Goal: Task Accomplishment & Management: Use online tool/utility

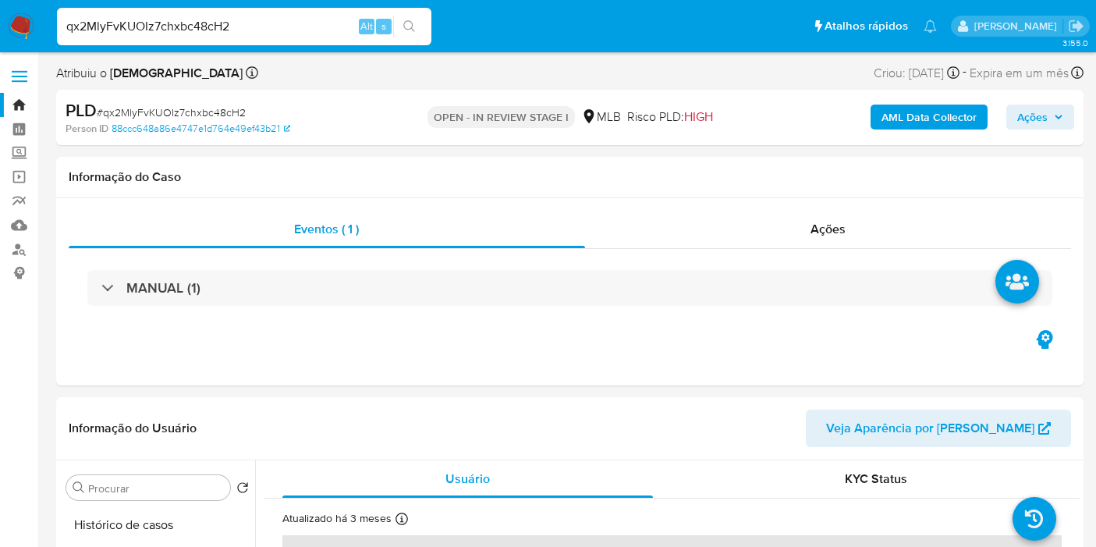
select select "10"
click at [485, 375] on div "Eventos ( 1 ) Ações MANUAL (1)" at bounding box center [569, 291] width 1027 height 187
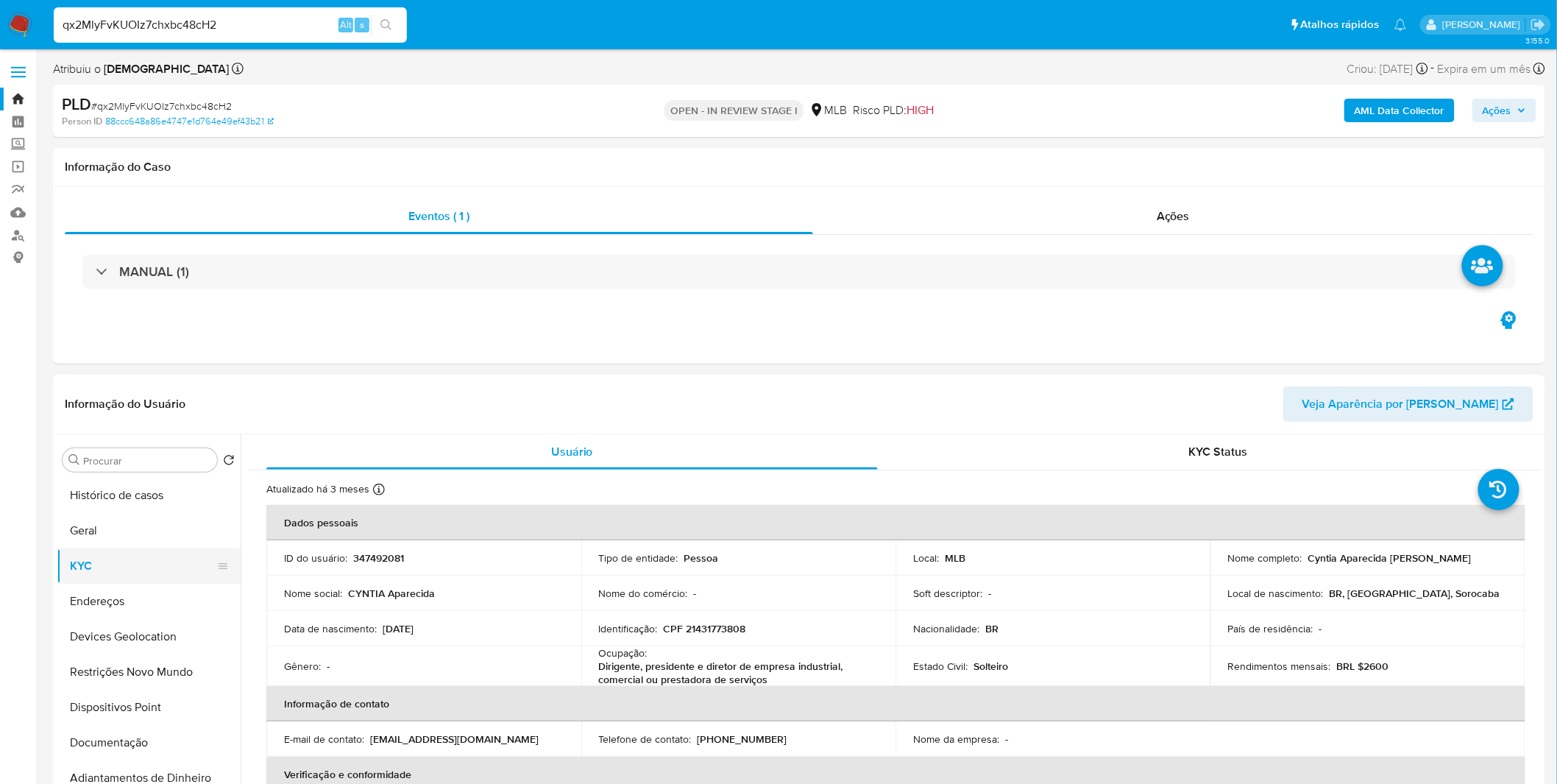
click at [127, 515] on button "KYC" at bounding box center [142, 565] width 172 height 35
click at [122, 515] on button "Geral" at bounding box center [142, 530] width 172 height 35
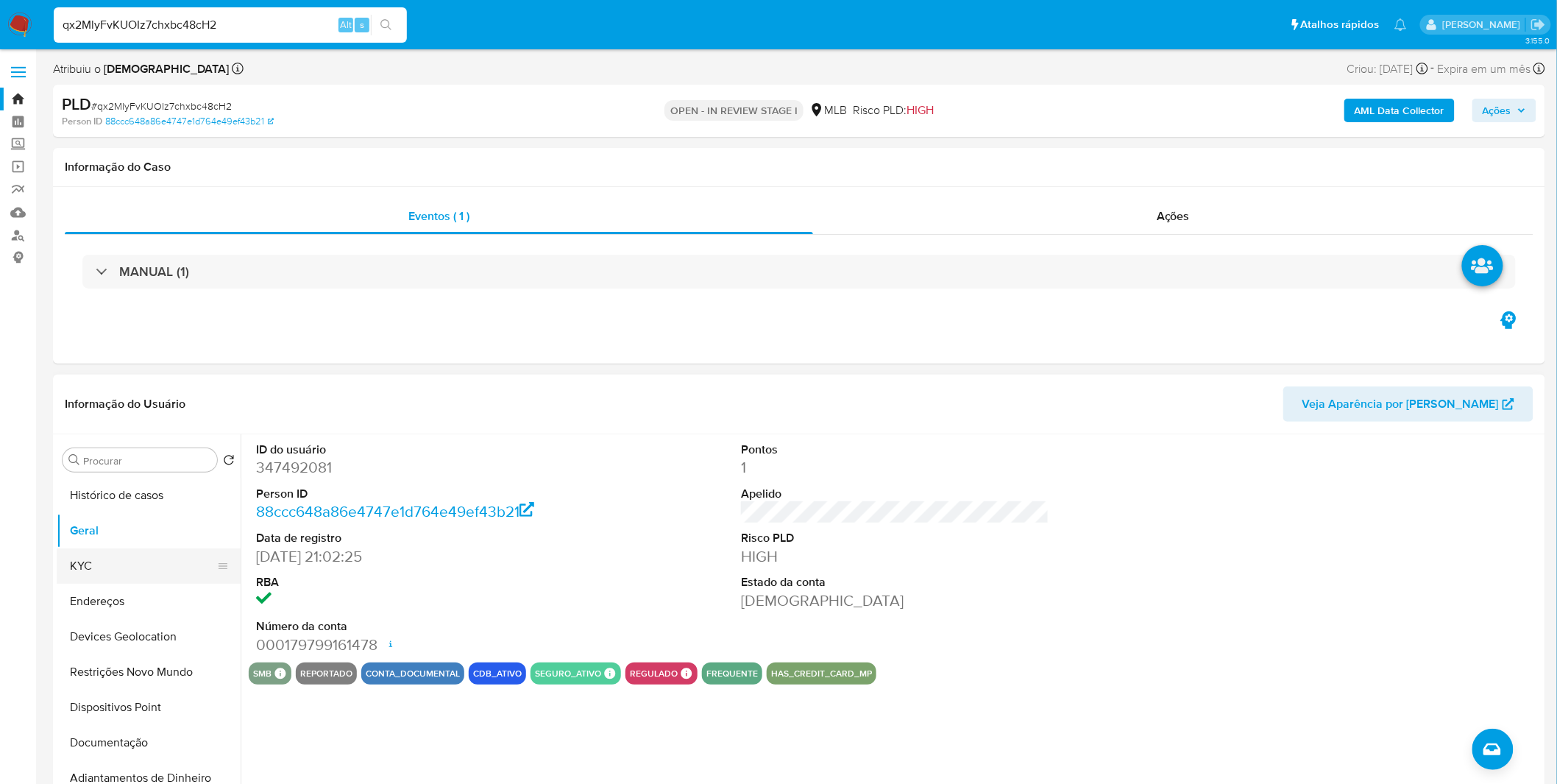
click at [102, 515] on button "KYC" at bounding box center [142, 565] width 172 height 35
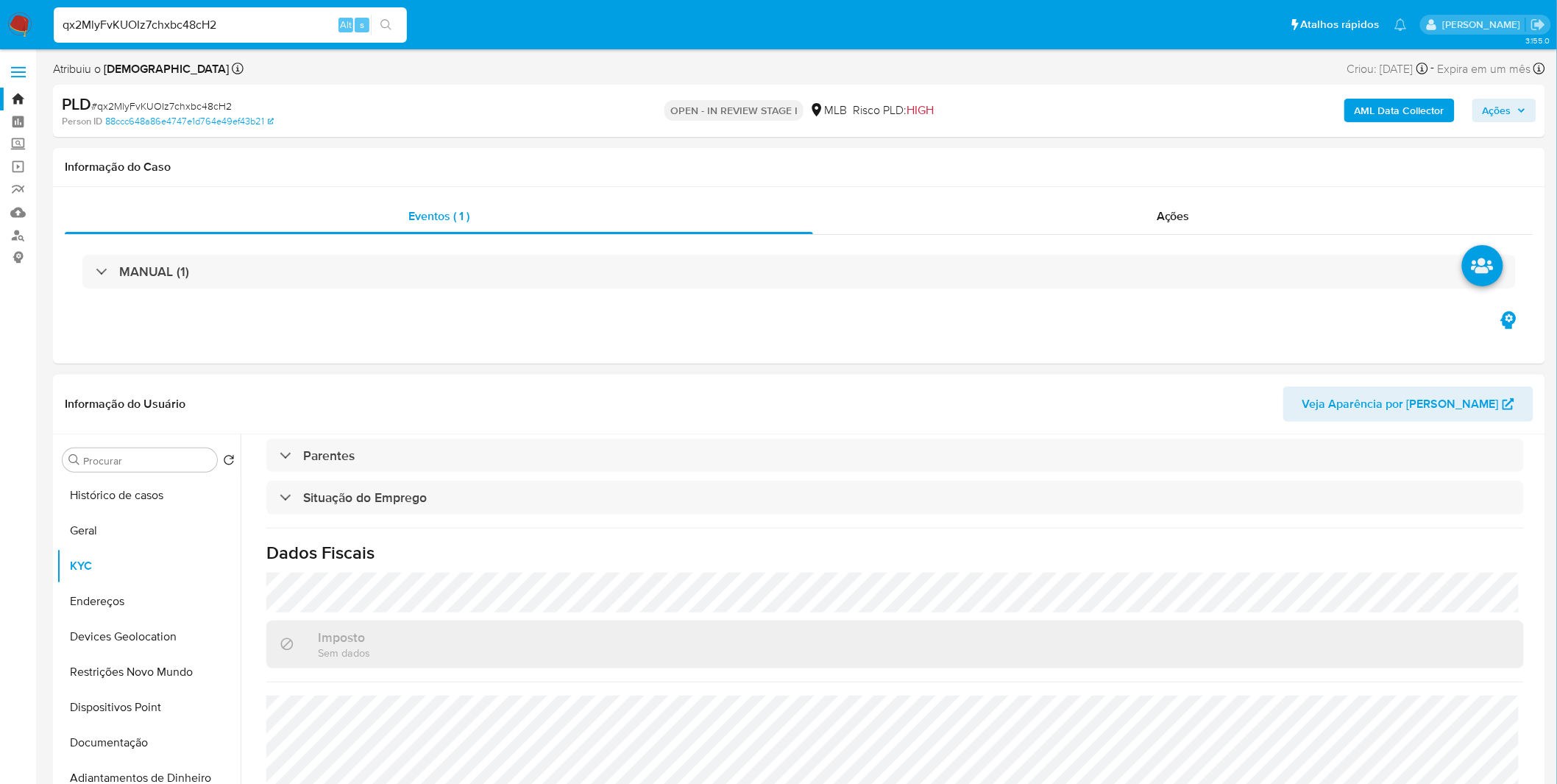
scroll to position [616, 0]
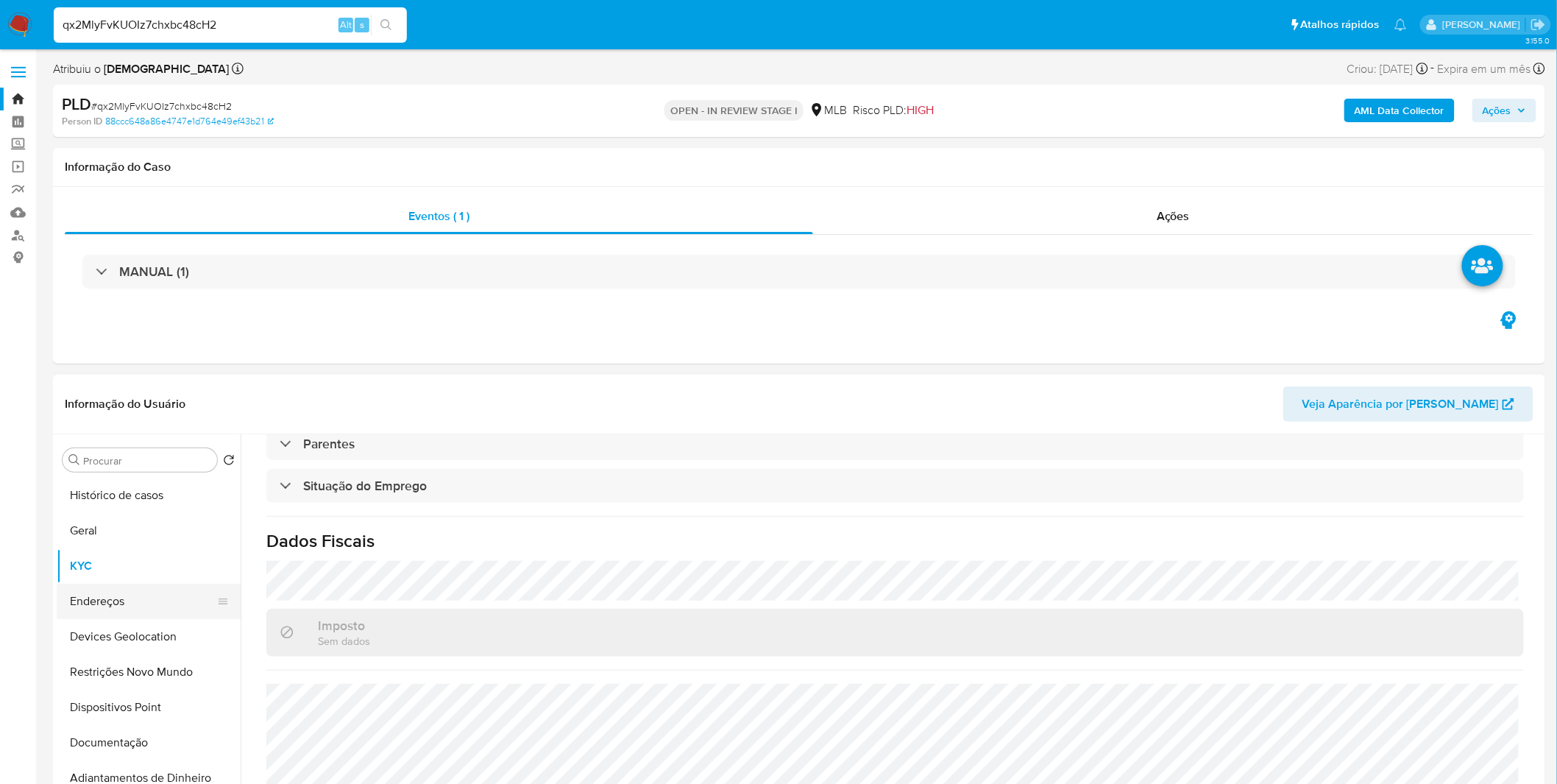
click at [153, 515] on button "Endereços" at bounding box center [142, 600] width 172 height 35
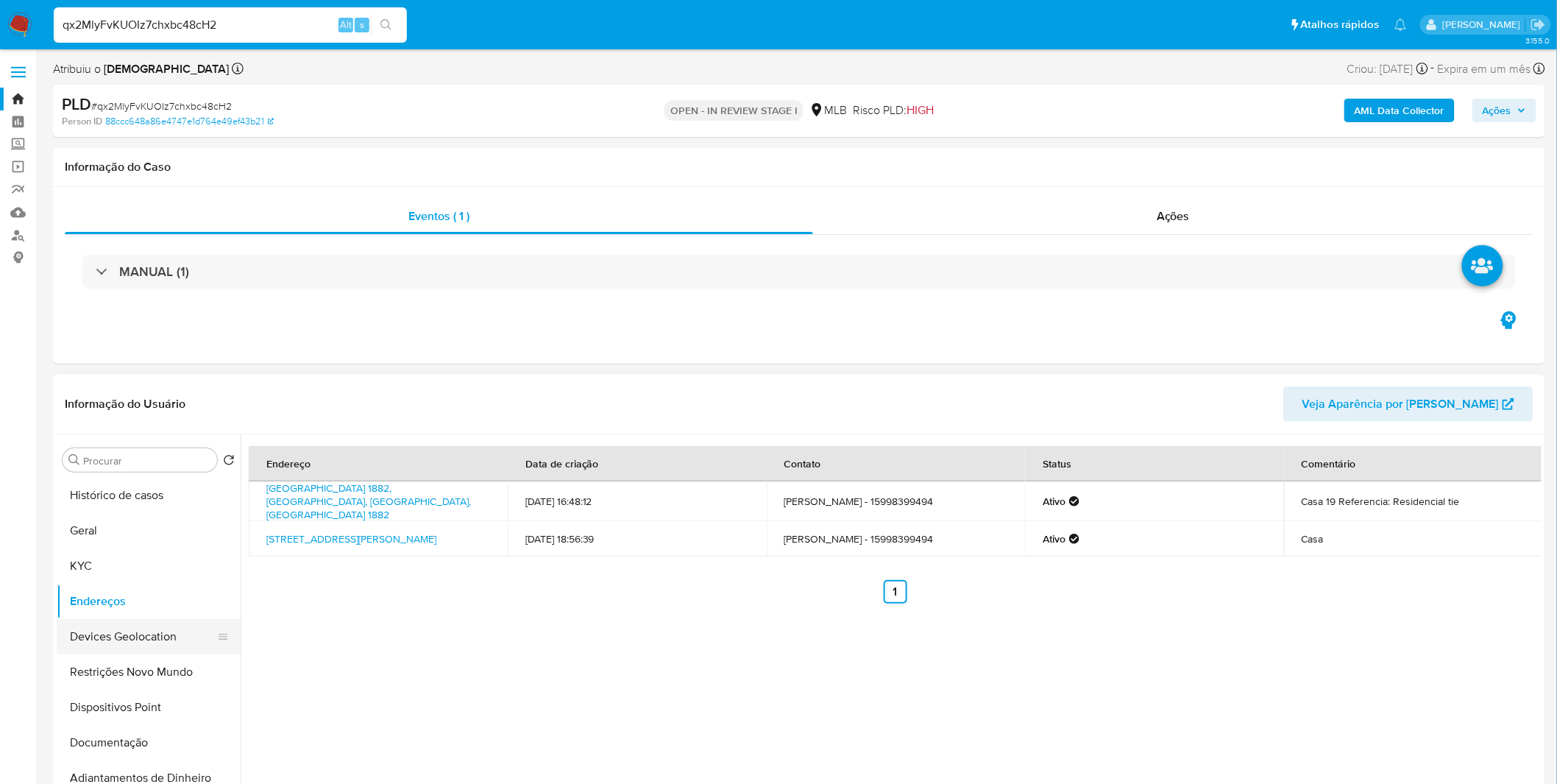
click at [169, 515] on button "Devices Geolocation" at bounding box center [142, 636] width 172 height 35
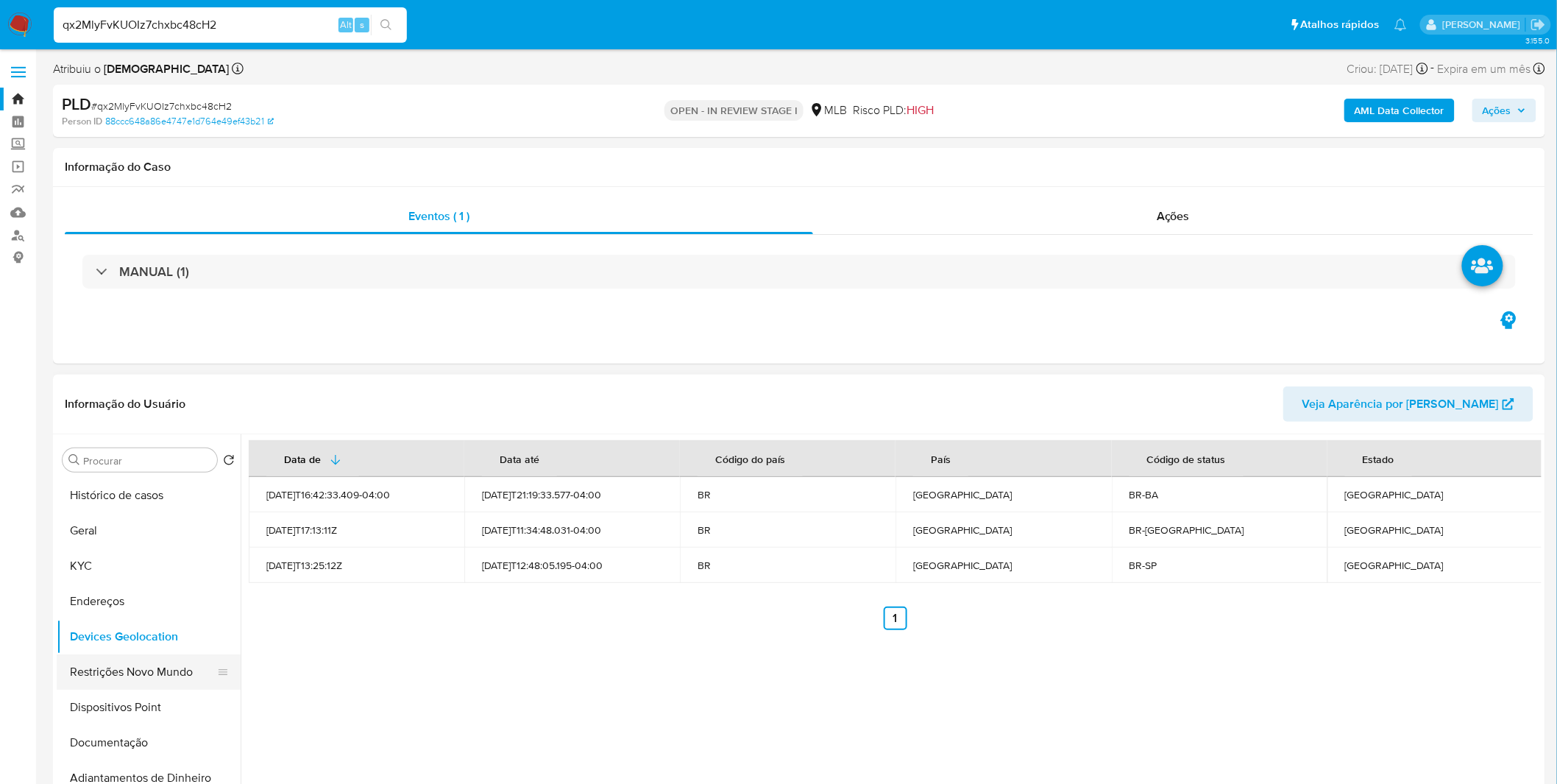
click at [99, 515] on button "Restrições Novo Mundo" at bounding box center [142, 671] width 172 height 35
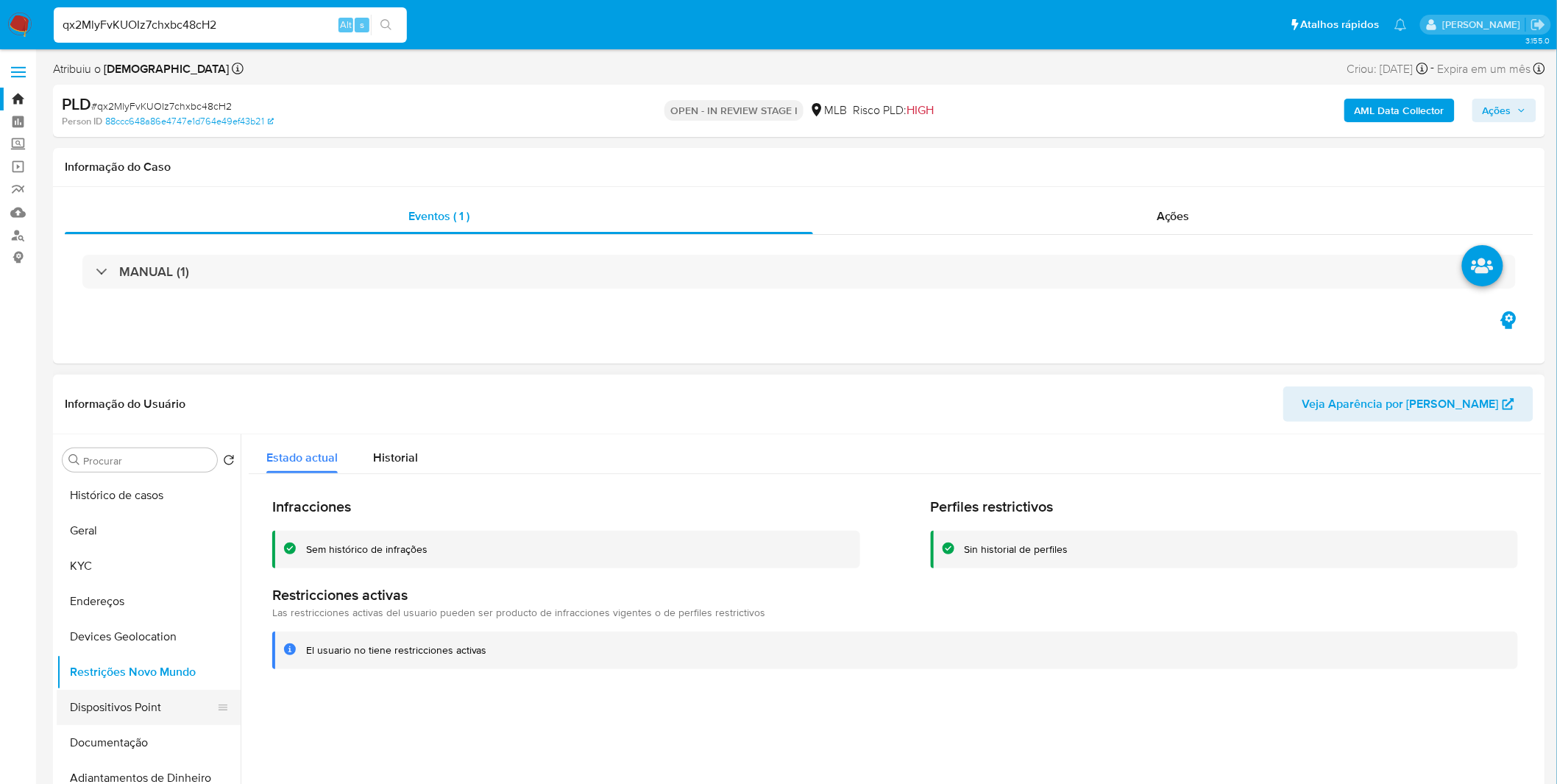
click at [140, 515] on button "Dispositivos Point" at bounding box center [142, 707] width 172 height 35
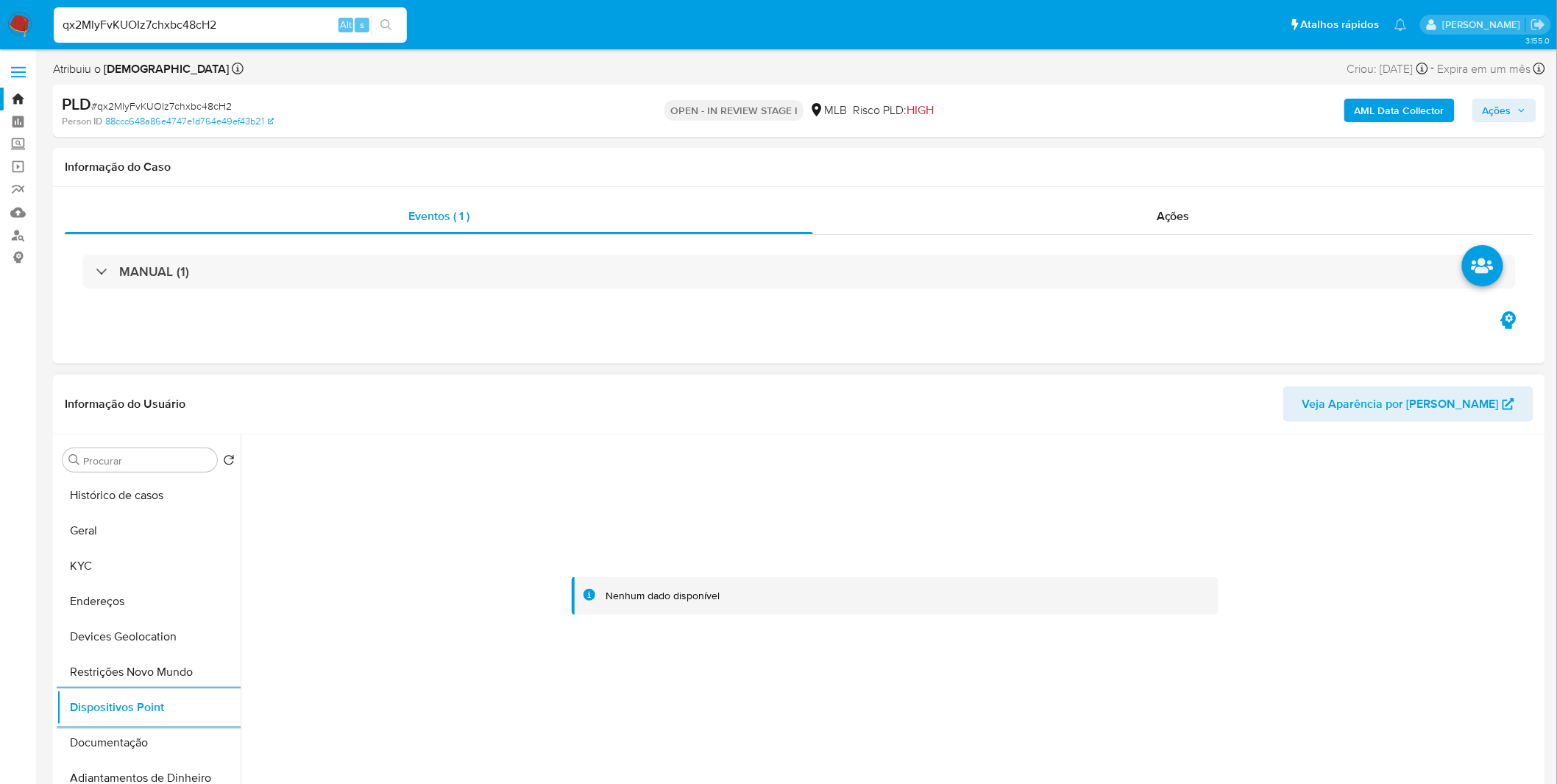
click at [279, 515] on div at bounding box center [896, 595] width 1293 height 324
click at [121, 515] on button "Documentação" at bounding box center [142, 742] width 172 height 35
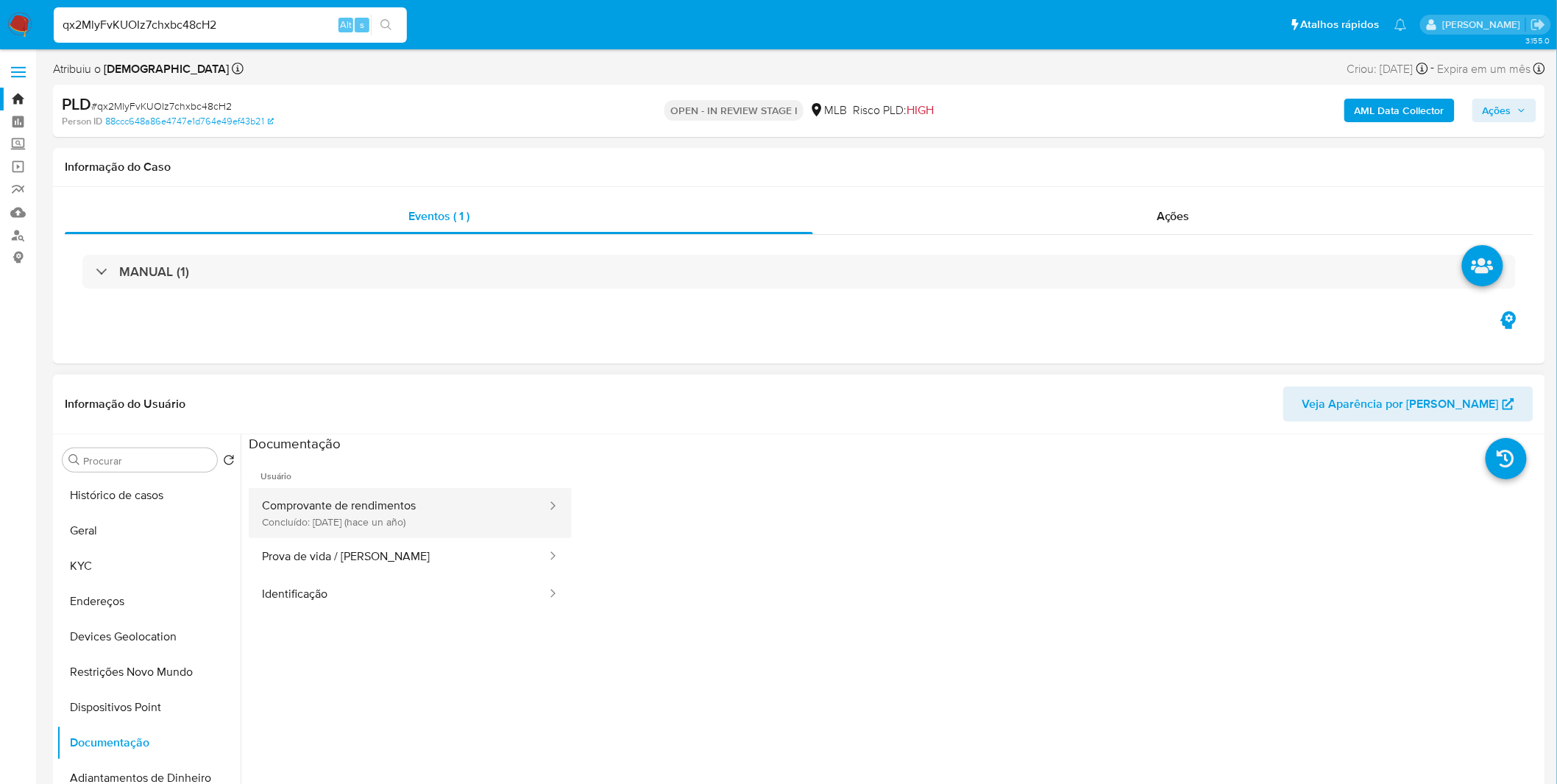
click at [348, 515] on button "Comprovante de rendimentos Concluído: 26/06/2024 (hace un año)" at bounding box center [398, 512] width 299 height 50
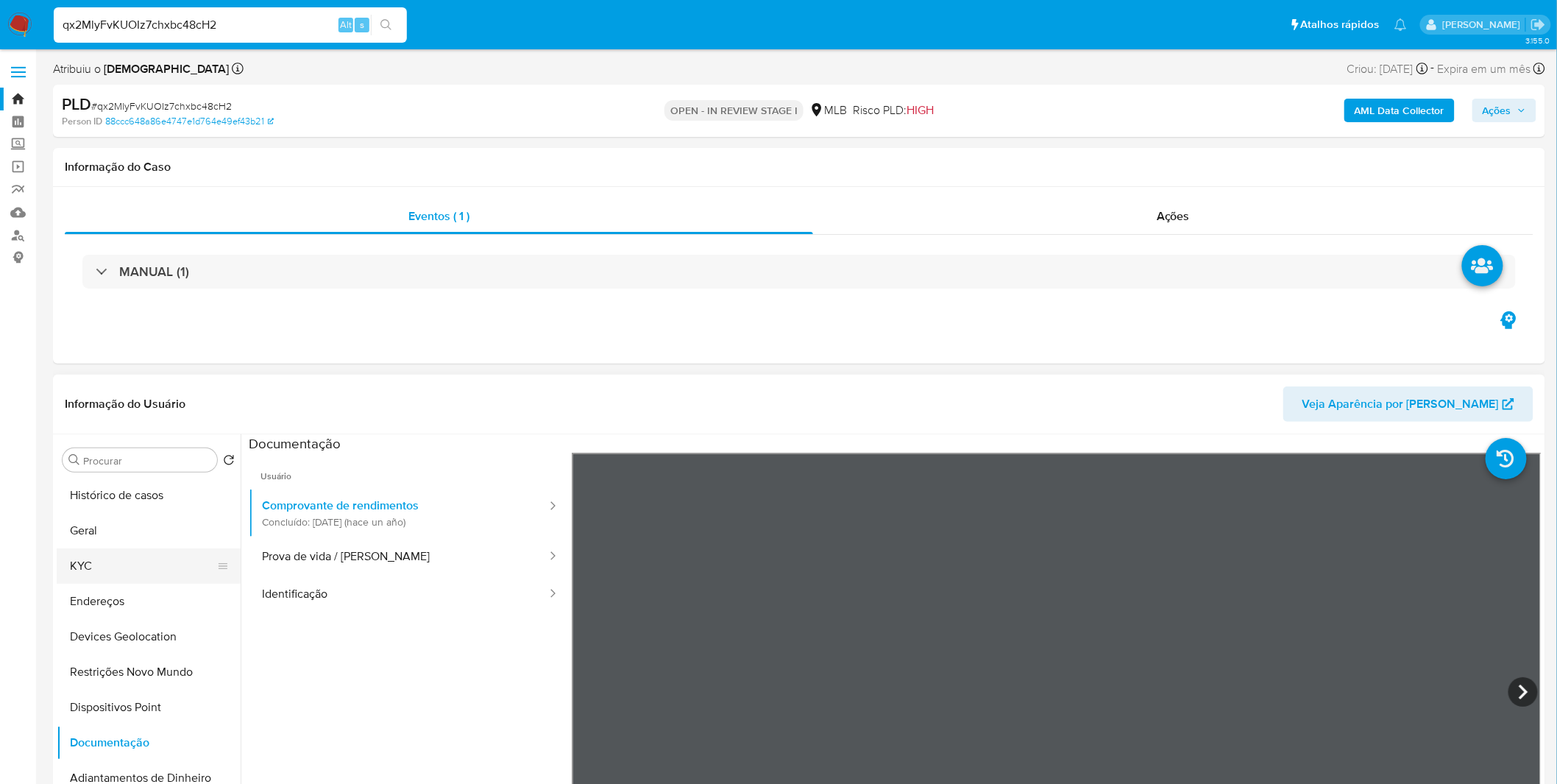
click at [184, 515] on button "KYC" at bounding box center [142, 565] width 172 height 35
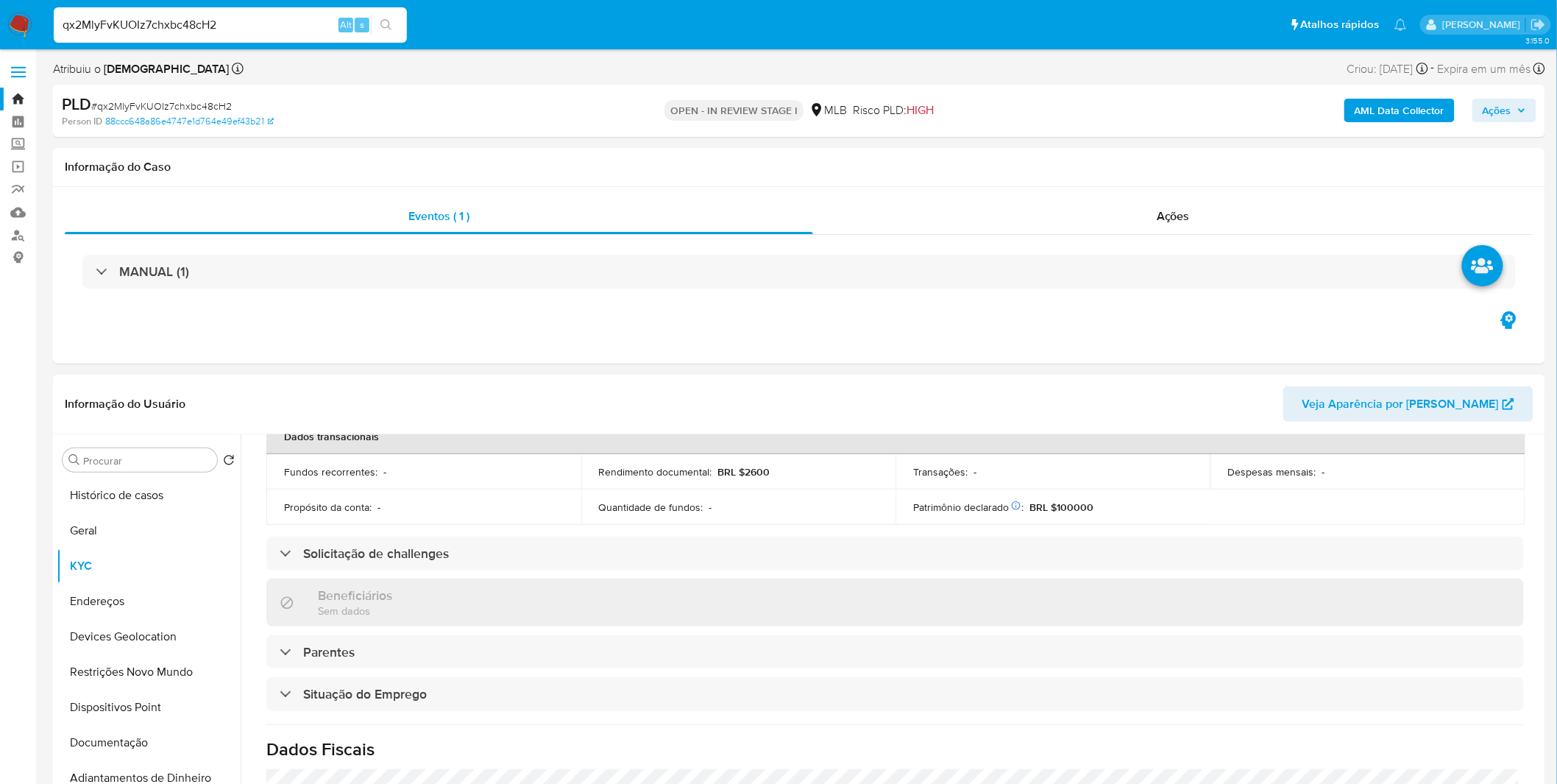
scroll to position [616, 0]
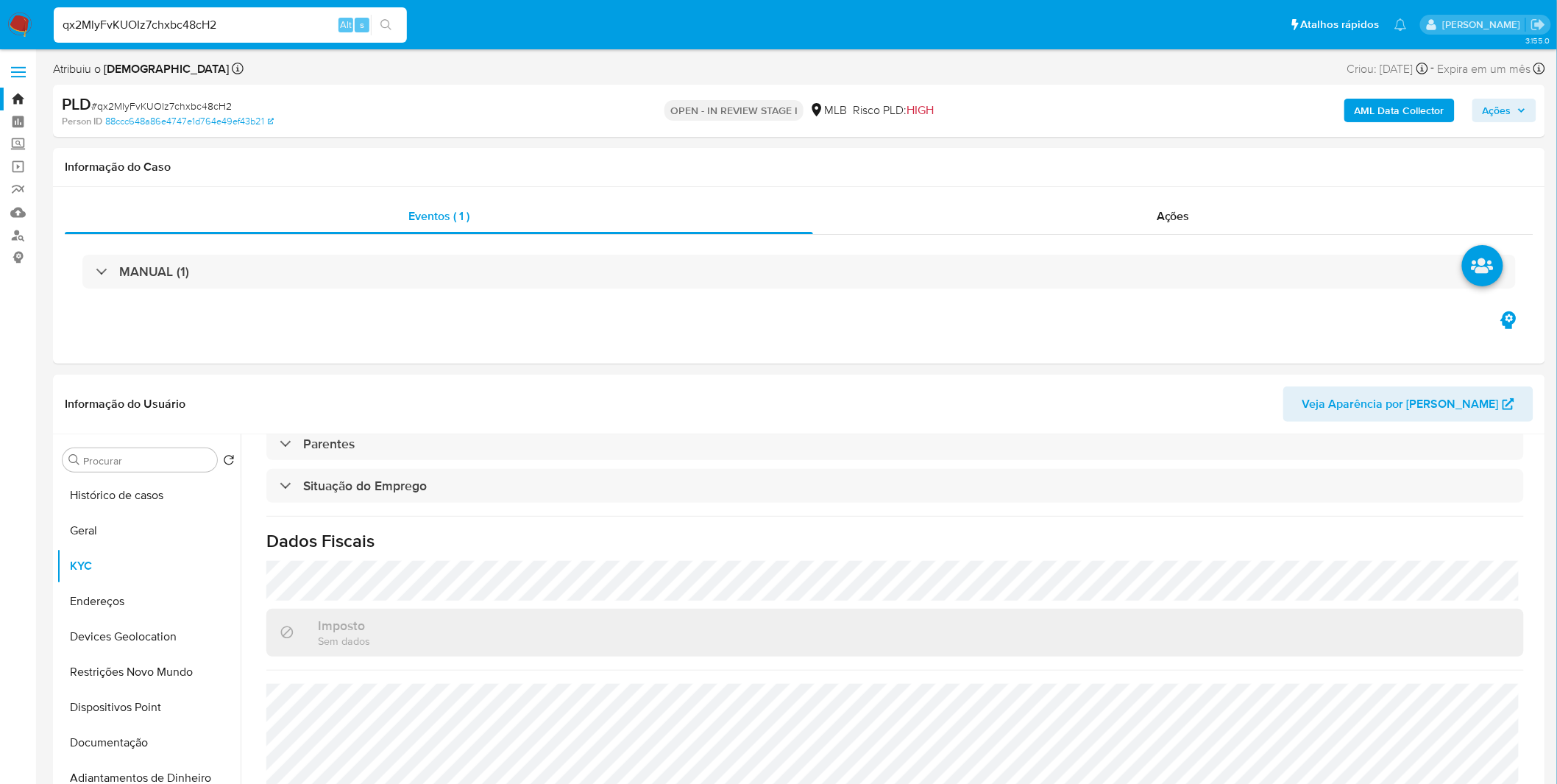
click at [285, 16] on input "qx2MlyFvKUOIz7chxbc48cH2" at bounding box center [230, 25] width 353 height 19
paste input "Yfm6ypOXb4UjHTs1tIp8jMDY"
type input "Yfm6ypOXb4UjHTs1tIp8jMDY"
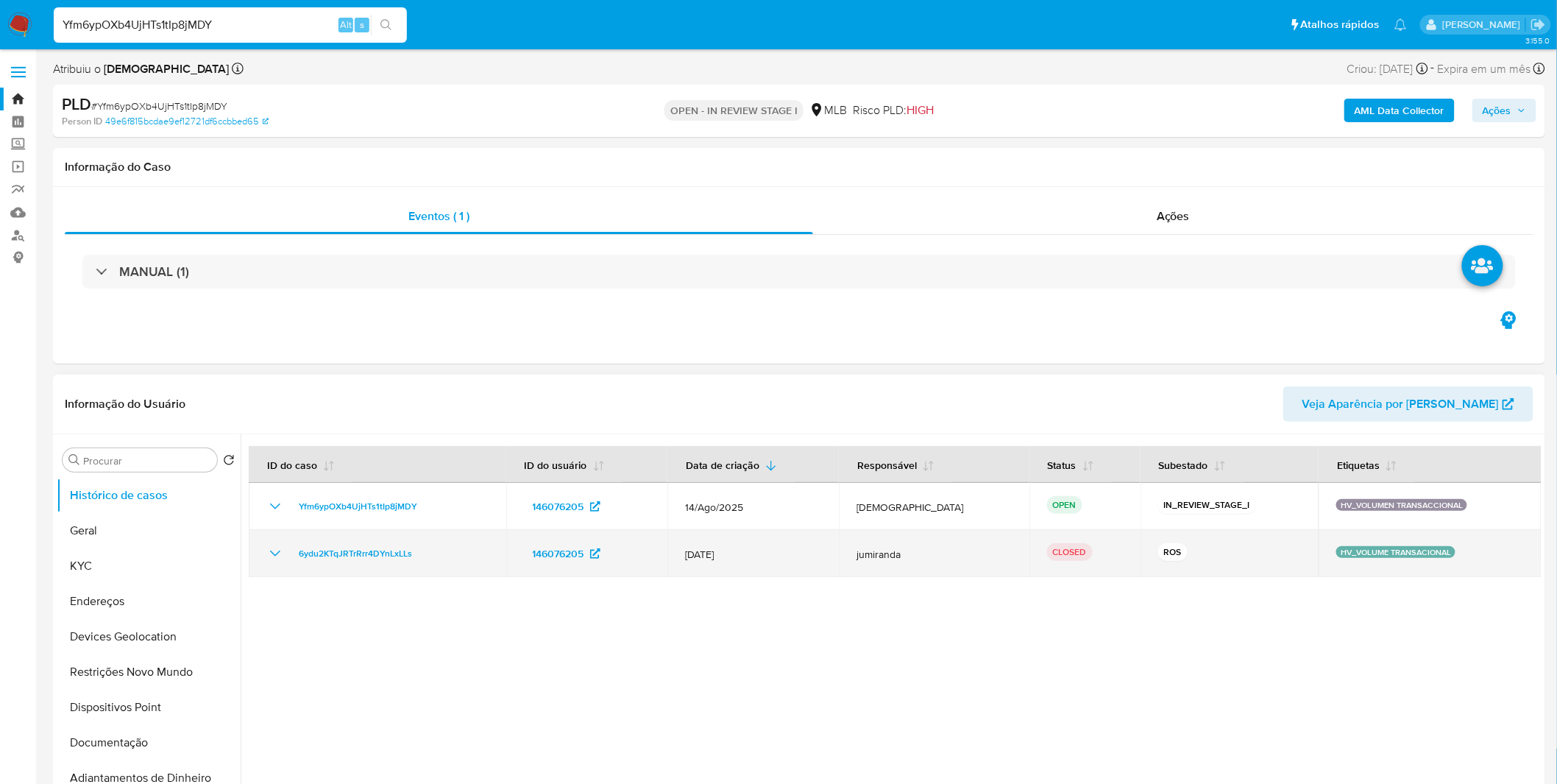
select select "10"
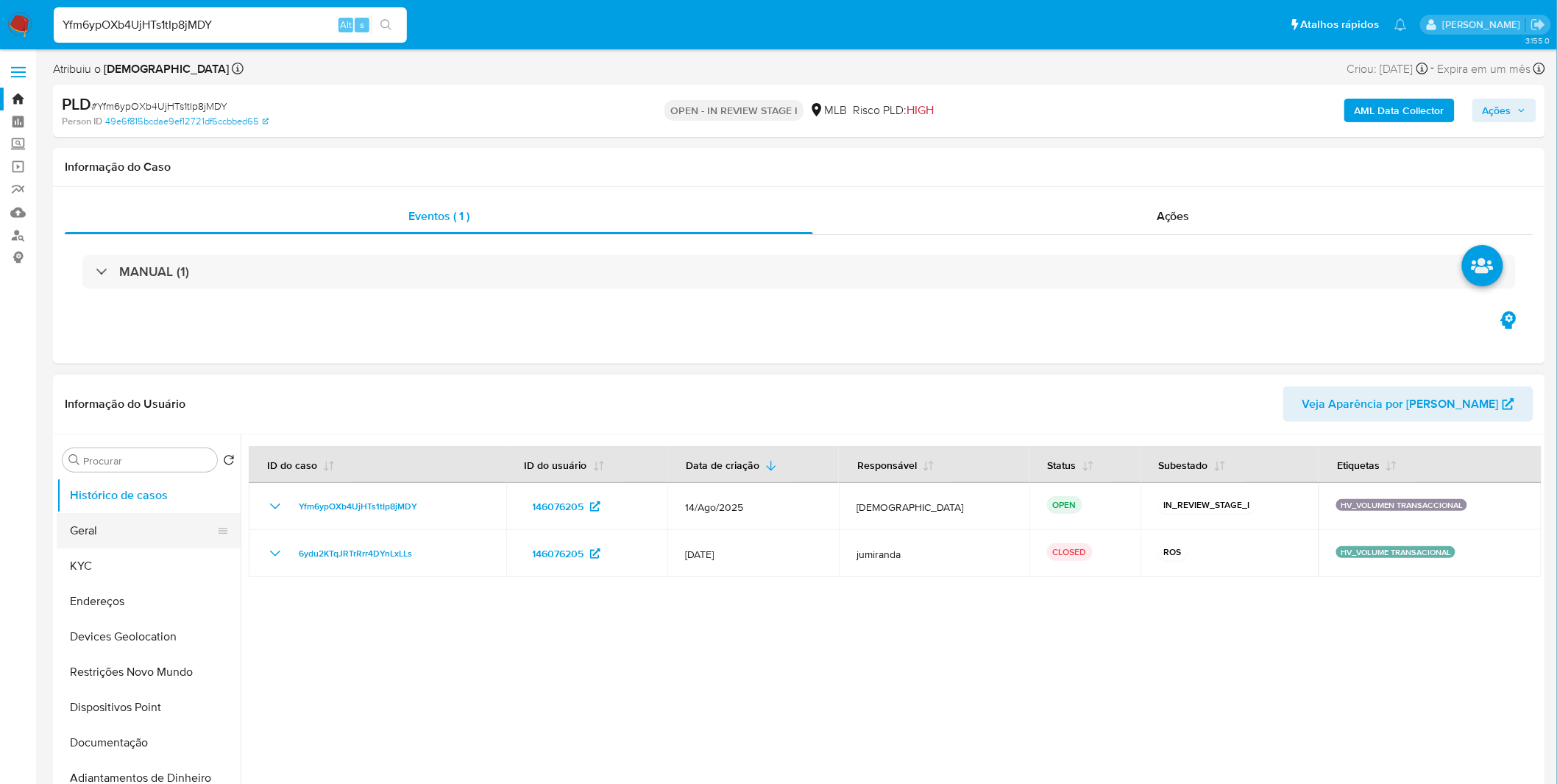
click at [143, 515] on button "Geral" at bounding box center [142, 530] width 172 height 35
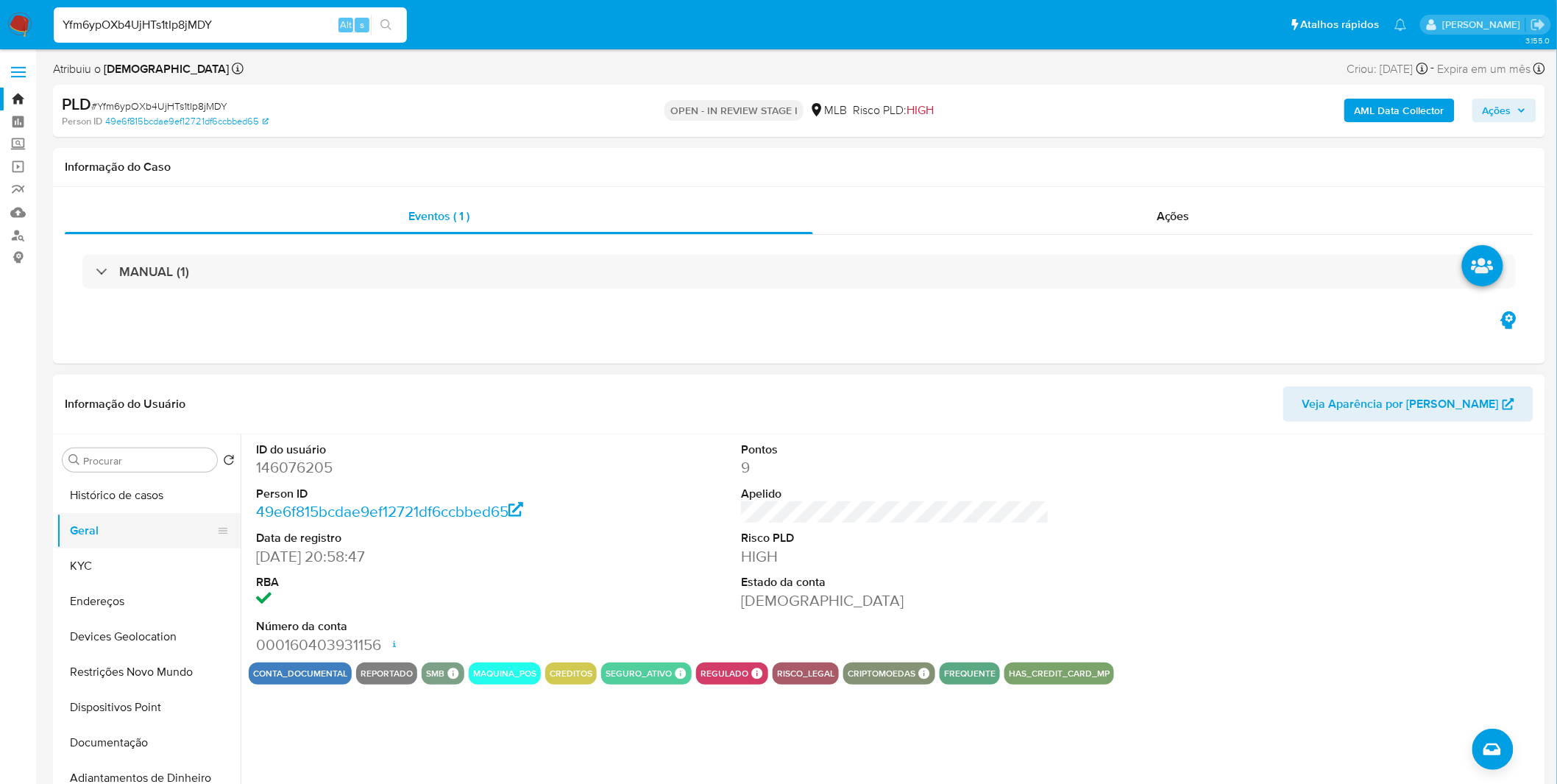
click at [102, 515] on button "Geral" at bounding box center [142, 530] width 172 height 35
click at [98, 515] on button "Geral" at bounding box center [142, 530] width 172 height 35
click at [91, 515] on button "KYC" at bounding box center [142, 565] width 172 height 35
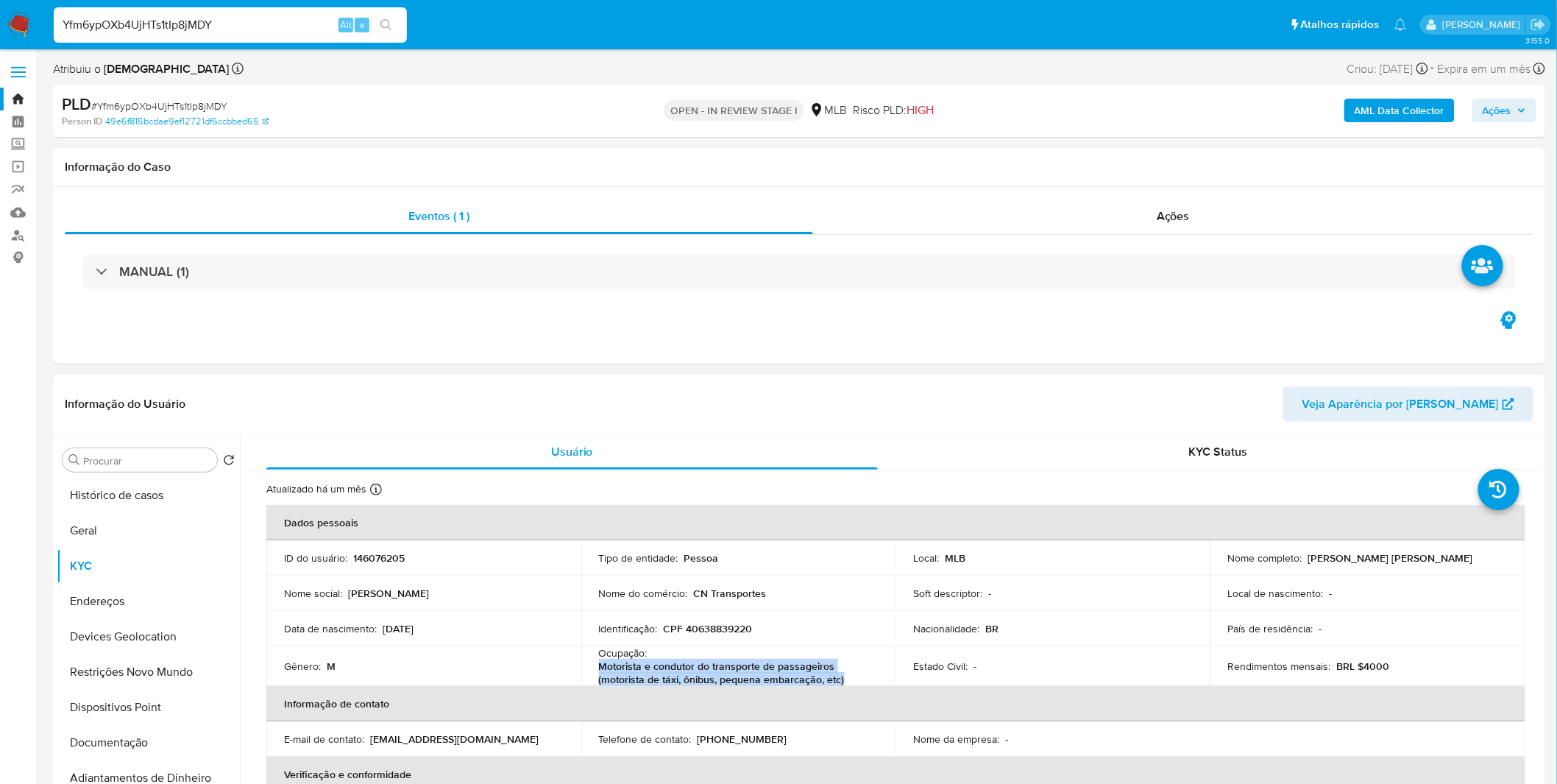
copy p "Motorista e condutor do transporte de passageiros (motorista de táxi, ônibus, p…"
drag, startPoint x: 850, startPoint y: 678, endPoint x: 594, endPoint y: 663, distance: 256.4
click at [594, 515] on td "Ocupação : Motorista e condutor do transporte de passageiros (motorista de táxi…" at bounding box center [739, 666] width 315 height 40
click at [135, 515] on button "KYC" at bounding box center [142, 565] width 172 height 35
click at [133, 515] on button "Geral" at bounding box center [142, 530] width 172 height 35
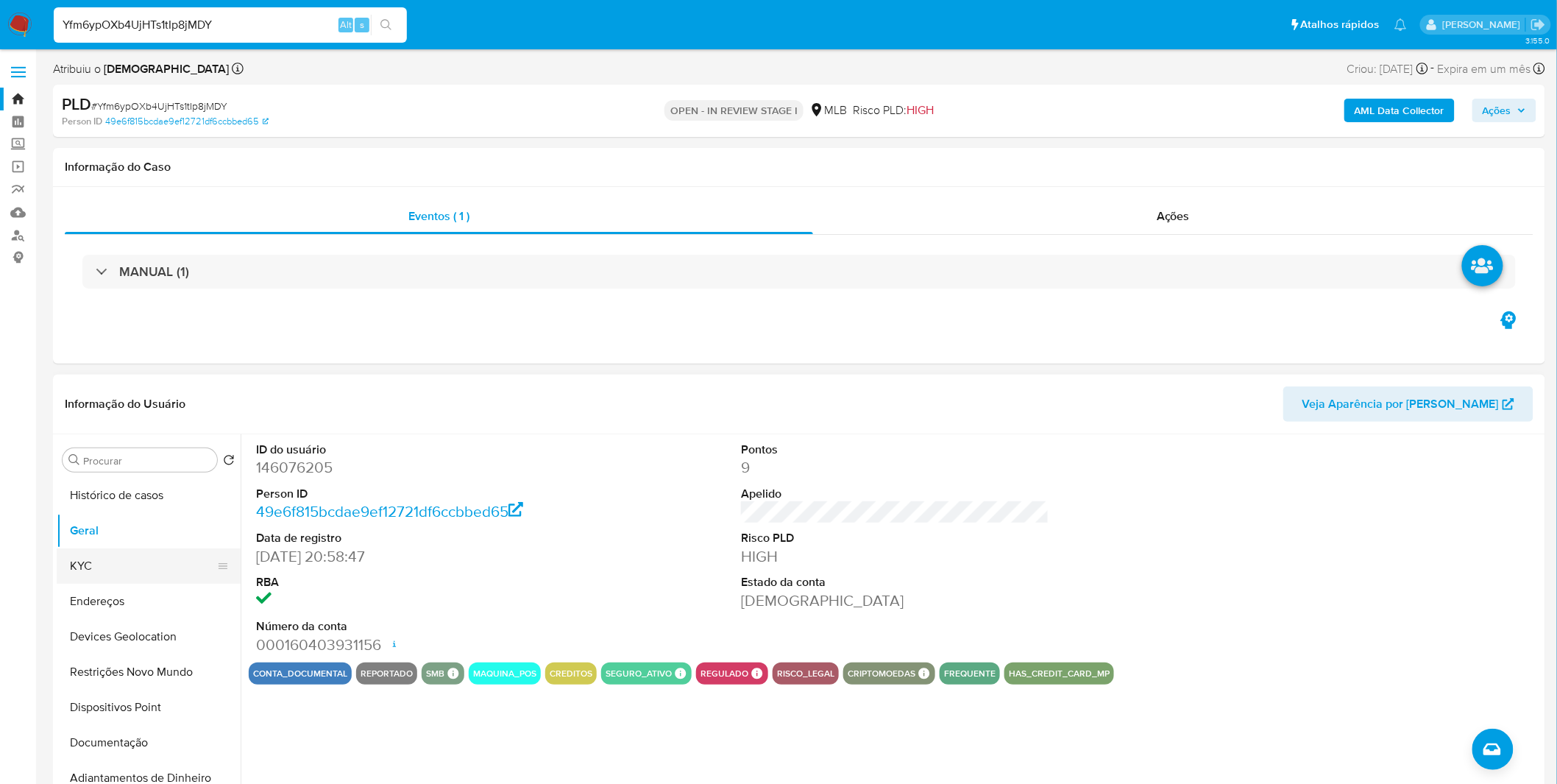
click at [114, 515] on button "KYC" at bounding box center [142, 565] width 172 height 35
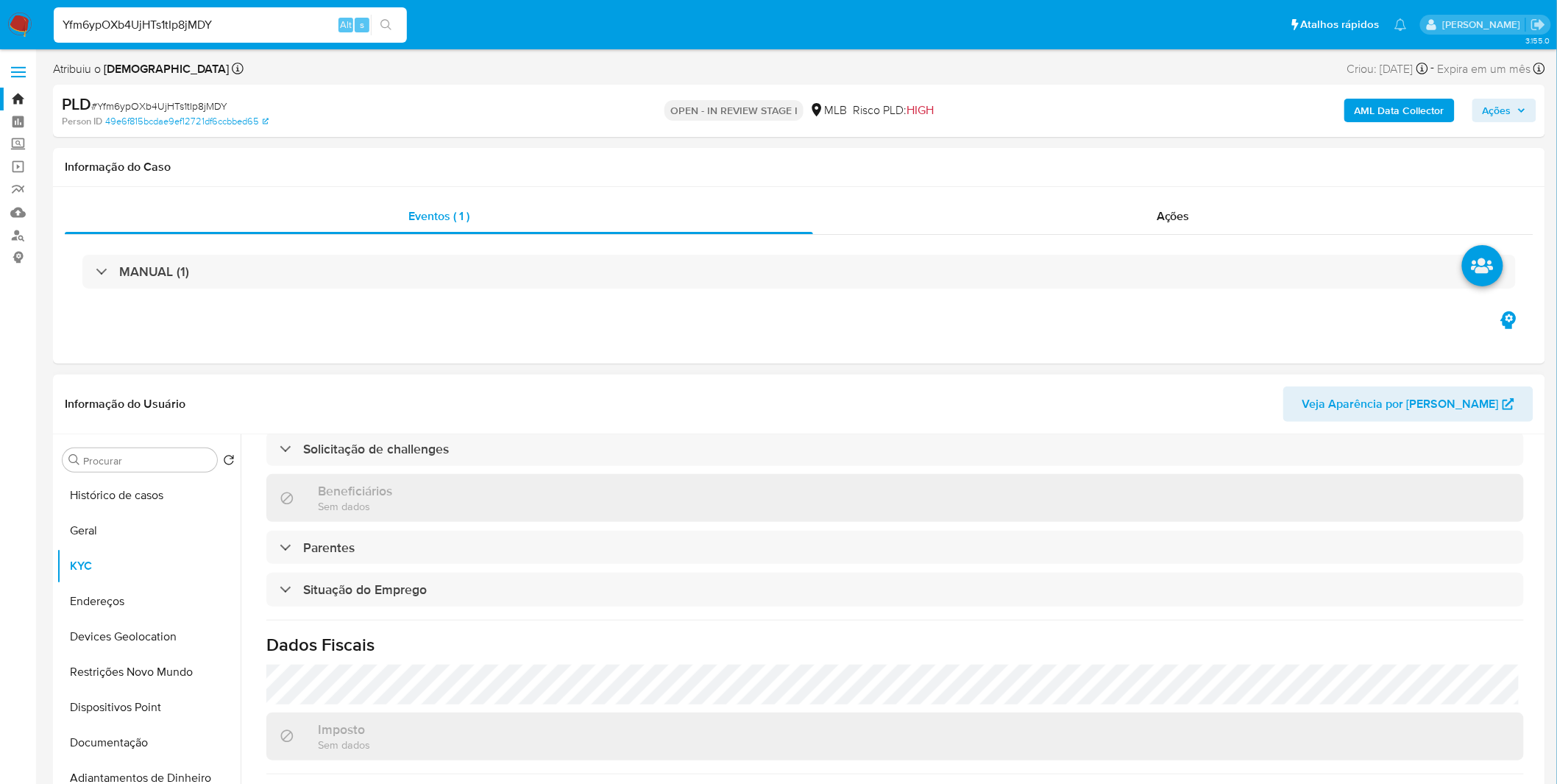
scroll to position [616, 0]
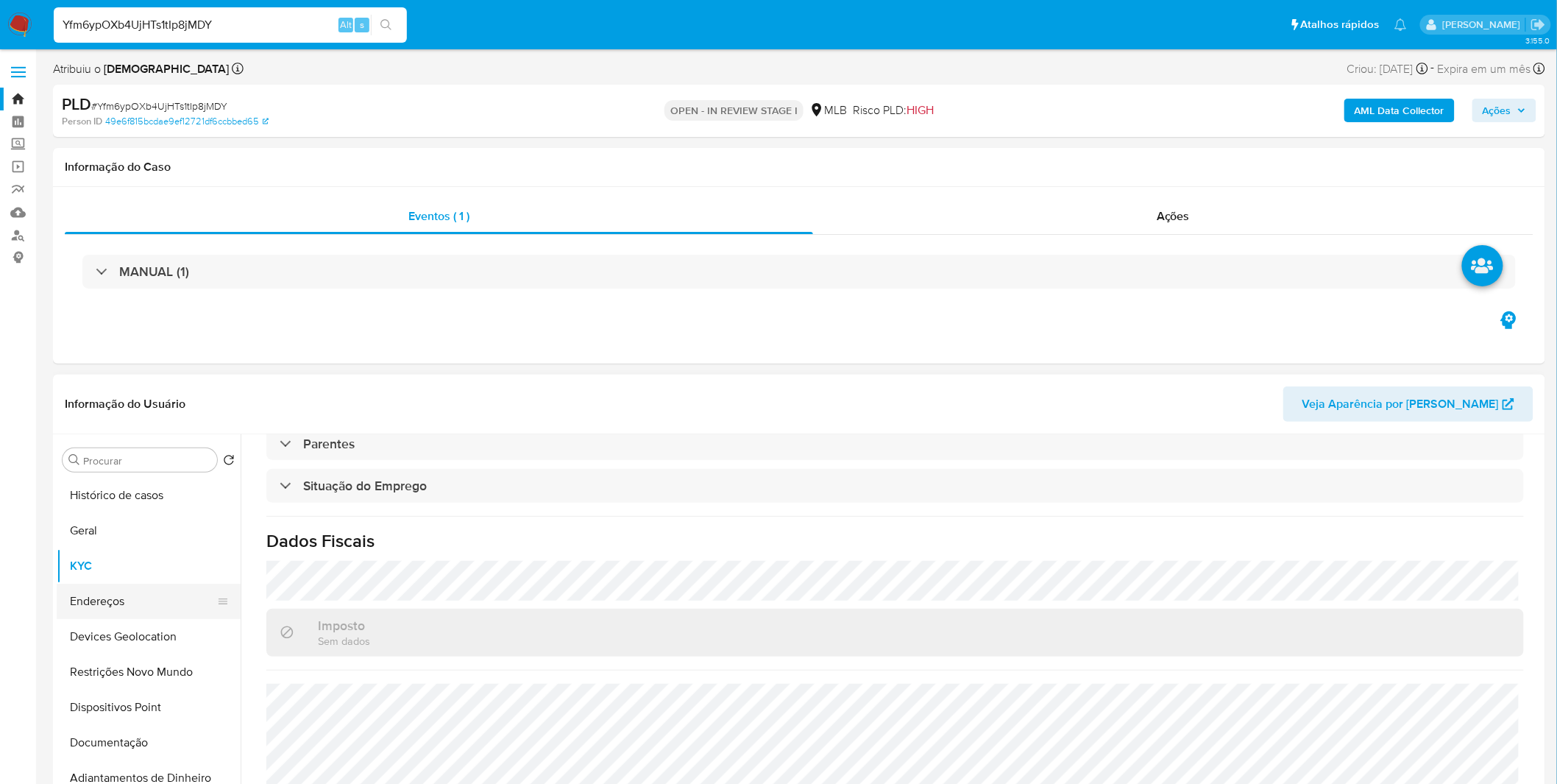
click at [77, 515] on button "Endereços" at bounding box center [142, 600] width 172 height 35
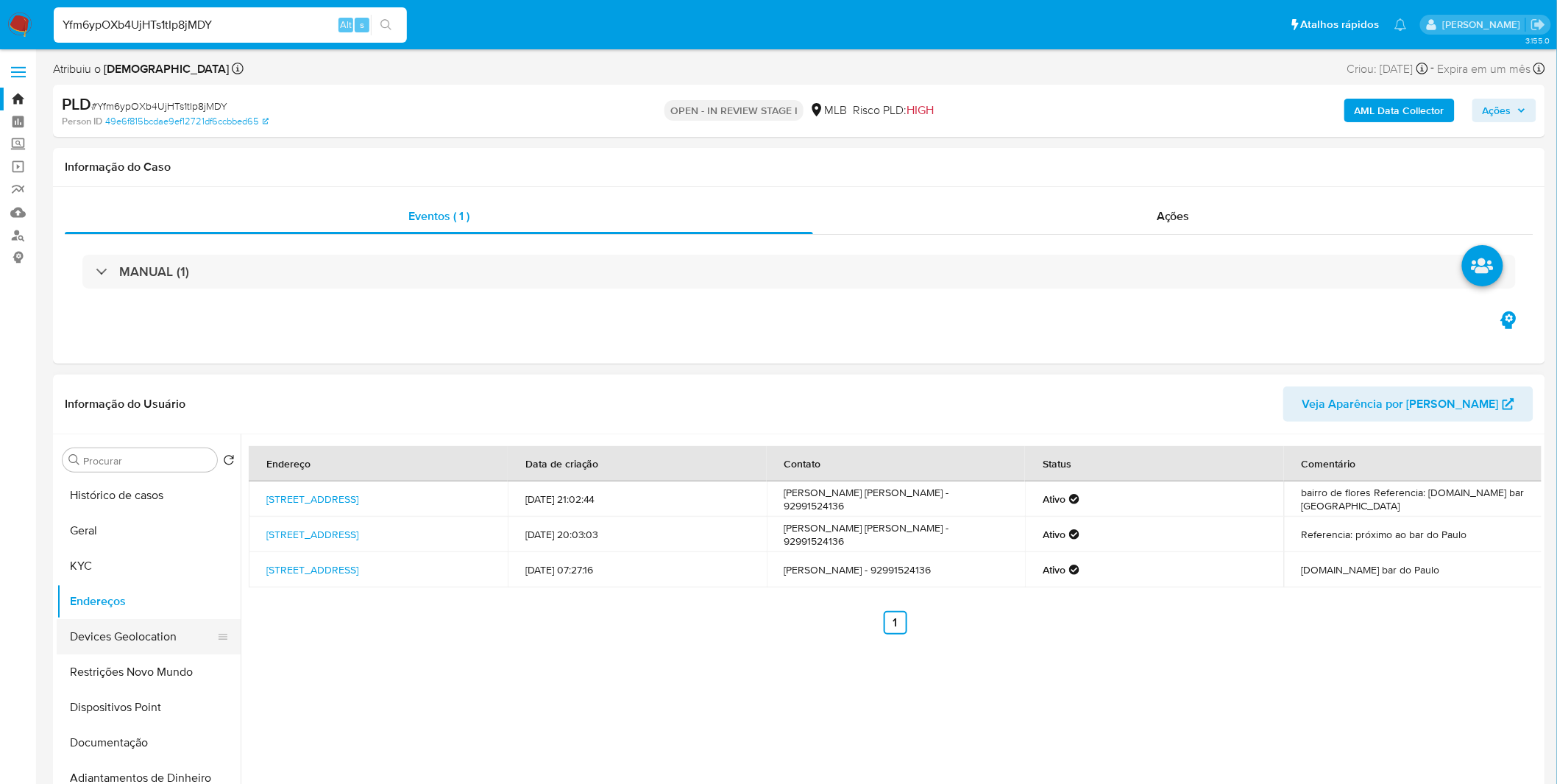
click at [192, 515] on button "Devices Geolocation" at bounding box center [142, 636] width 172 height 35
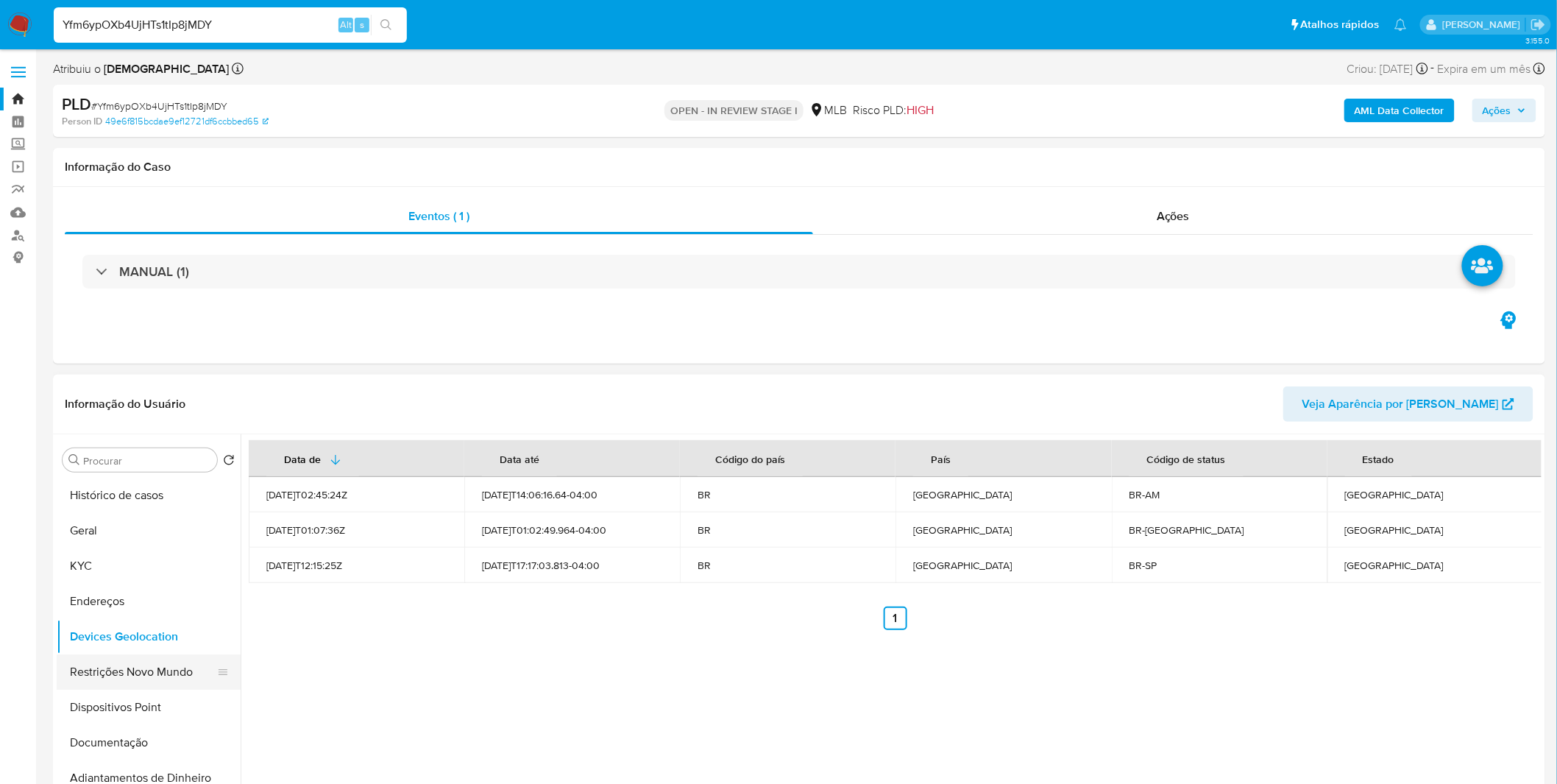
click at [70, 515] on button "Restrições Novo Mundo" at bounding box center [142, 671] width 172 height 35
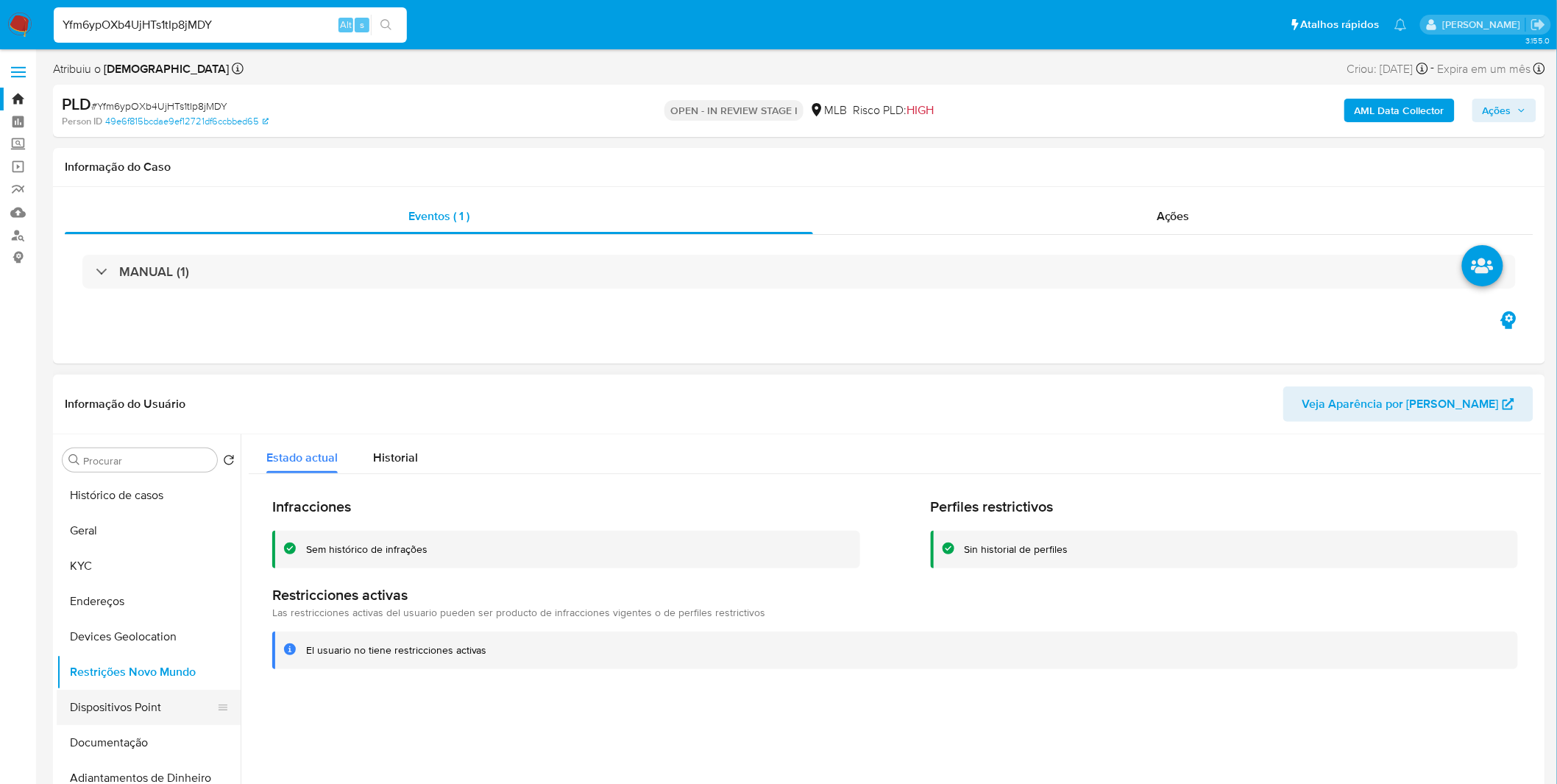
click at [148, 515] on button "Dispositivos Point" at bounding box center [142, 707] width 172 height 35
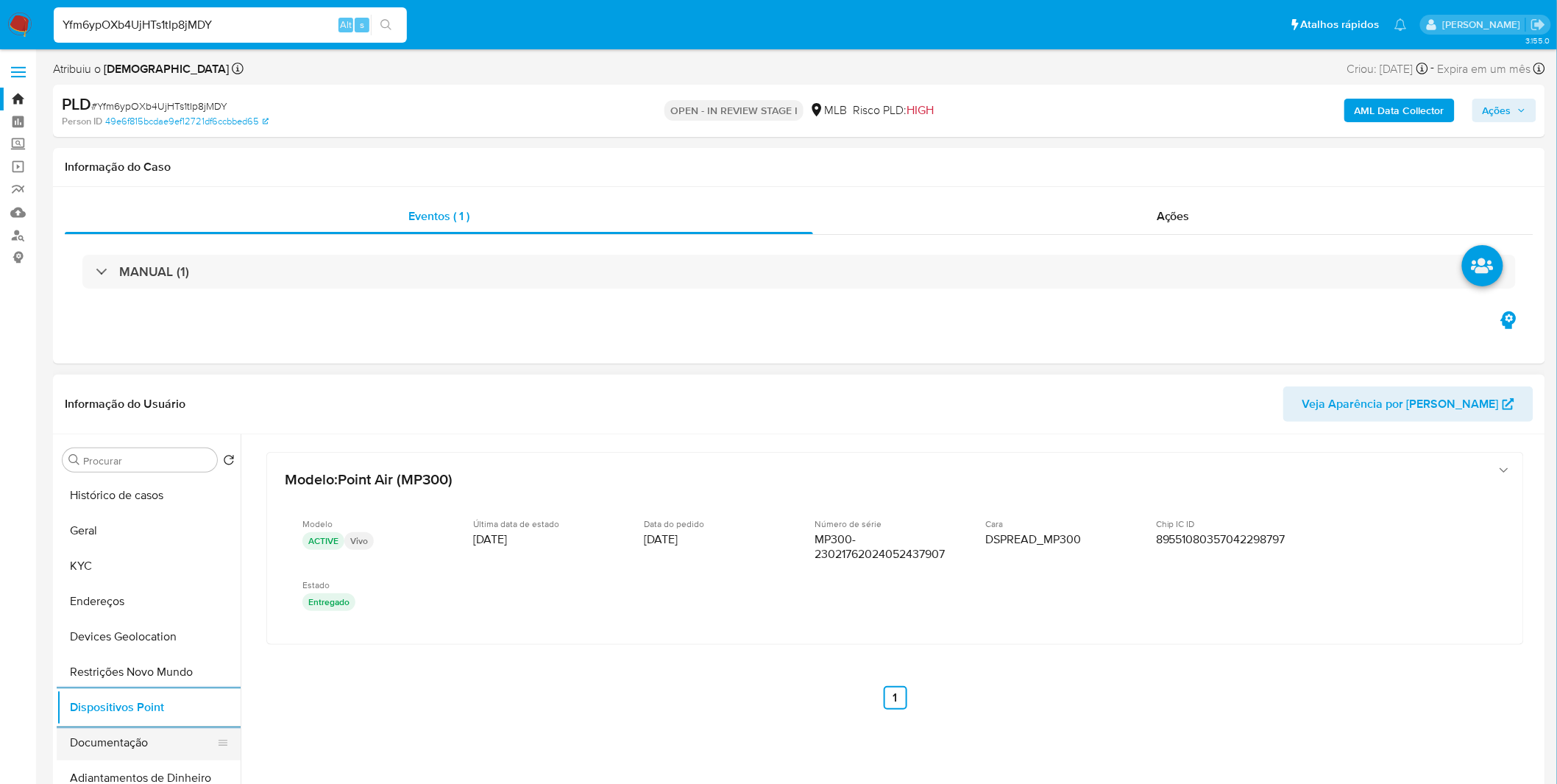
click at [121, 515] on button "Documentação" at bounding box center [142, 742] width 172 height 35
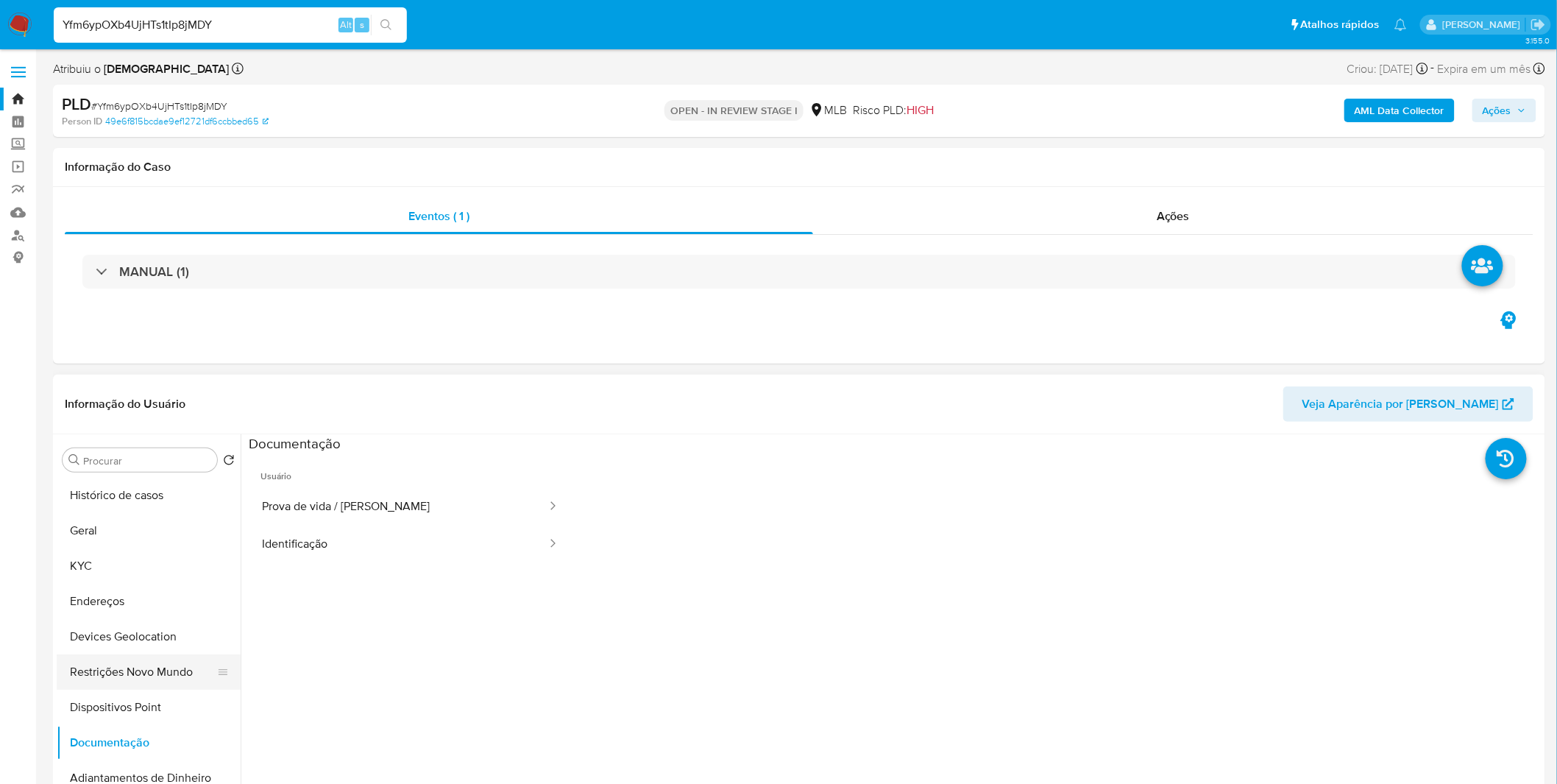
click at [132, 515] on button "Restrições Novo Mundo" at bounding box center [142, 671] width 172 height 35
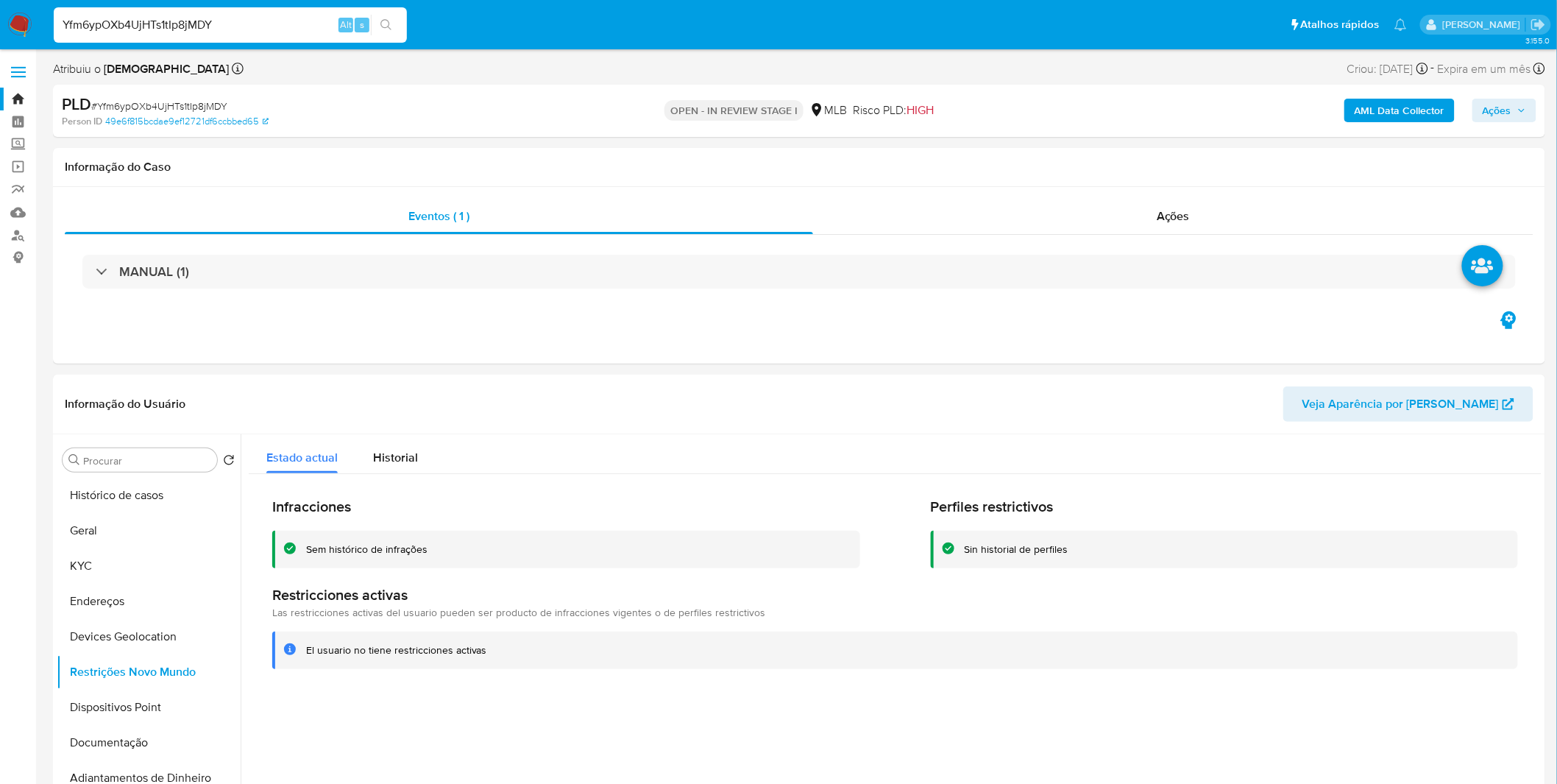
click at [115, 32] on input "Yfm6ypOXb4UjHTs1tIp8jMDY" at bounding box center [230, 25] width 353 height 19
paste input "mViFLfrRXgUK0zmsMX0WdPli"
type input "mViFLfrRXgUK0zmsMX0WdPli"
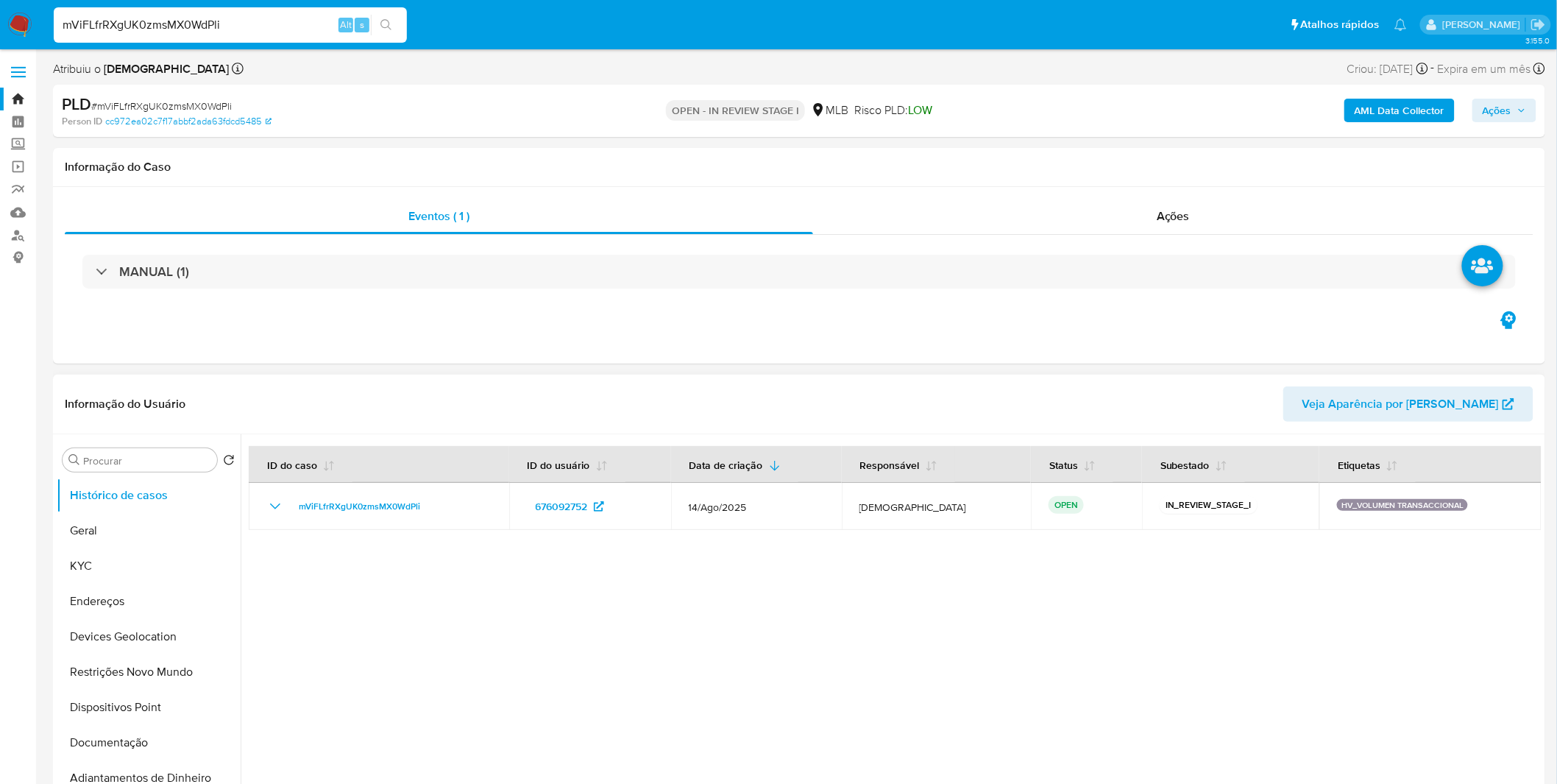
select select "10"
click at [85, 515] on button "Geral" at bounding box center [142, 530] width 172 height 35
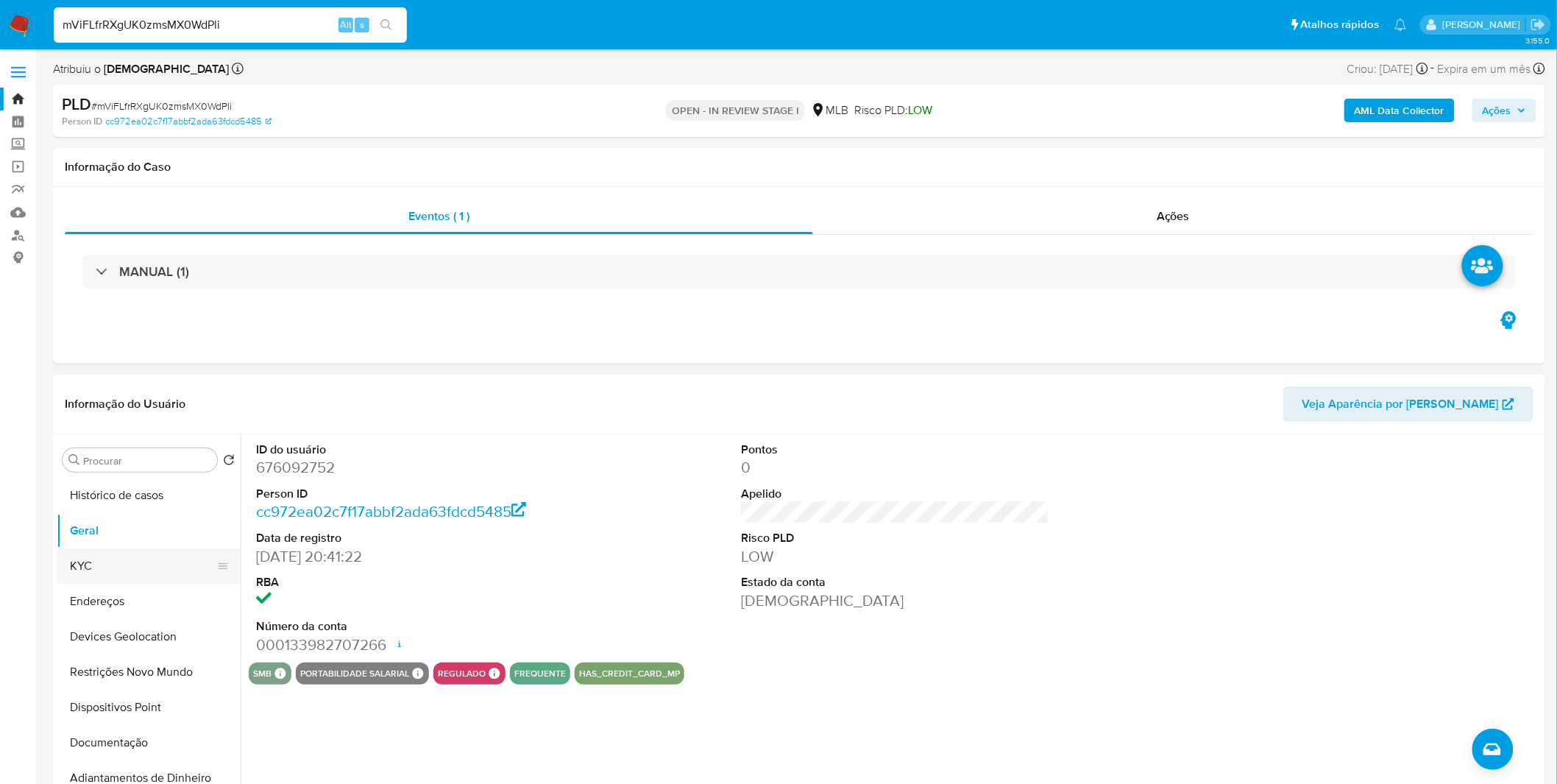
click at [147, 515] on button "KYC" at bounding box center [142, 565] width 172 height 35
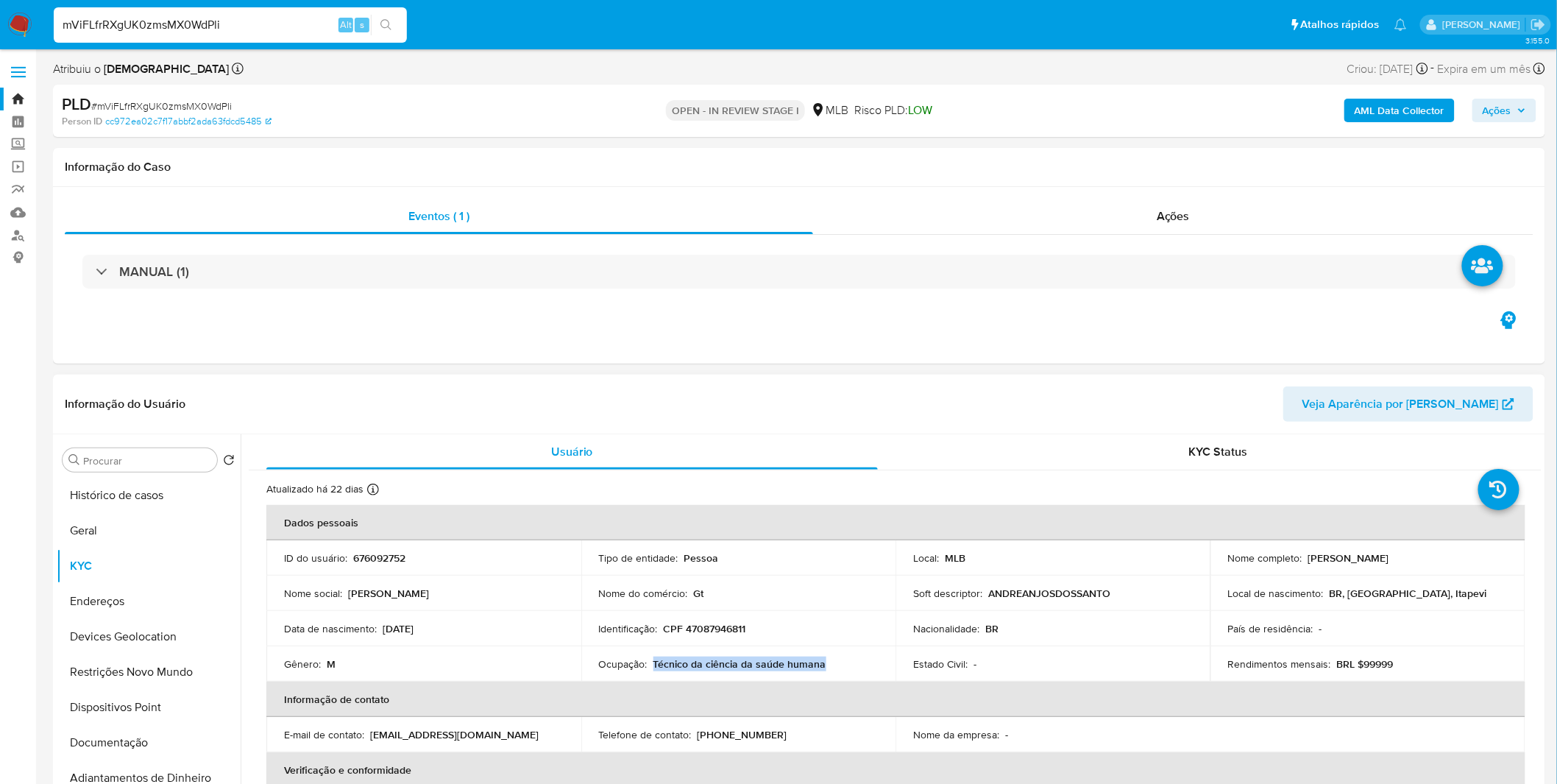
copy p "Técnico da ciência da saúde humana"
drag, startPoint x: 830, startPoint y: 664, endPoint x: 652, endPoint y: 659, distance: 178.1
click at [652, 515] on div "Ocupação : Técnico da ciência da saúde humana" at bounding box center [739, 663] width 279 height 13
click at [693, 515] on p "CPF 47087946811" at bounding box center [704, 628] width 82 height 13
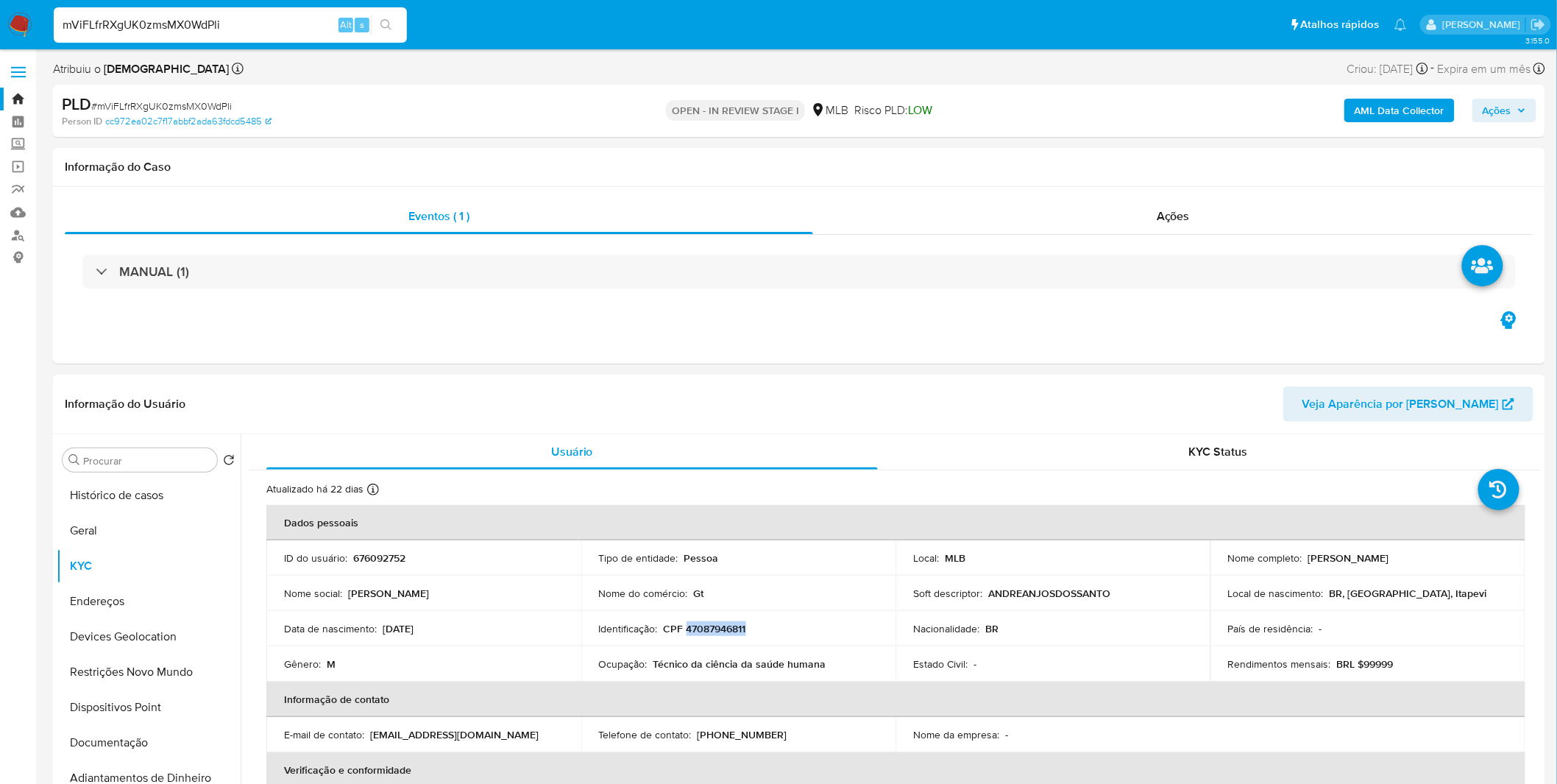
copy p "47087946811"
click at [141, 515] on button "Documentação" at bounding box center [142, 742] width 172 height 35
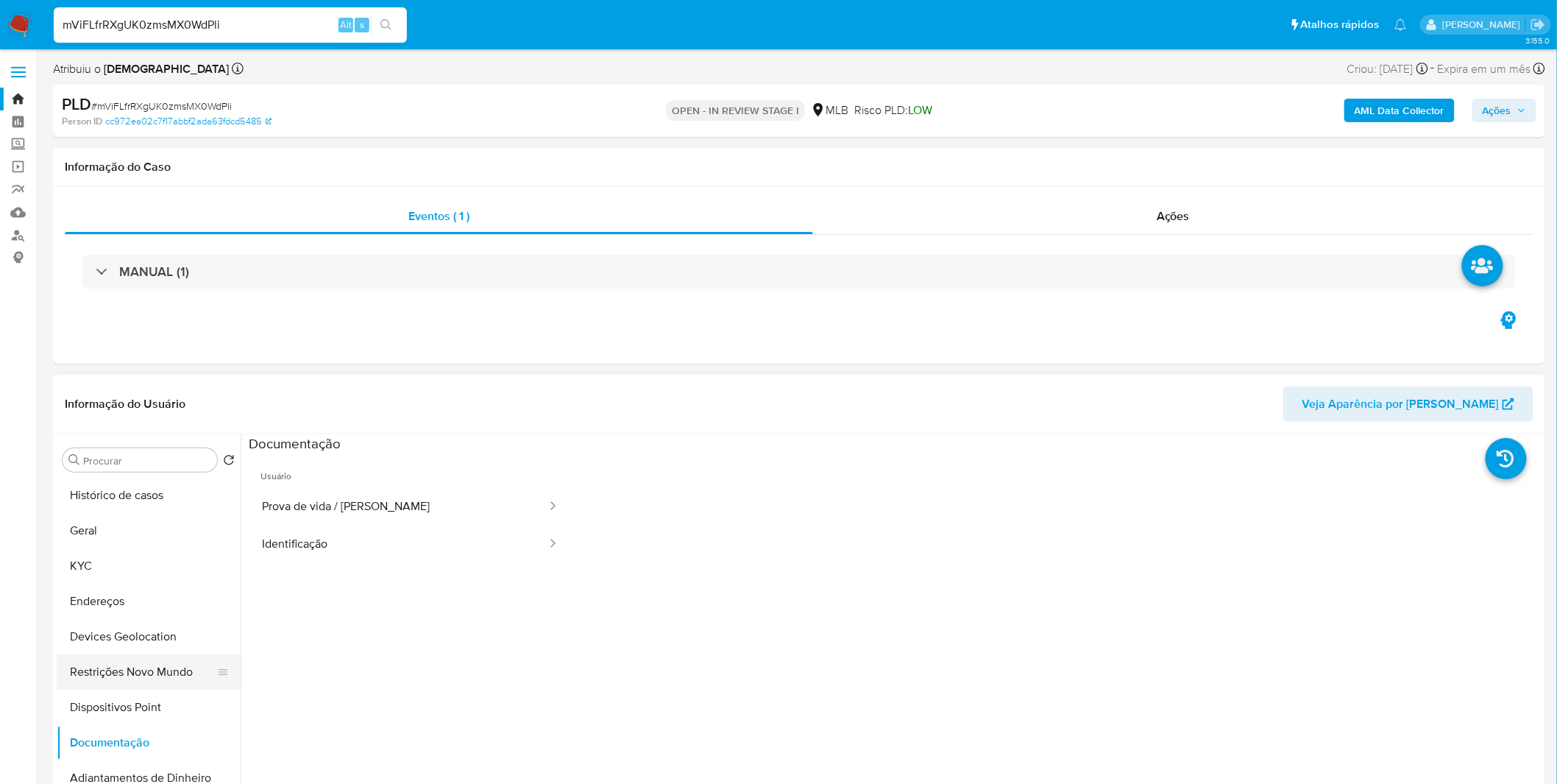
click at [156, 515] on button "Restrições Novo Mundo" at bounding box center [142, 671] width 172 height 35
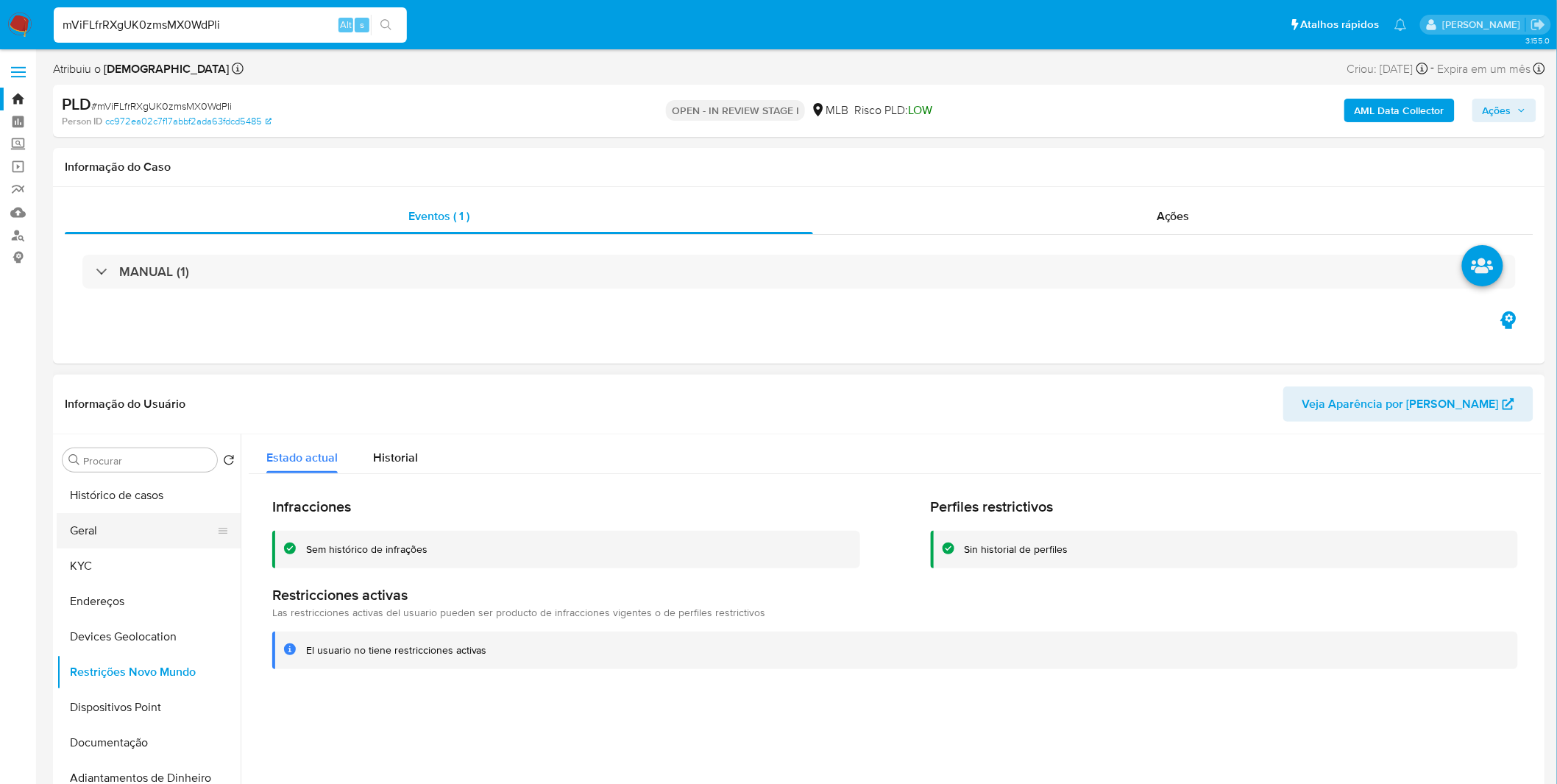
click at [115, 515] on button "Geral" at bounding box center [142, 530] width 172 height 35
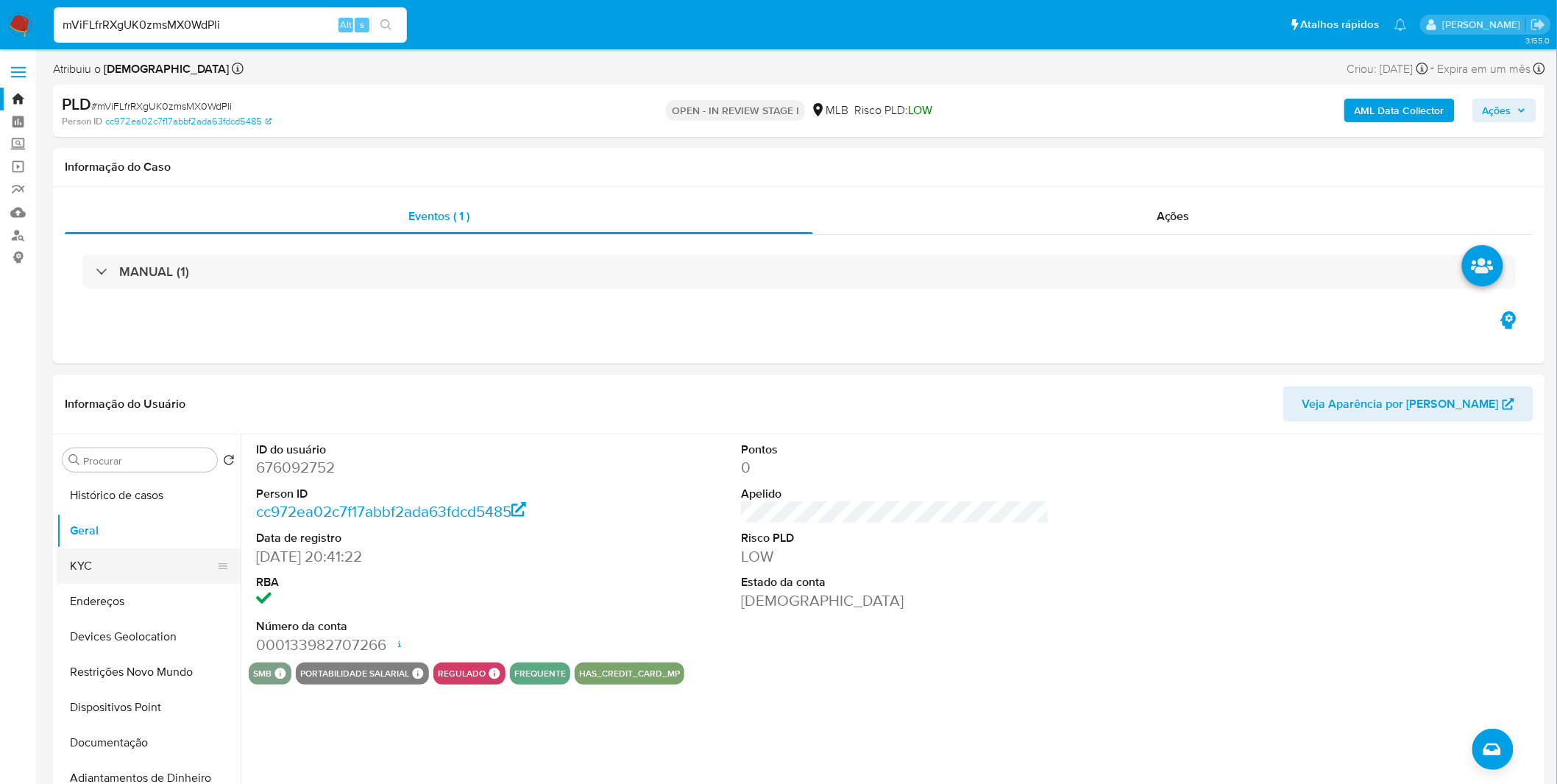
click at [107, 515] on button "KYC" at bounding box center [142, 565] width 172 height 35
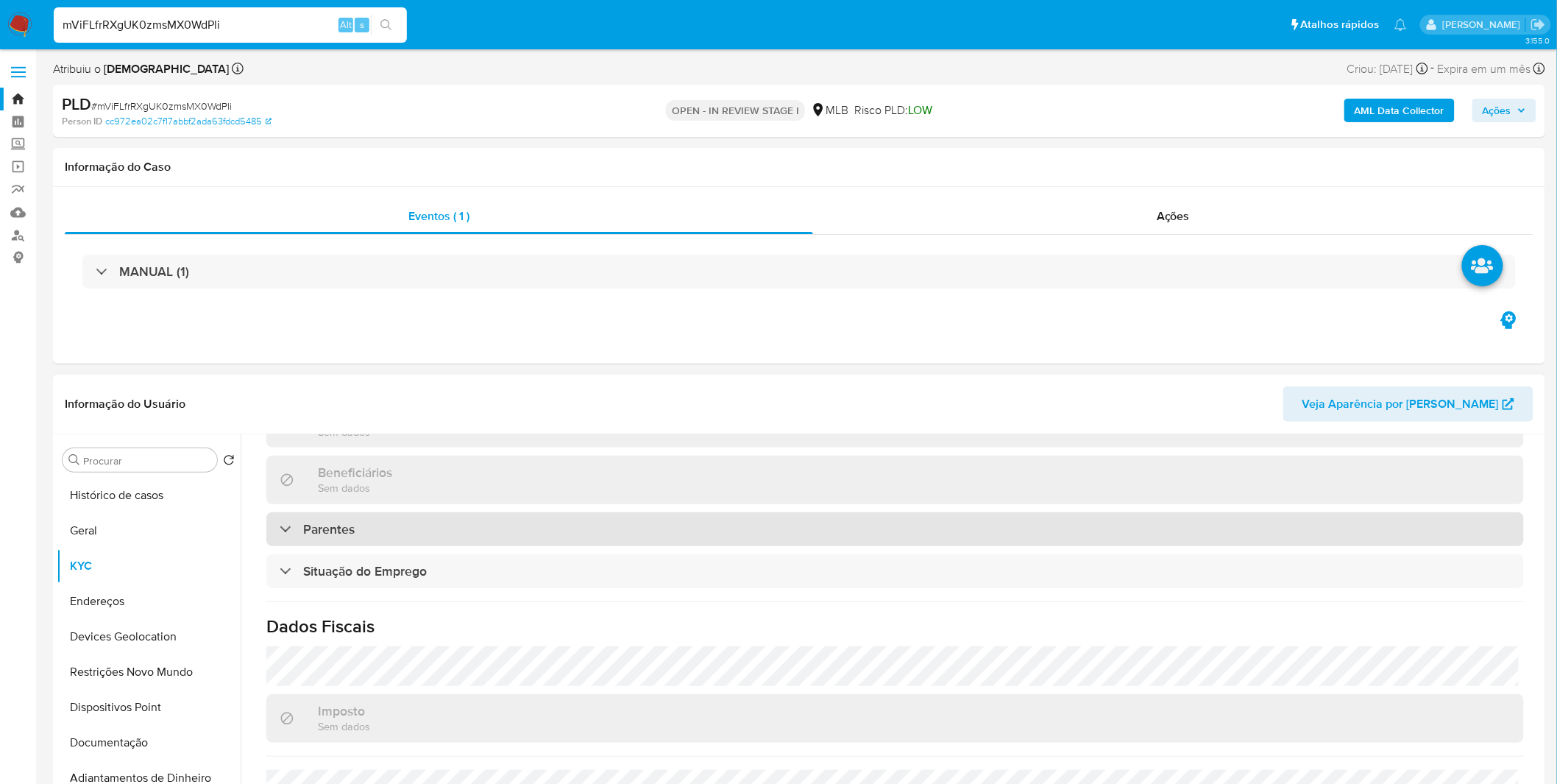
scroll to position [626, 0]
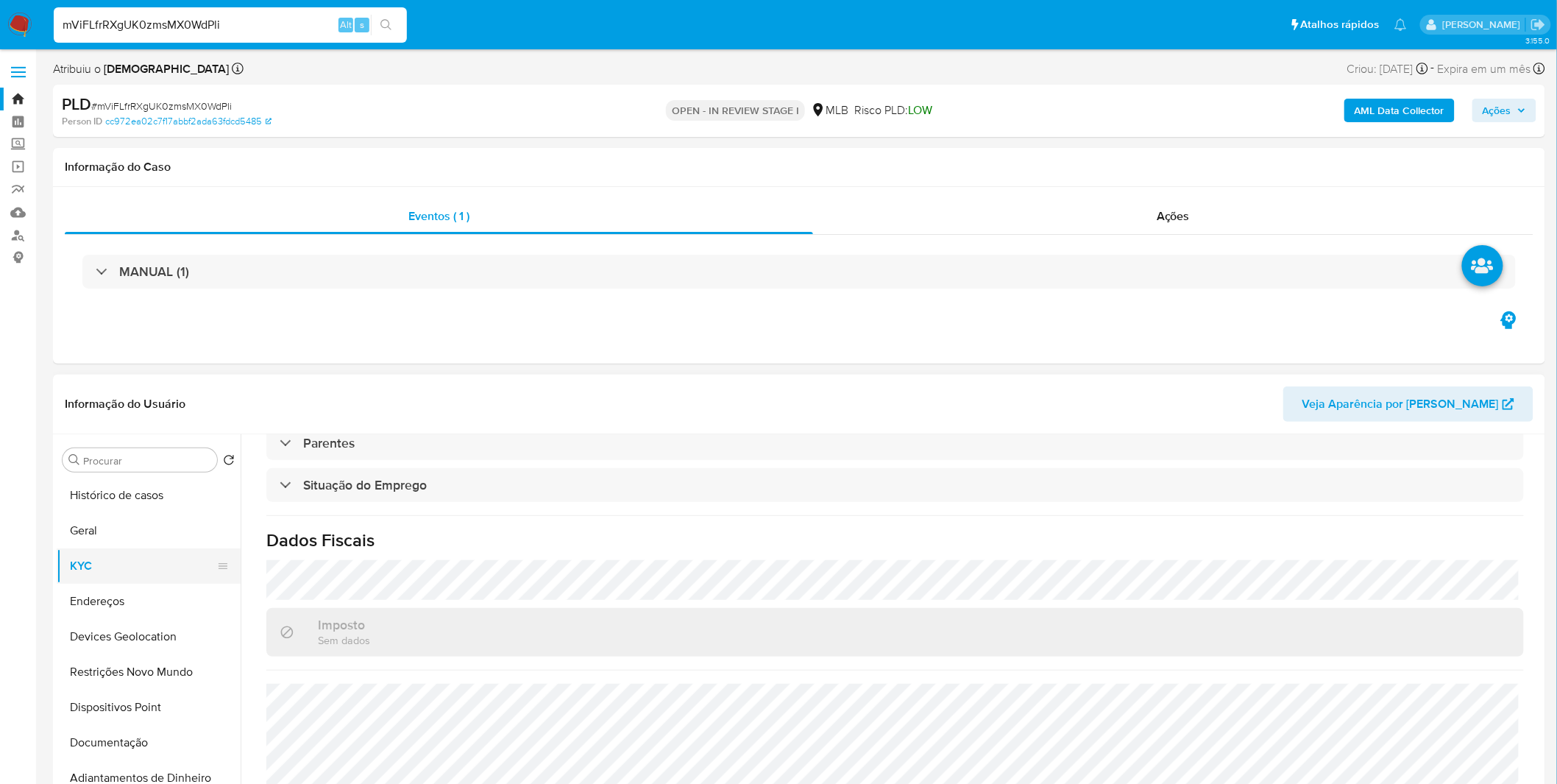
drag, startPoint x: 129, startPoint y: 545, endPoint x: 128, endPoint y: 559, distance: 14.0
click at [129, 515] on button "Geral" at bounding box center [148, 530] width 184 height 35
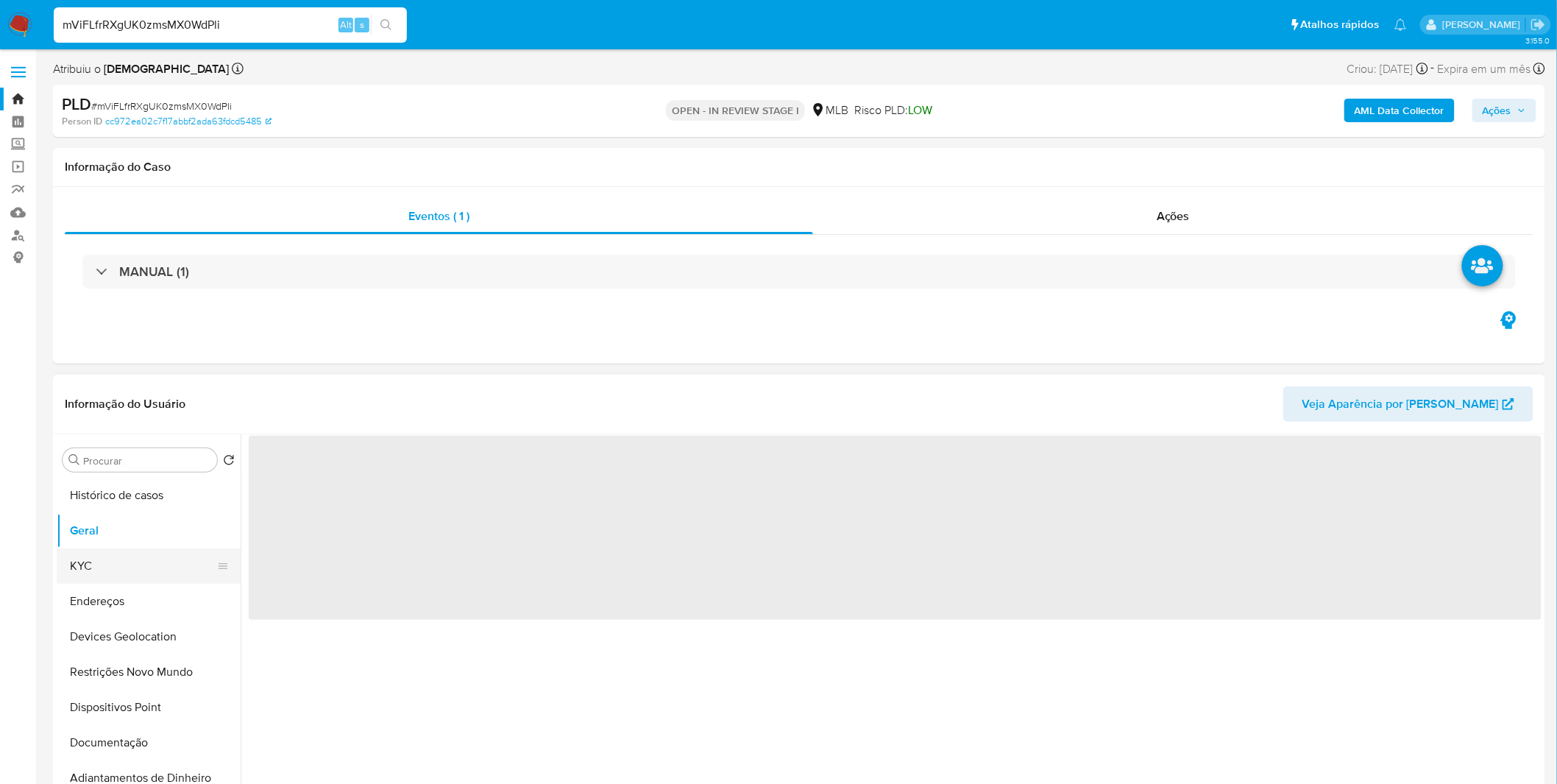
scroll to position [0, 0]
click at [131, 515] on button "Endereços" at bounding box center [142, 600] width 172 height 35
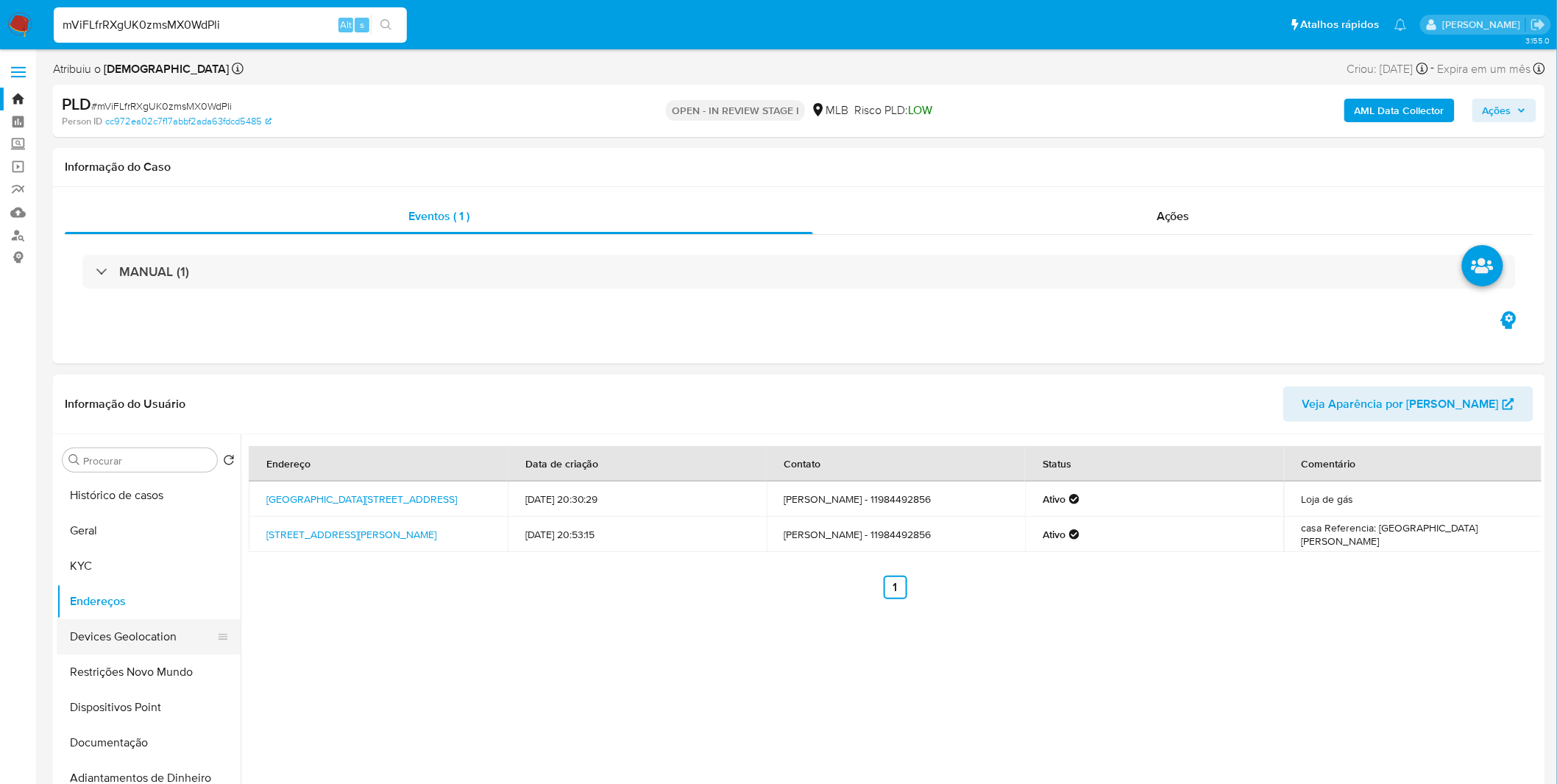
click at [105, 515] on button "Devices Geolocation" at bounding box center [142, 636] width 172 height 35
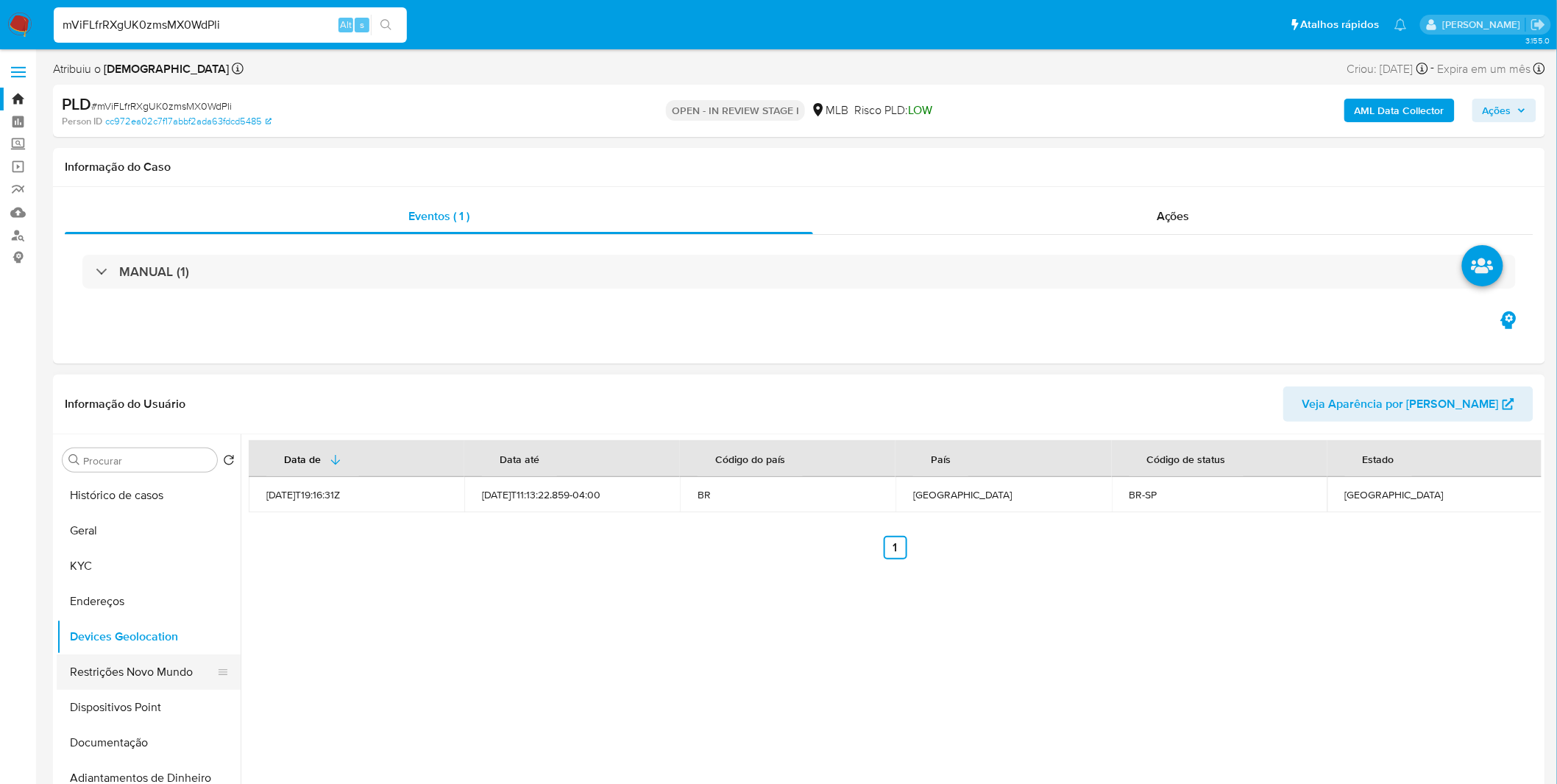
click at [75, 515] on button "Restrições Novo Mundo" at bounding box center [142, 671] width 172 height 35
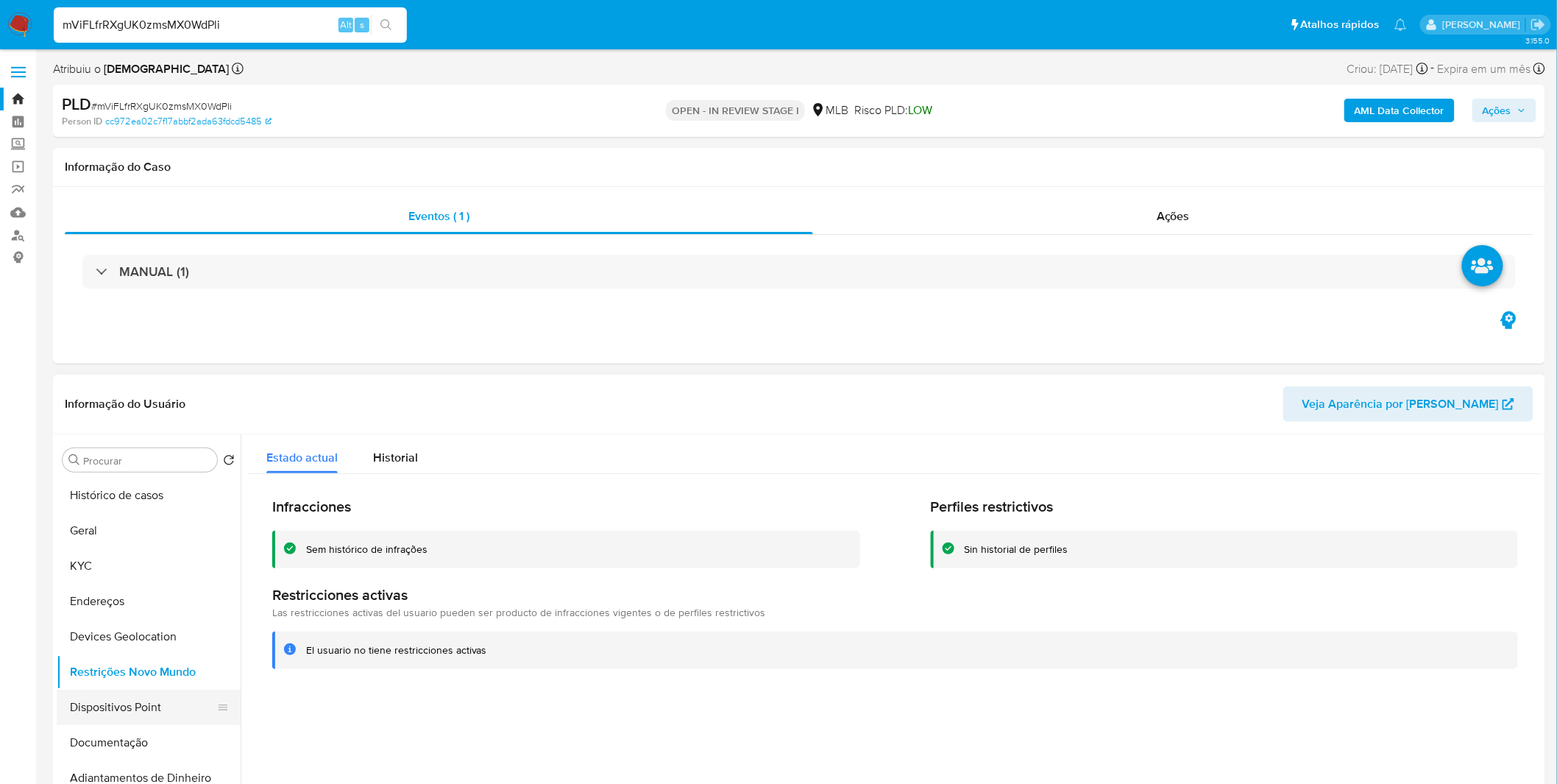
click at [100, 515] on button "Dispositivos Point" at bounding box center [142, 707] width 172 height 35
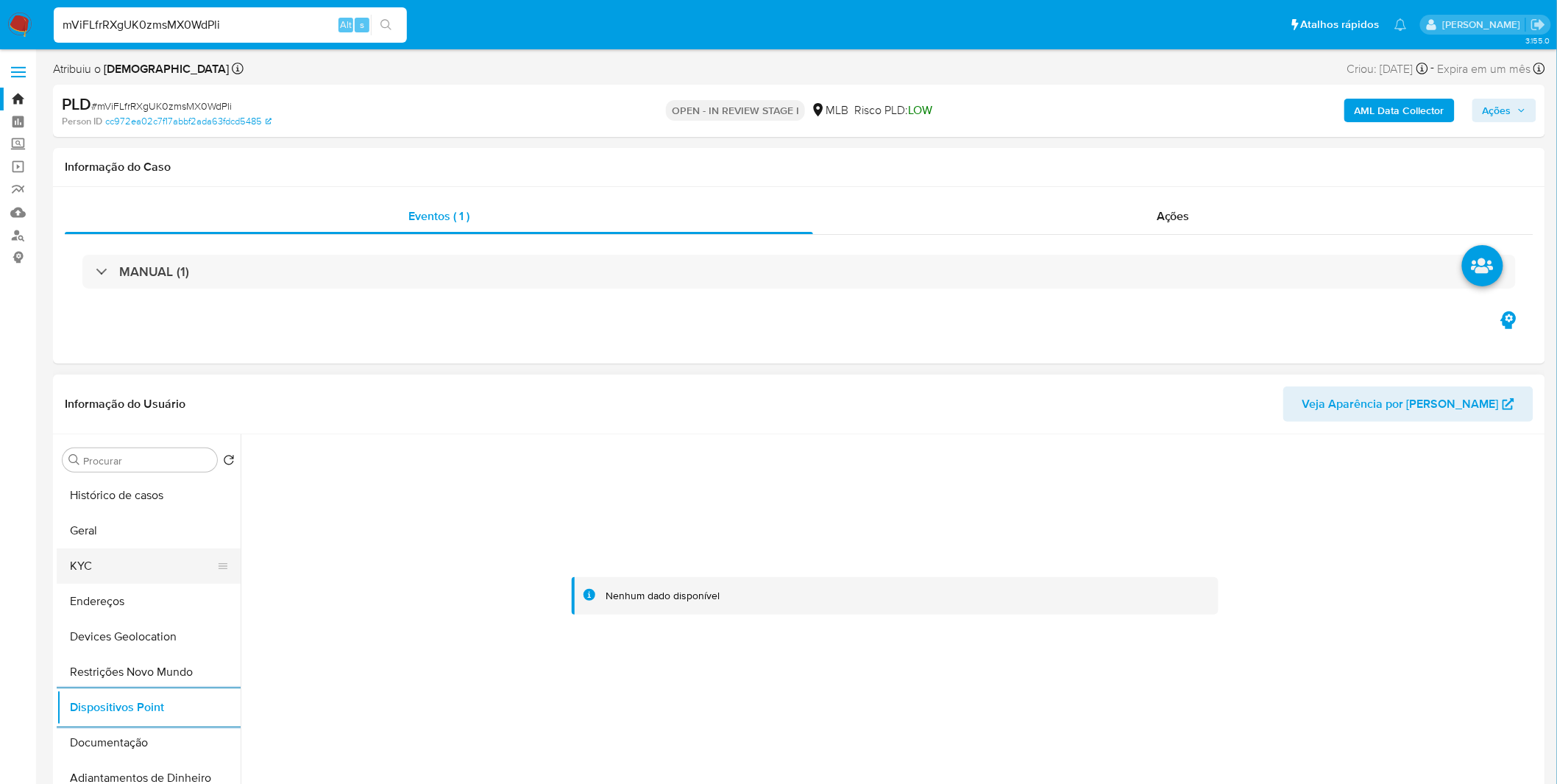
click at [157, 515] on button "KYC" at bounding box center [142, 565] width 172 height 35
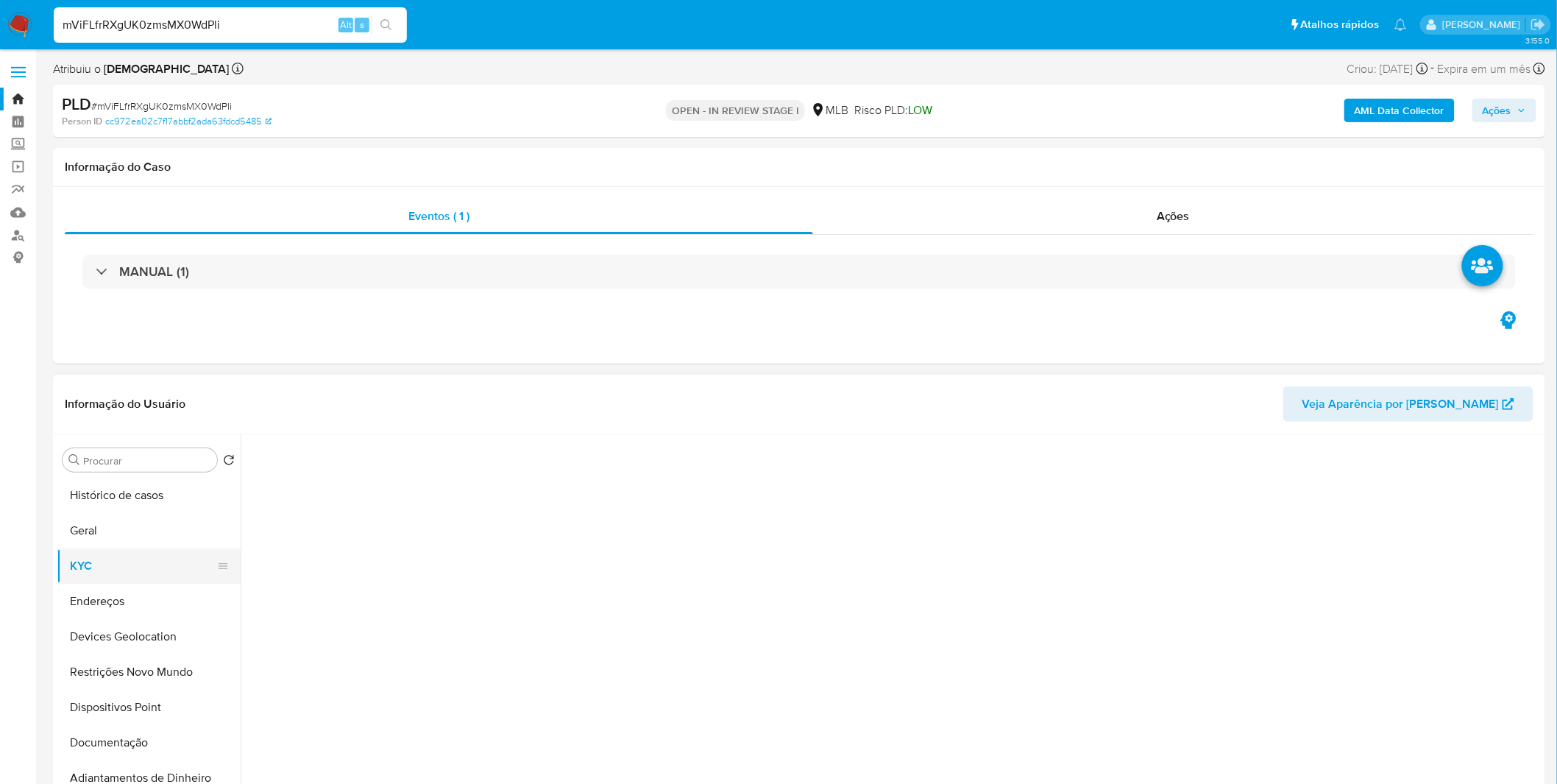
click at [159, 515] on button "KYC" at bounding box center [142, 565] width 172 height 35
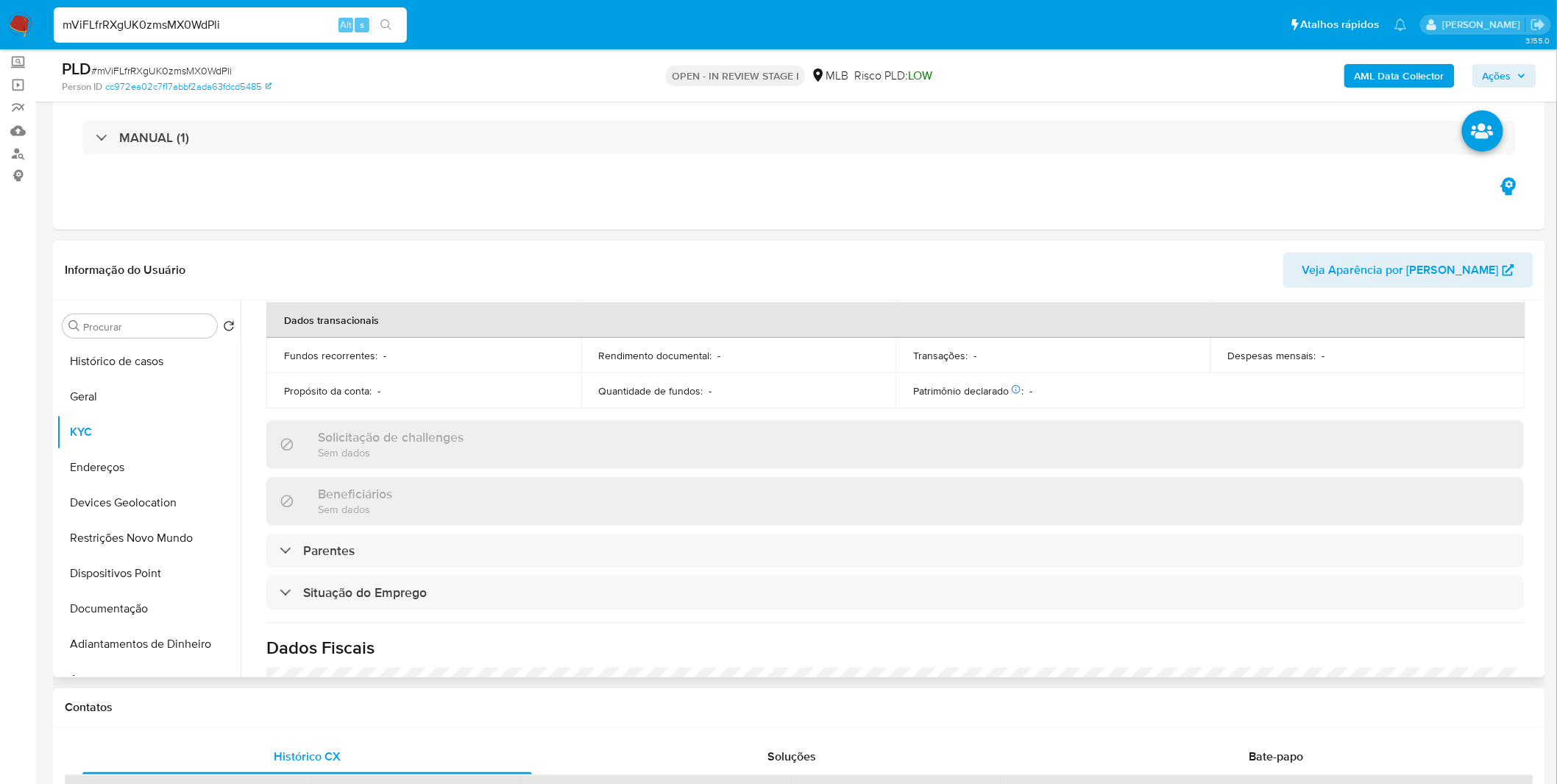
scroll to position [626, 0]
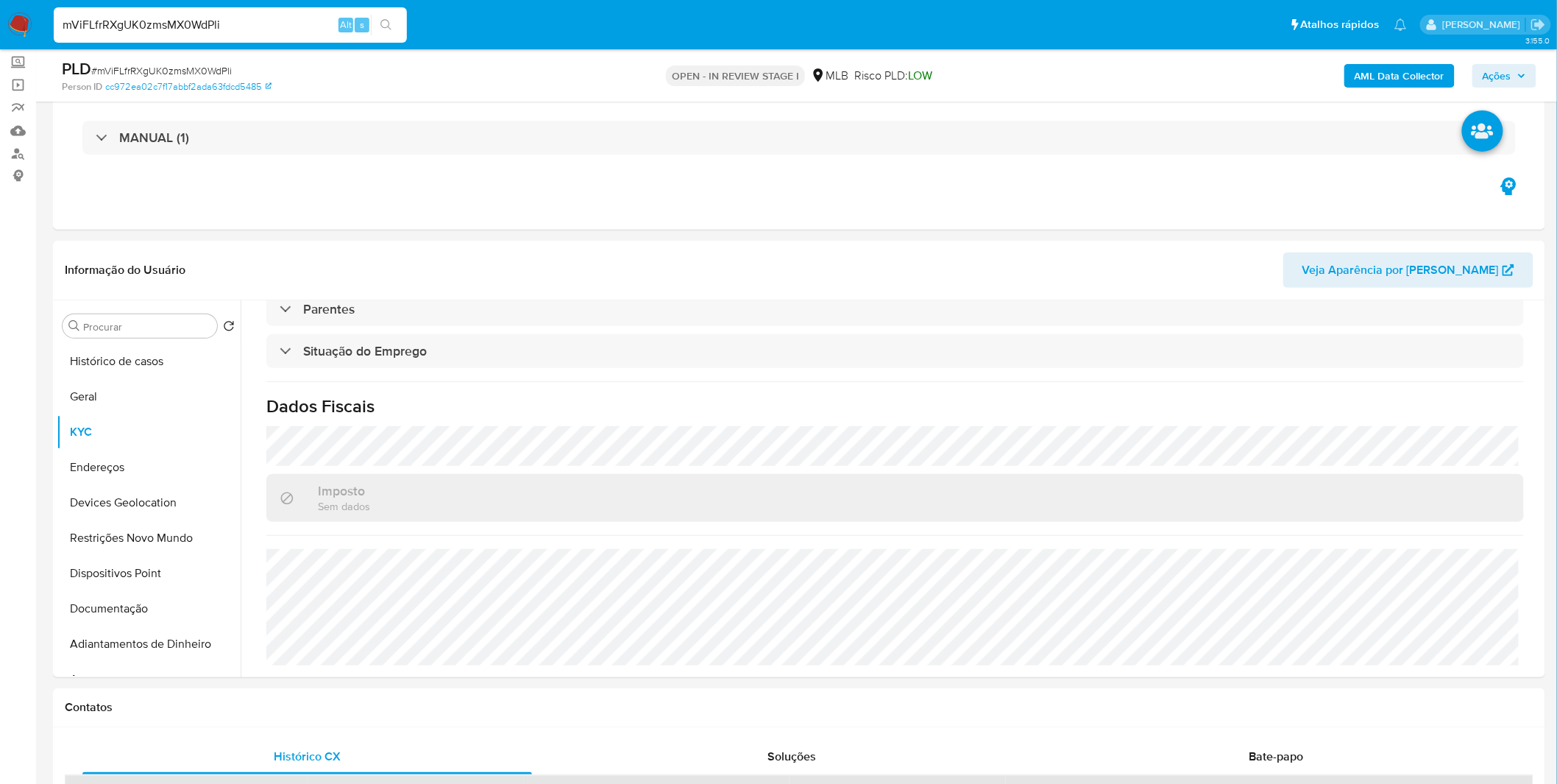
click at [25, 22] on img at bounding box center [20, 25] width 25 height 25
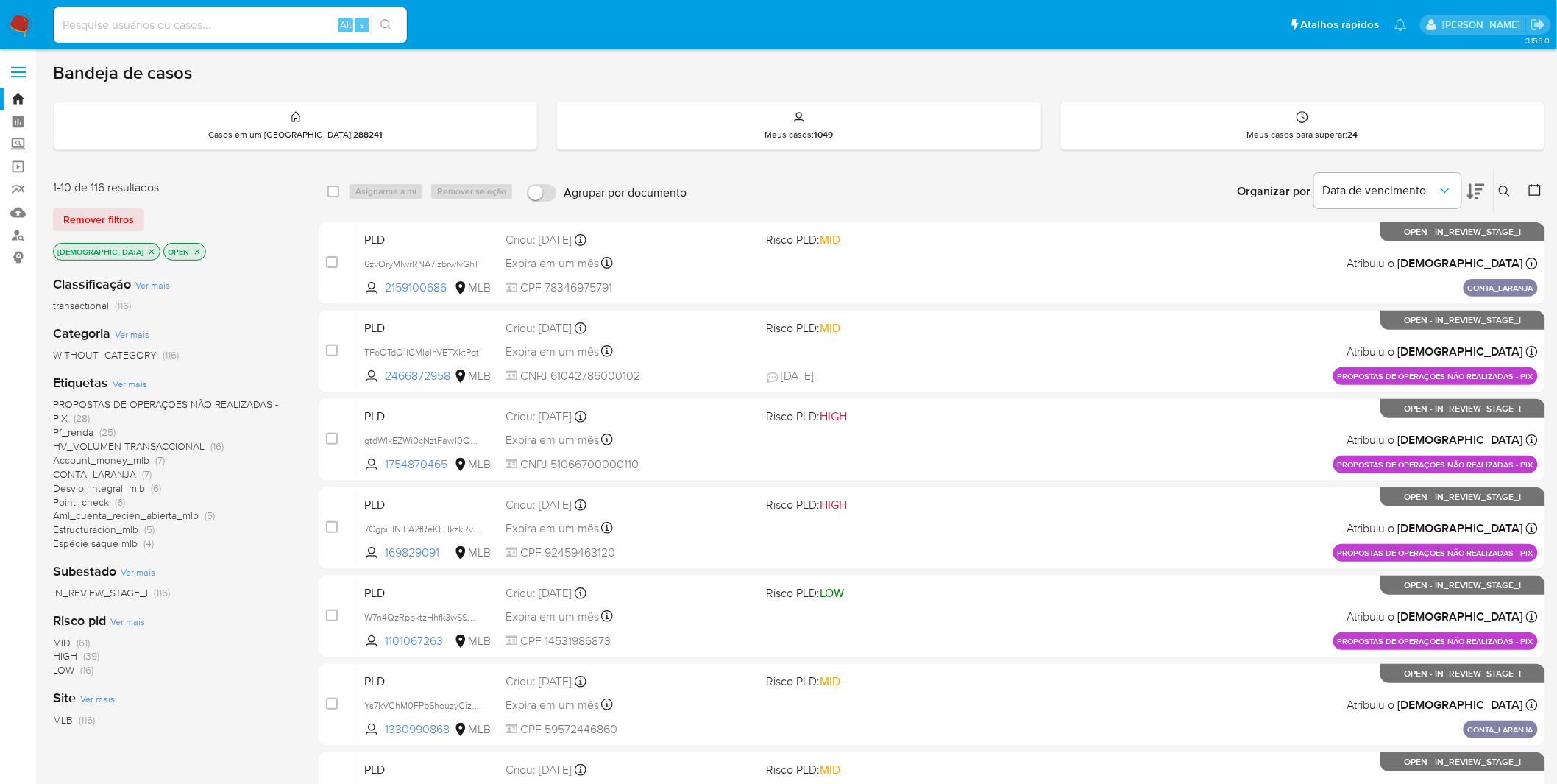
click at [259, 11] on div "Alt s" at bounding box center [230, 25] width 353 height 35
click at [258, 21] on input at bounding box center [230, 25] width 353 height 19
paste input "jDck5kF4qt6eQnBp3RCYvVjD"
type input "jDck5kF4qt6eQnBp3RCYvVjD"
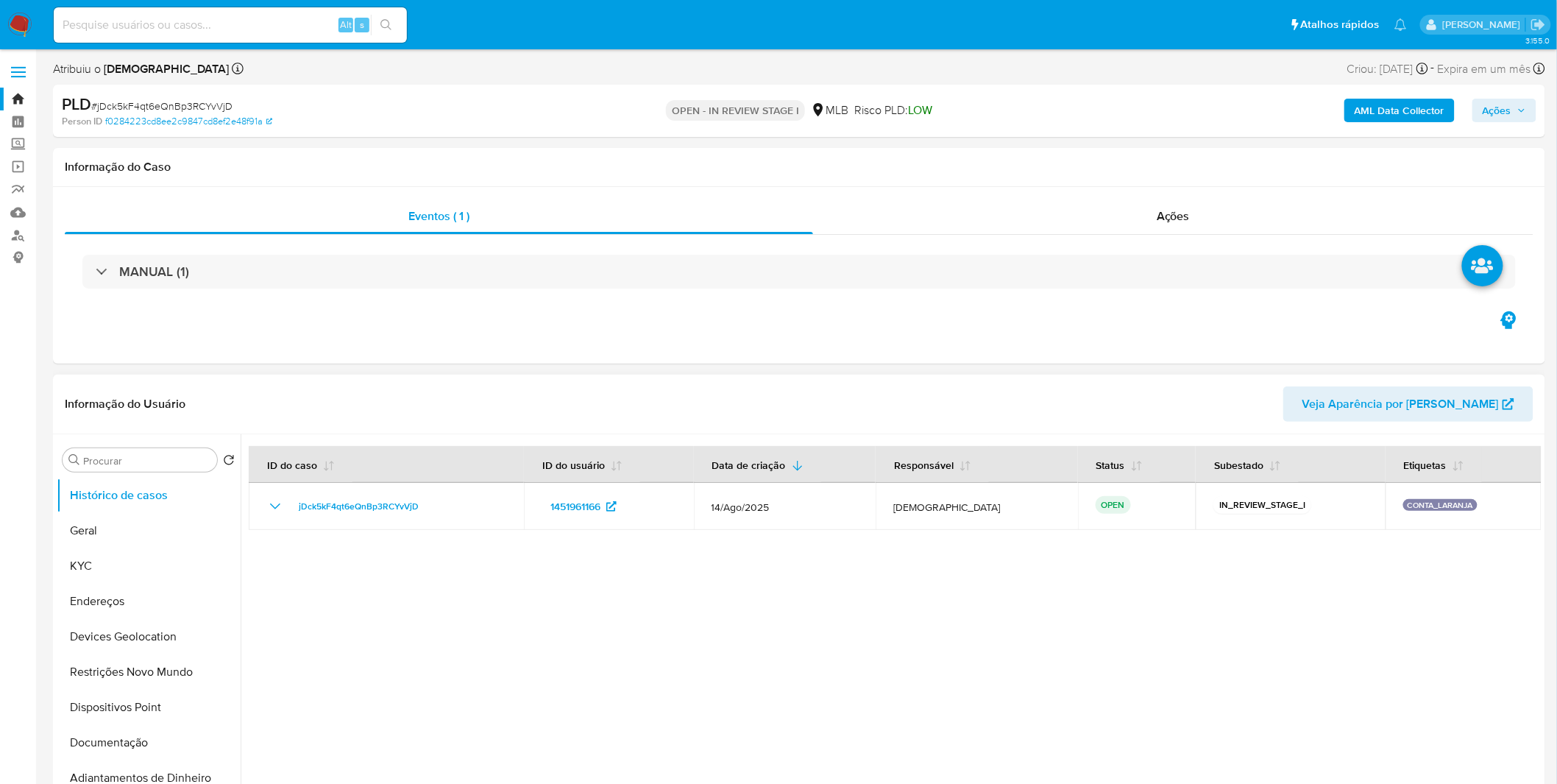
select select "10"
click at [138, 552] on button "KYC" at bounding box center [142, 565] width 172 height 35
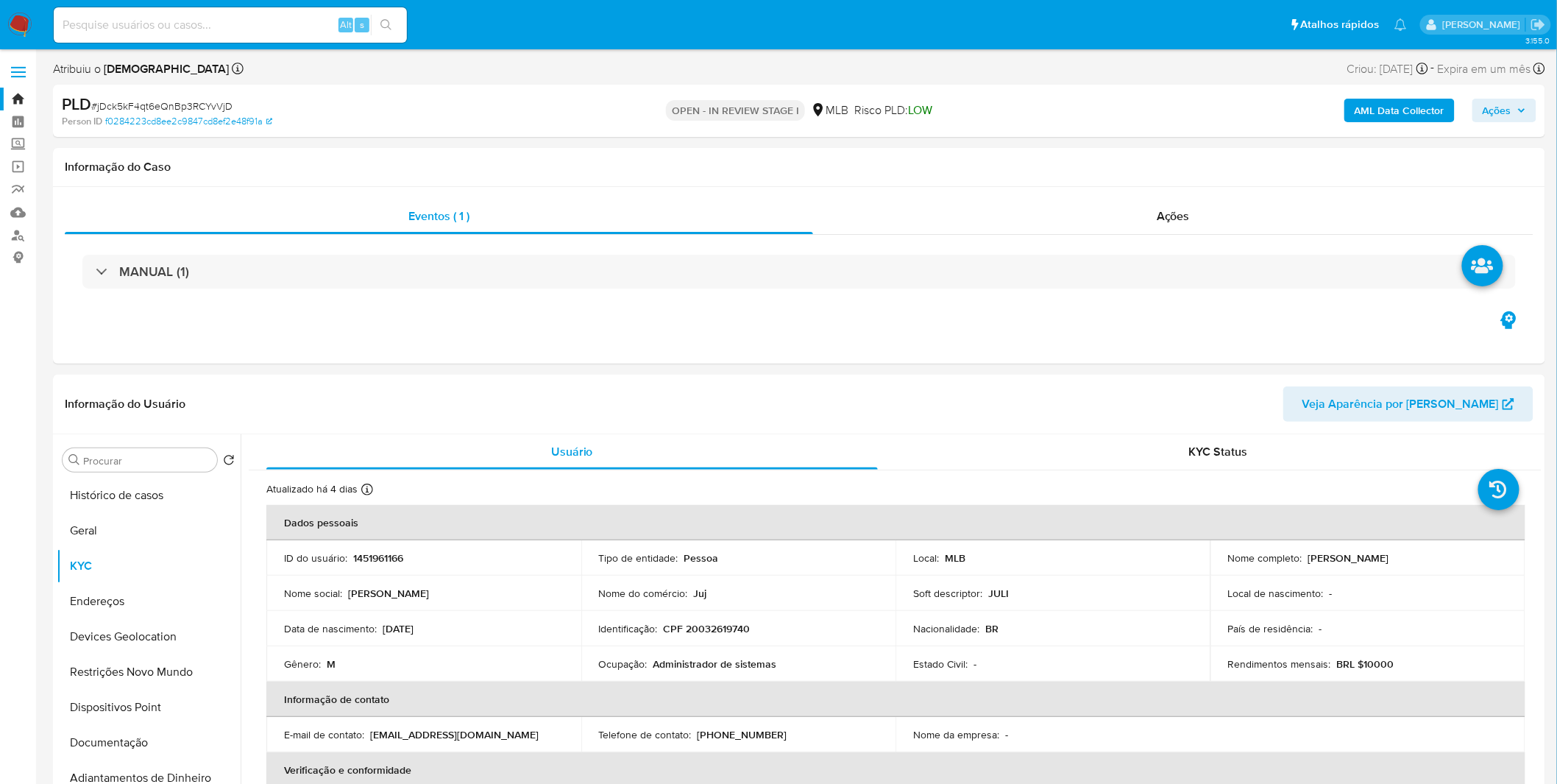
click at [1393, 113] on b "AML Data Collector" at bounding box center [1399, 109] width 90 height 24
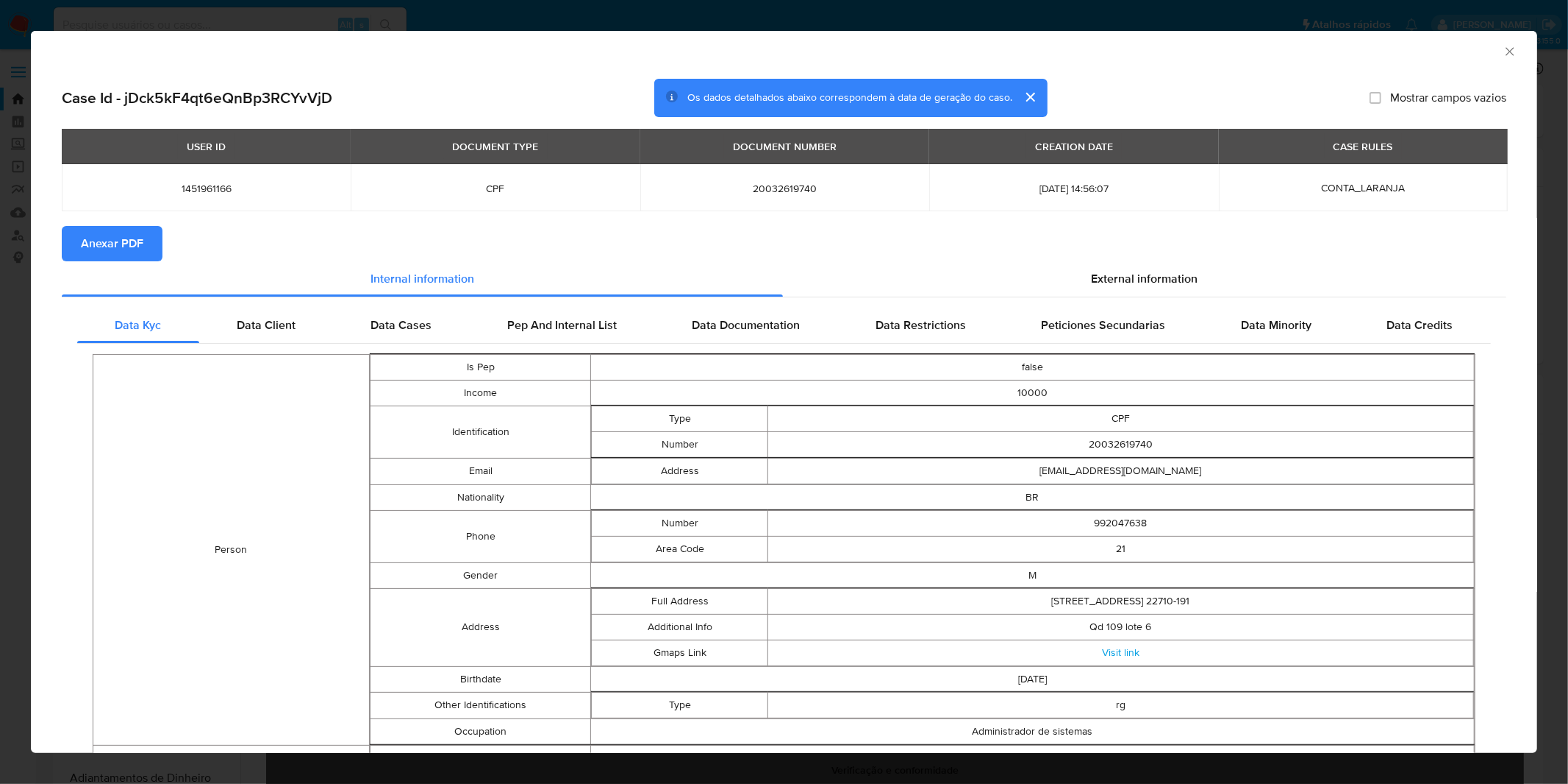
click at [122, 243] on span "Anexar PDF" at bounding box center [112, 243] width 62 height 32
click at [1503, 46] on icon "Fechar a janela" at bounding box center [1510, 52] width 15 height 15
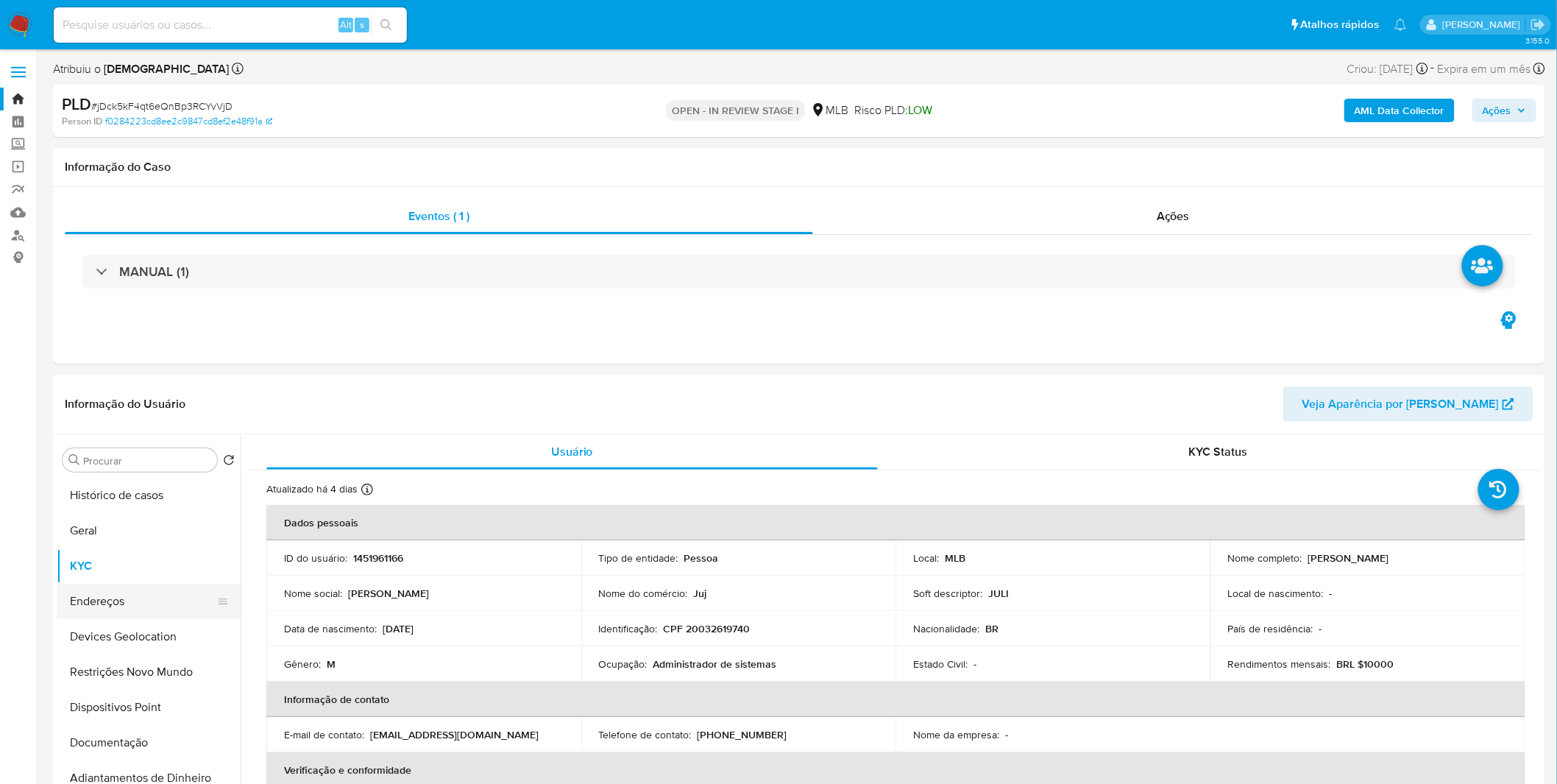
click at [139, 603] on button "Endereços" at bounding box center [142, 600] width 172 height 35
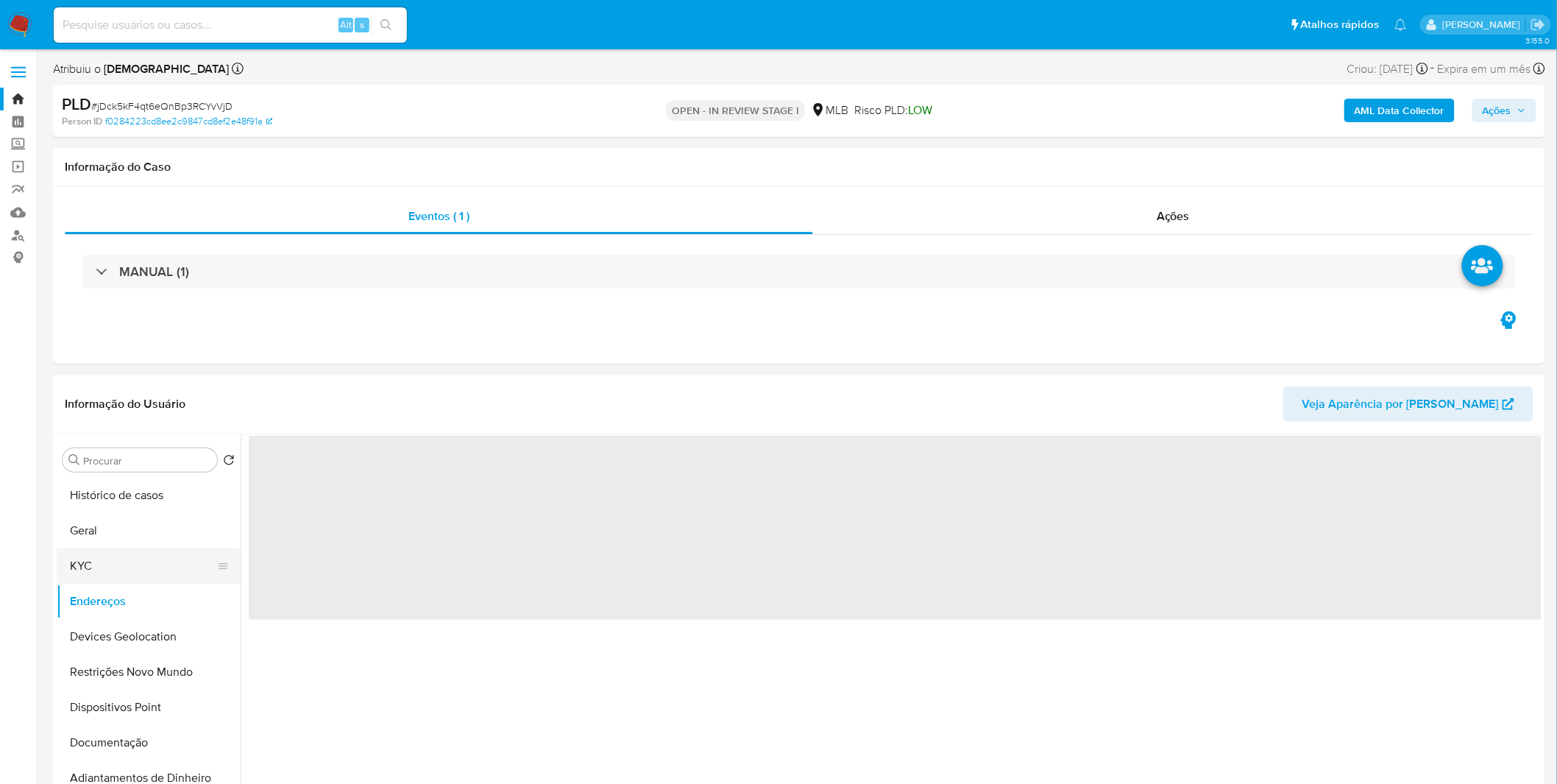
click at [126, 575] on button "KYC" at bounding box center [142, 565] width 172 height 35
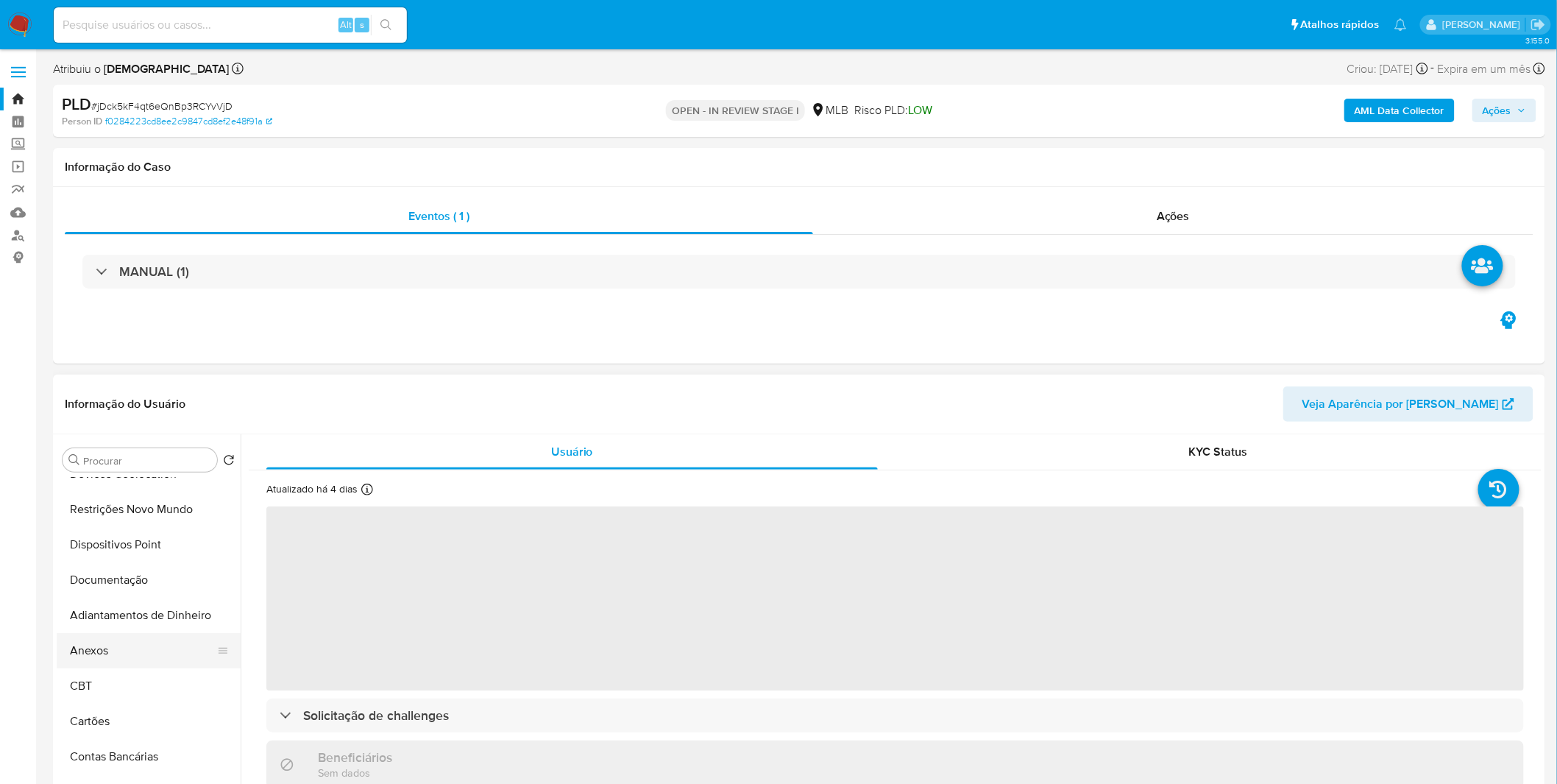
scroll to position [163, 0]
click at [133, 651] on button "Anexos" at bounding box center [142, 649] width 172 height 35
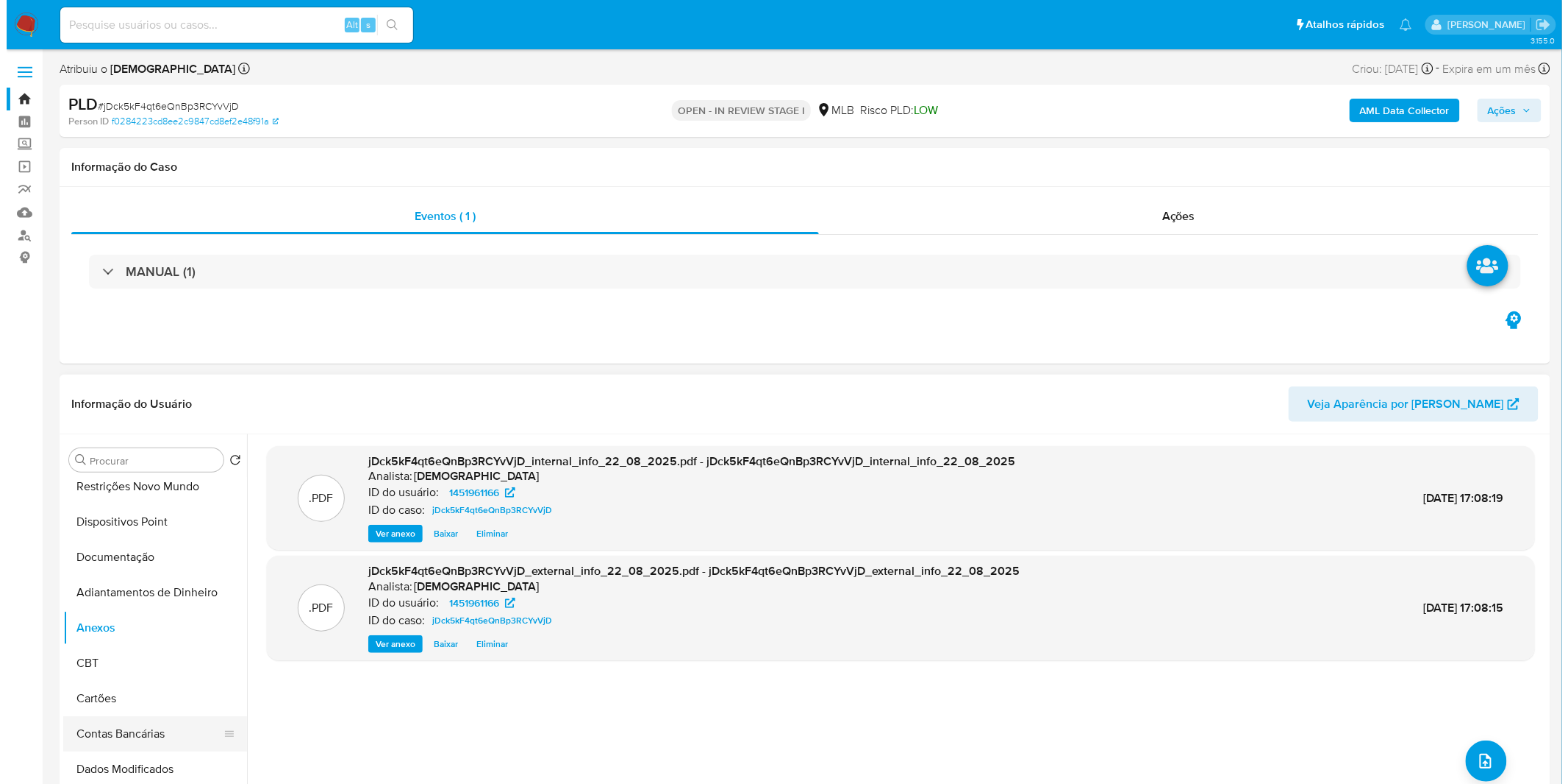
scroll to position [82, 0]
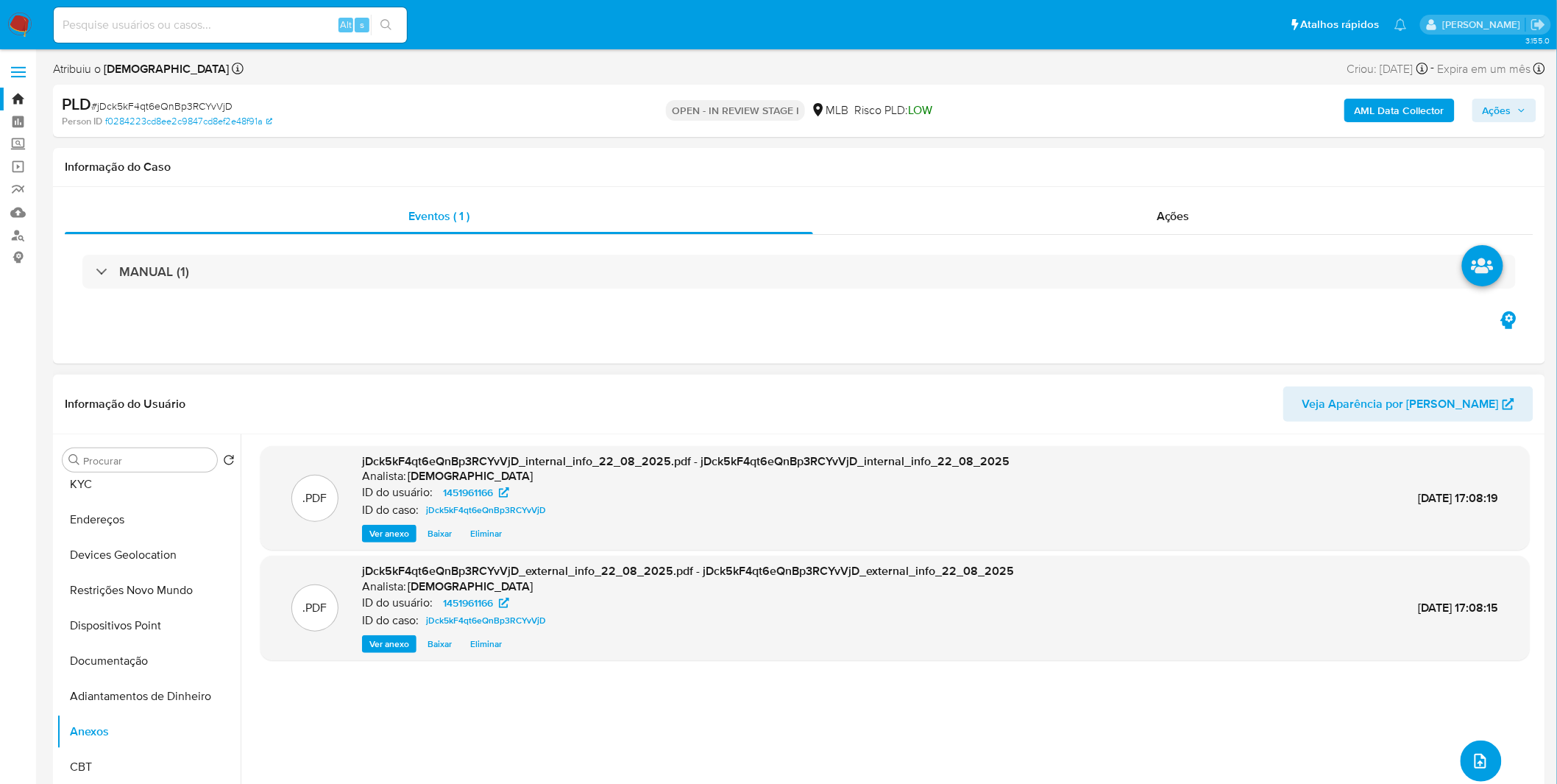
click at [1472, 762] on icon "upload-file" at bounding box center [1481, 760] width 18 height 18
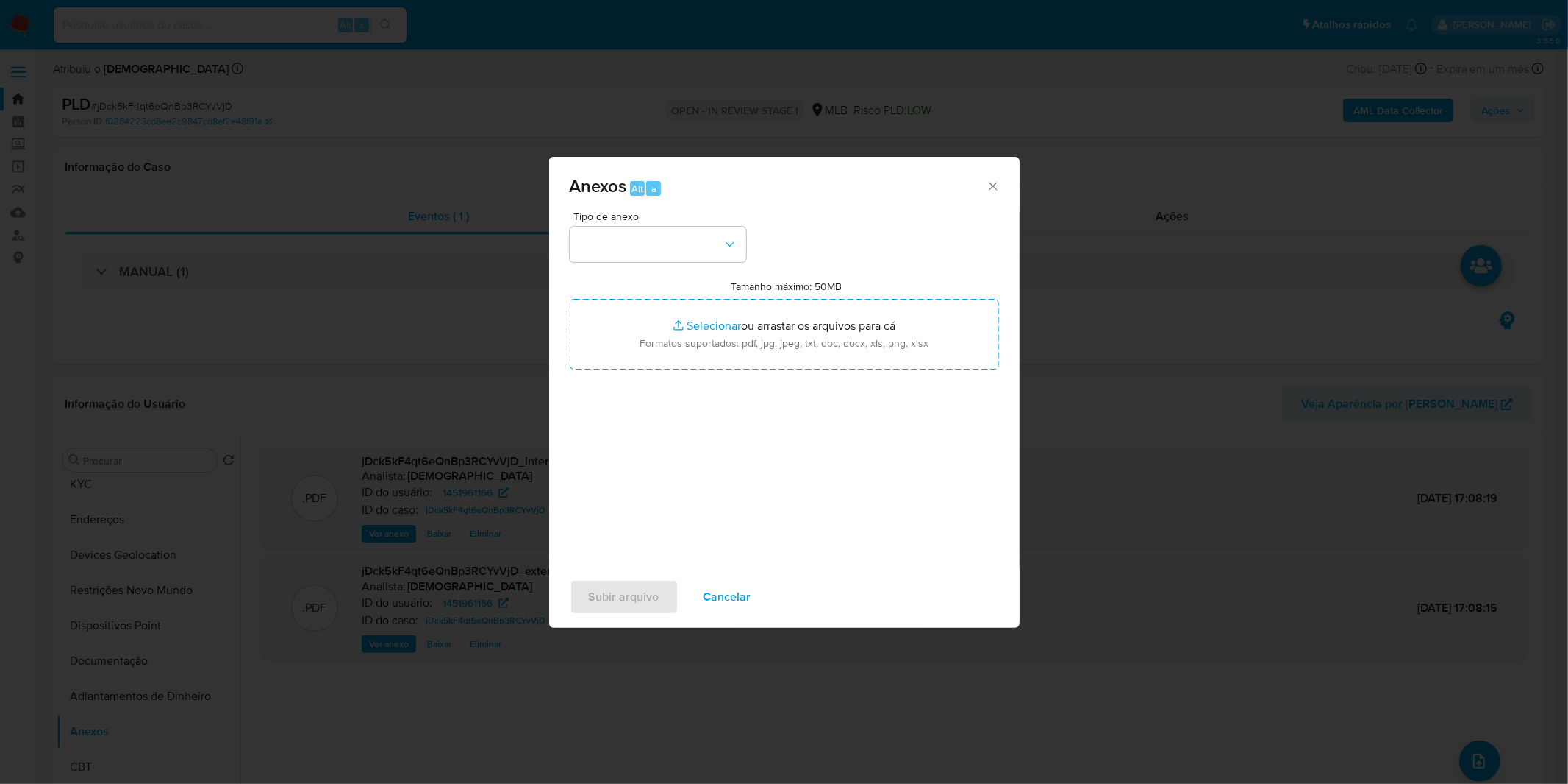
click at [696, 263] on div "Tipo de anexo Tamanho máximo: 50MB Selecionar arquivos Selecionar ou arrastar o…" at bounding box center [784, 385] width 429 height 347
click at [700, 242] on button "button" at bounding box center [657, 243] width 176 height 35
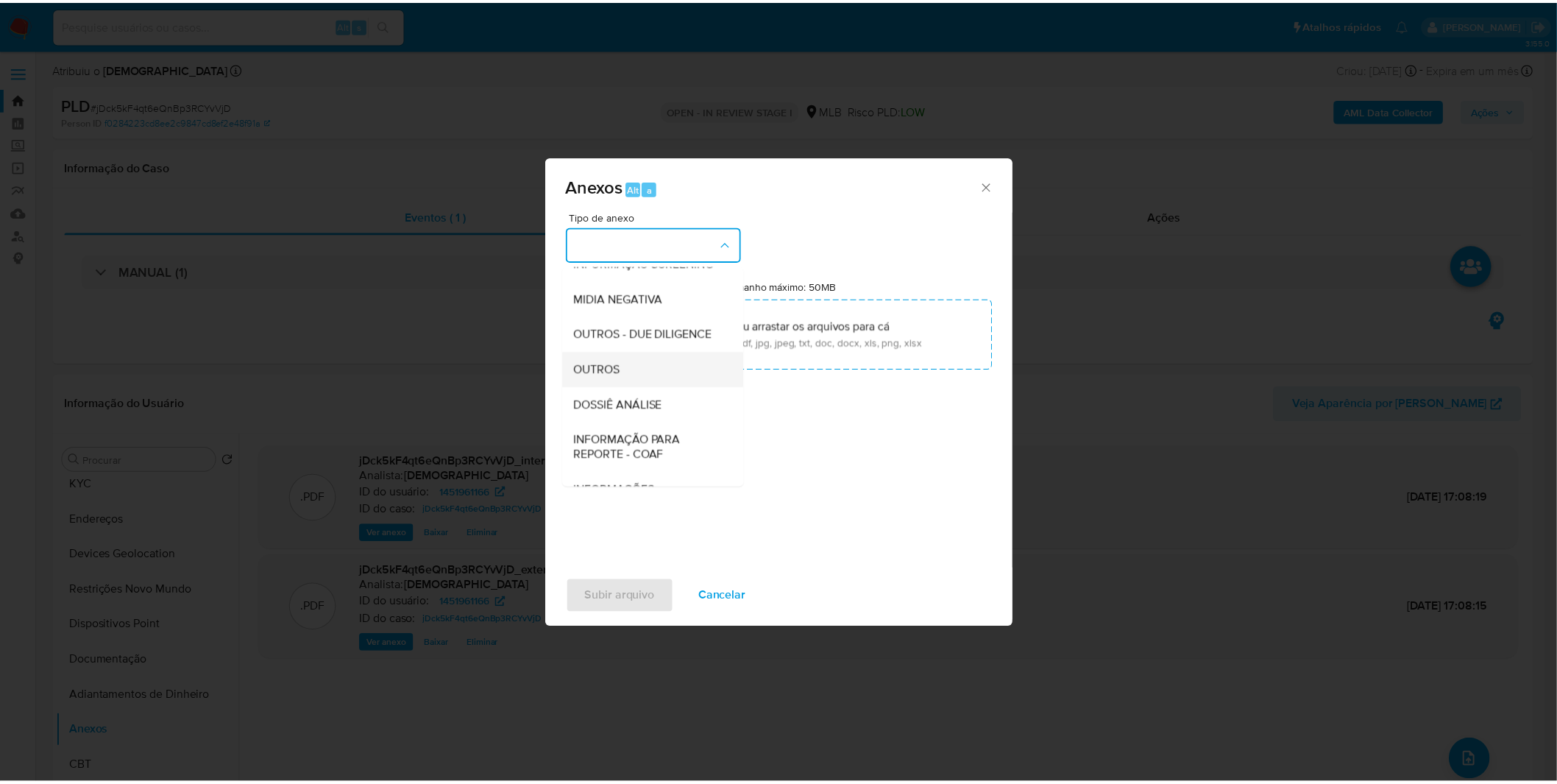
scroll to position [163, 0]
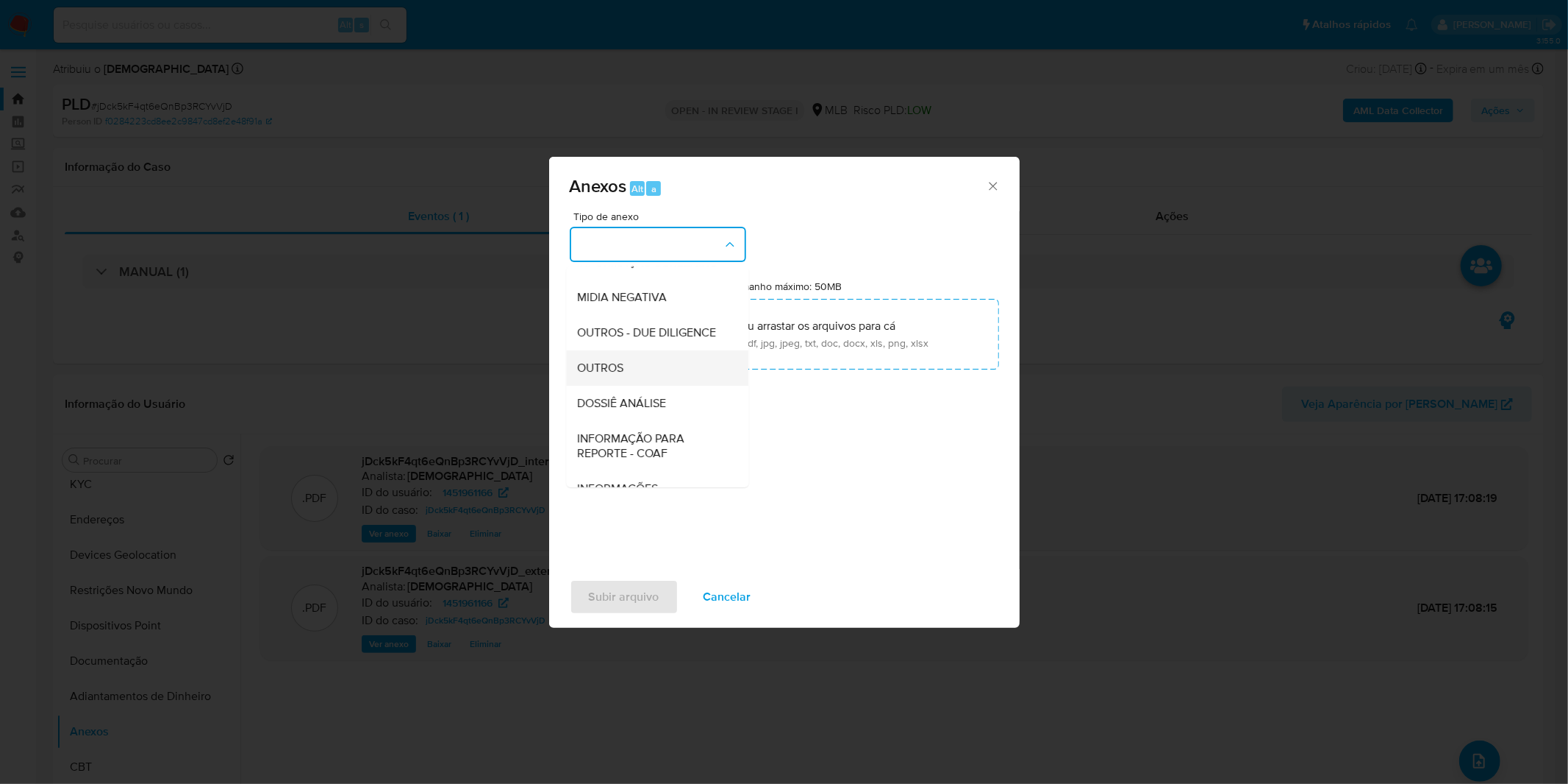
click at [633, 386] on div "OUTROS" at bounding box center [652, 367] width 150 height 35
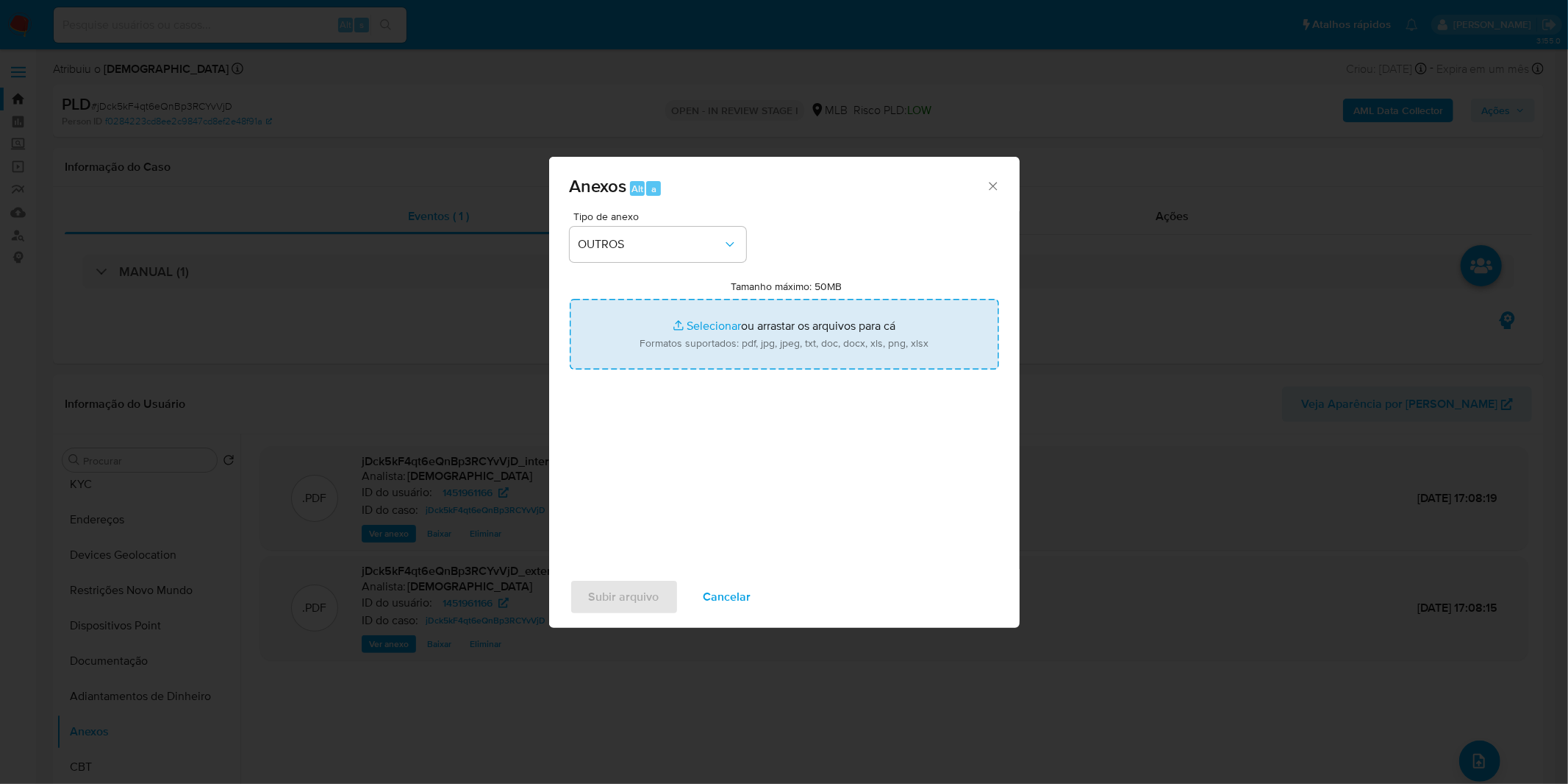
click at [669, 339] on input "Tamanho máximo: 50MB Selecionar arquivos" at bounding box center [784, 334] width 429 height 71
type input "C:\fakepath\Mulan 1451961166_2025_08_15_10_05_59.xlsx"
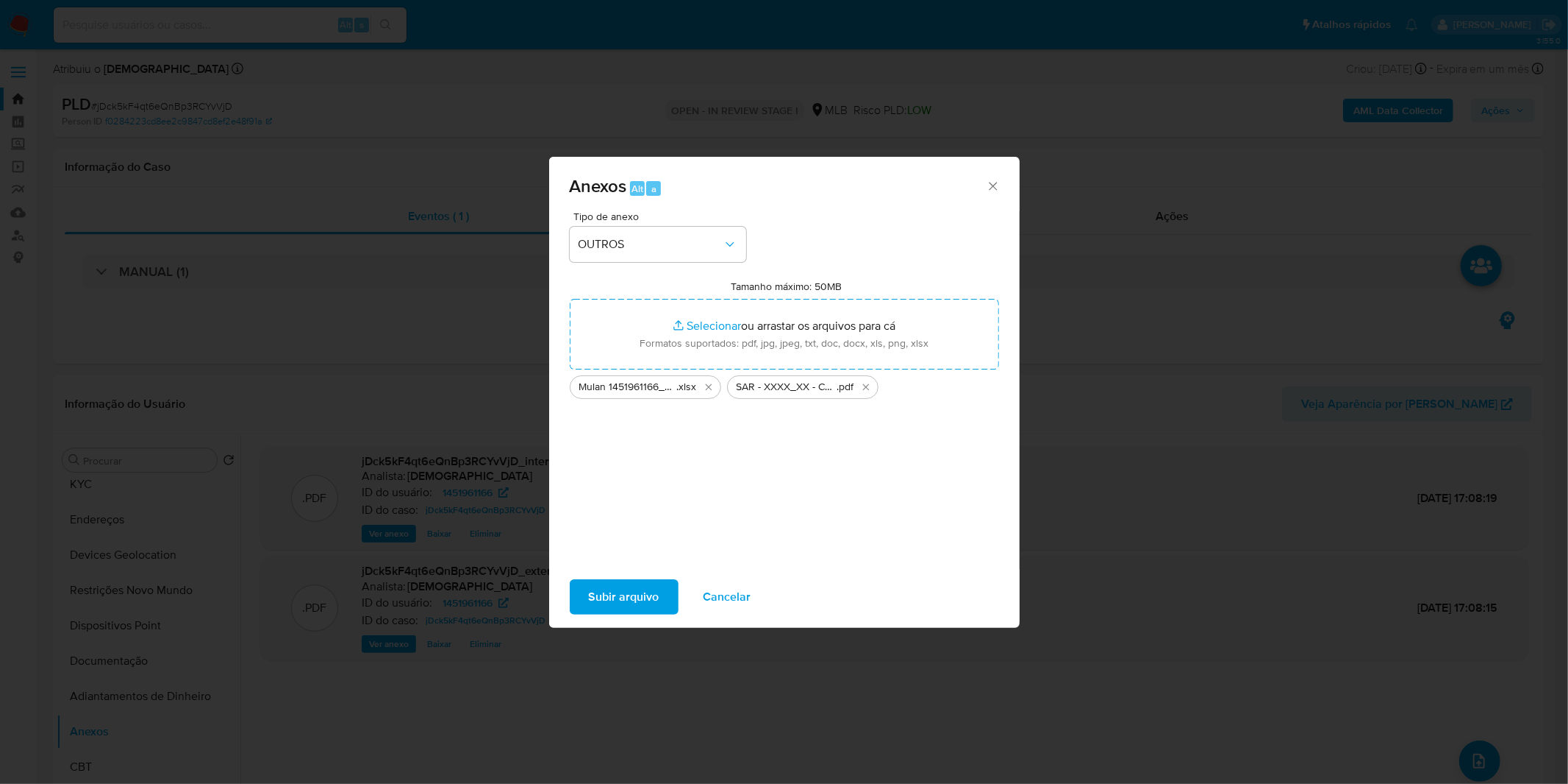
click at [612, 609] on span "Subir arquivo" at bounding box center [624, 596] width 71 height 32
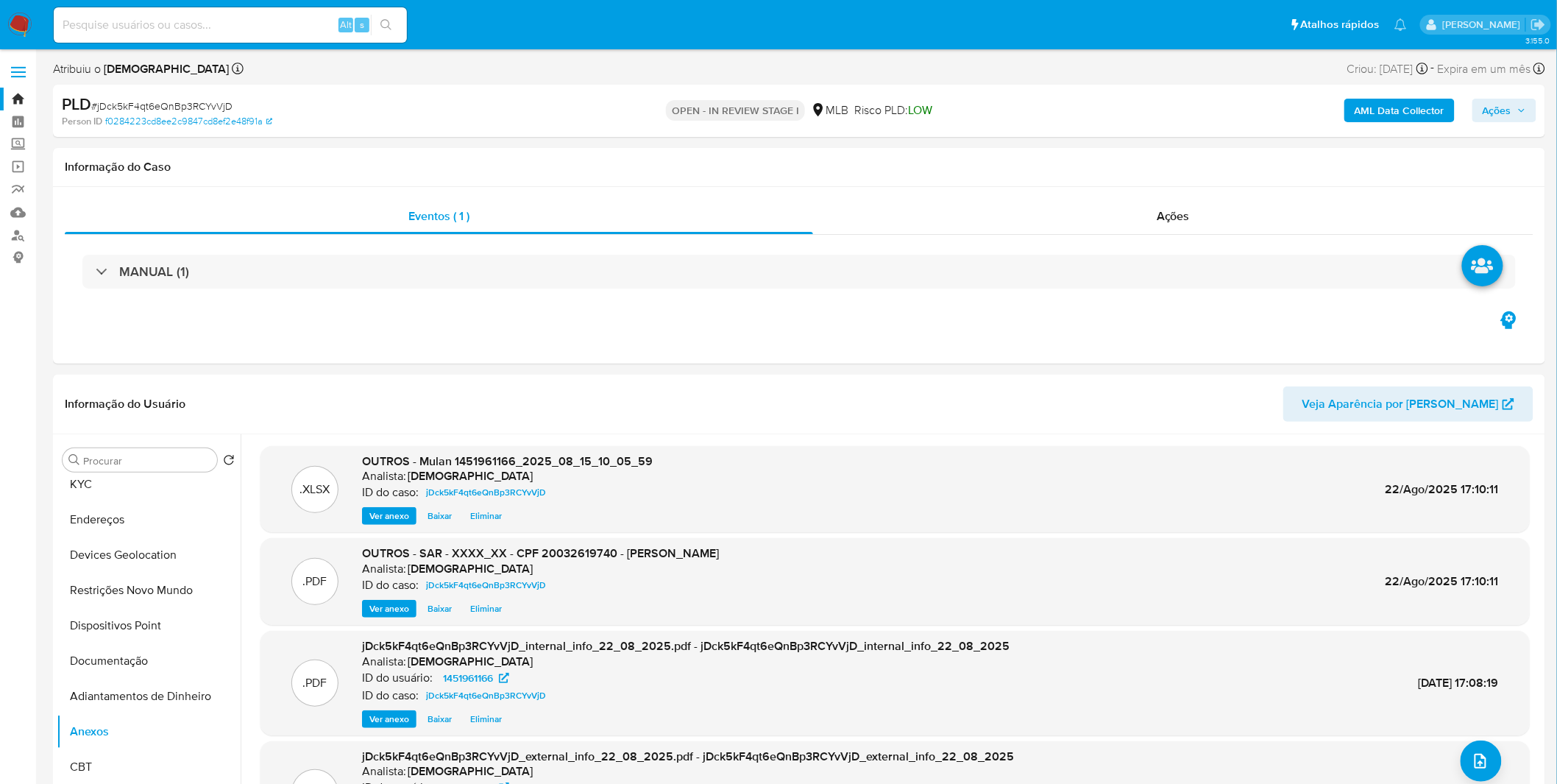
click at [1490, 114] on span "Ações" at bounding box center [1497, 109] width 28 height 24
click at [1127, 159] on div "Resolução do caso Alt r" at bounding box center [1095, 158] width 135 height 39
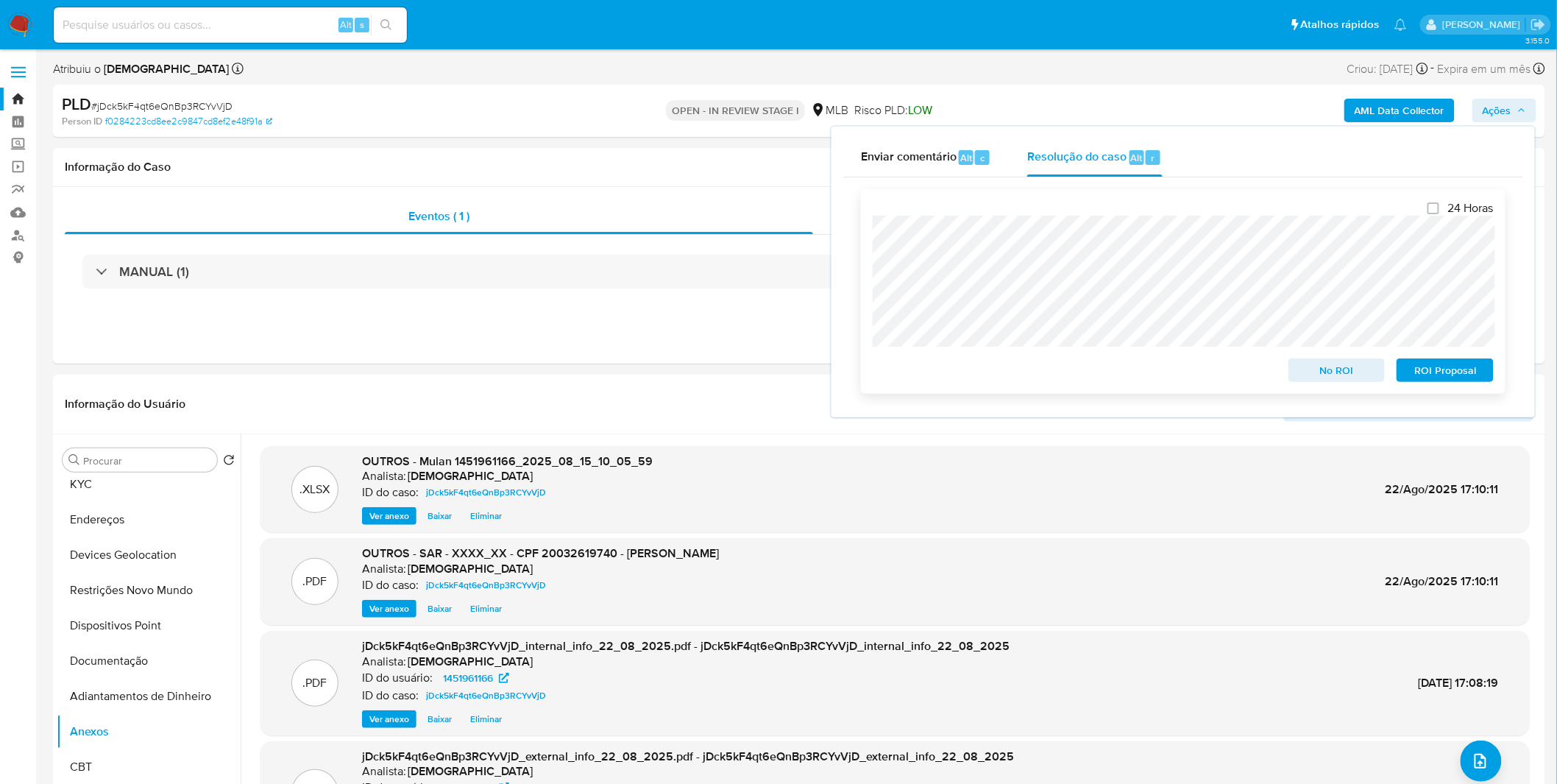
click at [1426, 371] on span "ROI Proposal" at bounding box center [1445, 370] width 76 height 21
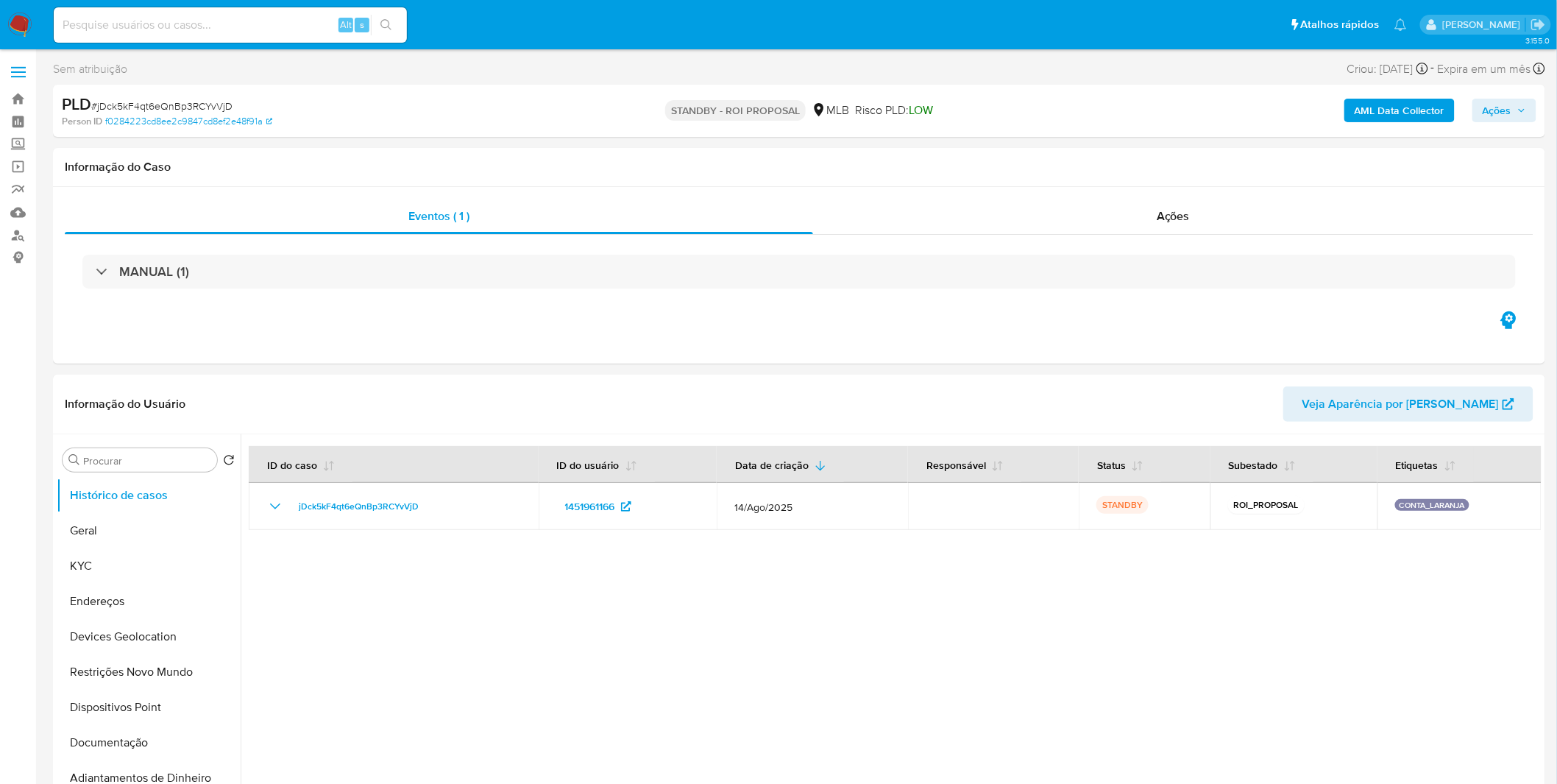
select select "10"
click at [189, 26] on input at bounding box center [230, 25] width 353 height 19
paste input "gqtjj2tG9hvQIOOsQIoPIcOs"
type input "gqtjj2tG9hvQIOOsQIoPIcOs"
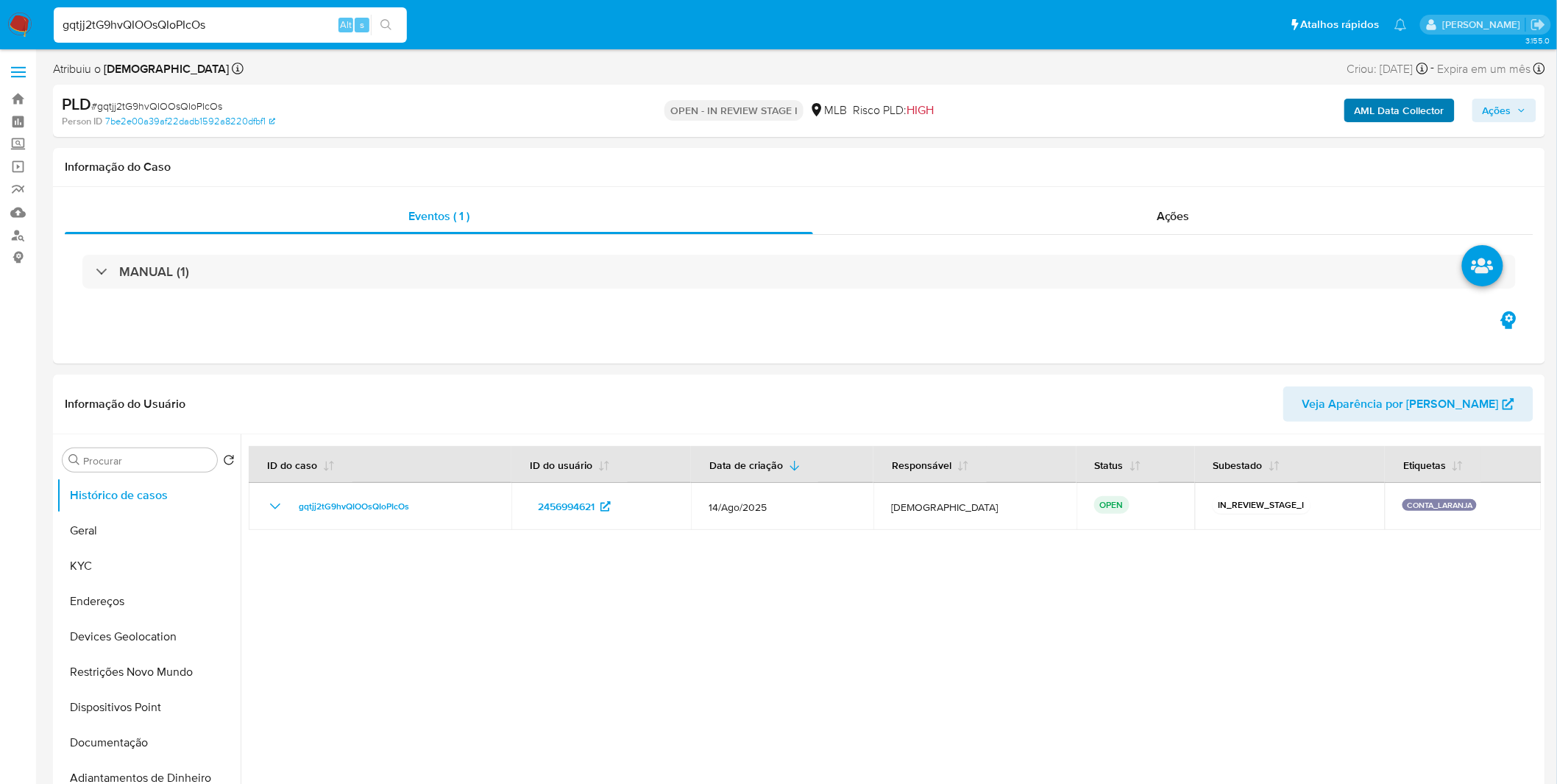
select select "10"
click at [1402, 119] on b "AML Data Collector" at bounding box center [1399, 109] width 90 height 24
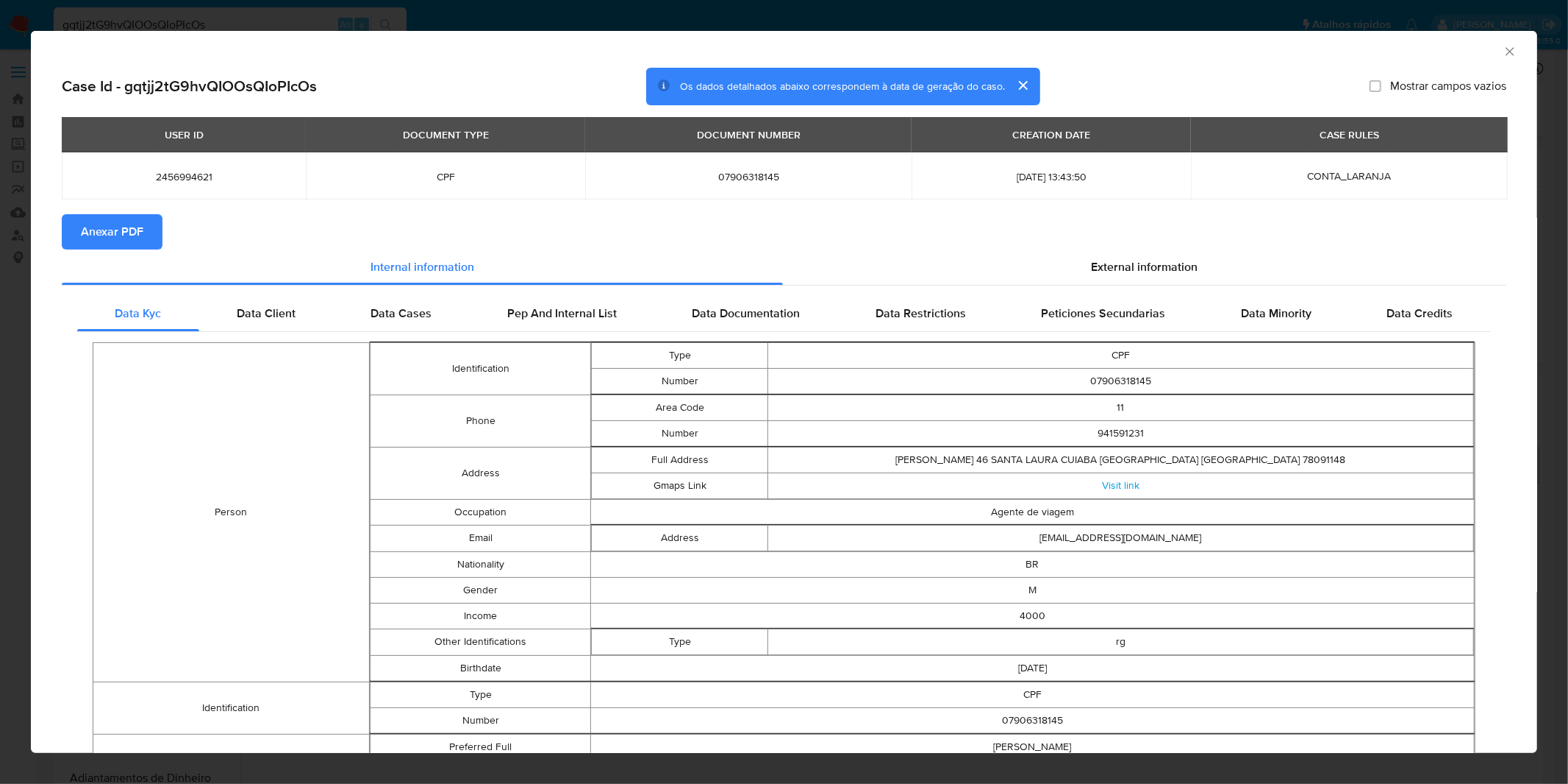
click at [87, 236] on span "Anexar PDF" at bounding box center [112, 231] width 62 height 32
click at [1503, 49] on icon "Fechar a janela" at bounding box center [1510, 52] width 15 height 15
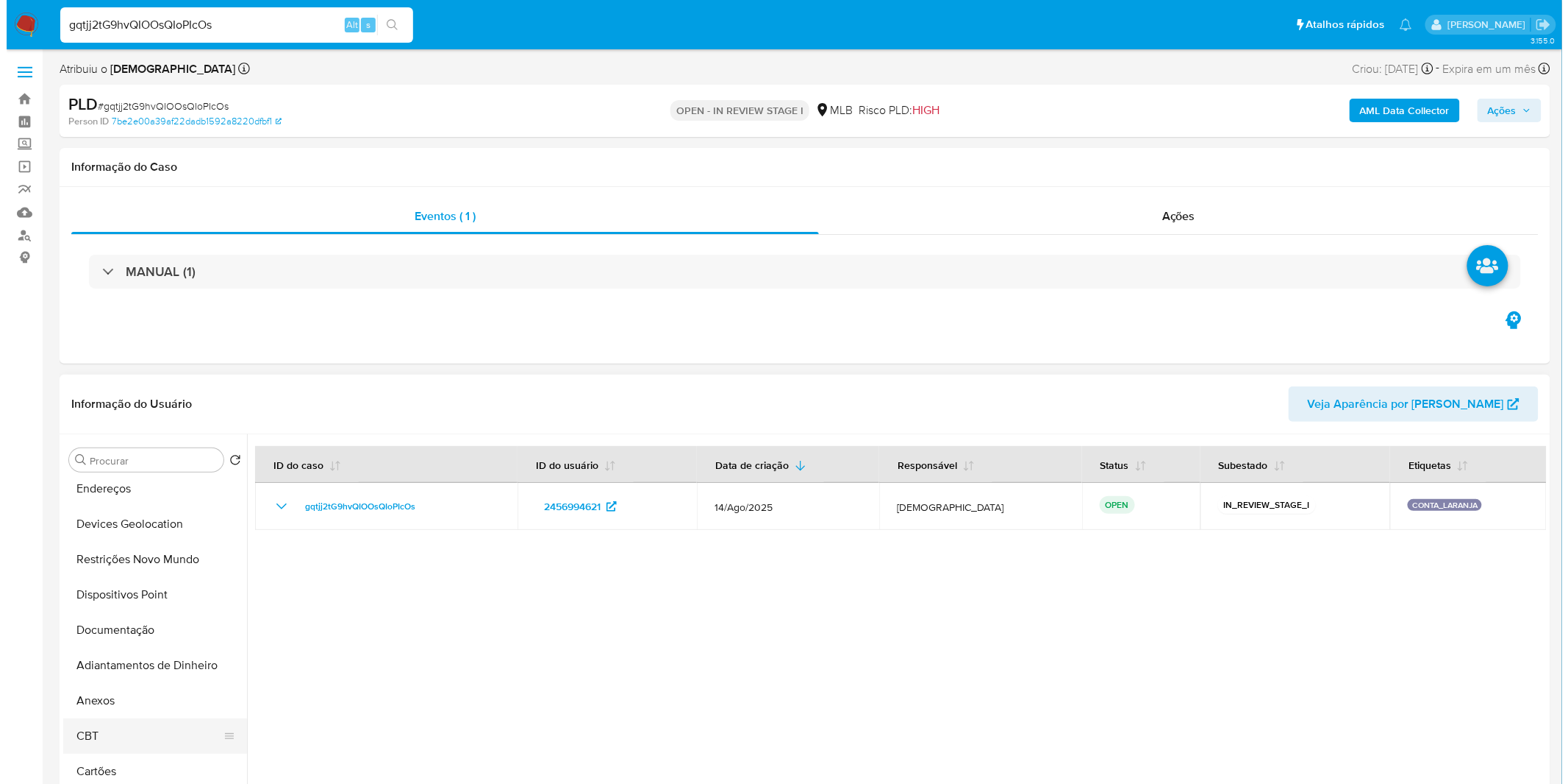
scroll to position [245, 0]
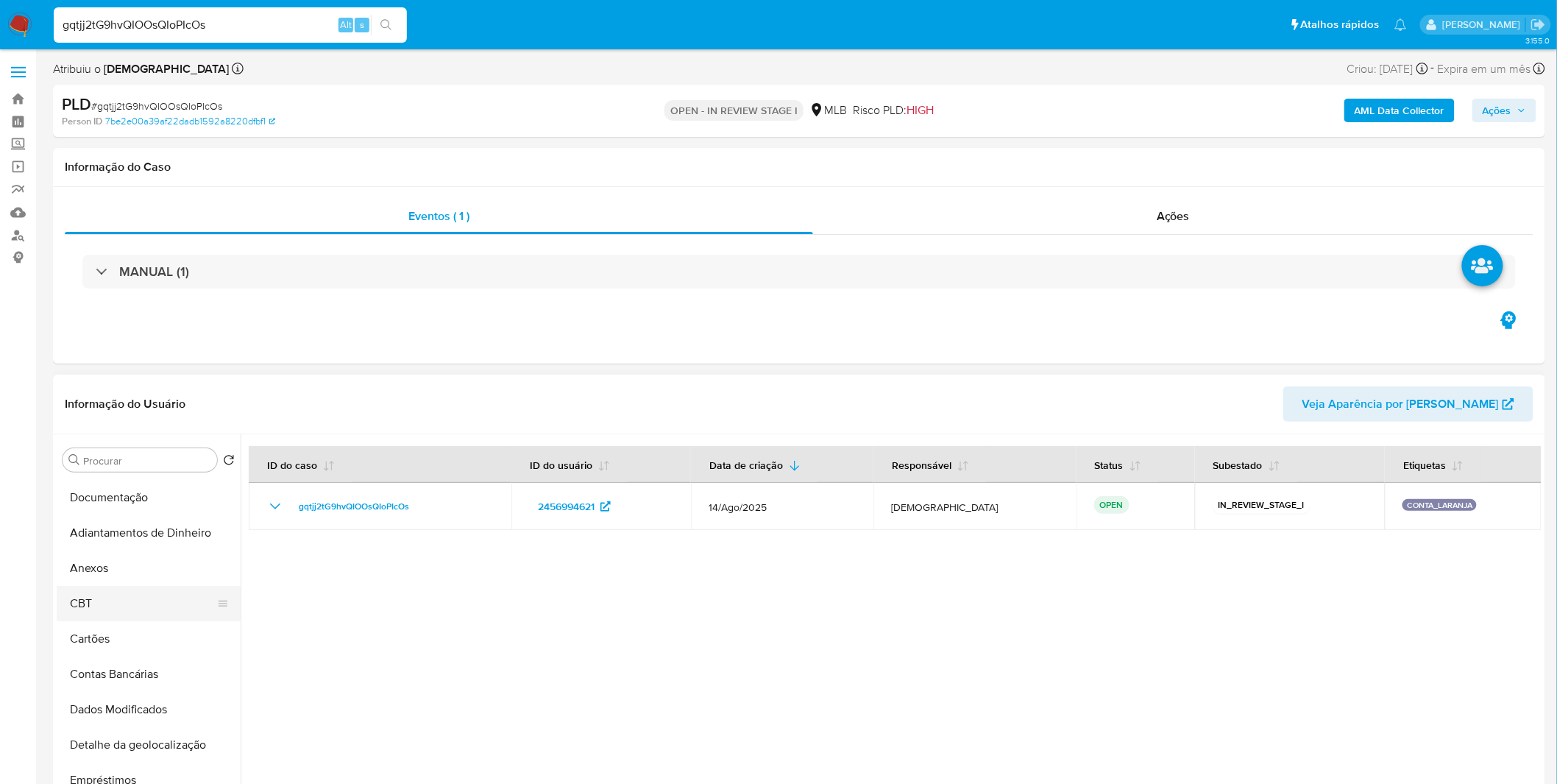
click at [142, 613] on button "CBT" at bounding box center [142, 603] width 172 height 35
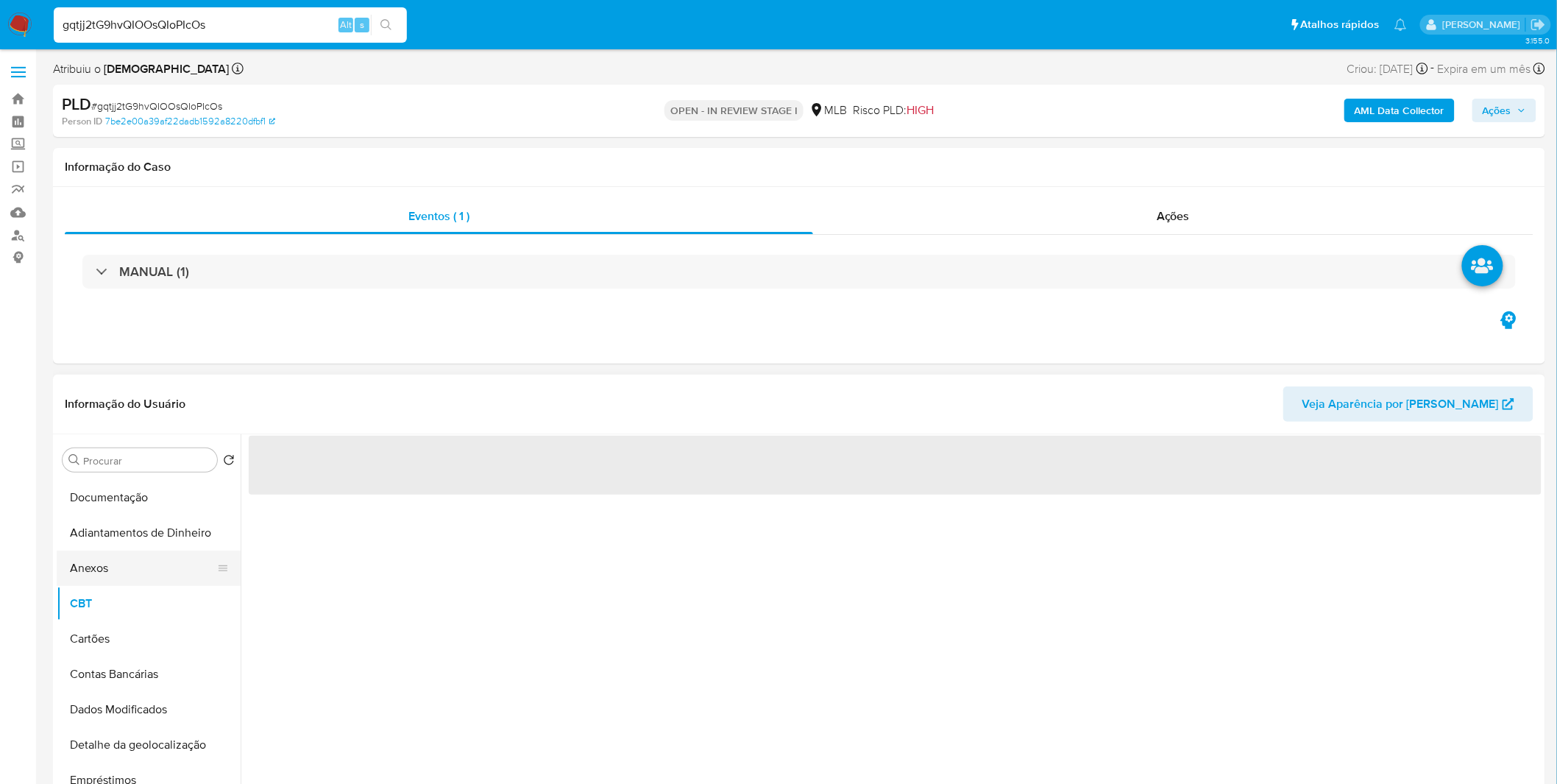
click at [142, 572] on button "Anexos" at bounding box center [142, 567] width 172 height 35
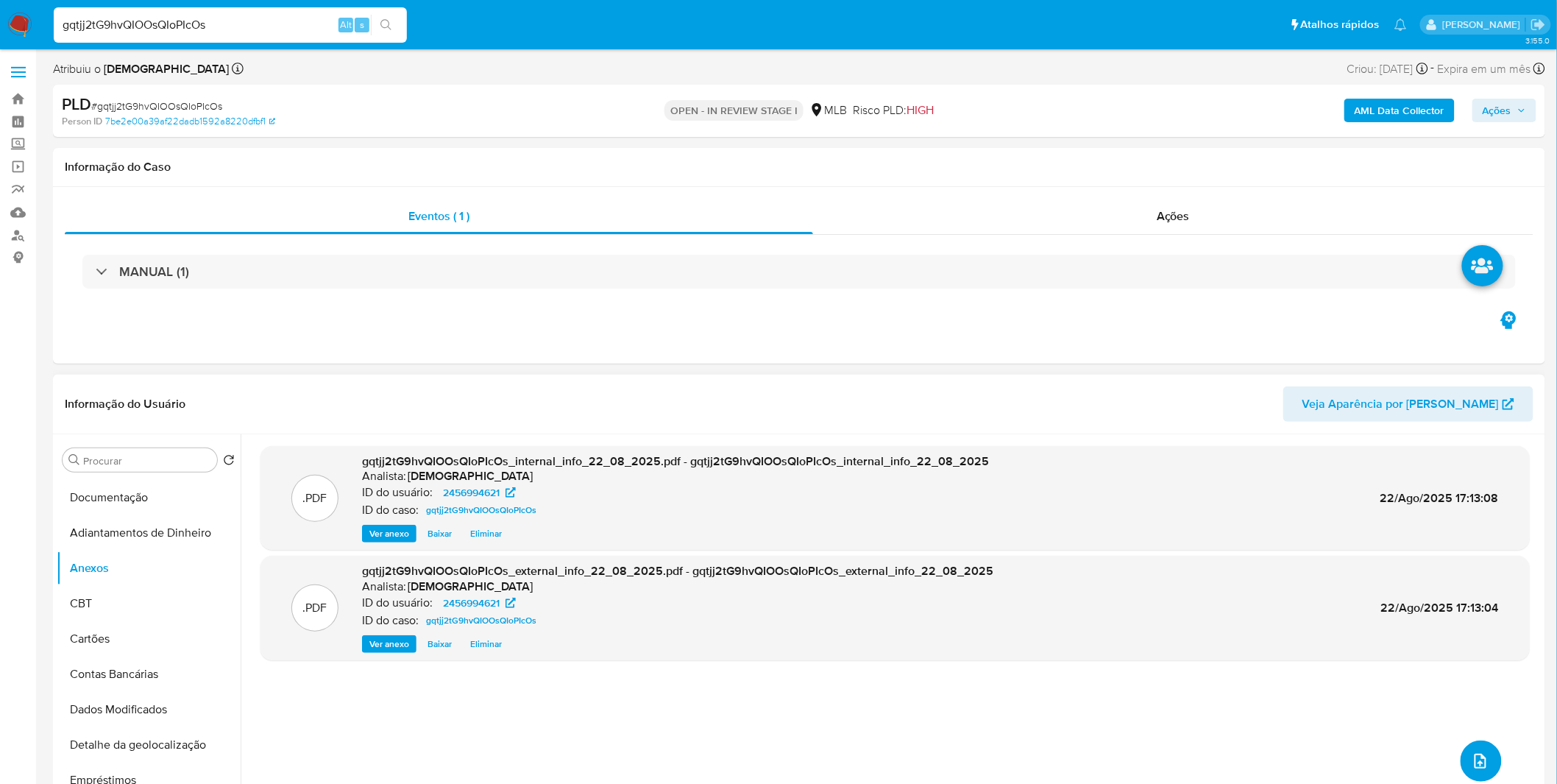
click at [1472, 755] on icon "upload-file" at bounding box center [1481, 760] width 18 height 18
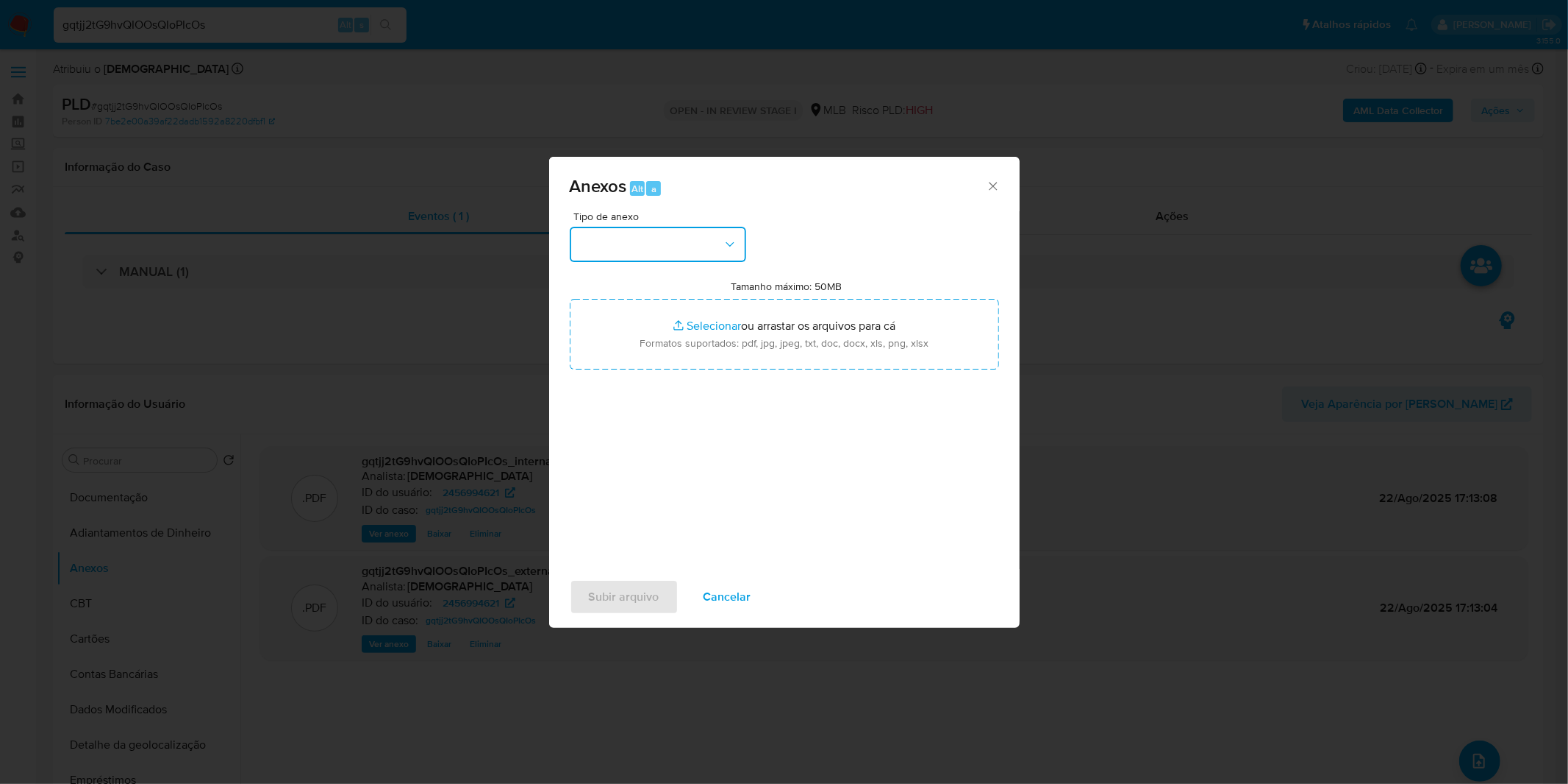
click at [704, 245] on button "button" at bounding box center [657, 243] width 176 height 35
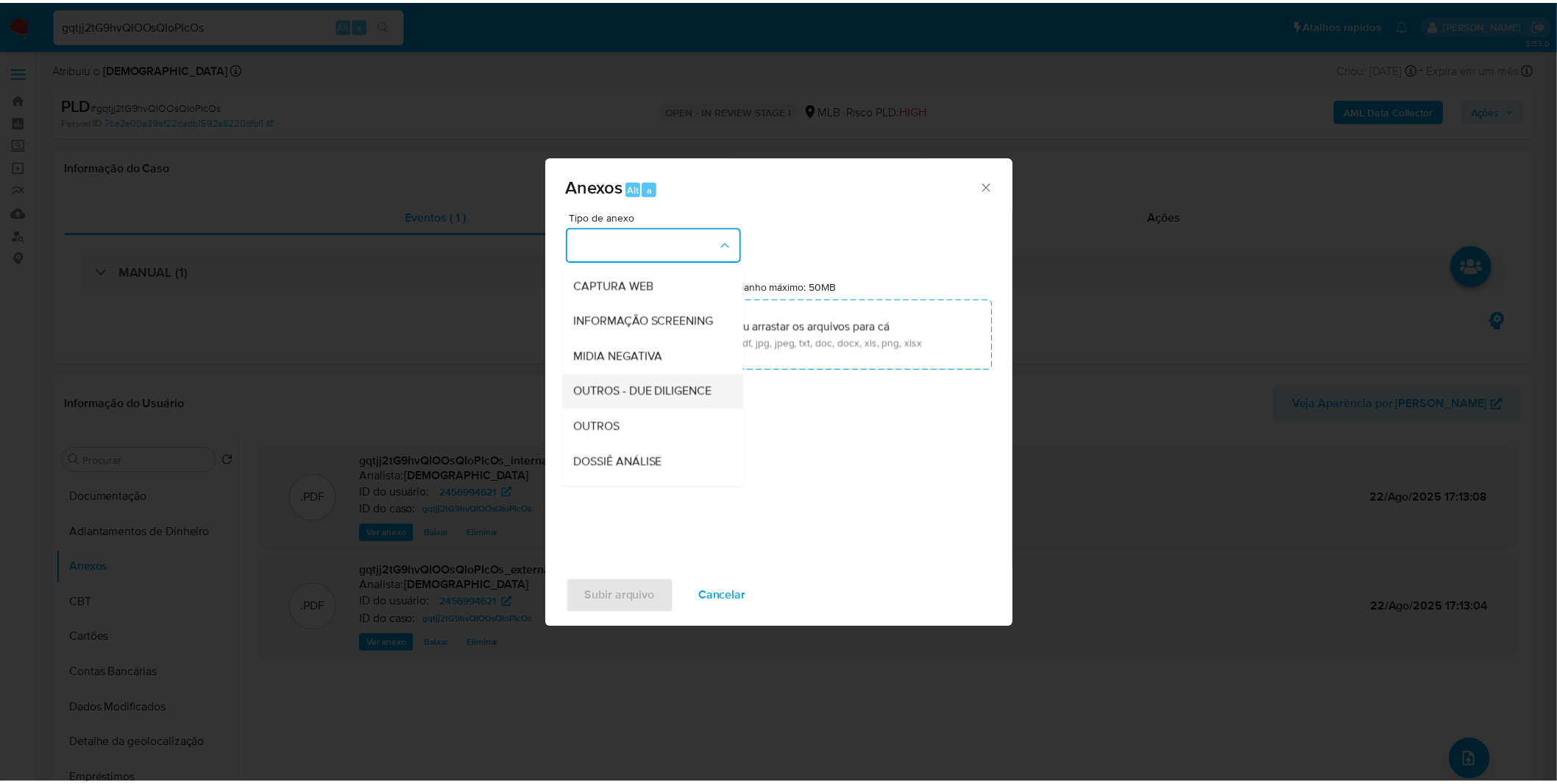
scroll to position [163, 0]
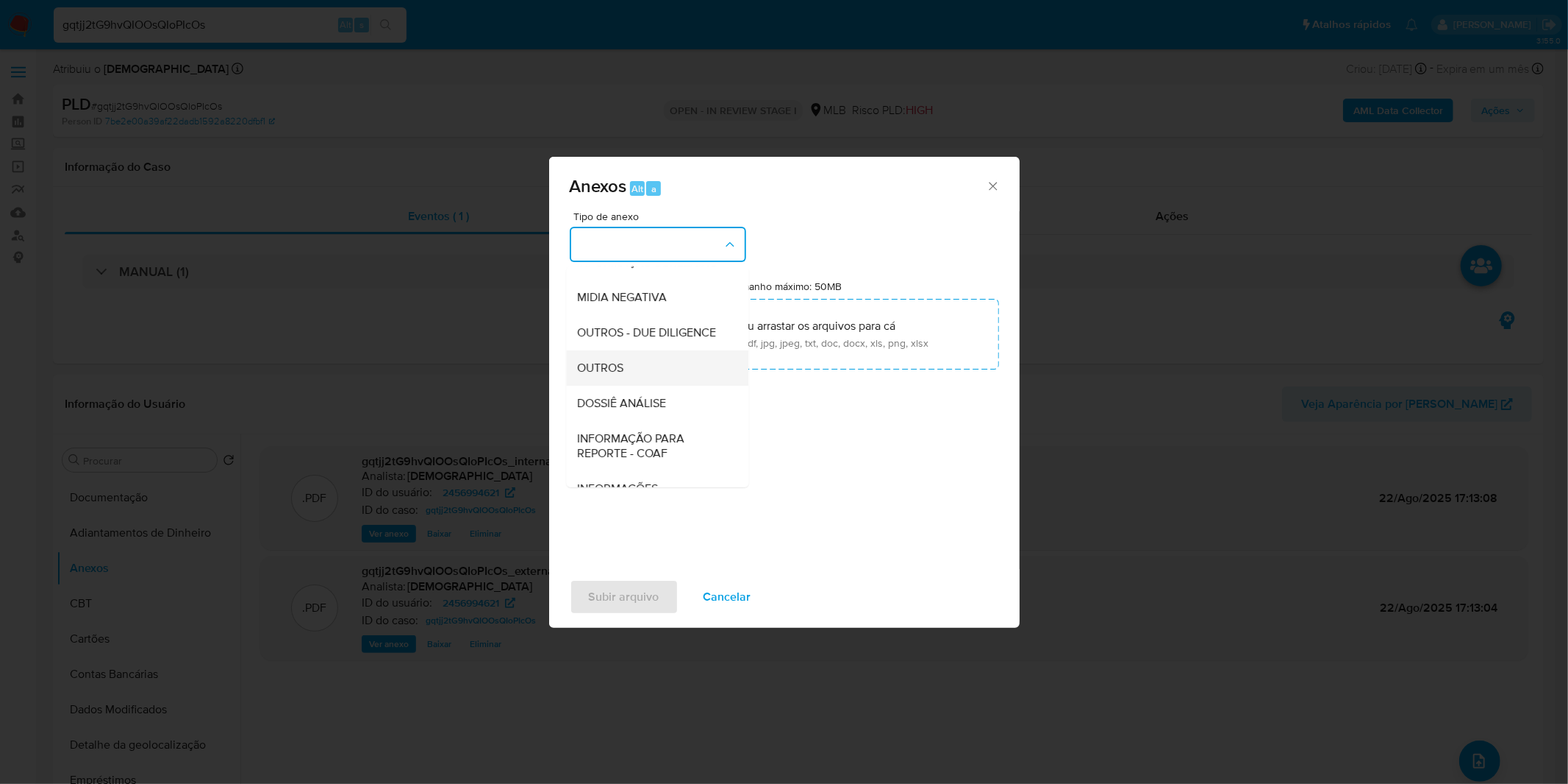
click at [652, 386] on div "OUTROS" at bounding box center [652, 367] width 150 height 35
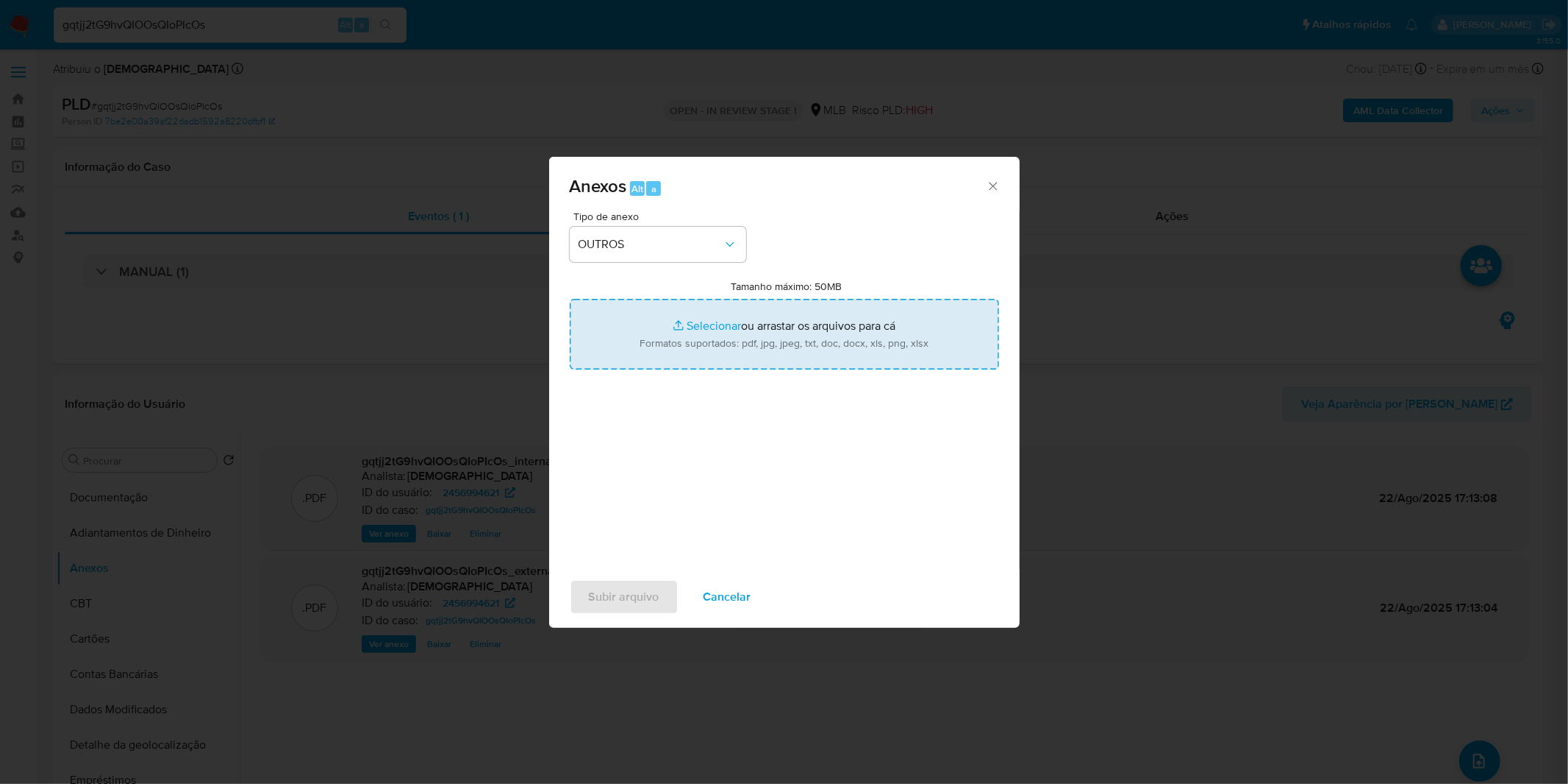
click at [672, 346] on input "Tamanho máximo: 50MB Selecionar arquivos" at bounding box center [784, 334] width 429 height 71
type input "C:\fakepath\Mulan 2456994621_2025_08_15_10_02_48.xlsx"
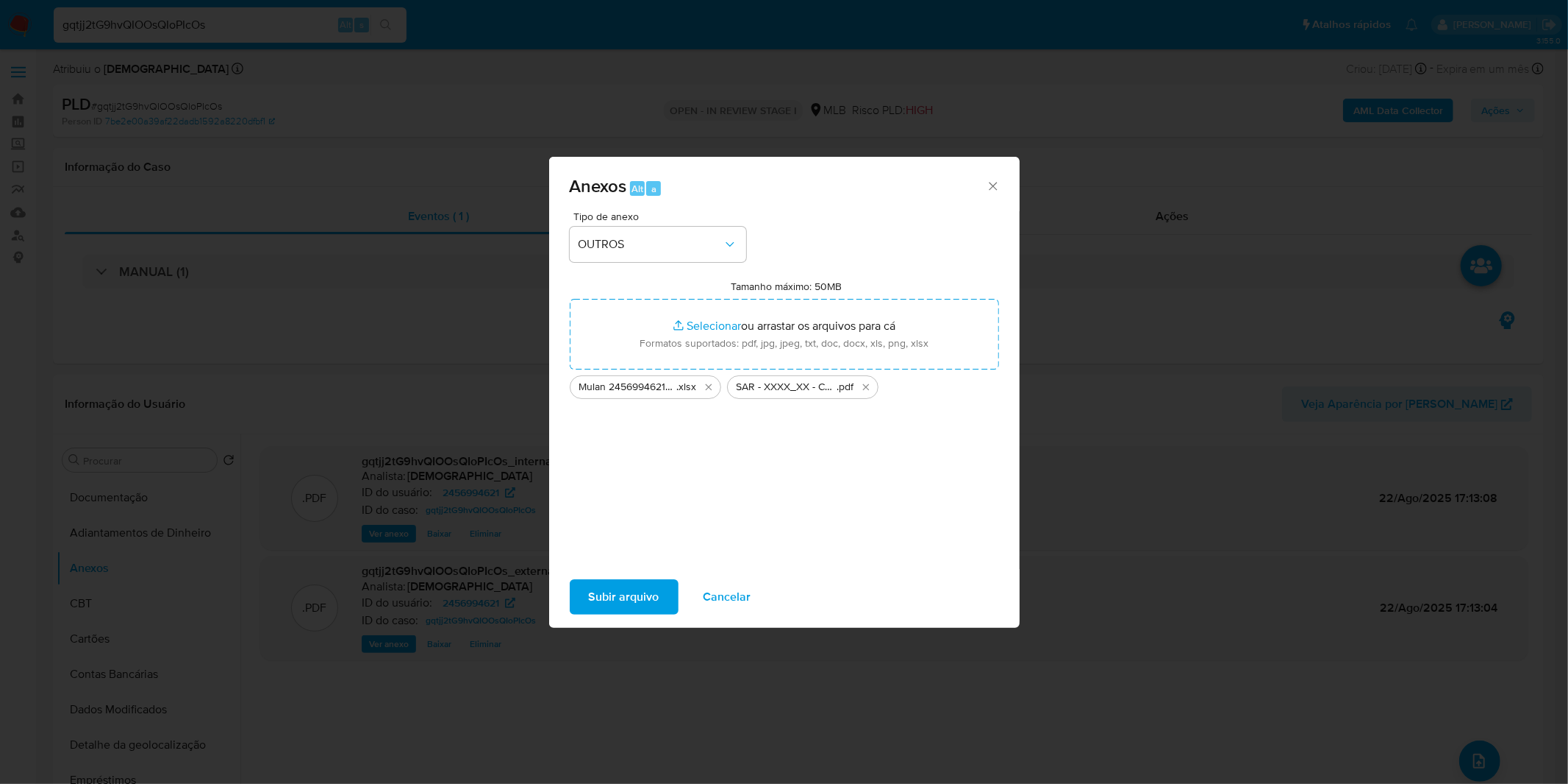
click at [626, 596] on span "Subir arquivo" at bounding box center [624, 596] width 71 height 32
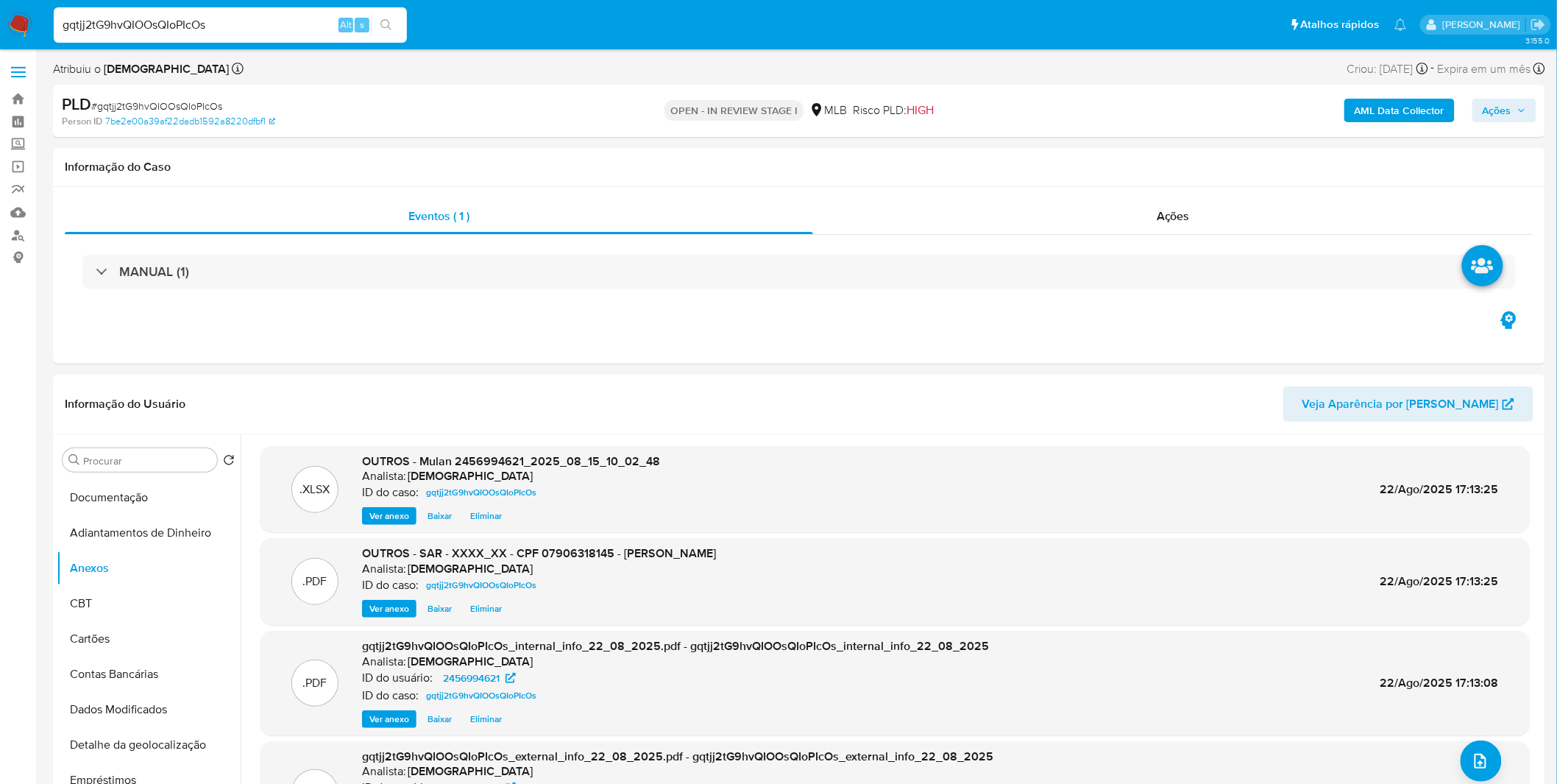
click at [1497, 95] on div "AML Data Collector Ações" at bounding box center [1292, 110] width 488 height 35
click at [1492, 112] on span "Ações" at bounding box center [1497, 109] width 28 height 24
click at [1046, 157] on span "Resolução do caso" at bounding box center [1077, 158] width 99 height 17
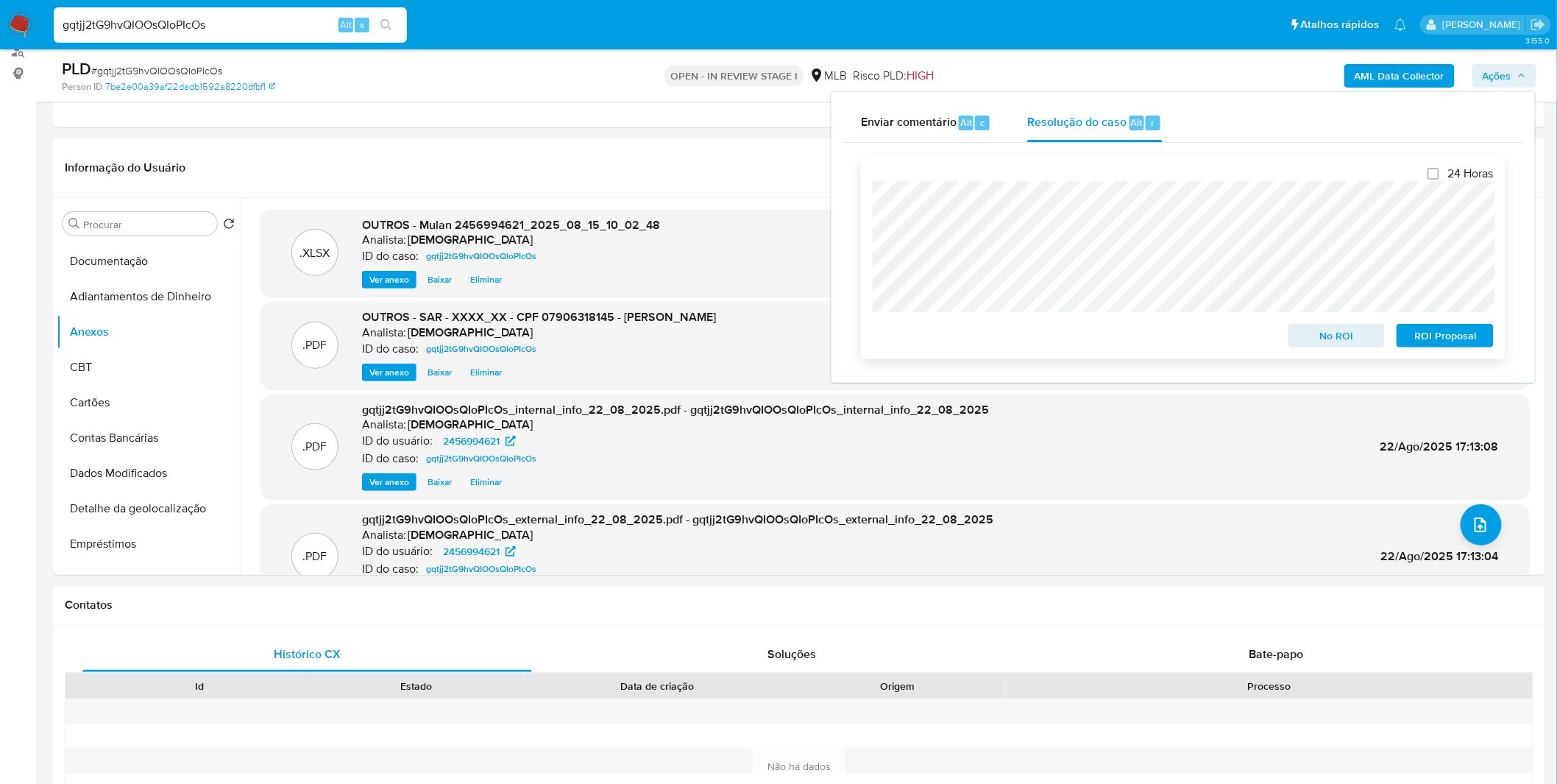
scroll to position [409, 0]
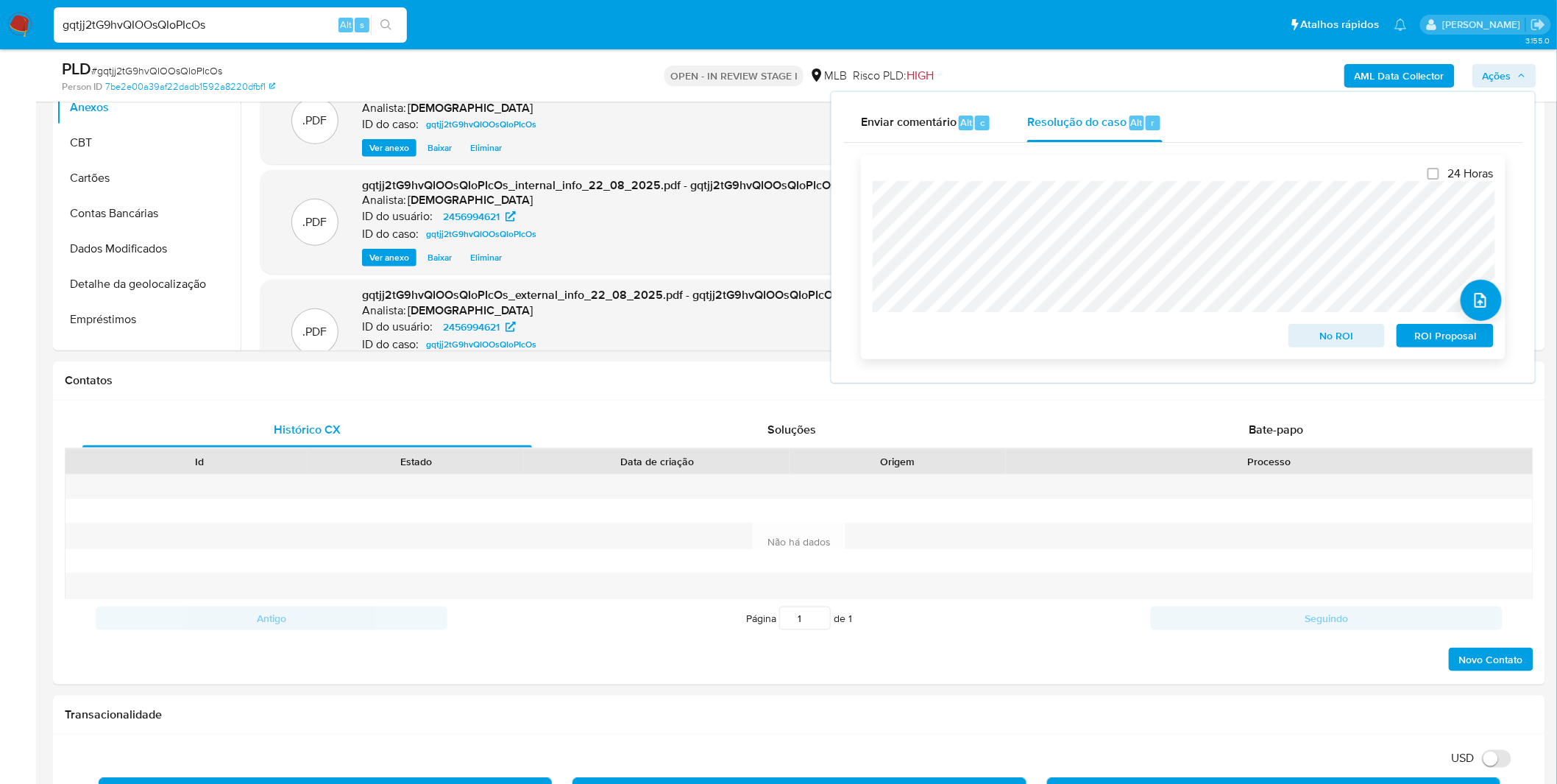
click at [1461, 336] on span "ROI Proposal" at bounding box center [1445, 336] width 76 height 21
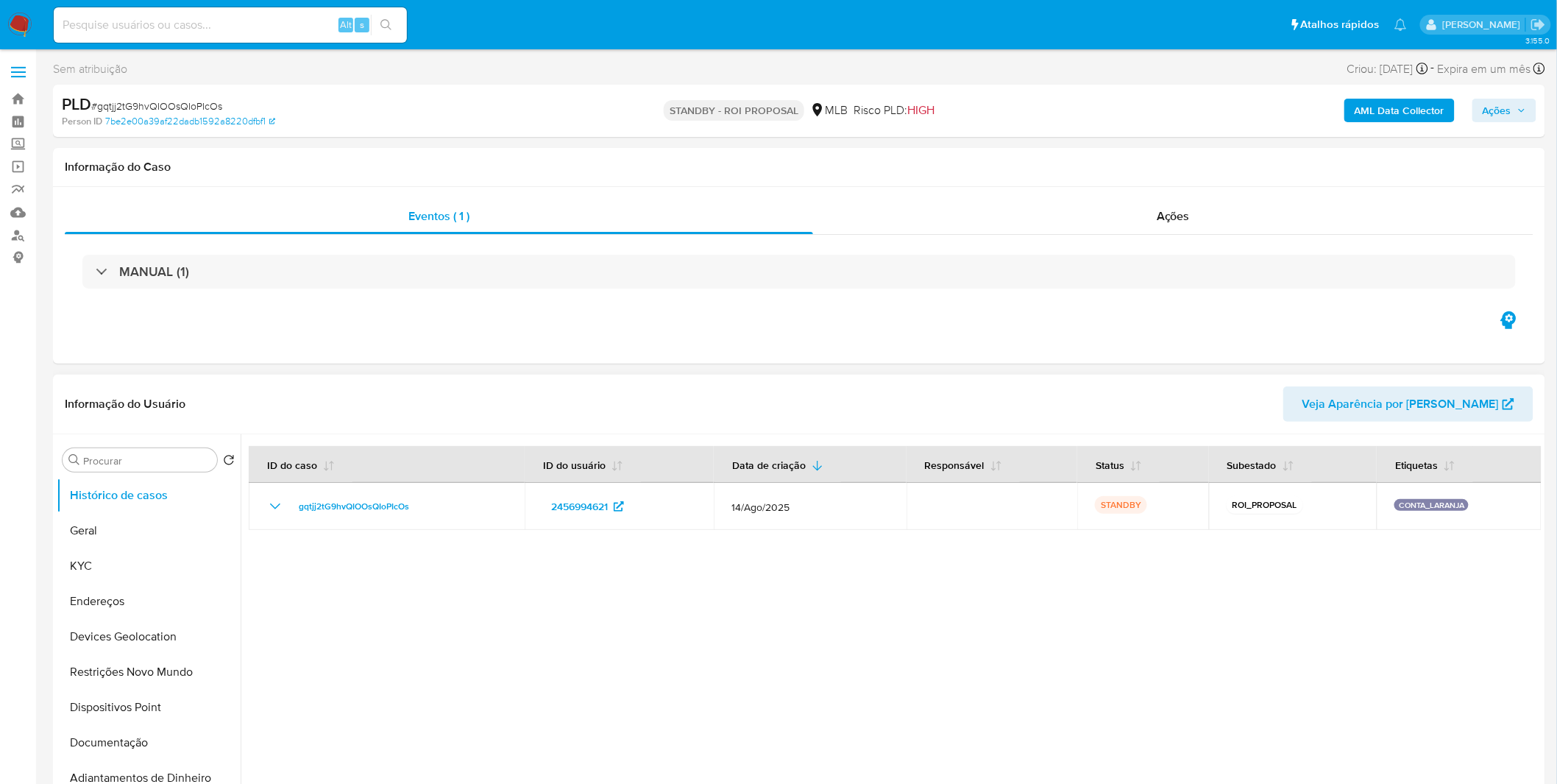
select select "10"
click at [184, 35] on div "Alt s" at bounding box center [230, 25] width 353 height 35
click at [184, 31] on input at bounding box center [230, 25] width 353 height 19
paste input "yJgeSyhrFFCbC49fcoyPQZy9"
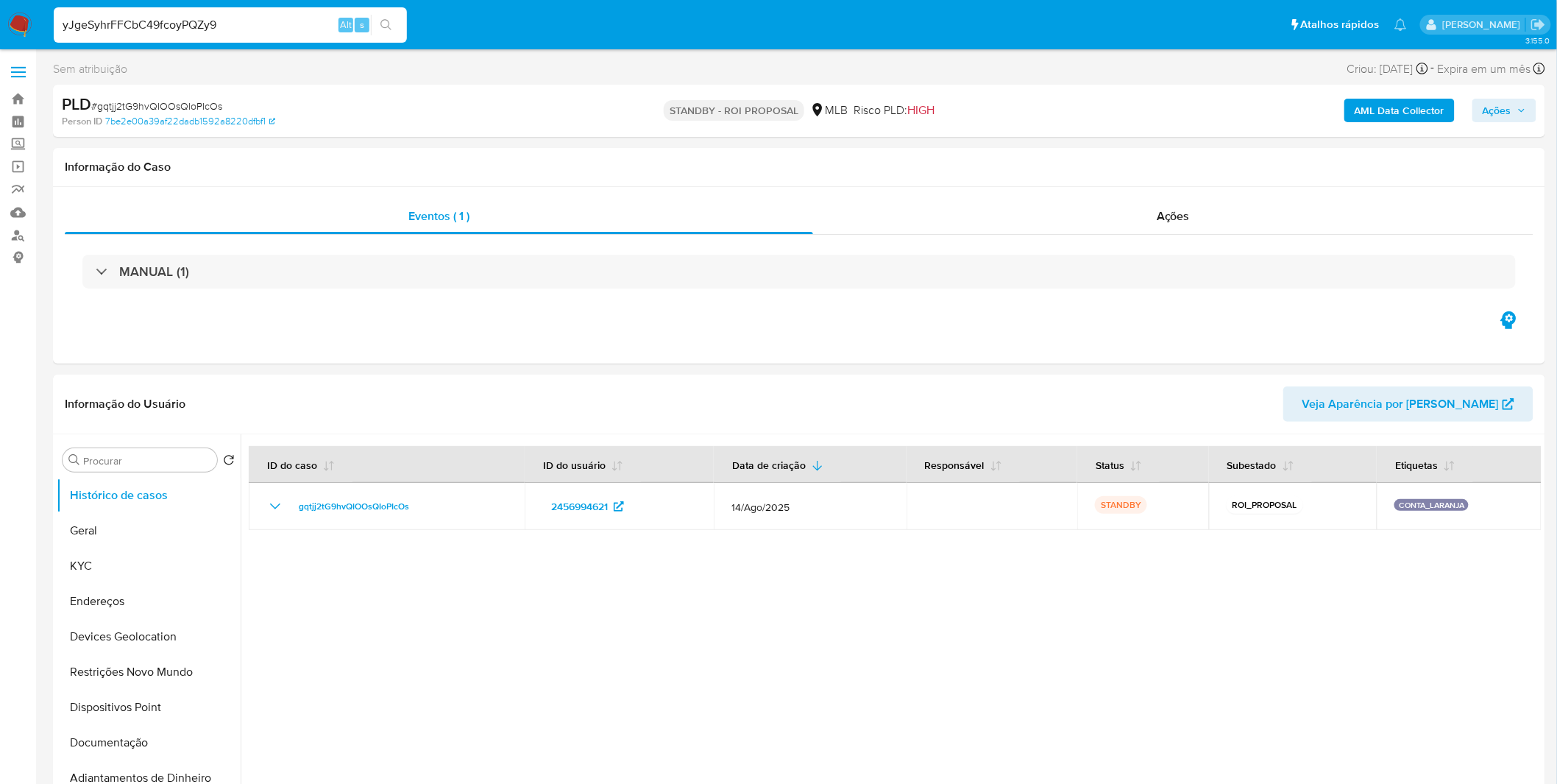
type input "yJgeSyhrFFCbC49fcoyPQZy9"
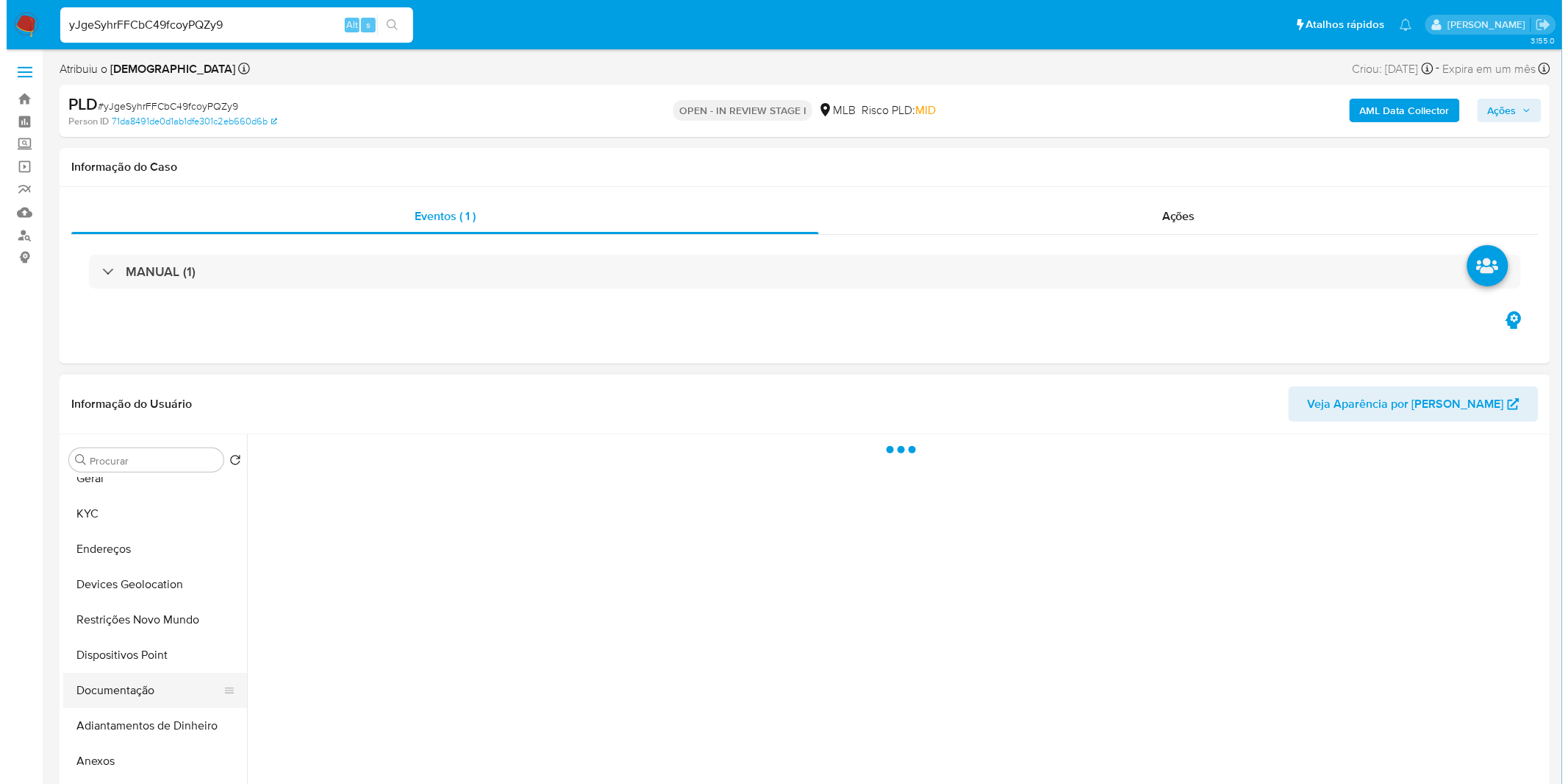
scroll to position [82, 0]
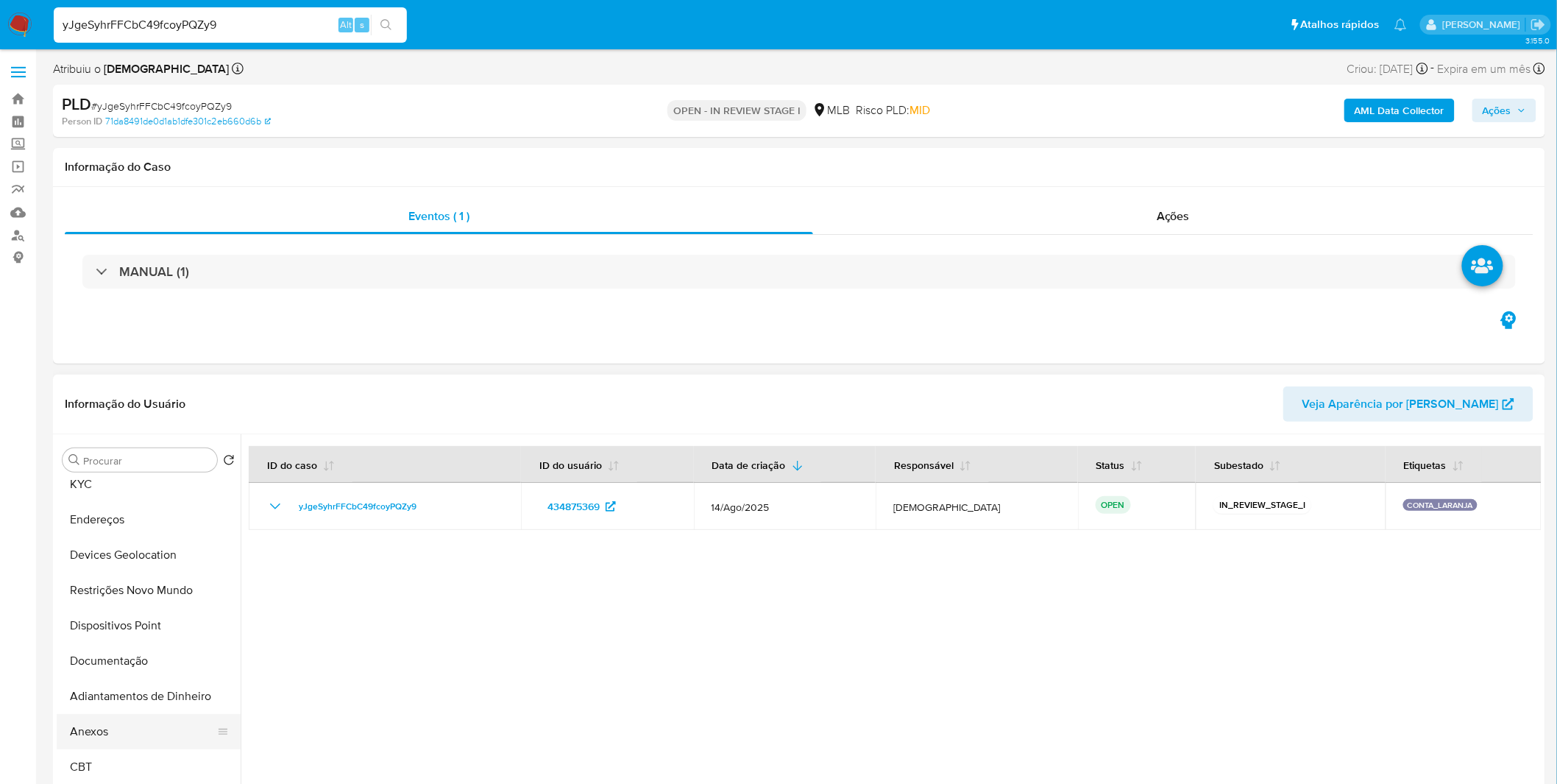
select select "10"
click at [140, 731] on button "Anexos" at bounding box center [142, 730] width 172 height 35
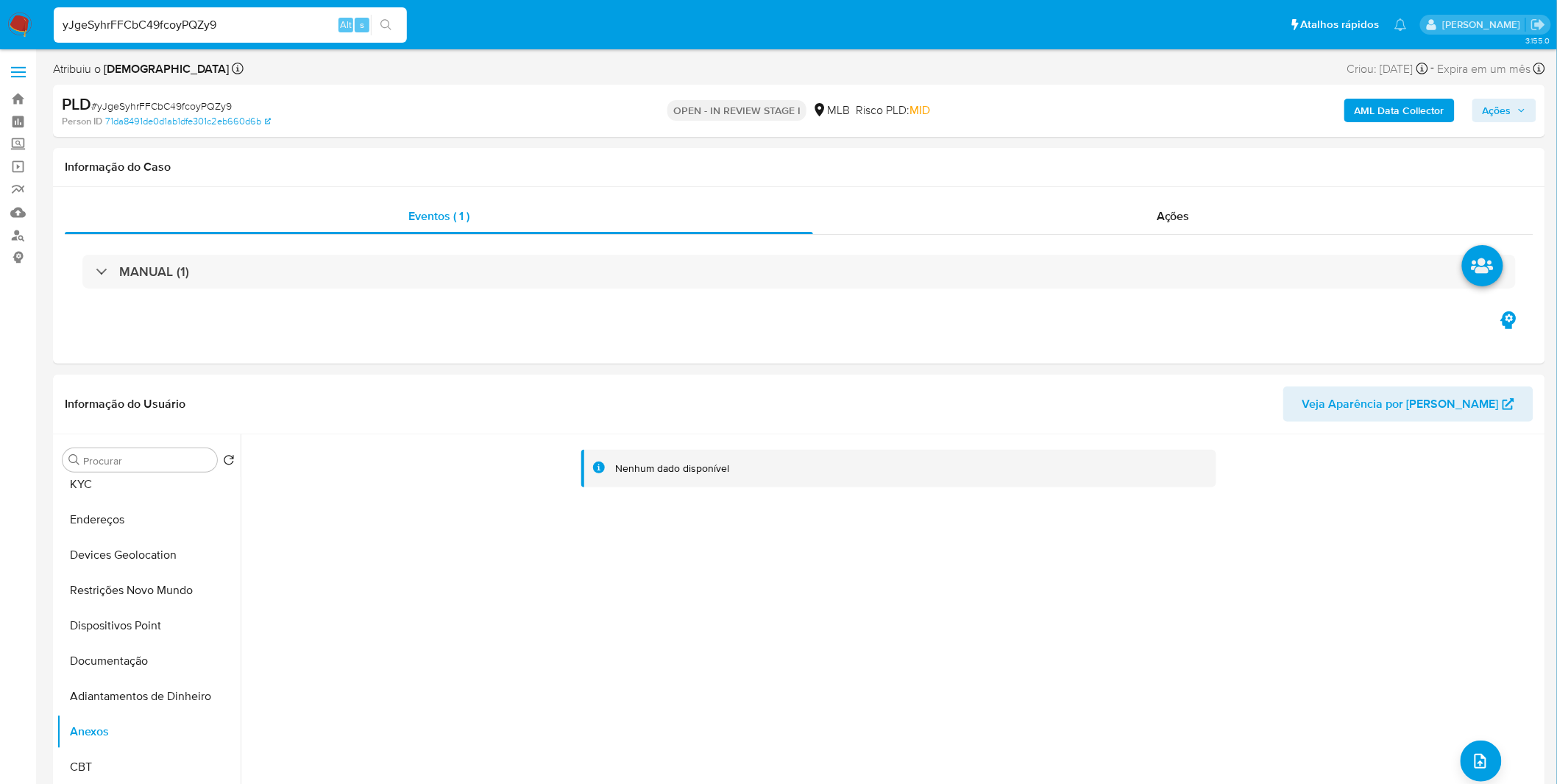
click at [1385, 121] on b "AML Data Collector" at bounding box center [1399, 109] width 90 height 24
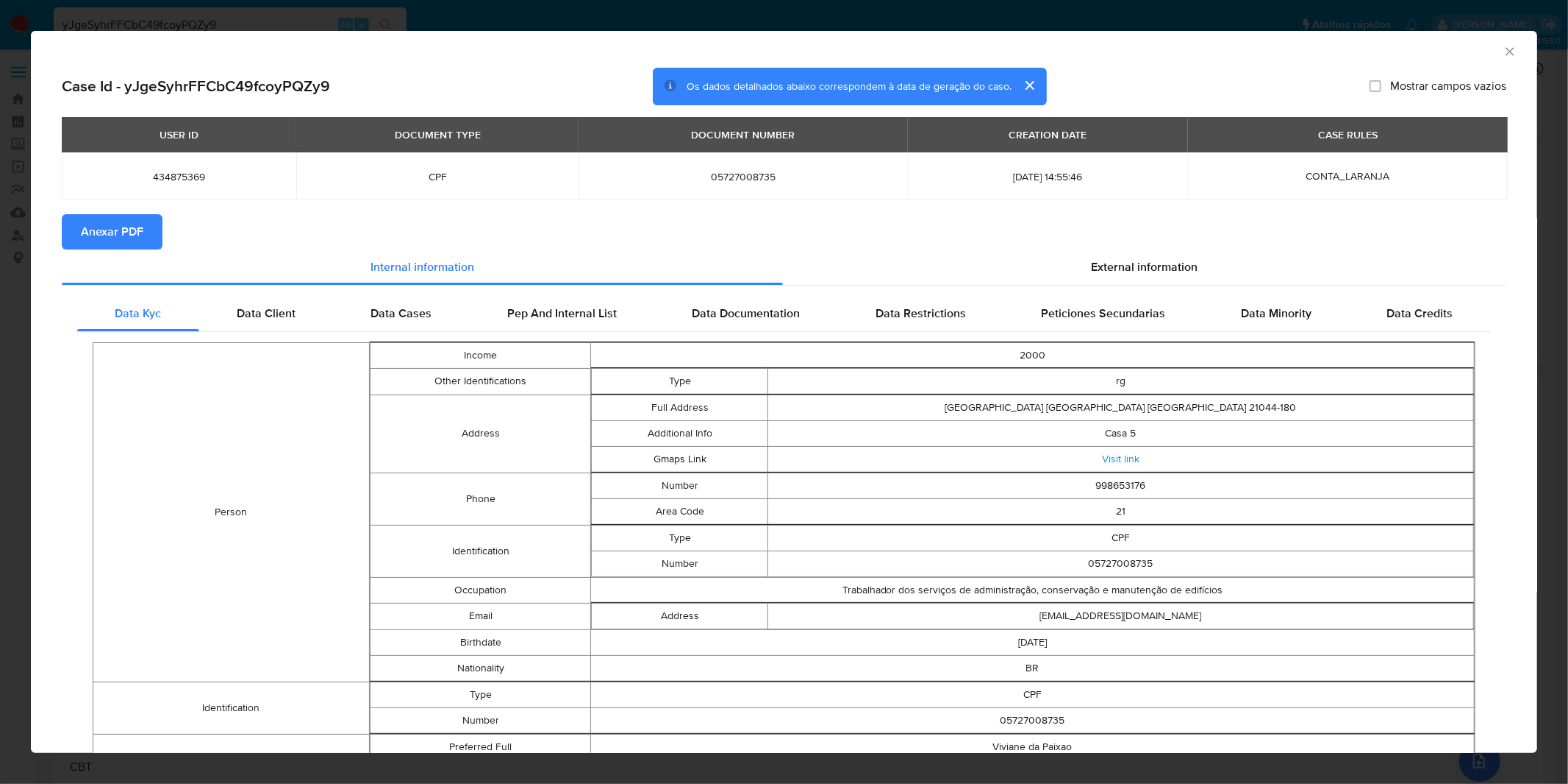
click at [142, 223] on span "Anexar PDF" at bounding box center [112, 231] width 62 height 32
click at [1503, 57] on icon "Fechar a janela" at bounding box center [1510, 52] width 15 height 15
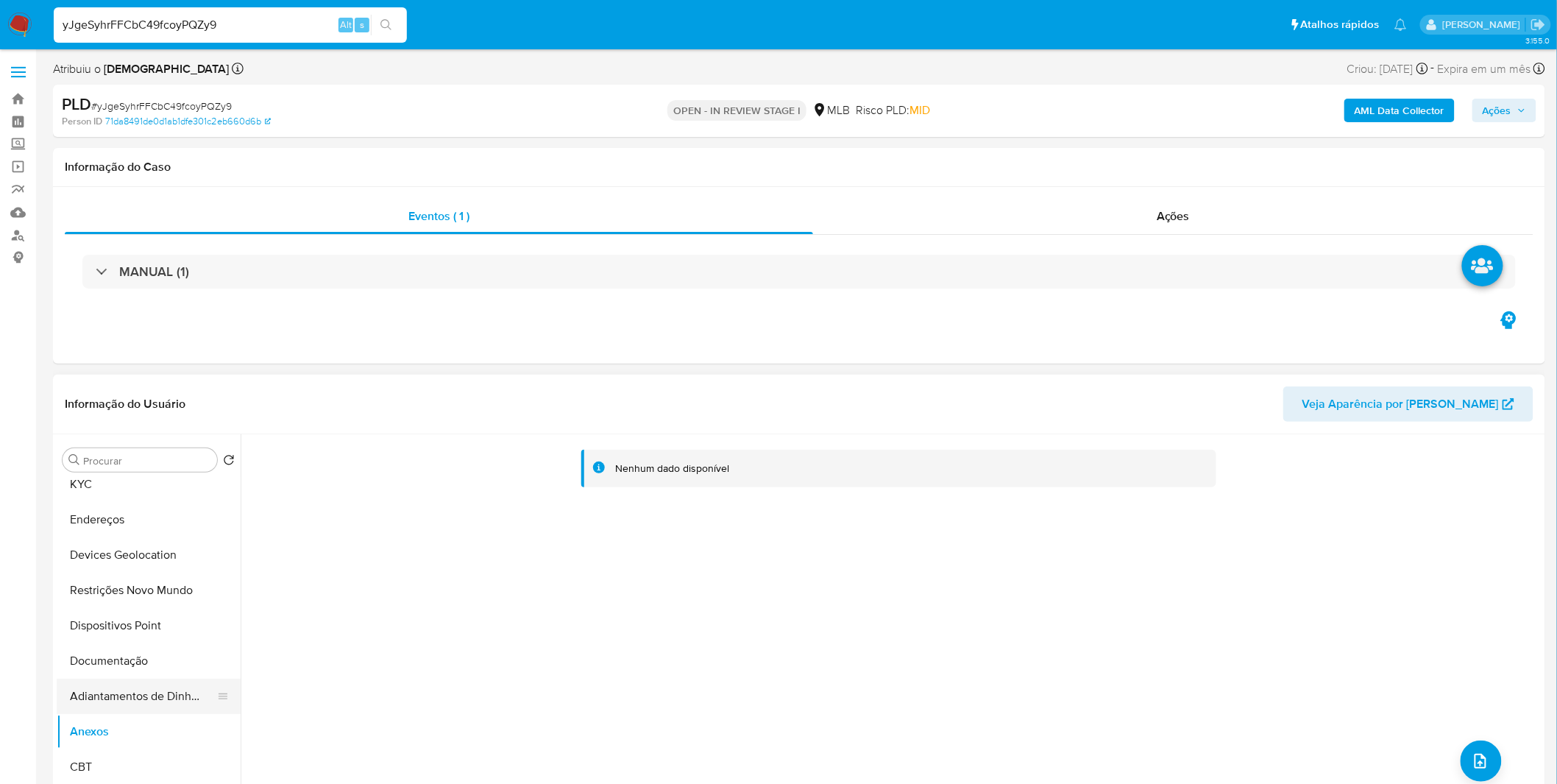
click at [171, 704] on button "Adiantamentos de Dinheiro" at bounding box center [142, 695] width 172 height 35
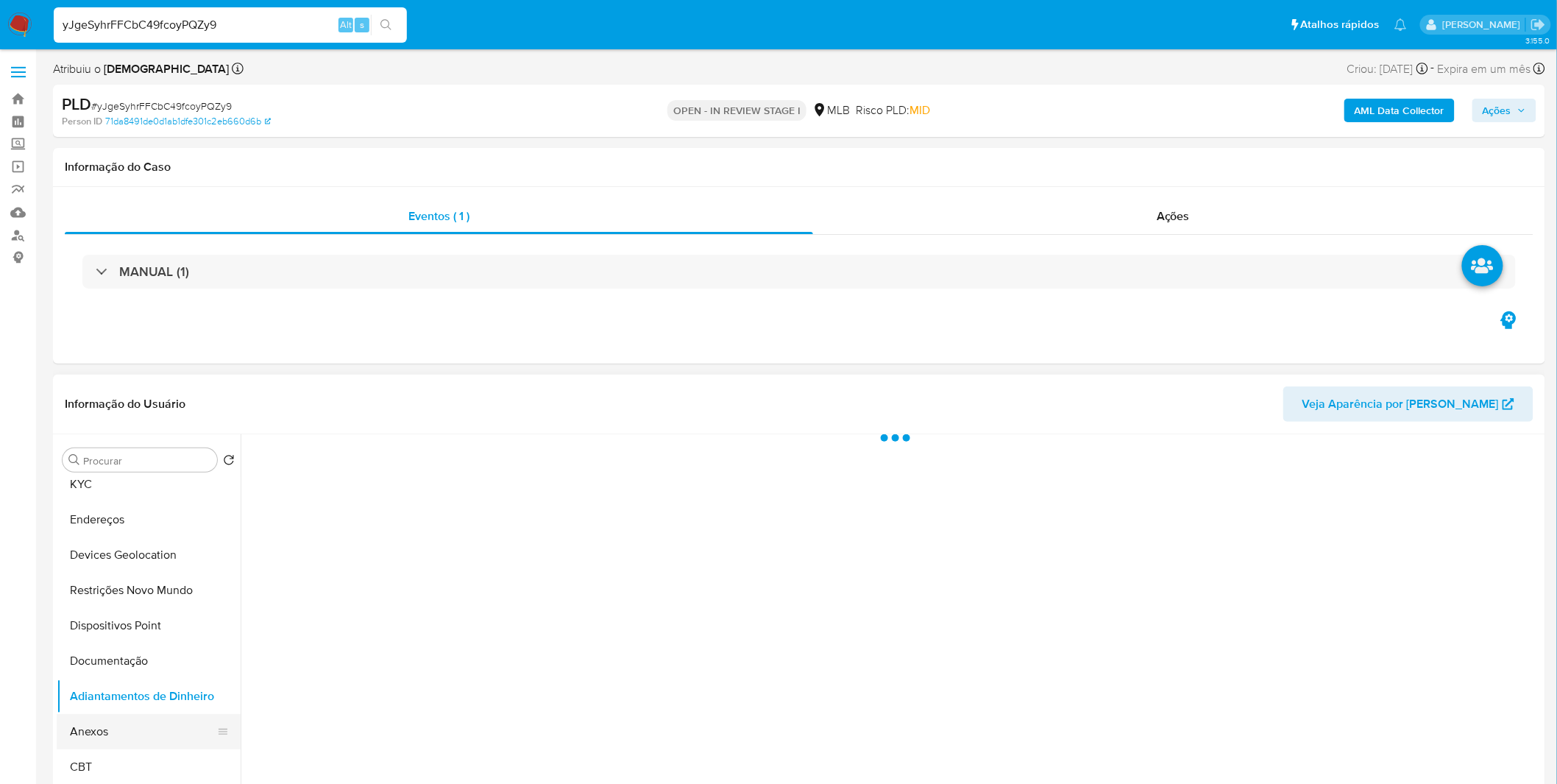
click at [145, 718] on button "Anexos" at bounding box center [142, 730] width 172 height 35
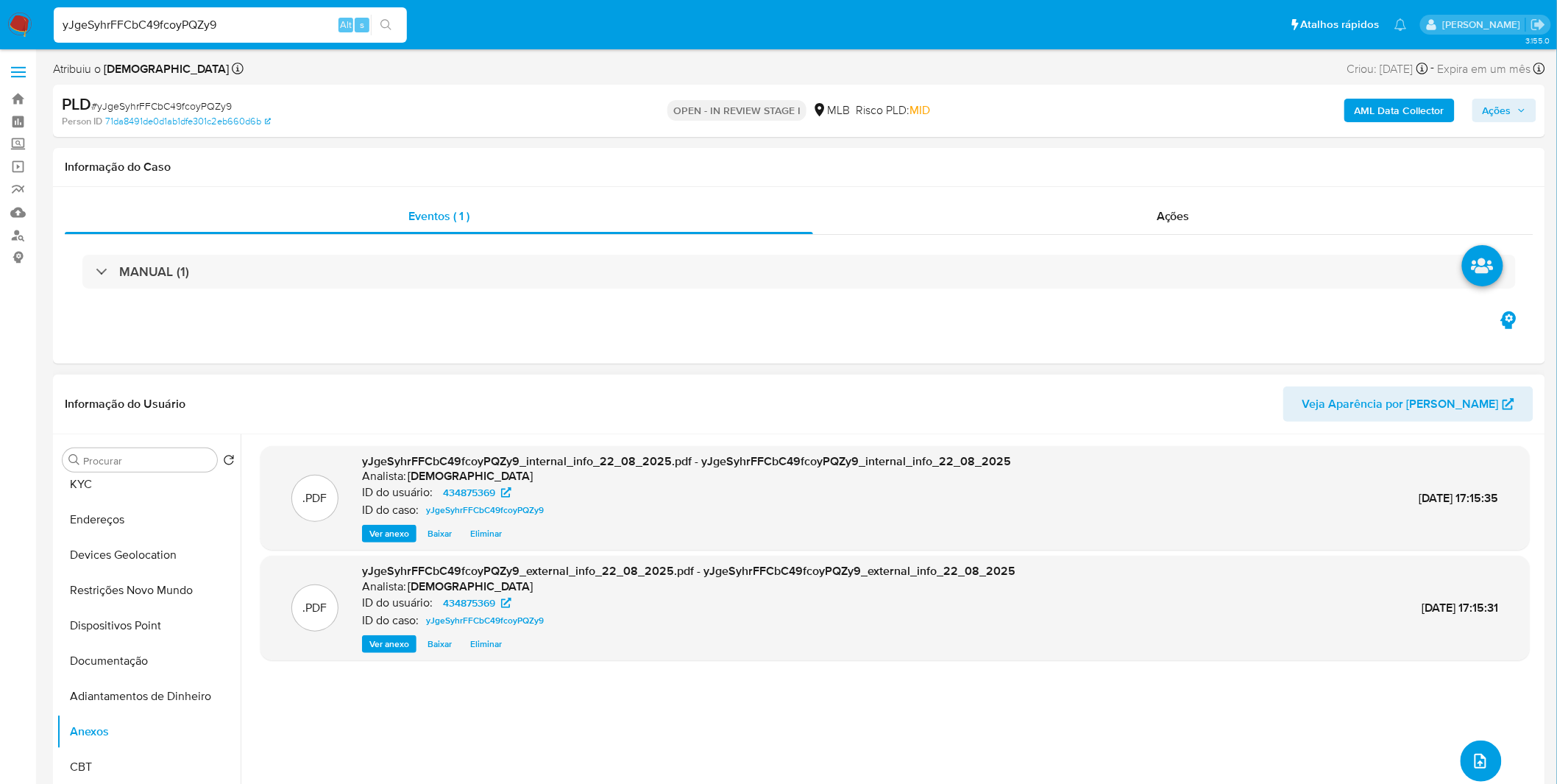
click at [1474, 758] on icon "upload-file" at bounding box center [1481, 760] width 18 height 18
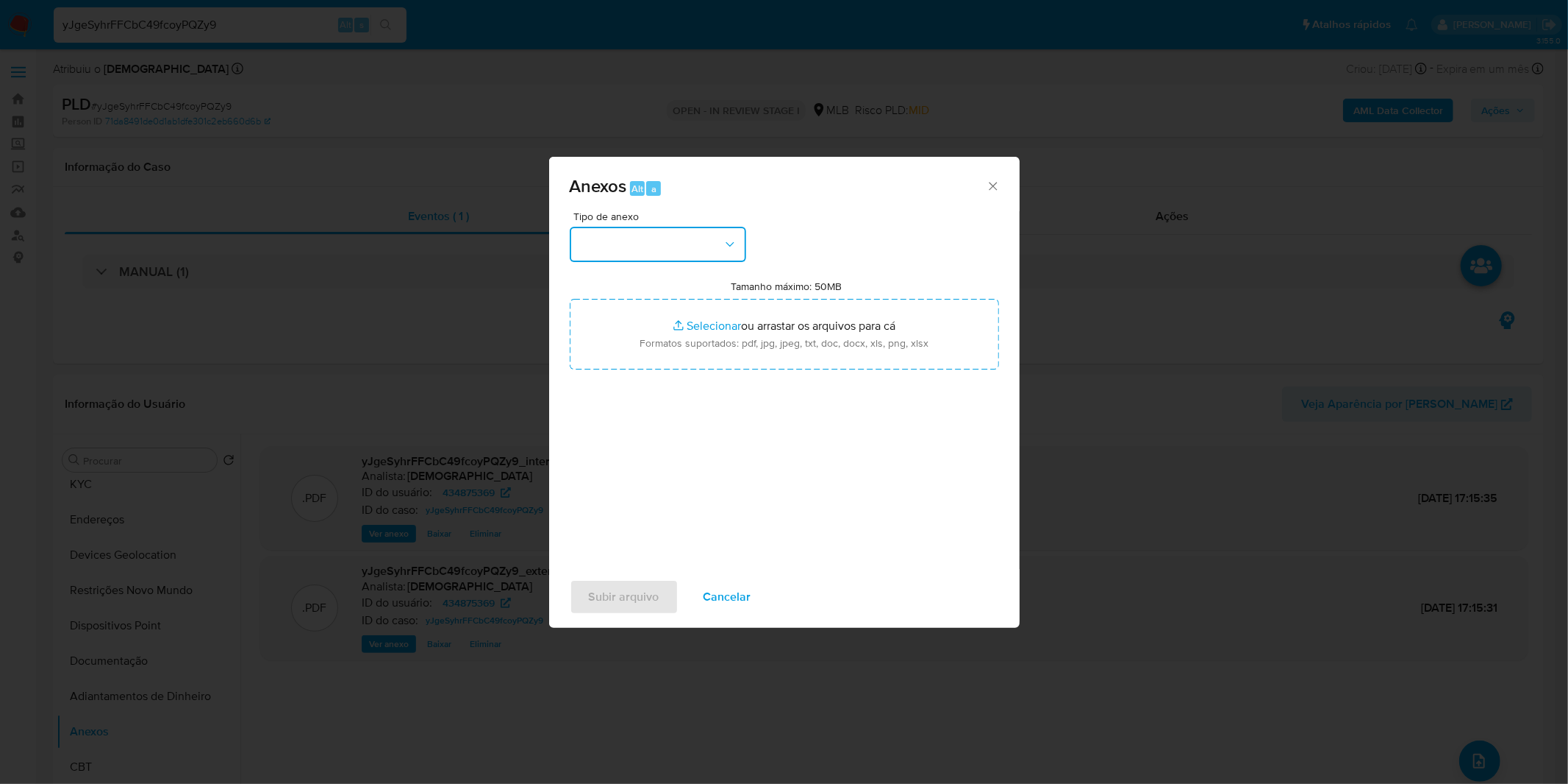
click at [660, 245] on button "button" at bounding box center [657, 243] width 176 height 35
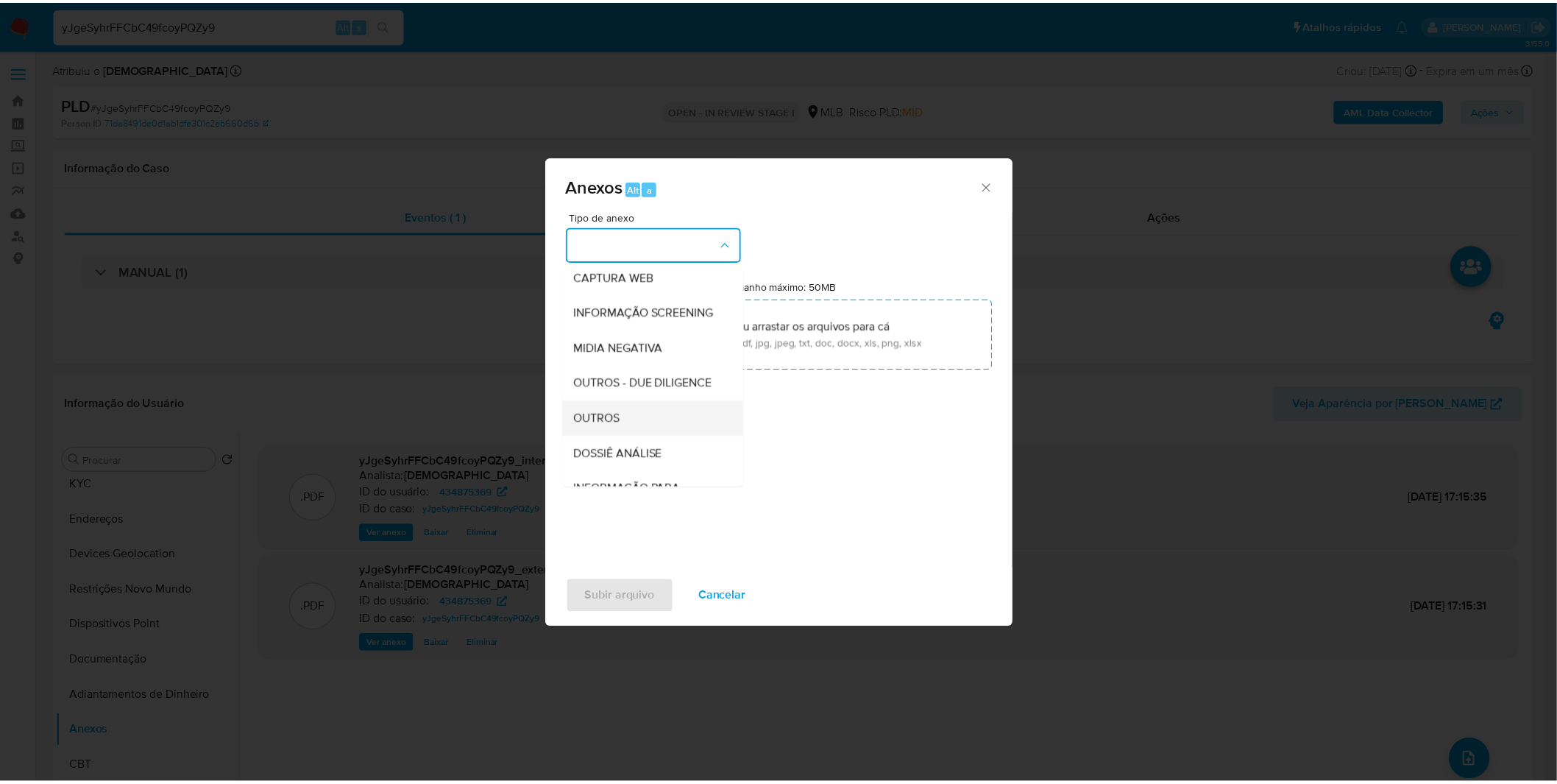
scroll to position [163, 0]
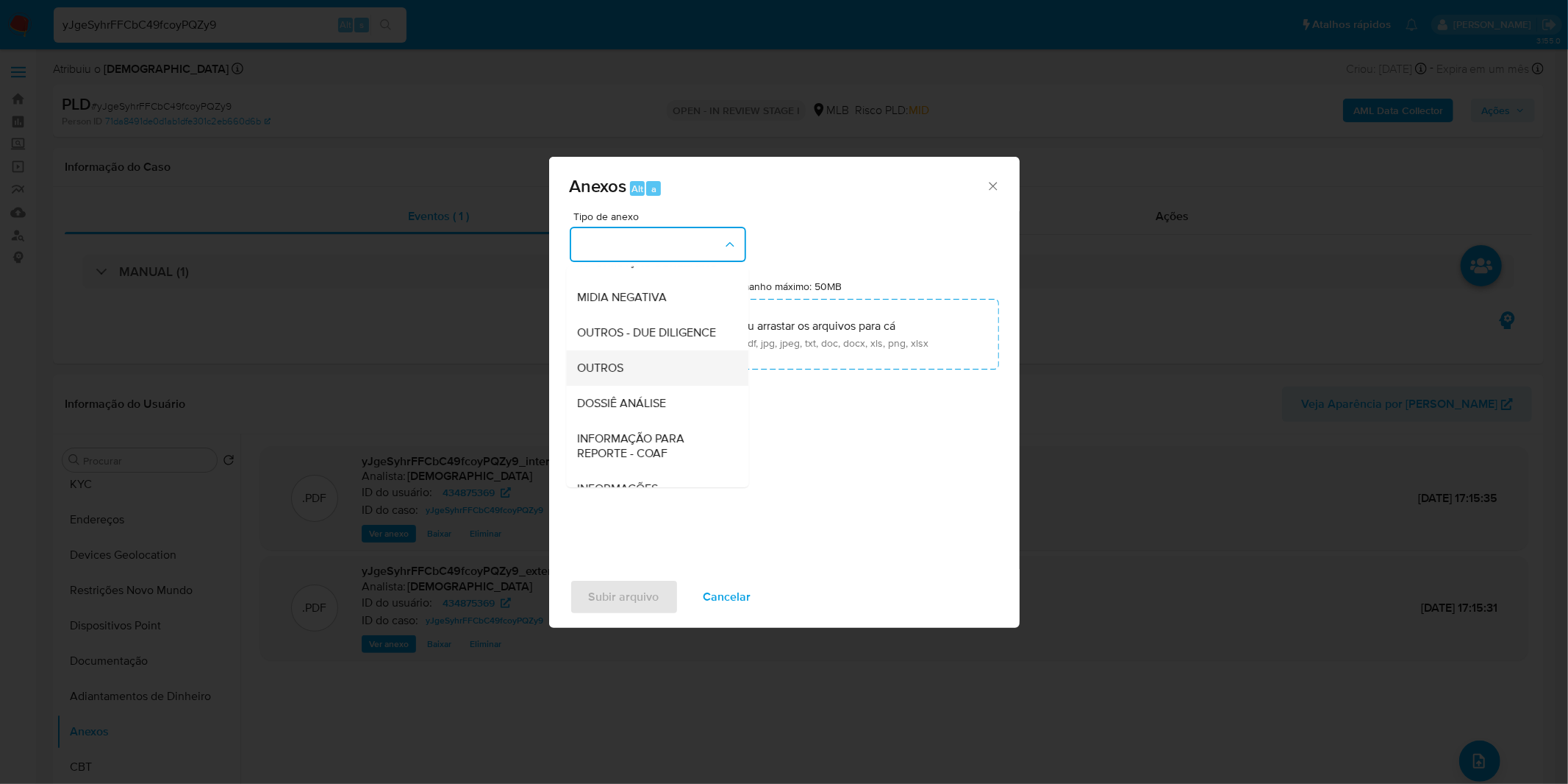
click at [663, 386] on div "OUTROS" at bounding box center [652, 367] width 150 height 35
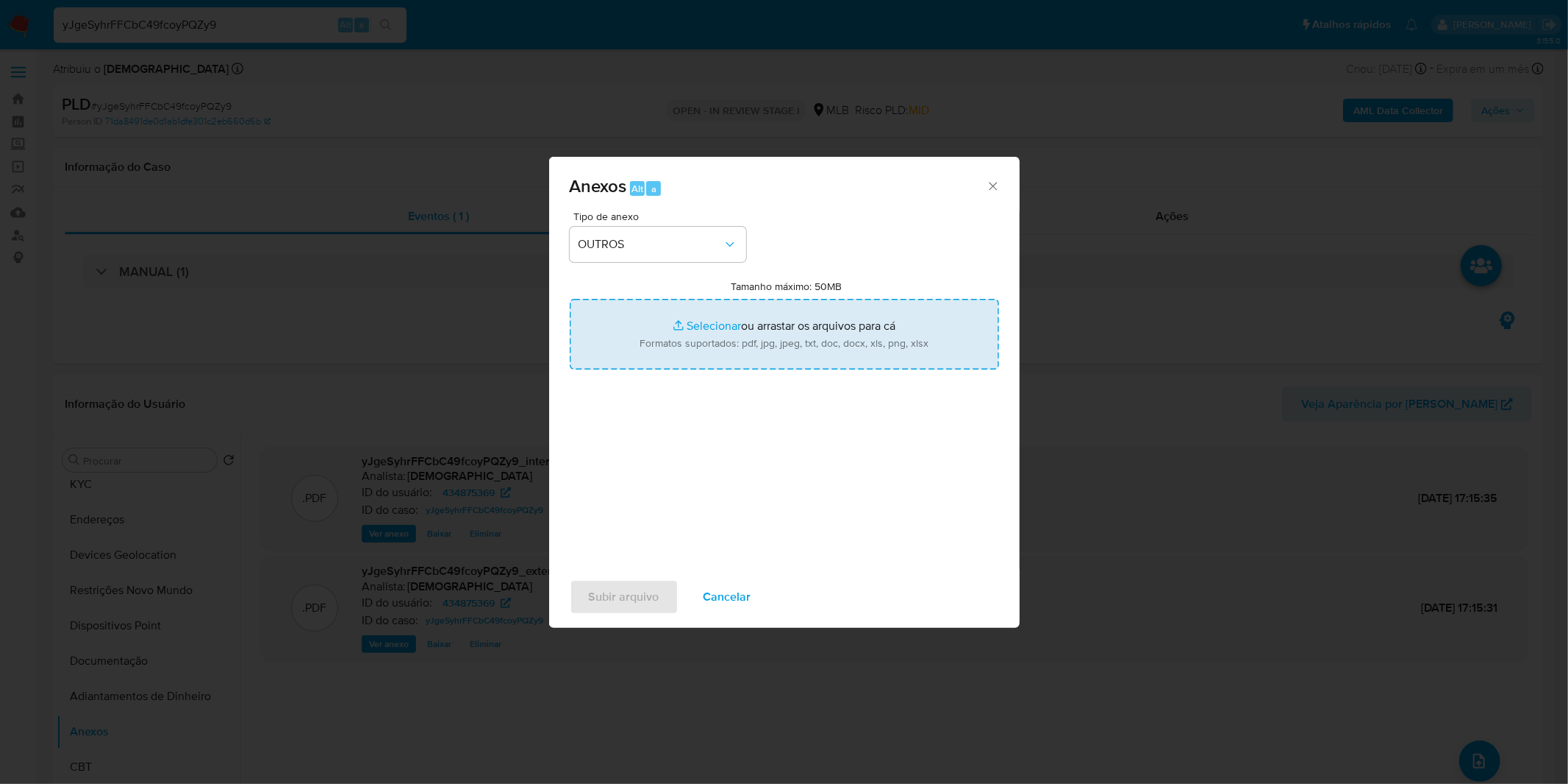
click at [693, 346] on input "Tamanho máximo: 50MB Selecionar arquivos" at bounding box center [784, 334] width 429 height 71
type input "C:\fakepath\Mulan 434875369_2025_08_15_10_06_27.xlsx"
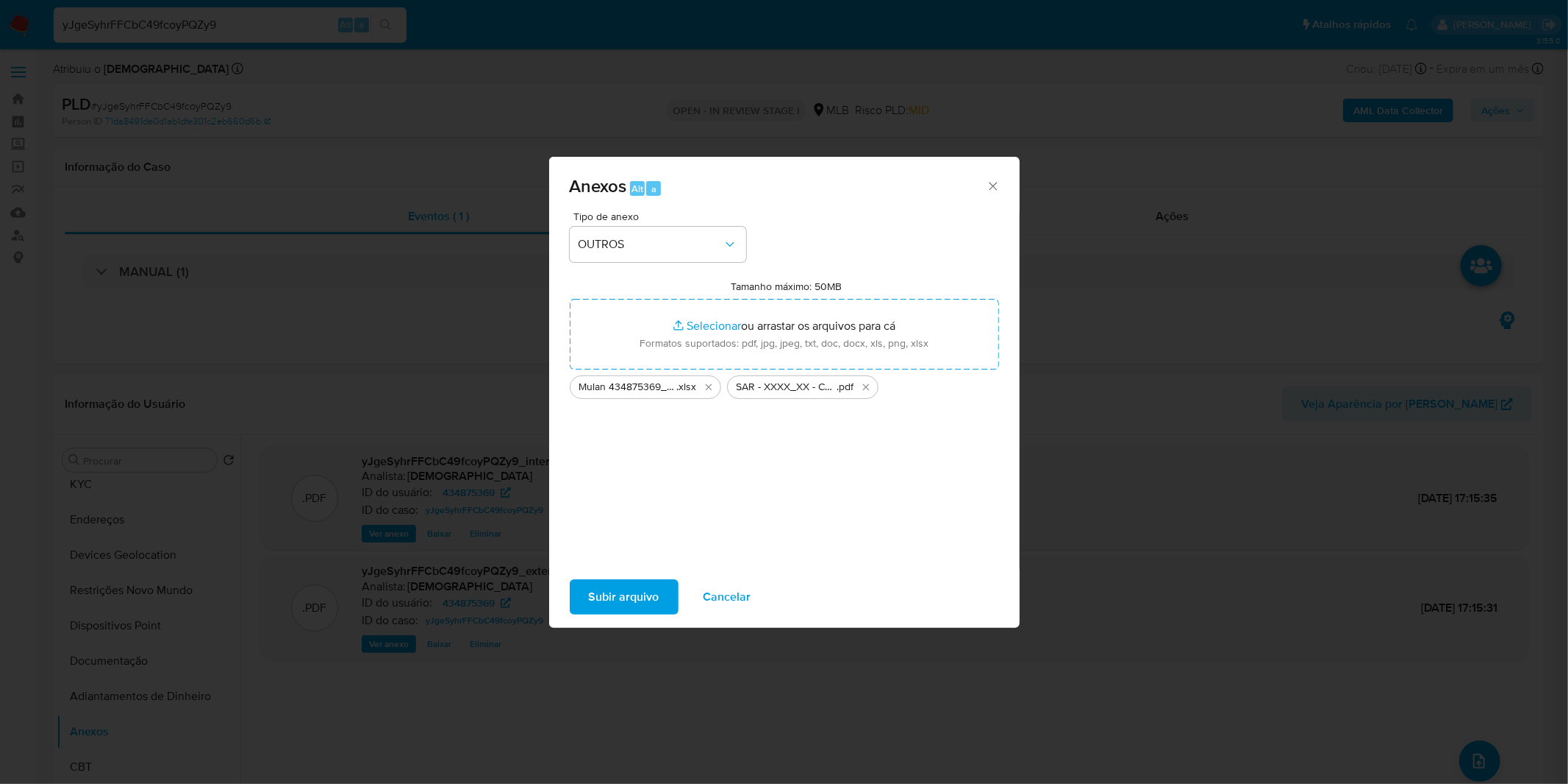
click at [643, 600] on span "Subir arquivo" at bounding box center [624, 596] width 71 height 32
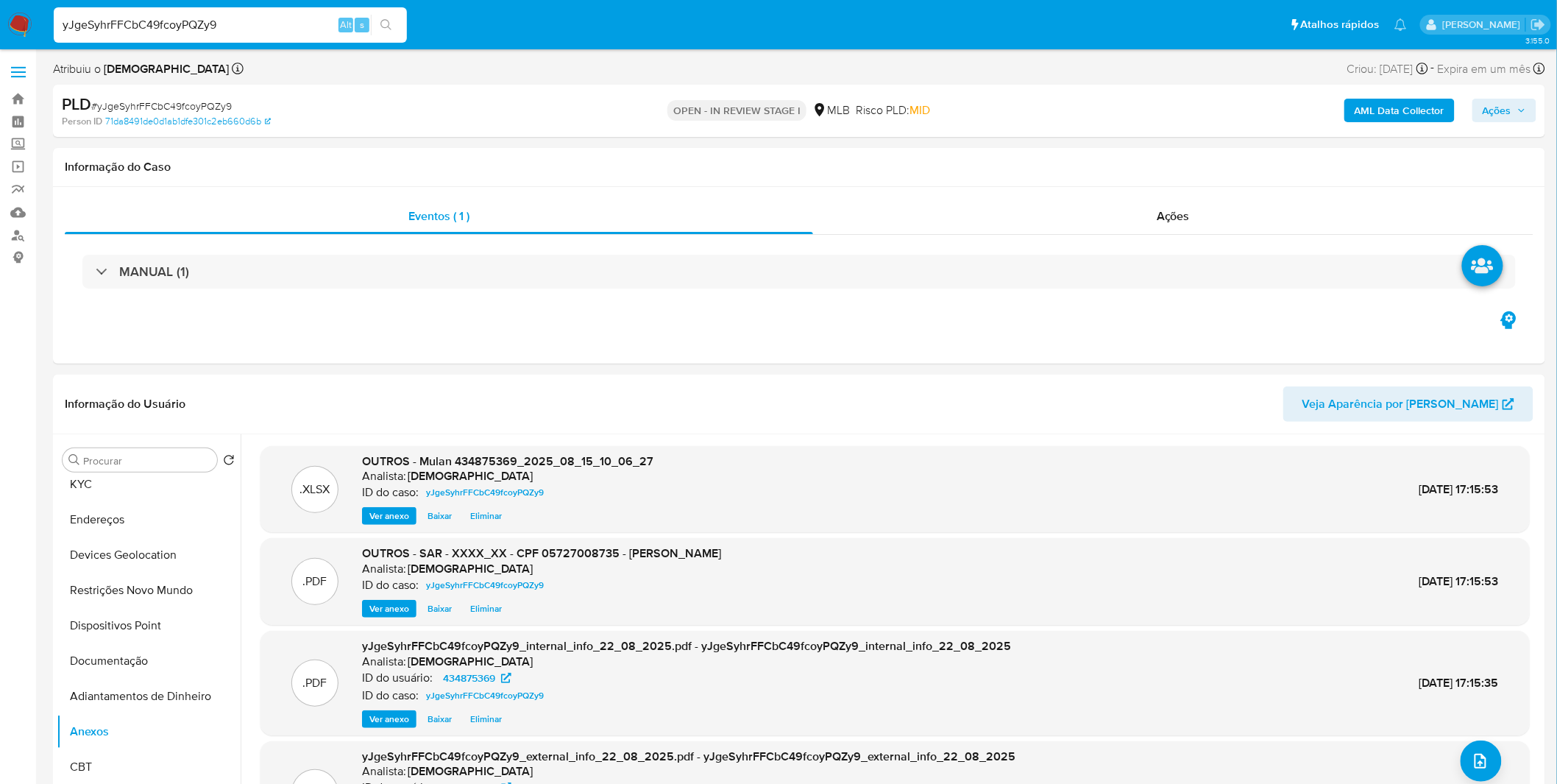
click at [1497, 119] on span "Ações" at bounding box center [1497, 109] width 28 height 24
click at [1131, 163] on span "Alt" at bounding box center [1137, 158] width 11 height 14
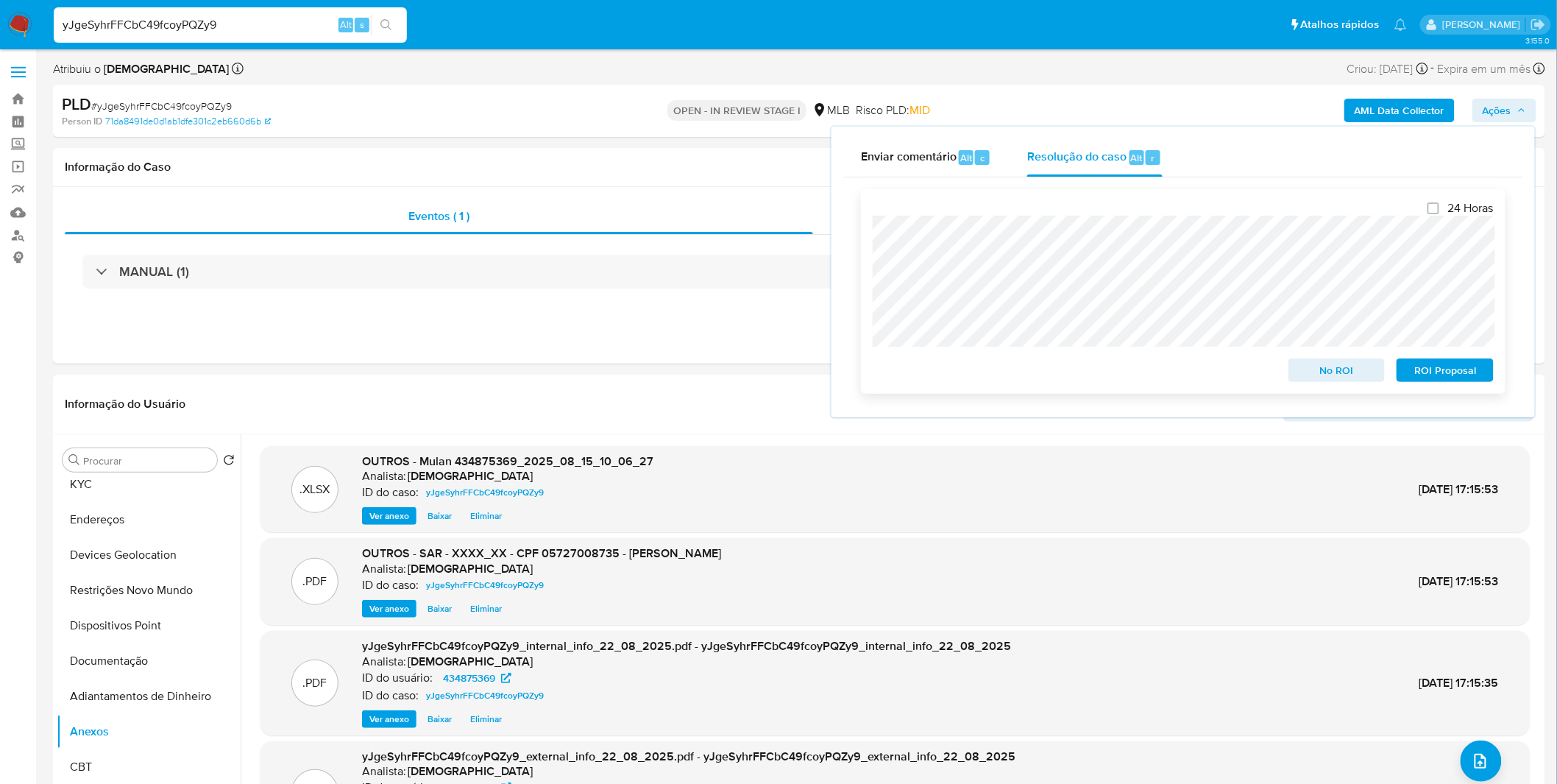
click at [1439, 374] on span "ROI Proposal" at bounding box center [1445, 370] width 76 height 21
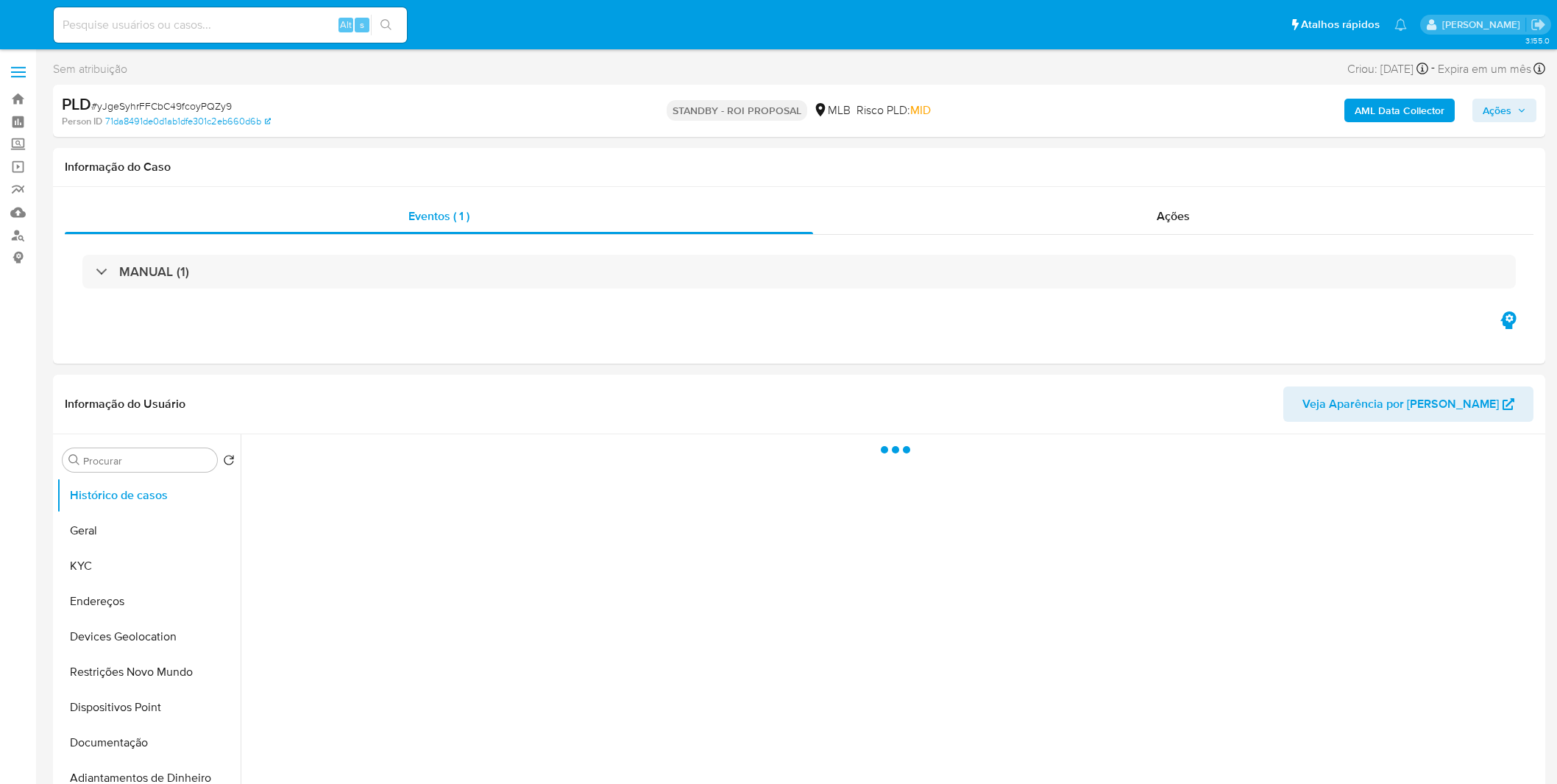
select select "10"
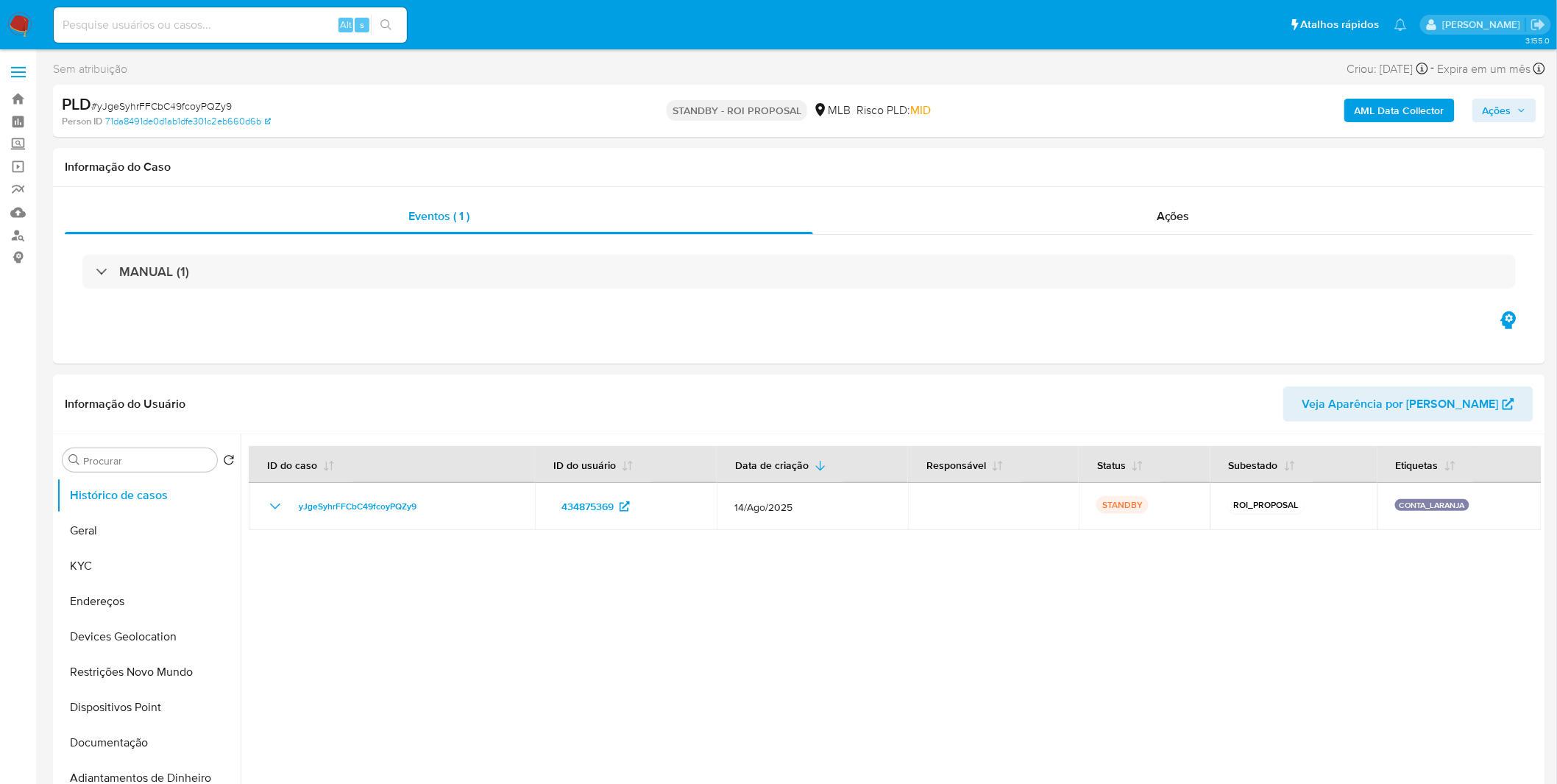
click at [281, 39] on div "Alt s" at bounding box center [230, 25] width 353 height 35
click at [230, 29] on input at bounding box center [230, 25] width 353 height 19
click at [30, 30] on img at bounding box center [20, 25] width 25 height 25
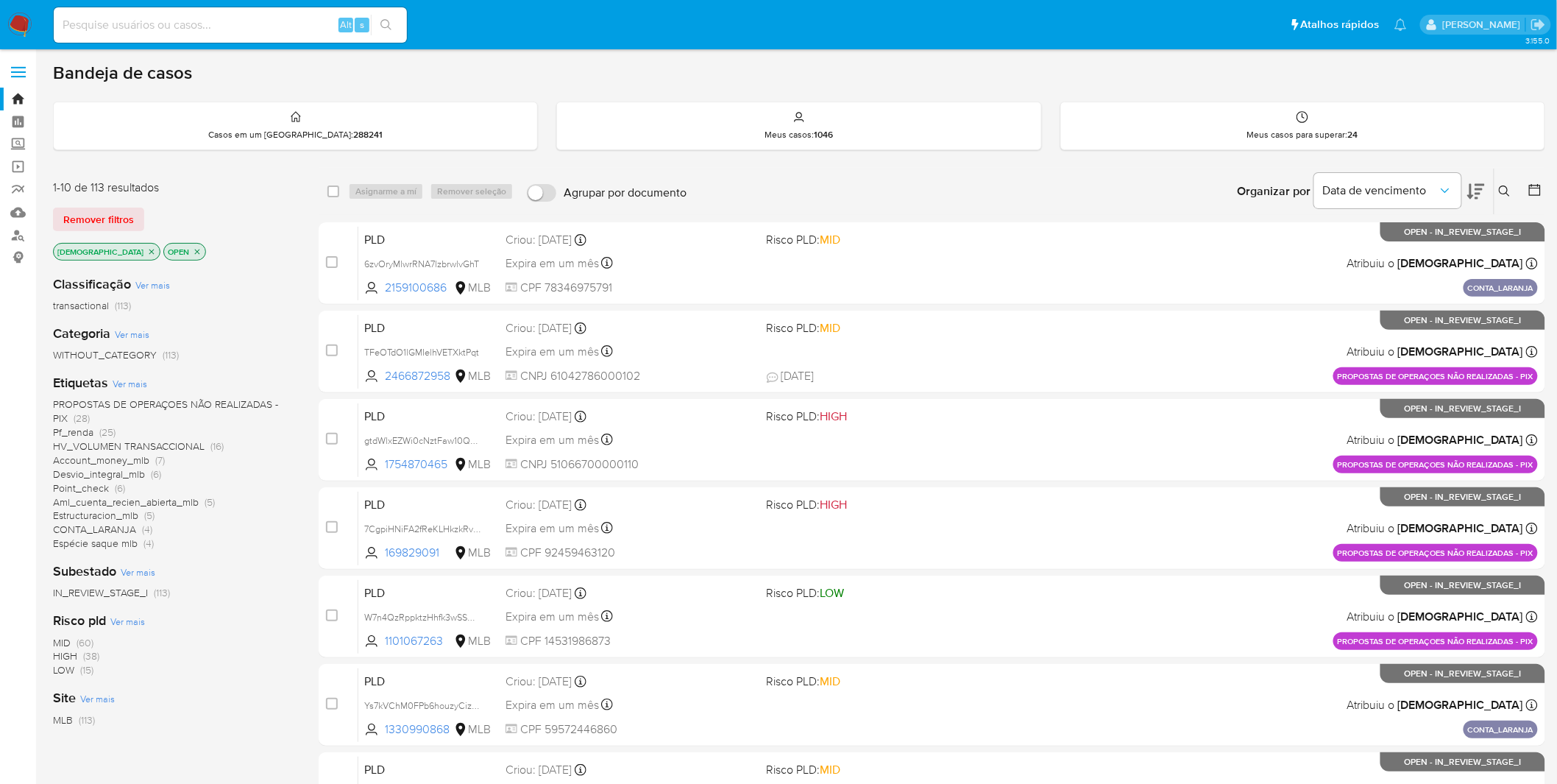
click at [201, 20] on input at bounding box center [230, 25] width 353 height 19
click at [147, 252] on icon "close-filter" at bounding box center [151, 251] width 8 height 8
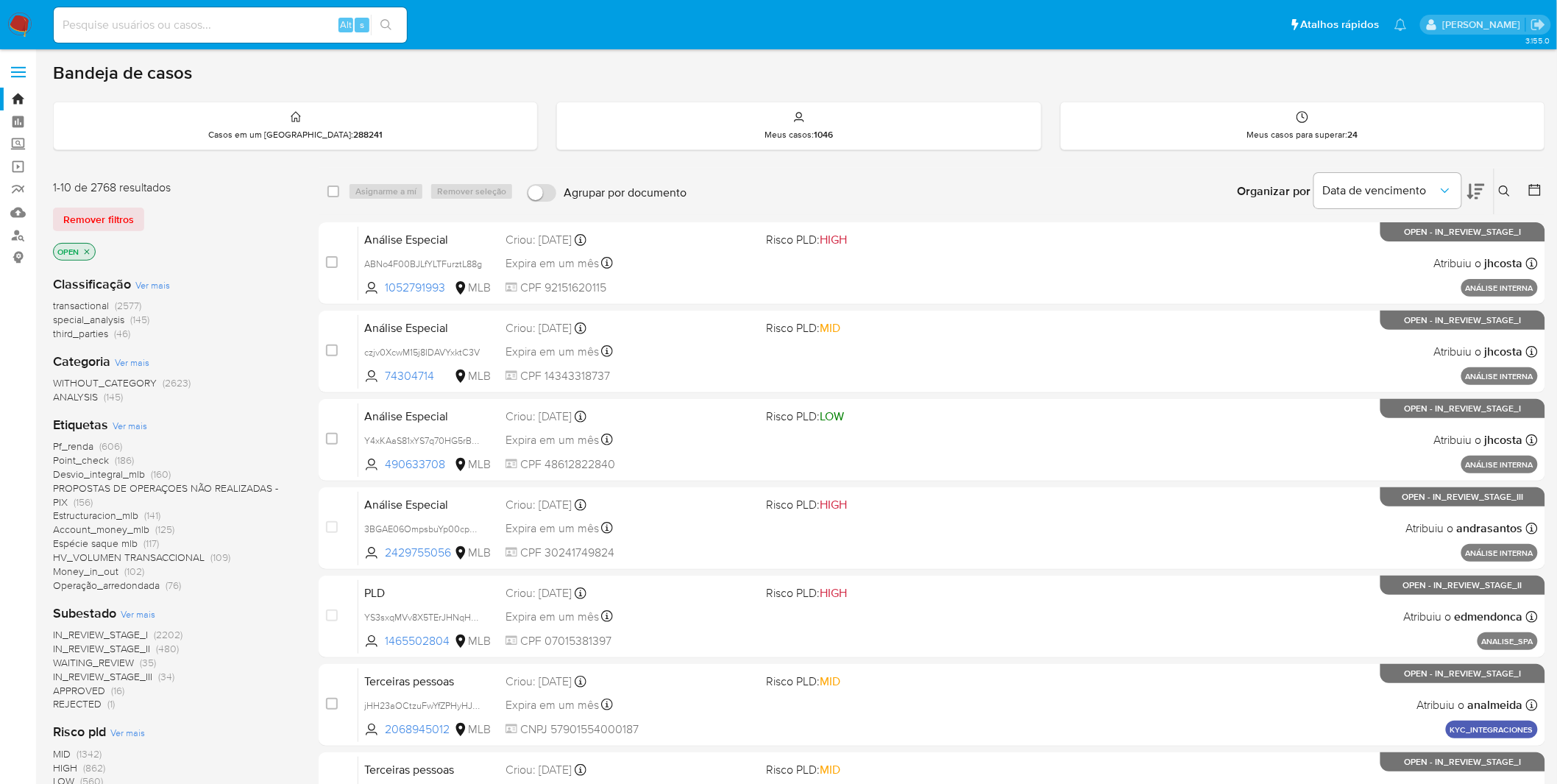
click at [217, 37] on div "Alt s" at bounding box center [230, 25] width 353 height 35
click at [225, 31] on input at bounding box center [230, 25] width 353 height 19
paste input "H234xsSsgOk4OJn4wT9559mq"
type input "H234xsSsgOk4OJn4wT9559mq"
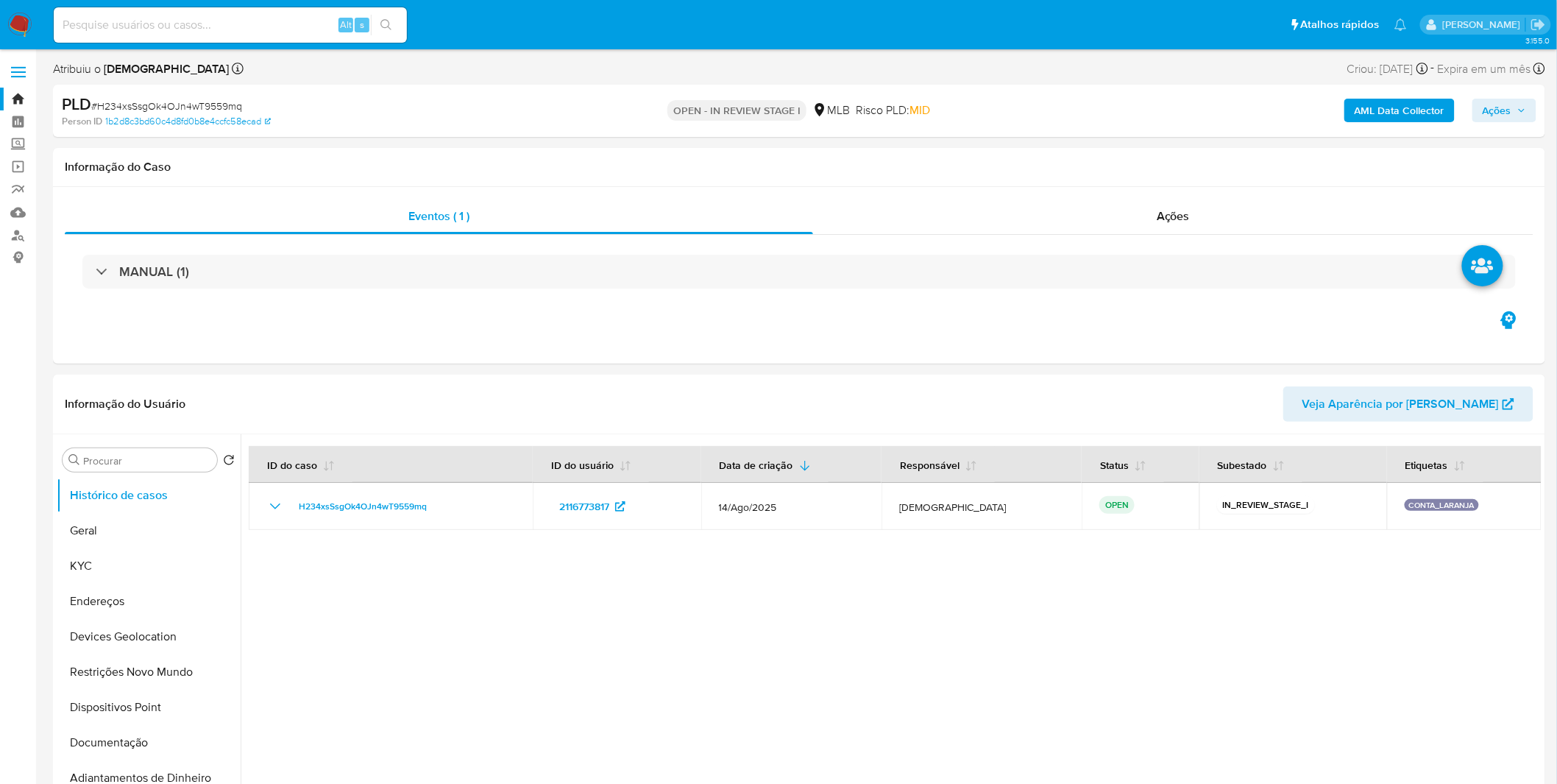
click at [1393, 119] on b "AML Data Collector" at bounding box center [1399, 109] width 90 height 24
select select "10"
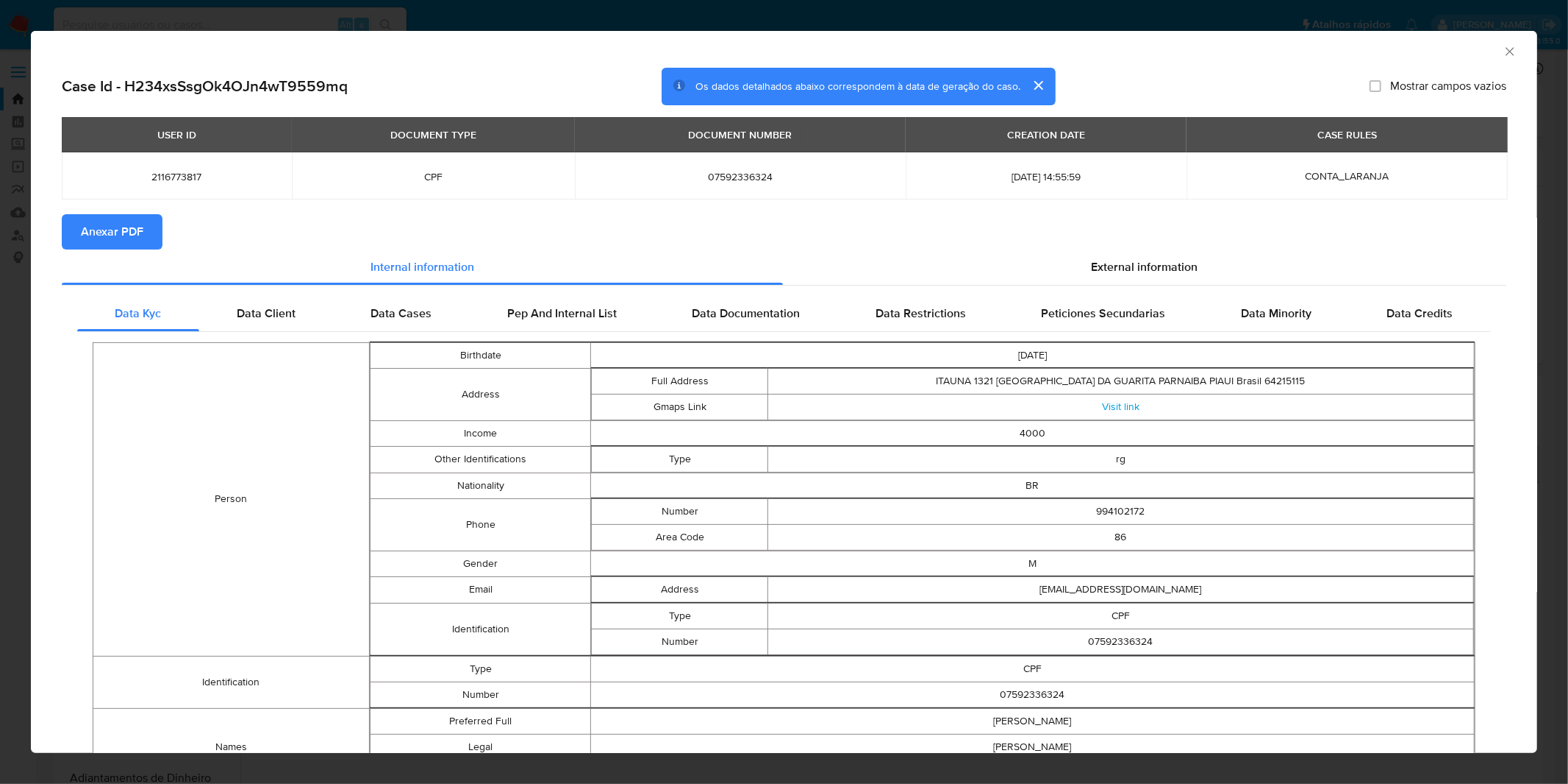
click at [107, 230] on span "Anexar PDF" at bounding box center [112, 231] width 62 height 32
click at [1508, 52] on div "AML Data Collector" at bounding box center [784, 49] width 1507 height 37
click at [1505, 52] on icon "Fechar a janela" at bounding box center [1510, 52] width 15 height 15
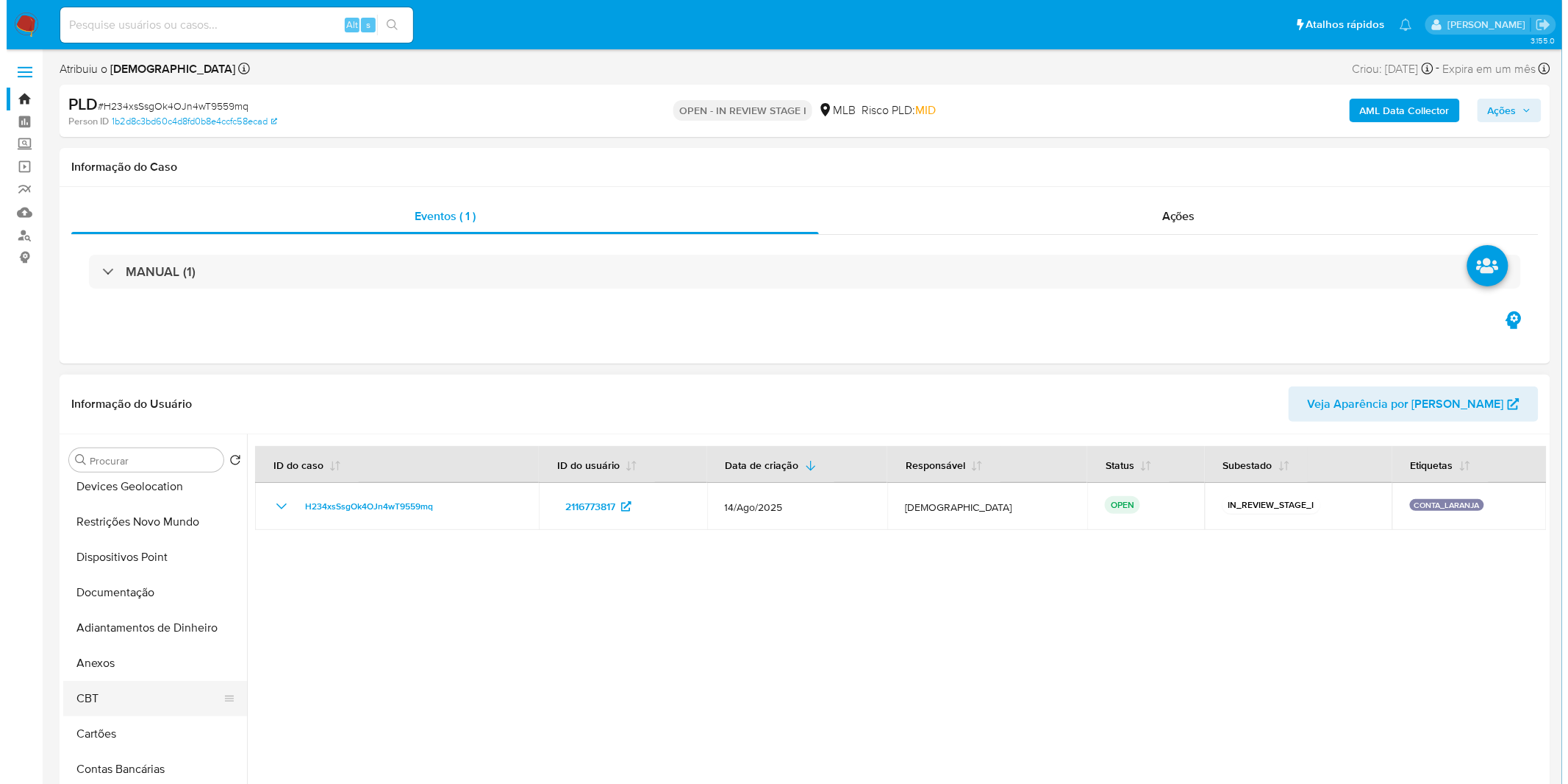
scroll to position [163, 0]
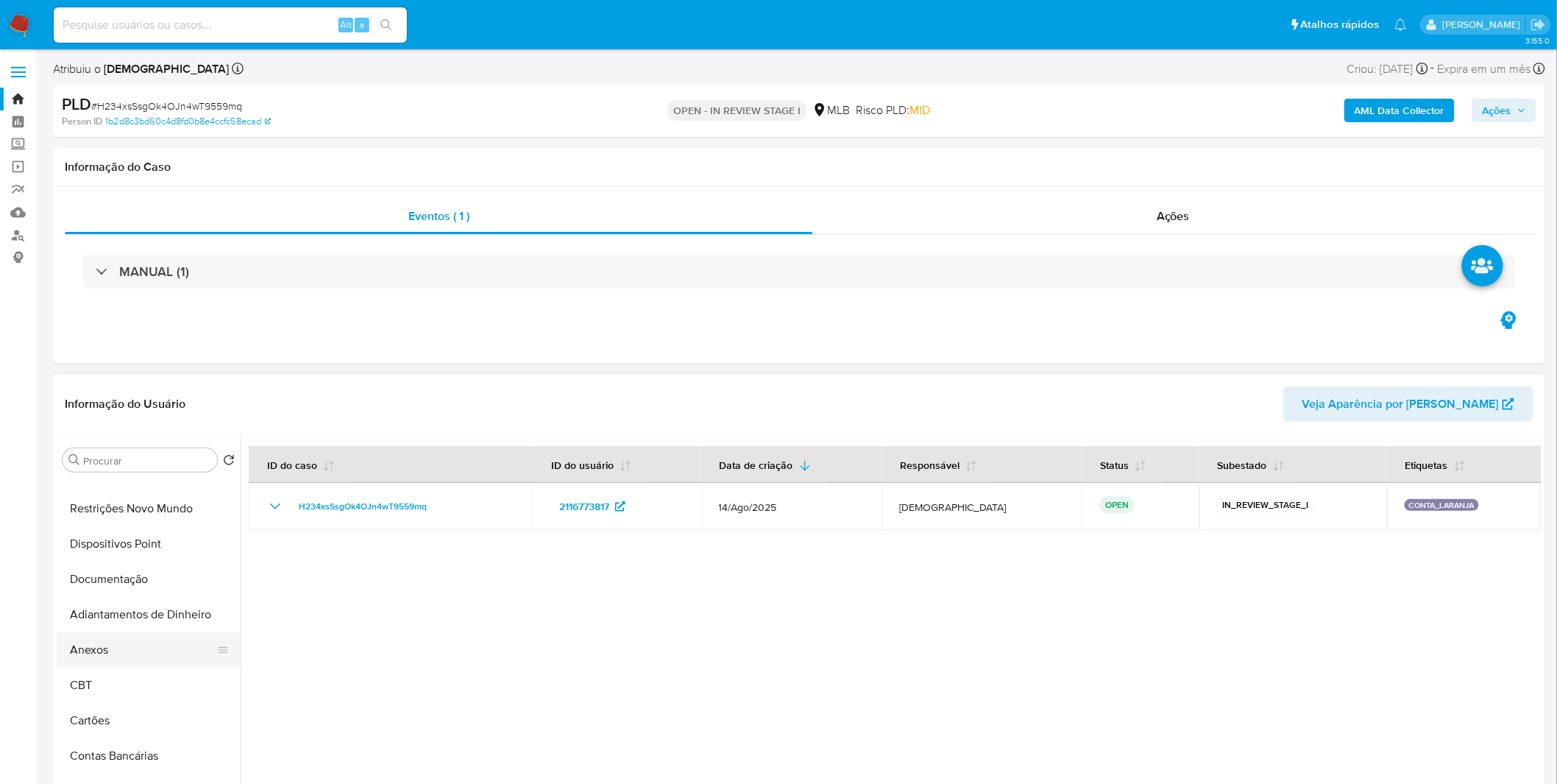
click at [122, 641] on button "Anexos" at bounding box center [142, 649] width 172 height 35
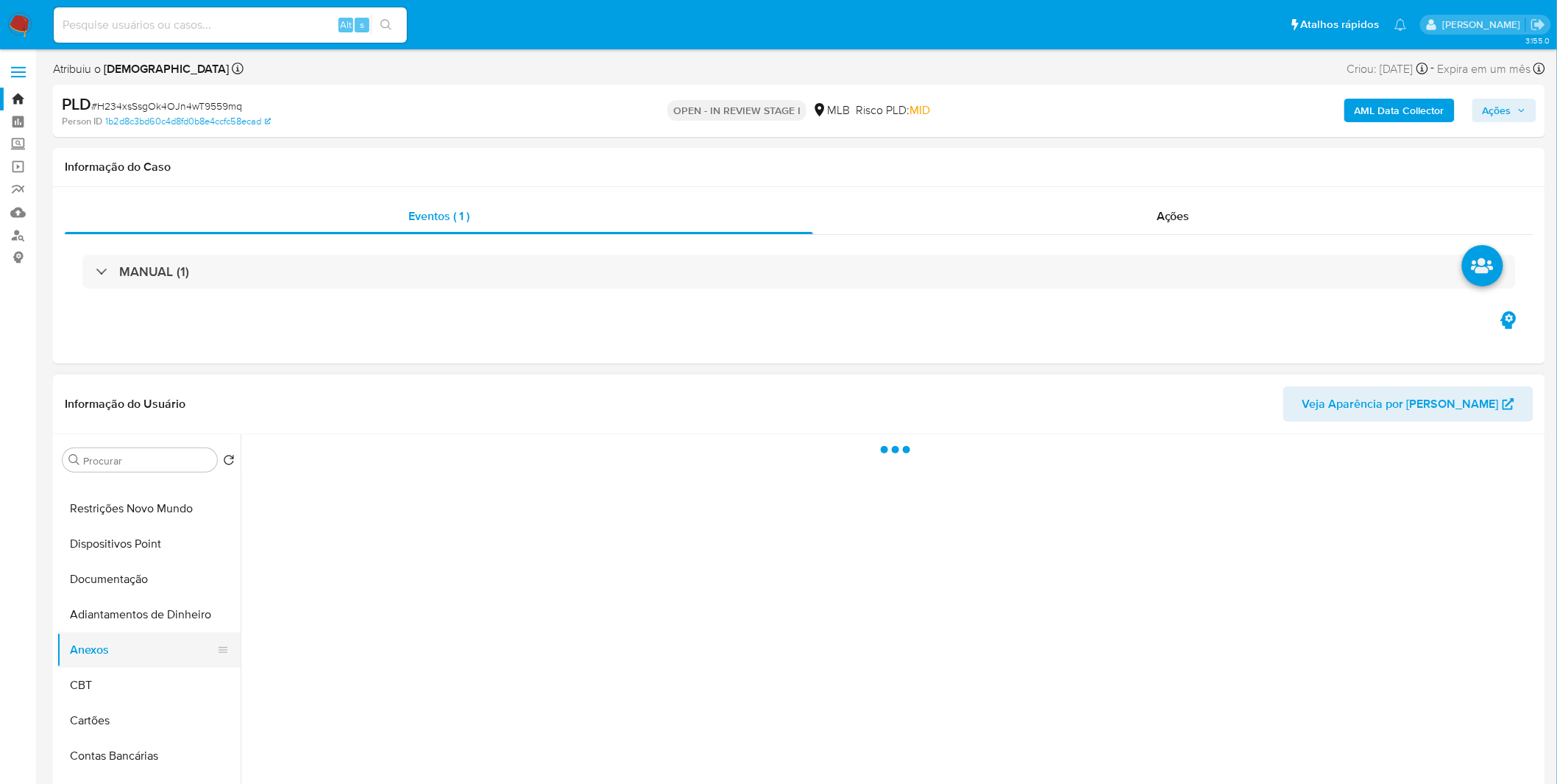
drag, startPoint x: 133, startPoint y: 597, endPoint x: 120, endPoint y: 644, distance: 48.8
click at [134, 601] on button "Adiantamentos de Dinheiro" at bounding box center [148, 613] width 184 height 35
click at [120, 644] on button "Anexos" at bounding box center [142, 649] width 172 height 35
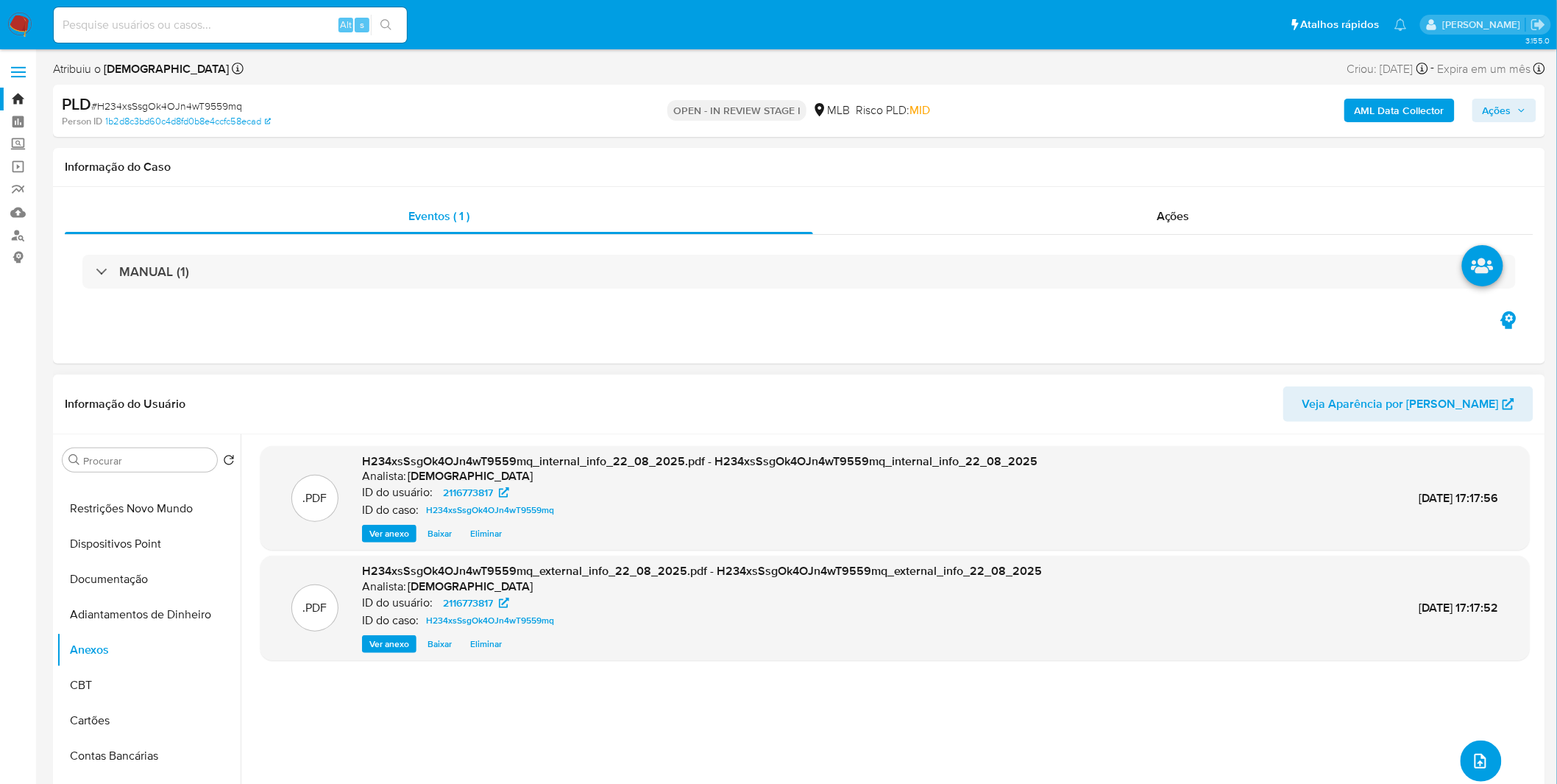
click at [1481, 763] on icon "upload-file" at bounding box center [1481, 760] width 18 height 18
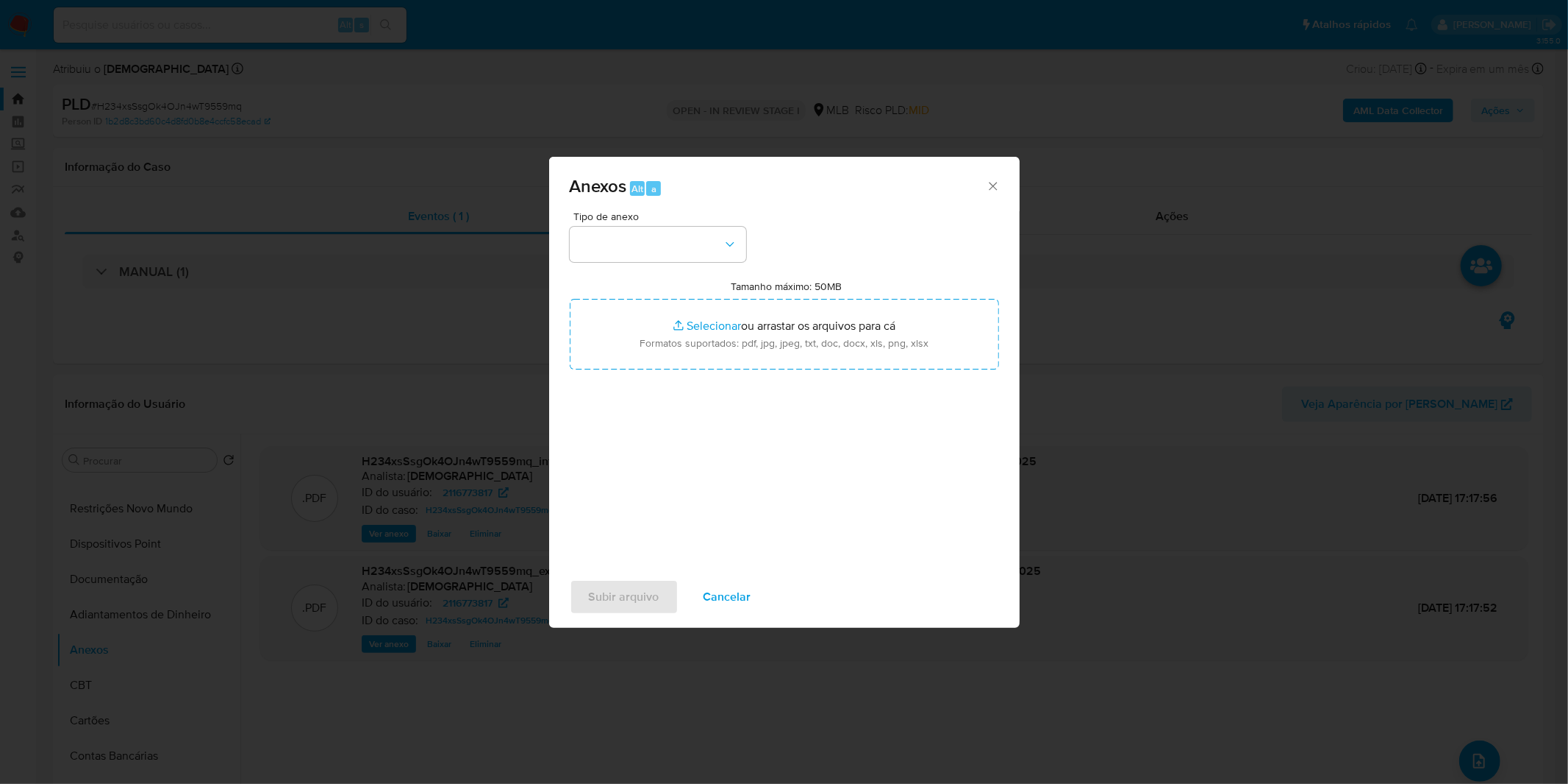
click at [685, 262] on div "Tipo de anexo Tamanho máximo: 50MB Selecionar arquivos Selecionar ou arrastar o…" at bounding box center [784, 385] width 429 height 347
click at [688, 254] on button "button" at bounding box center [657, 243] width 176 height 35
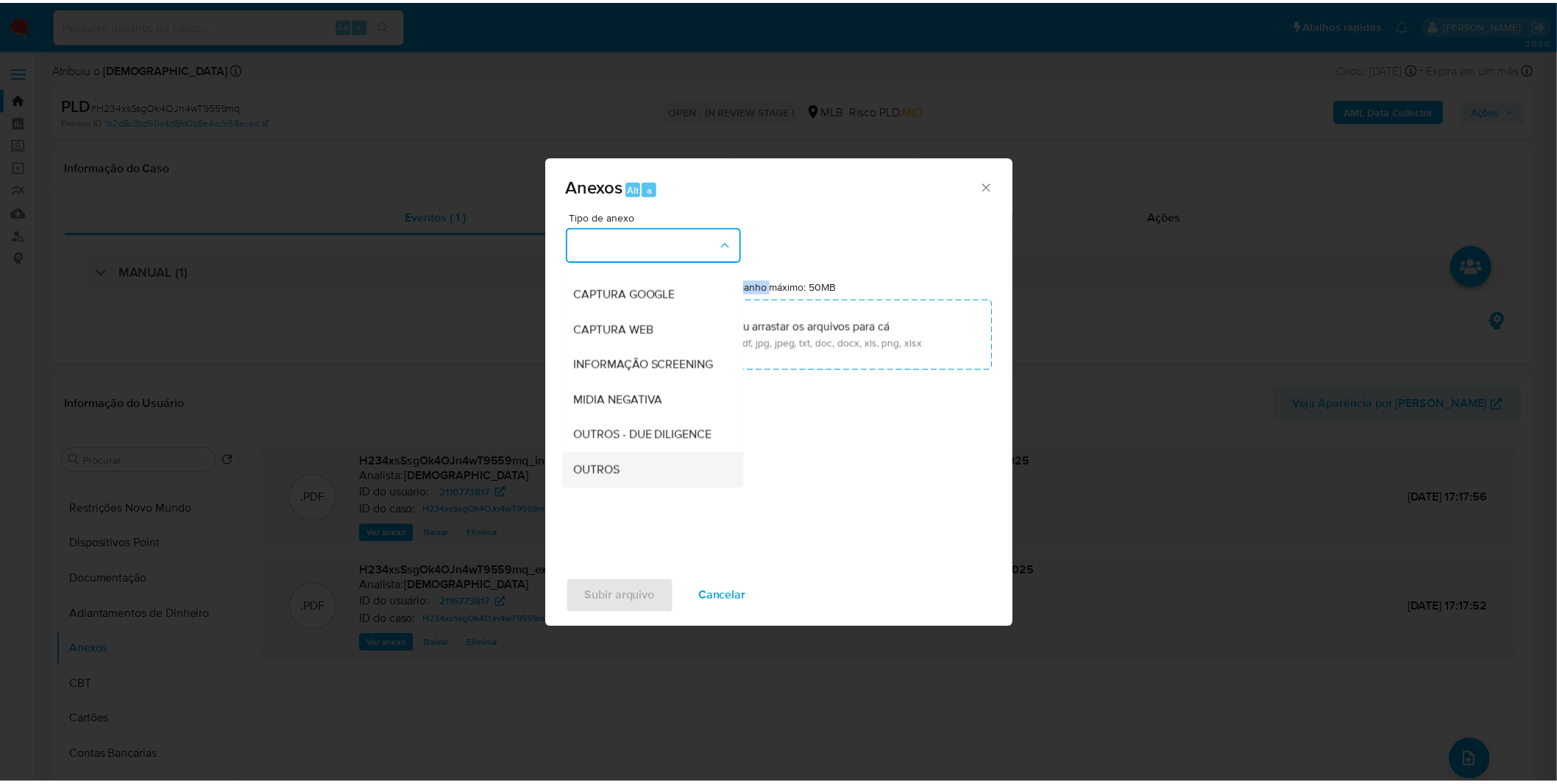
scroll to position [225, 0]
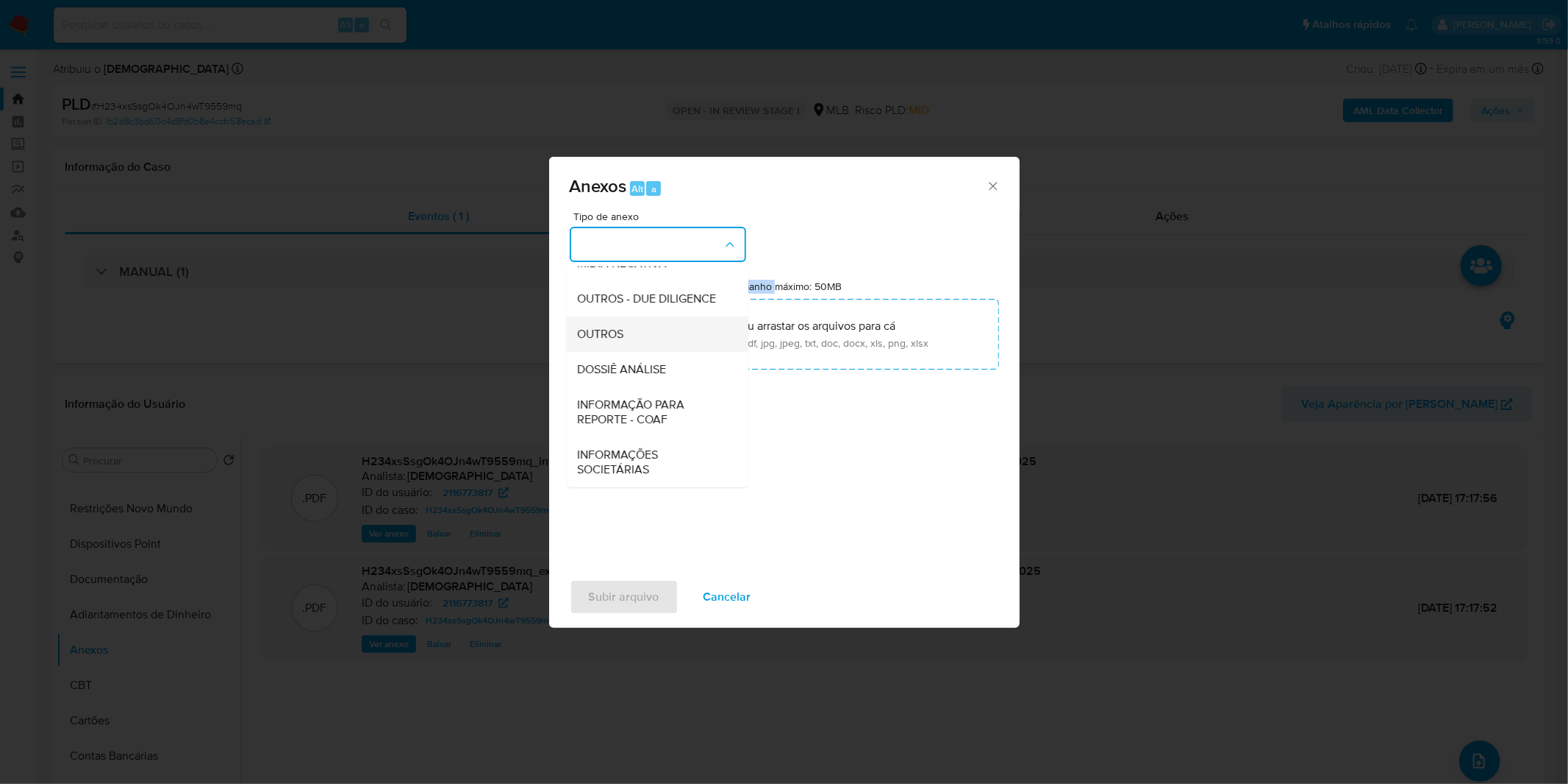
click at [635, 329] on div "OUTROS" at bounding box center [652, 333] width 150 height 35
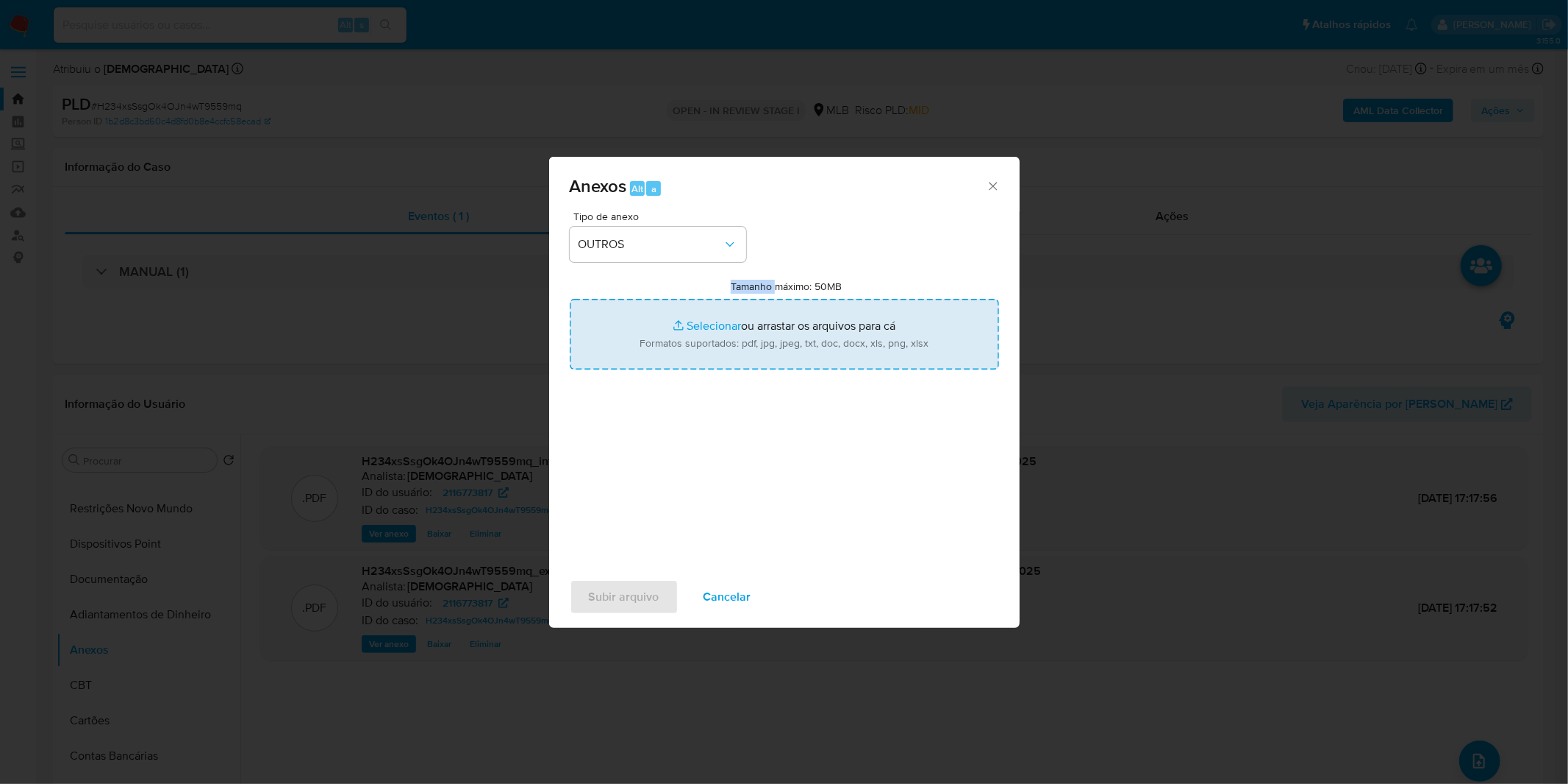
click at [721, 353] on input "Tamanho máximo: 50MB Selecionar arquivos" at bounding box center [784, 334] width 429 height 71
type input "C:\fakepath\Mulan 2116773817_2025_08_15_10_04_37.xlsx"
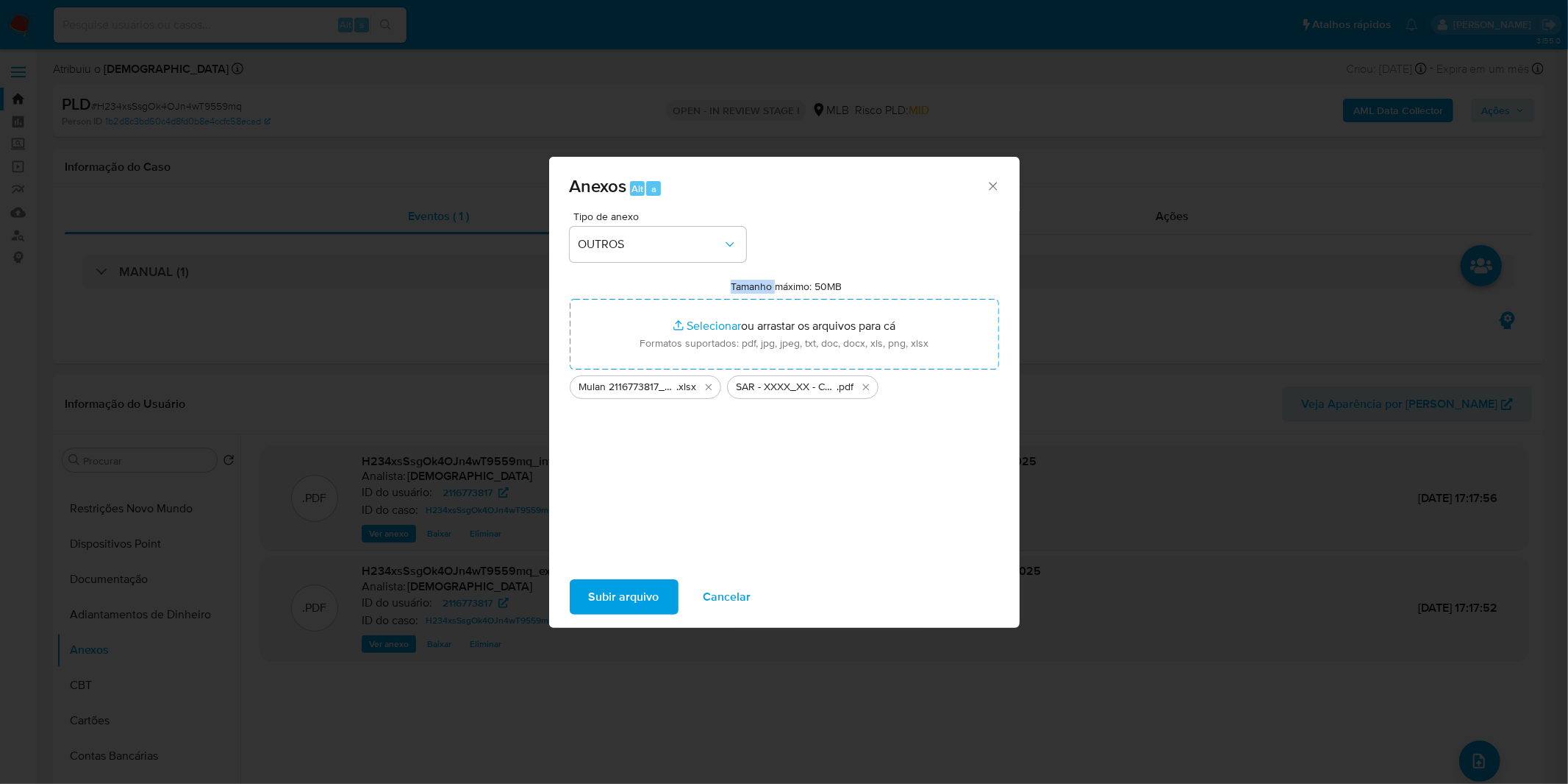
click at [637, 599] on span "Subir arquivo" at bounding box center [624, 596] width 71 height 32
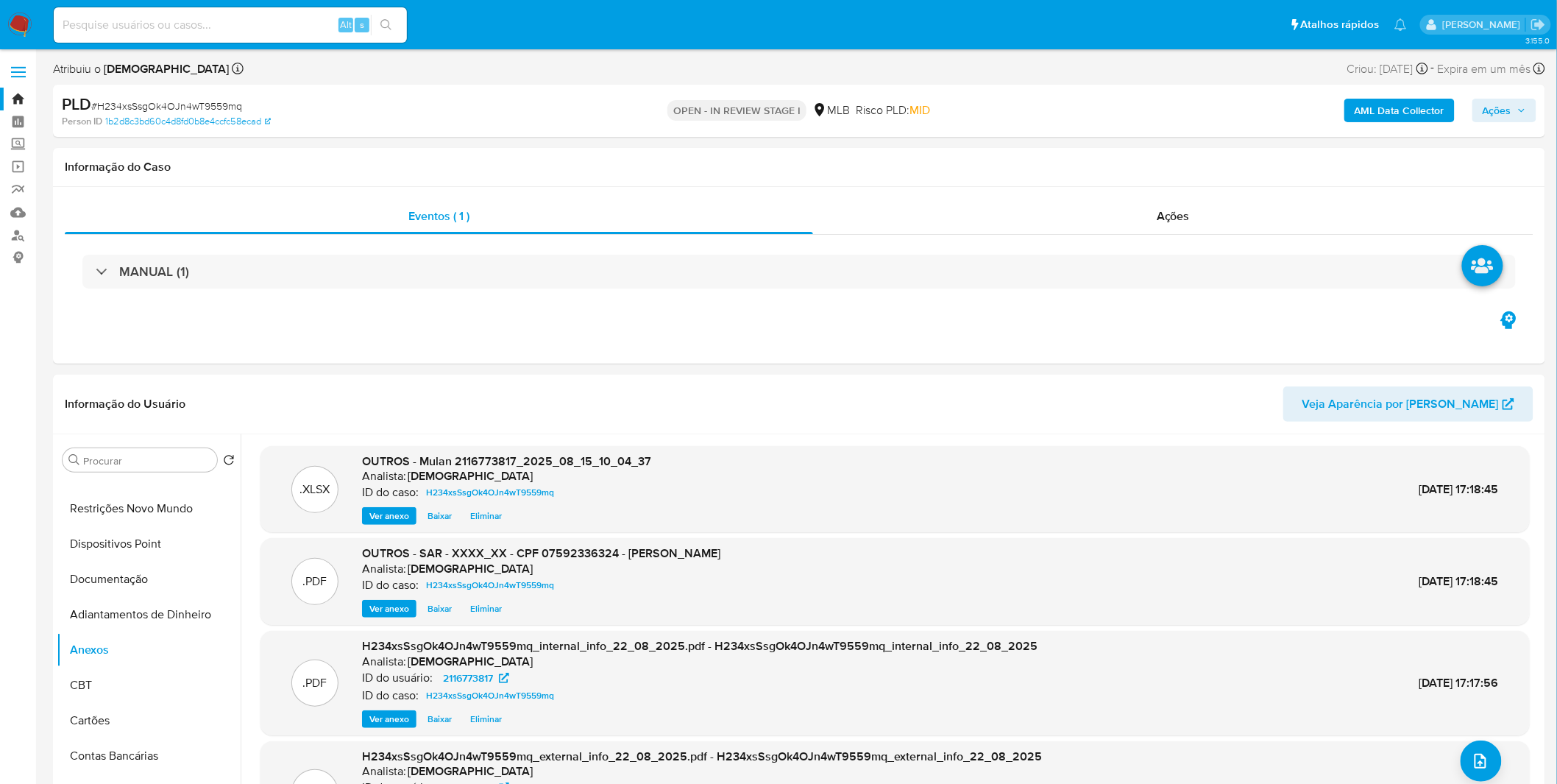
click at [1512, 111] on span "Ações" at bounding box center [1497, 109] width 28 height 24
click at [1151, 156] on span "r" at bounding box center [1153, 158] width 4 height 14
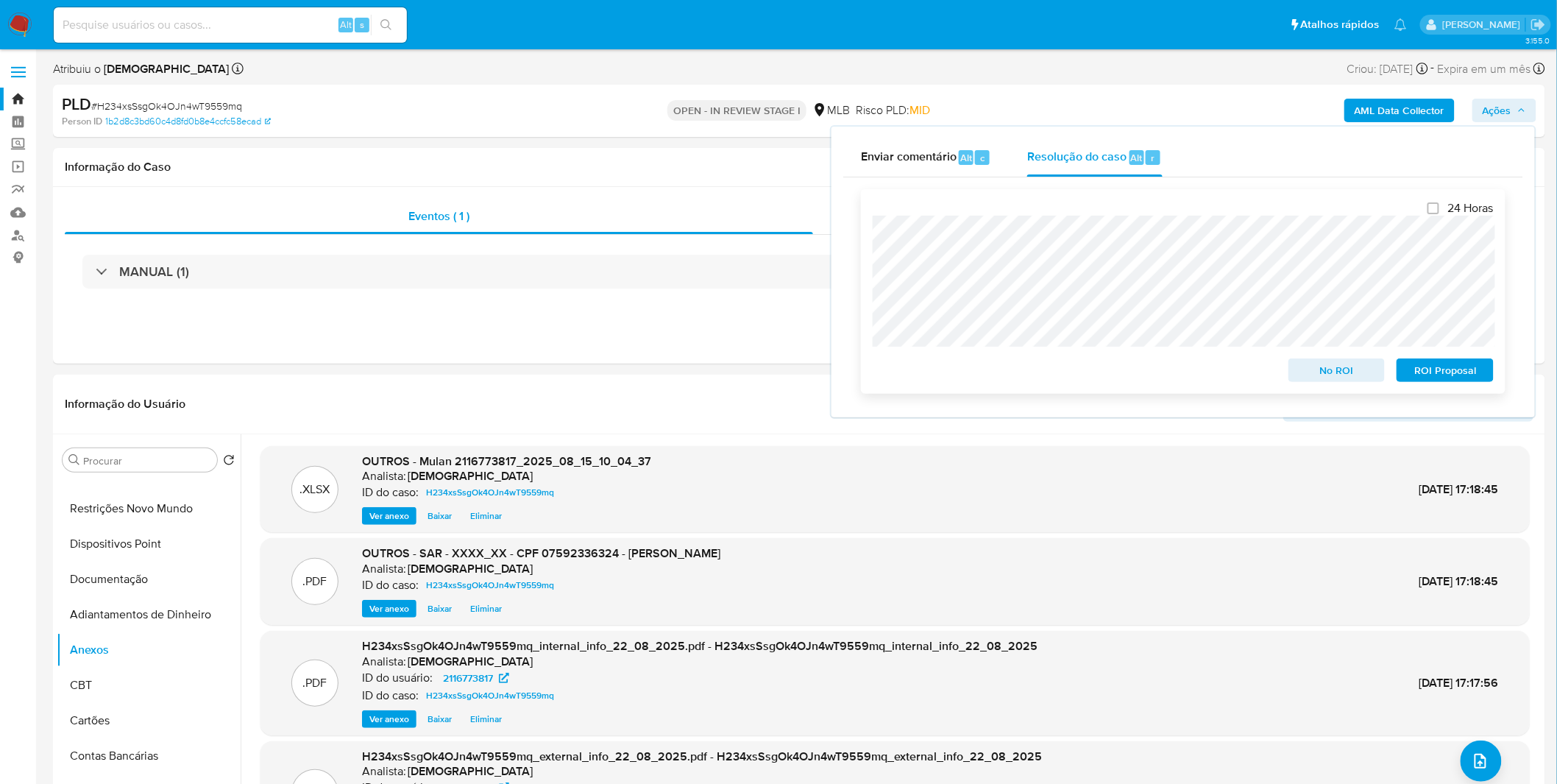
click at [1422, 368] on span "ROI Proposal" at bounding box center [1445, 370] width 76 height 21
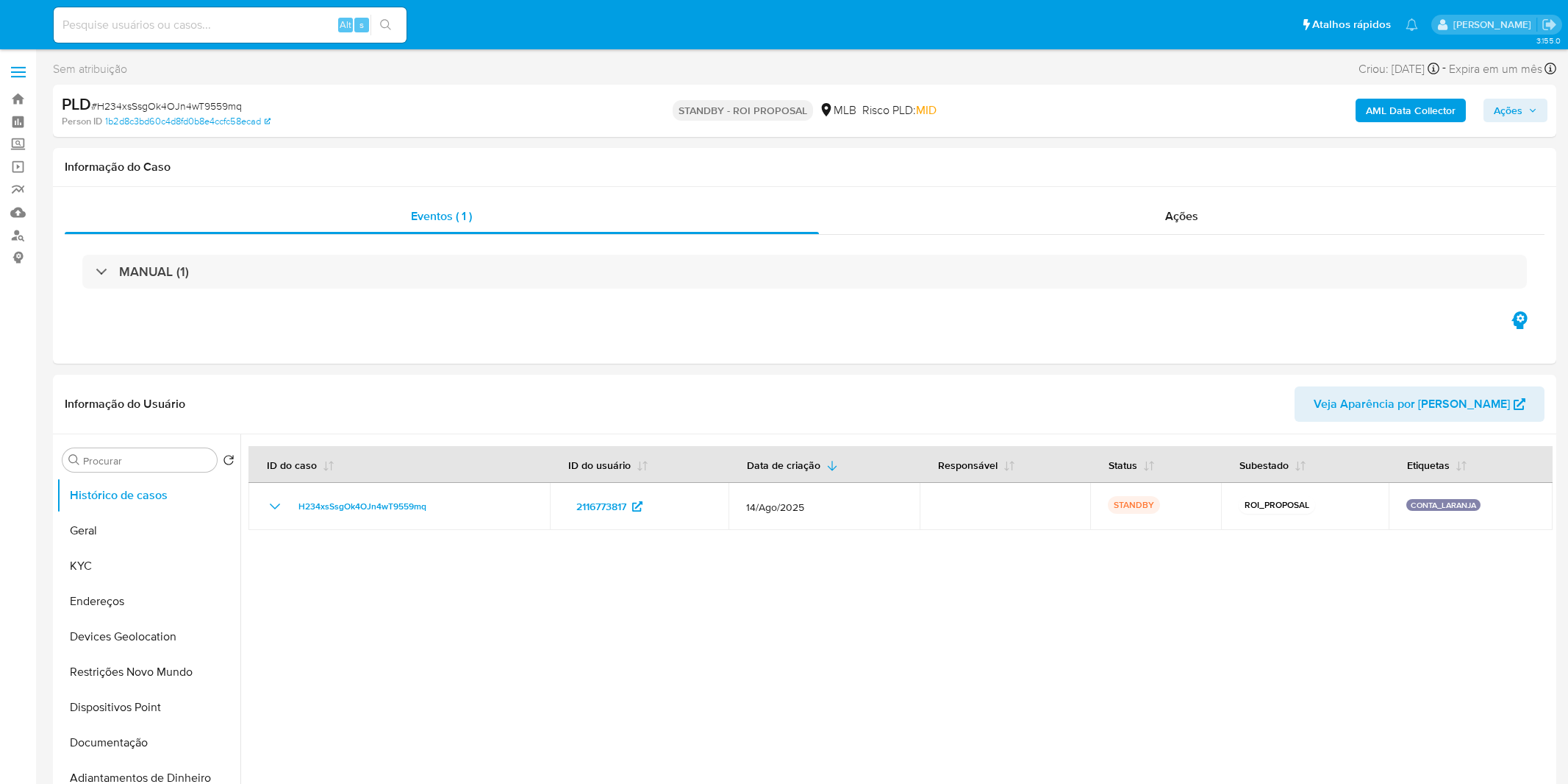
select select "10"
click at [217, 29] on input at bounding box center [230, 25] width 353 height 19
paste input "UoW92i0jup46TZJUmkiNOVgw"
type input "UoW92i0jup46TZJUmkiNOVgw"
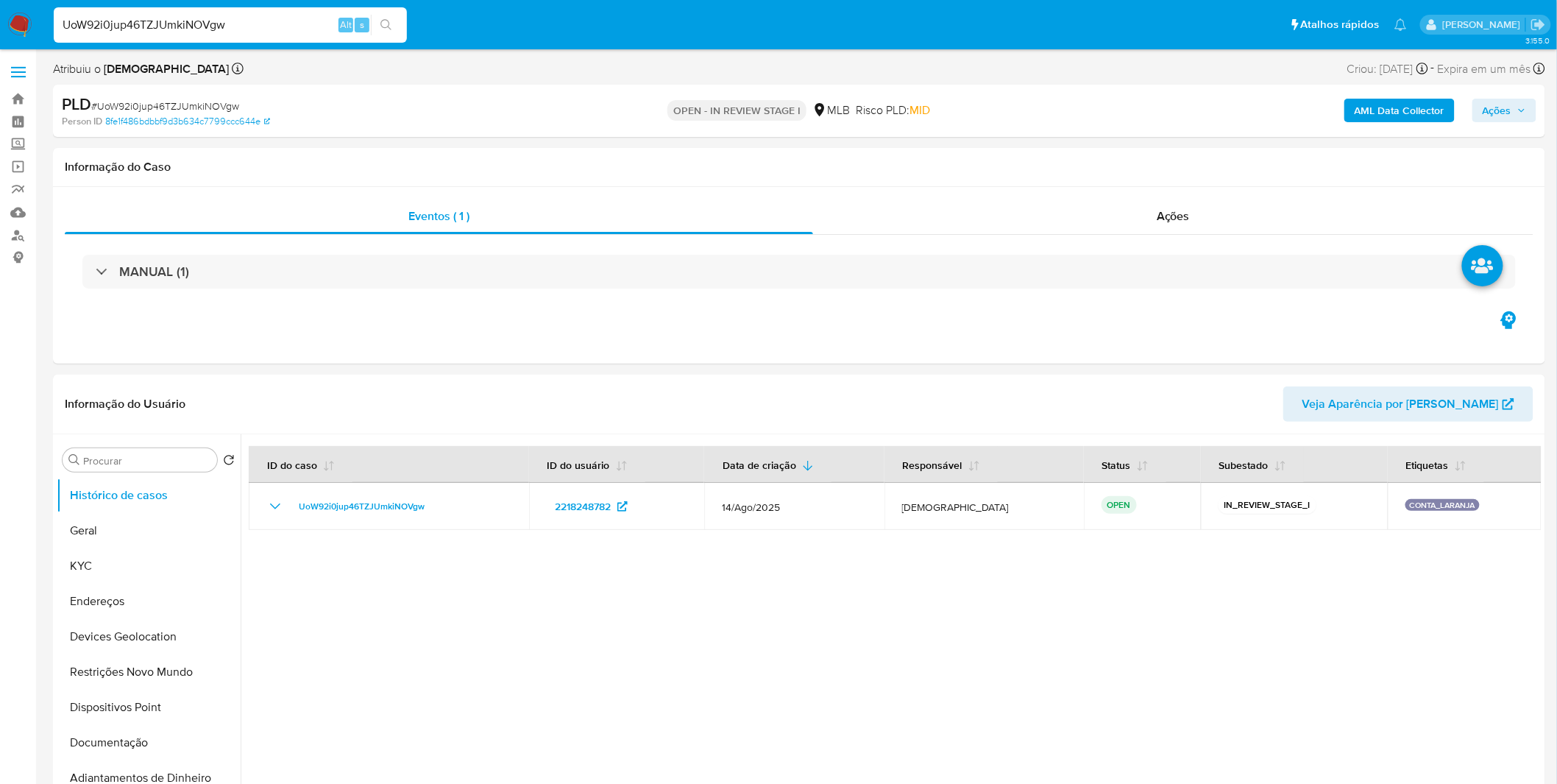
select select "10"
click at [1352, 115] on button "AML Data Collector" at bounding box center [1399, 109] width 110 height 24
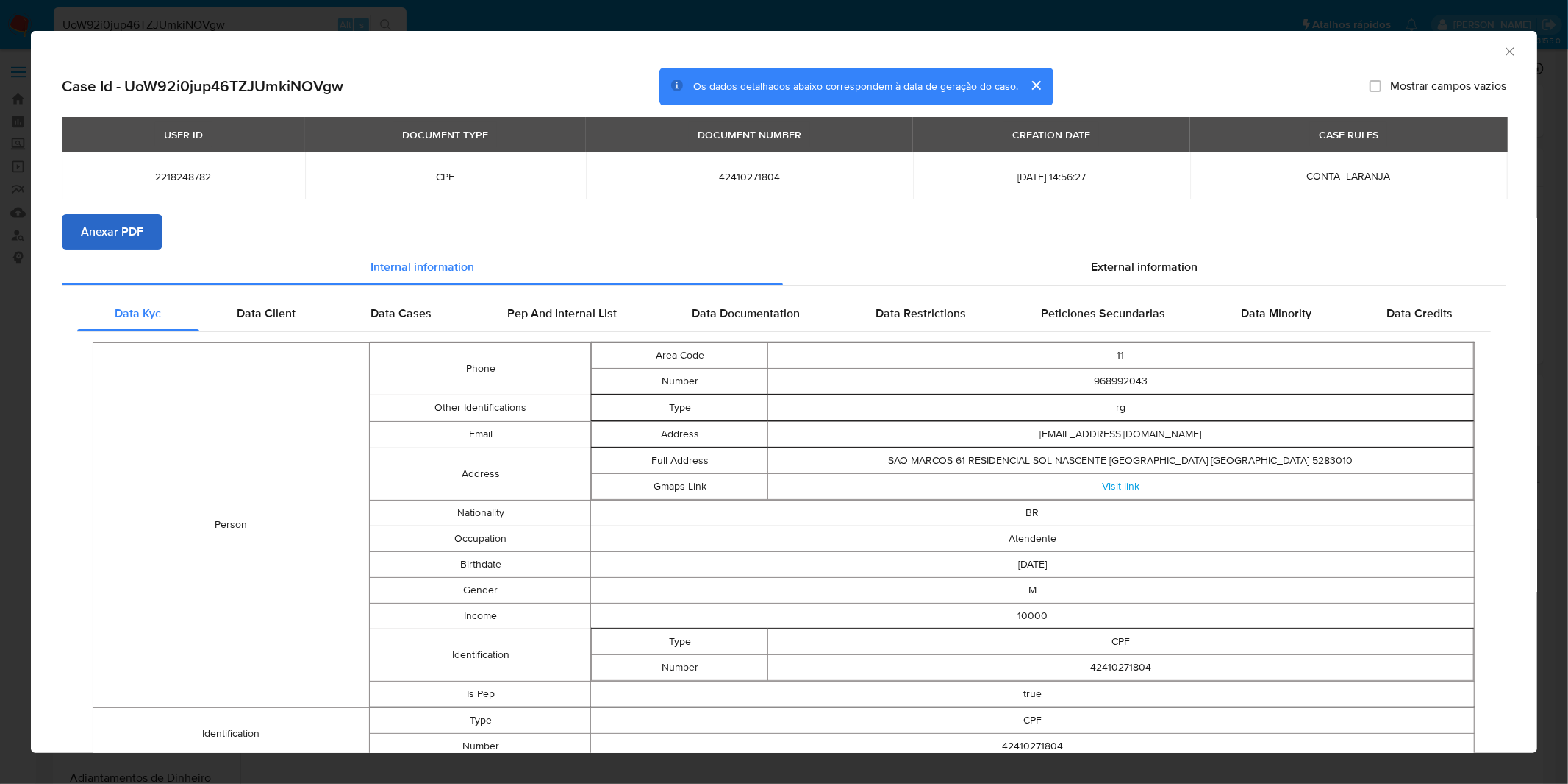
click at [163, 230] on section "Anexar PDF" at bounding box center [784, 231] width 1444 height 35
click at [153, 232] on button "Anexar PDF" at bounding box center [112, 231] width 101 height 35
click at [1503, 55] on icon "Fechar a janela" at bounding box center [1510, 52] width 15 height 15
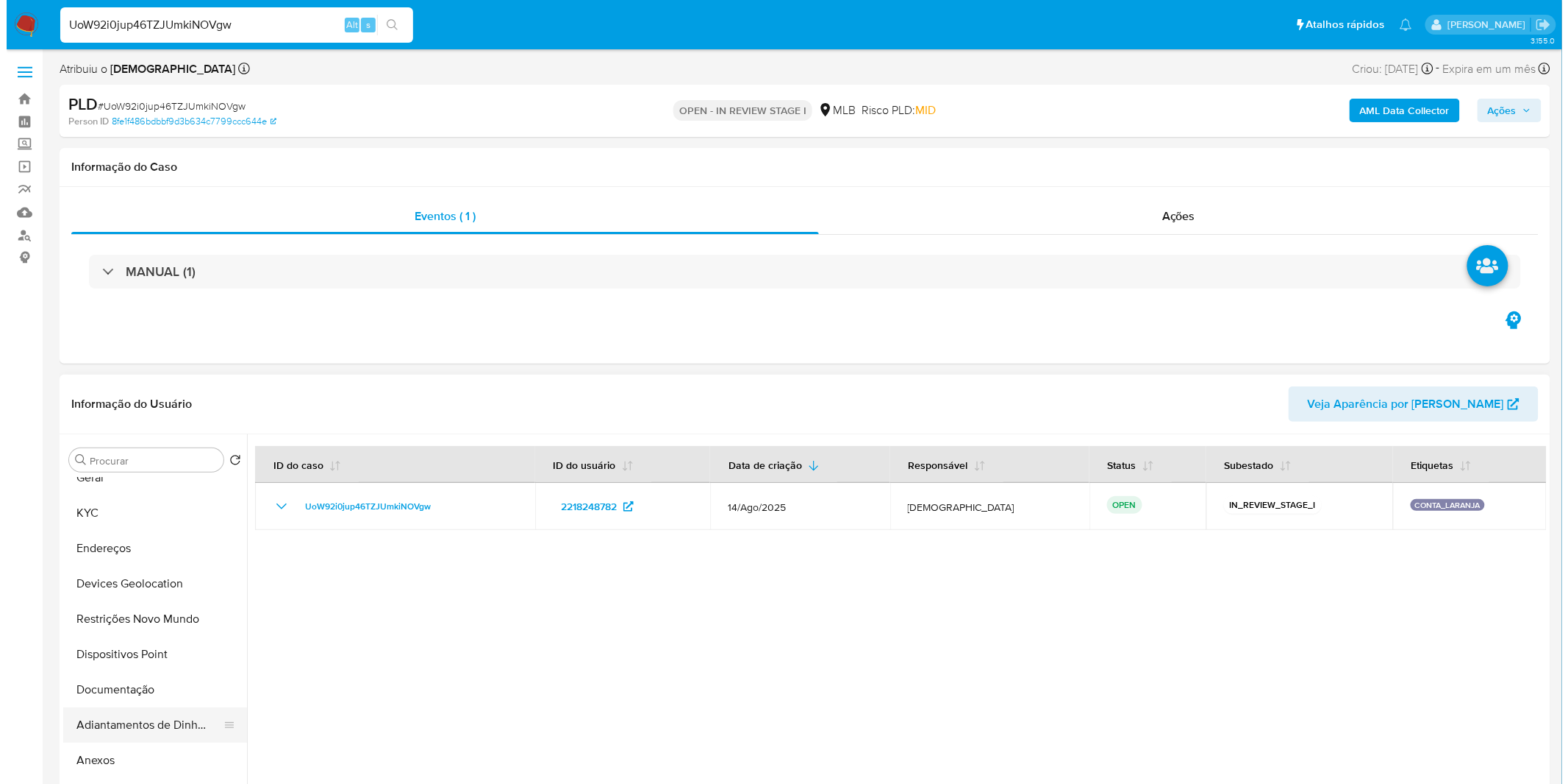
scroll to position [82, 0]
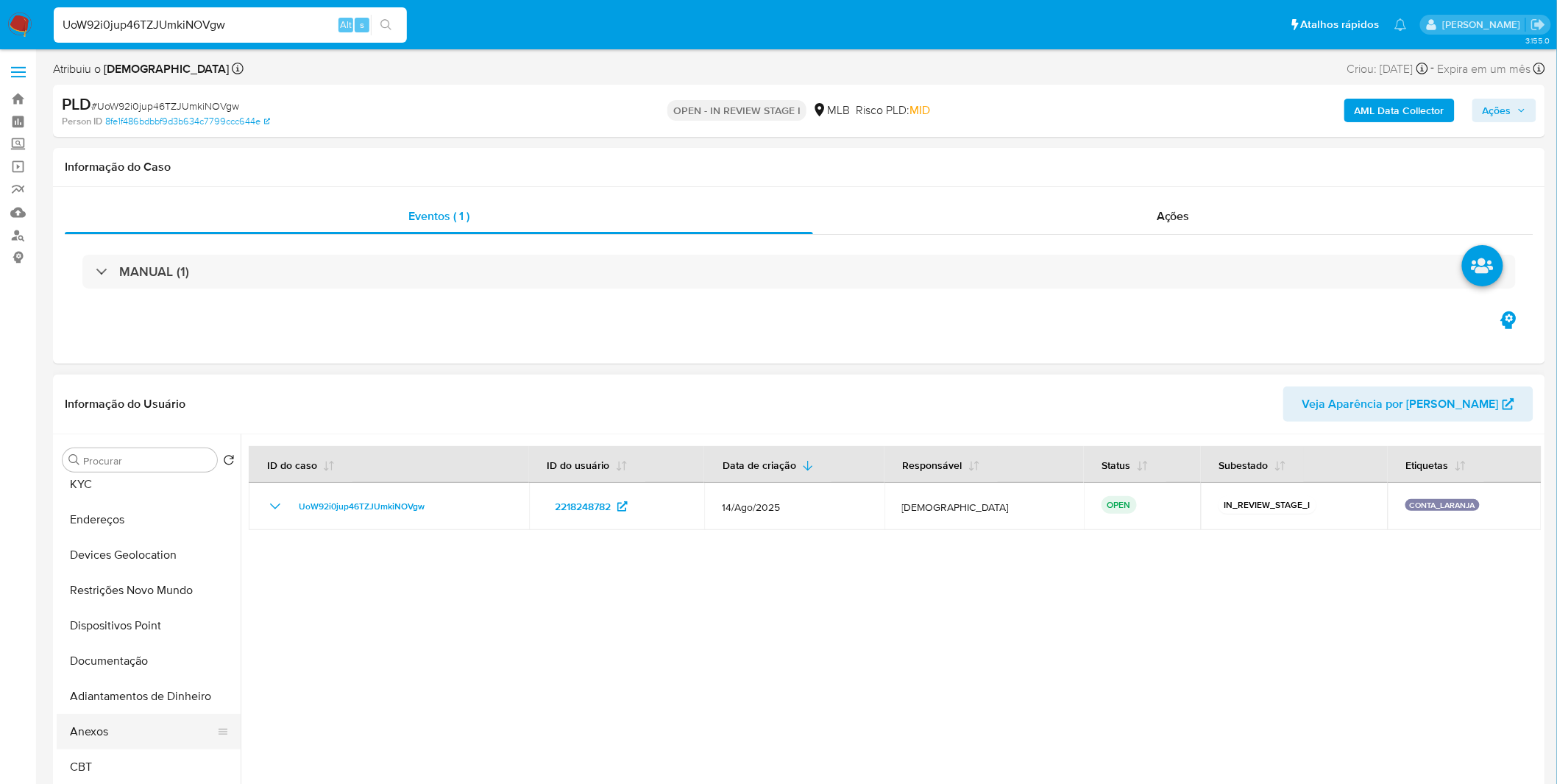
click at [114, 724] on button "Anexos" at bounding box center [142, 730] width 172 height 35
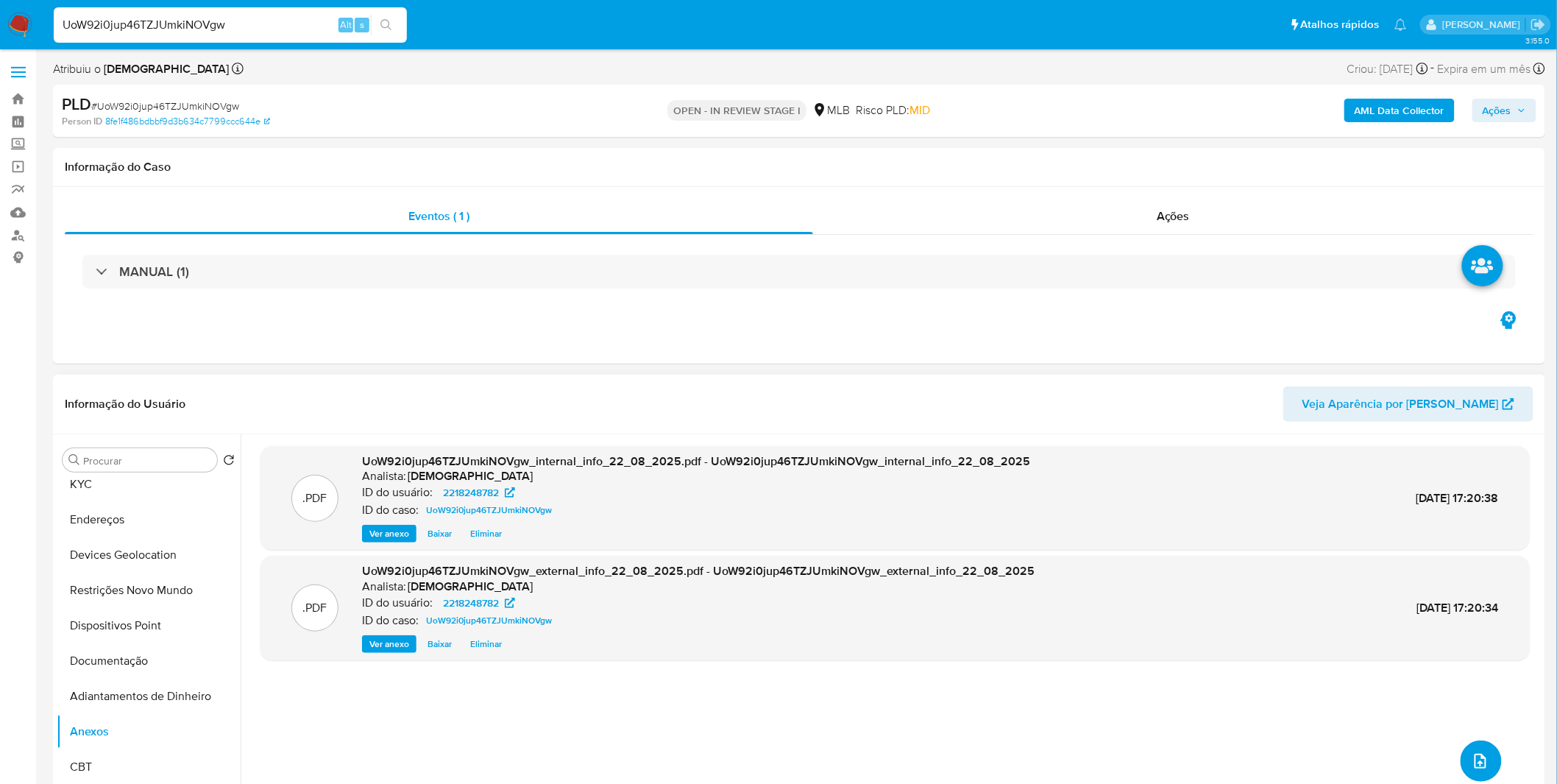
click at [1472, 759] on icon "upload-file" at bounding box center [1481, 760] width 18 height 18
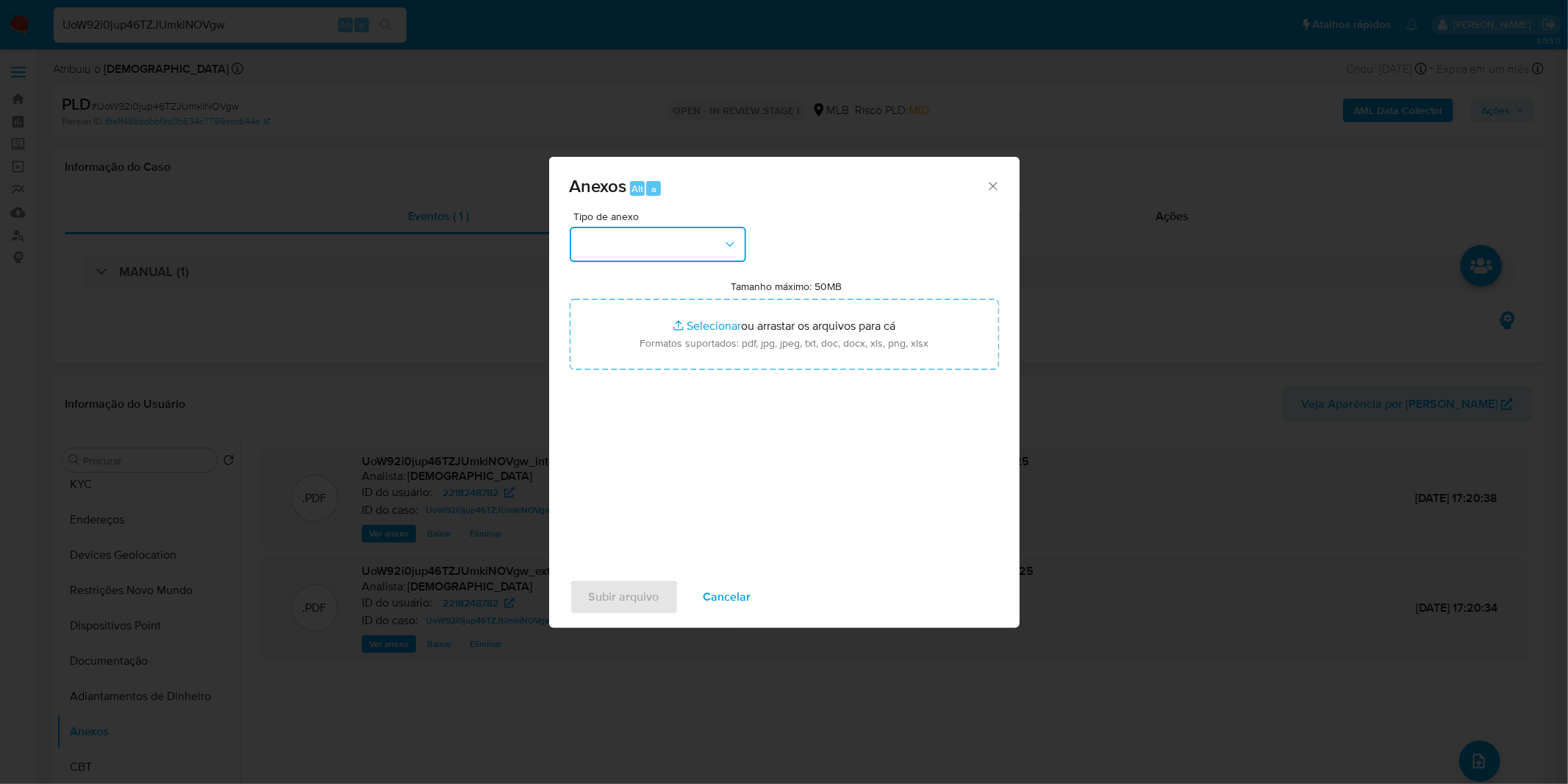
click at [678, 237] on button "button" at bounding box center [657, 243] width 176 height 35
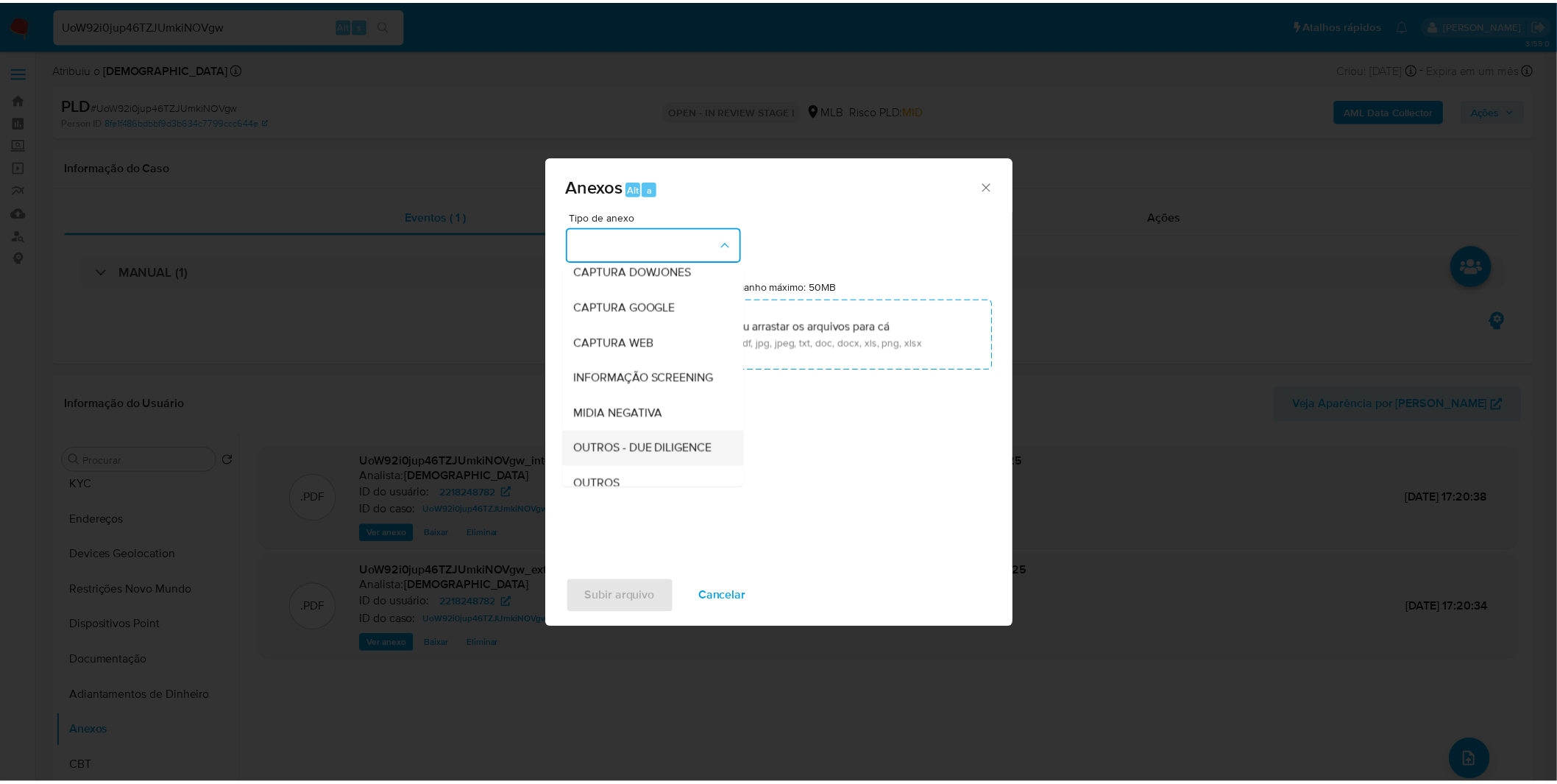
scroll to position [163, 0]
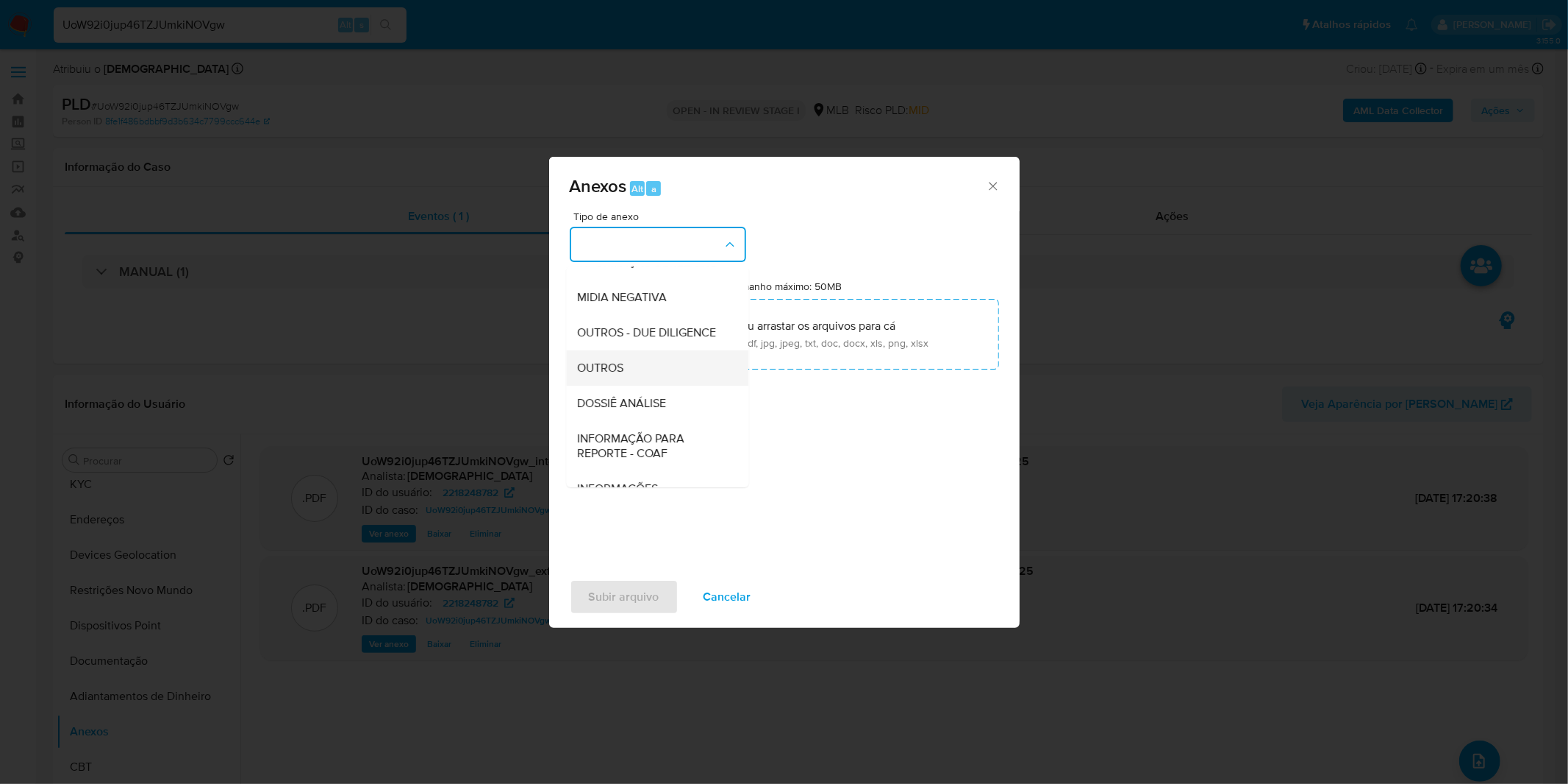
click at [624, 375] on span "OUTROS" at bounding box center [601, 368] width 46 height 15
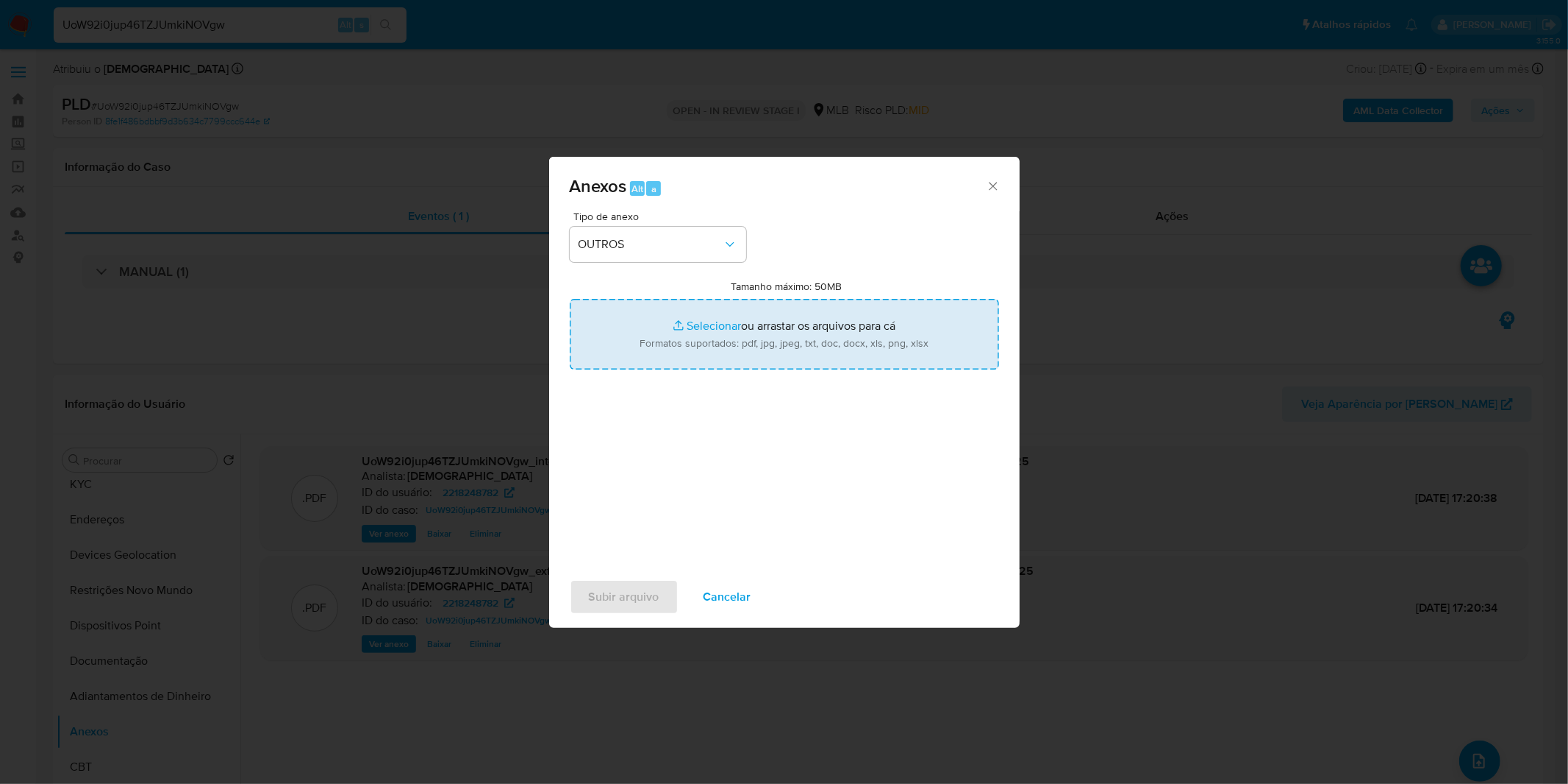
click at [675, 332] on input "Tamanho máximo: 50MB Selecionar arquivos" at bounding box center [784, 334] width 429 height 71
type input "C:\fakepath\Mulan 2218248782_2025_08_15_10_13_30.xlsx"
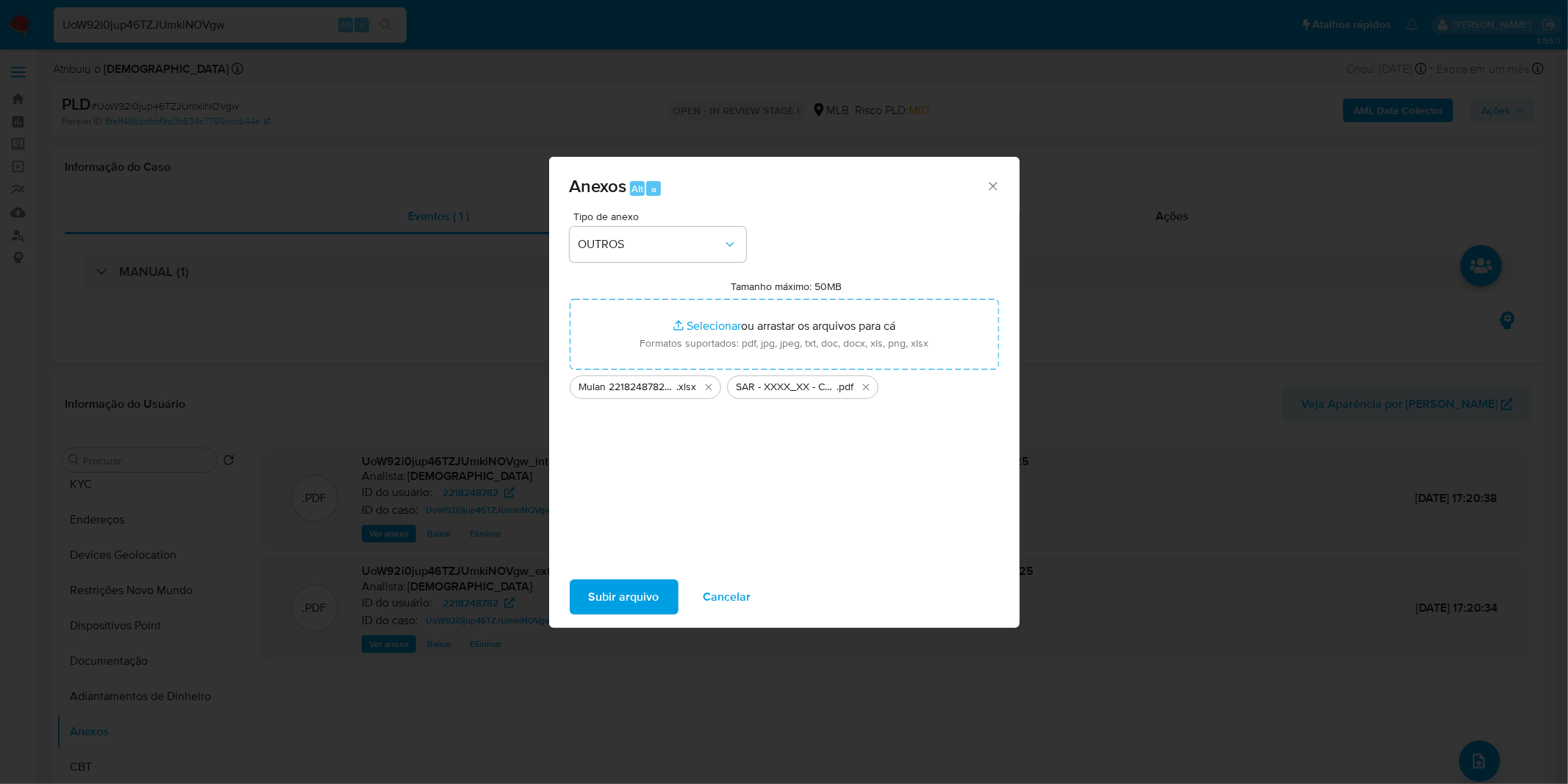
click at [635, 600] on span "Subir arquivo" at bounding box center [624, 596] width 71 height 32
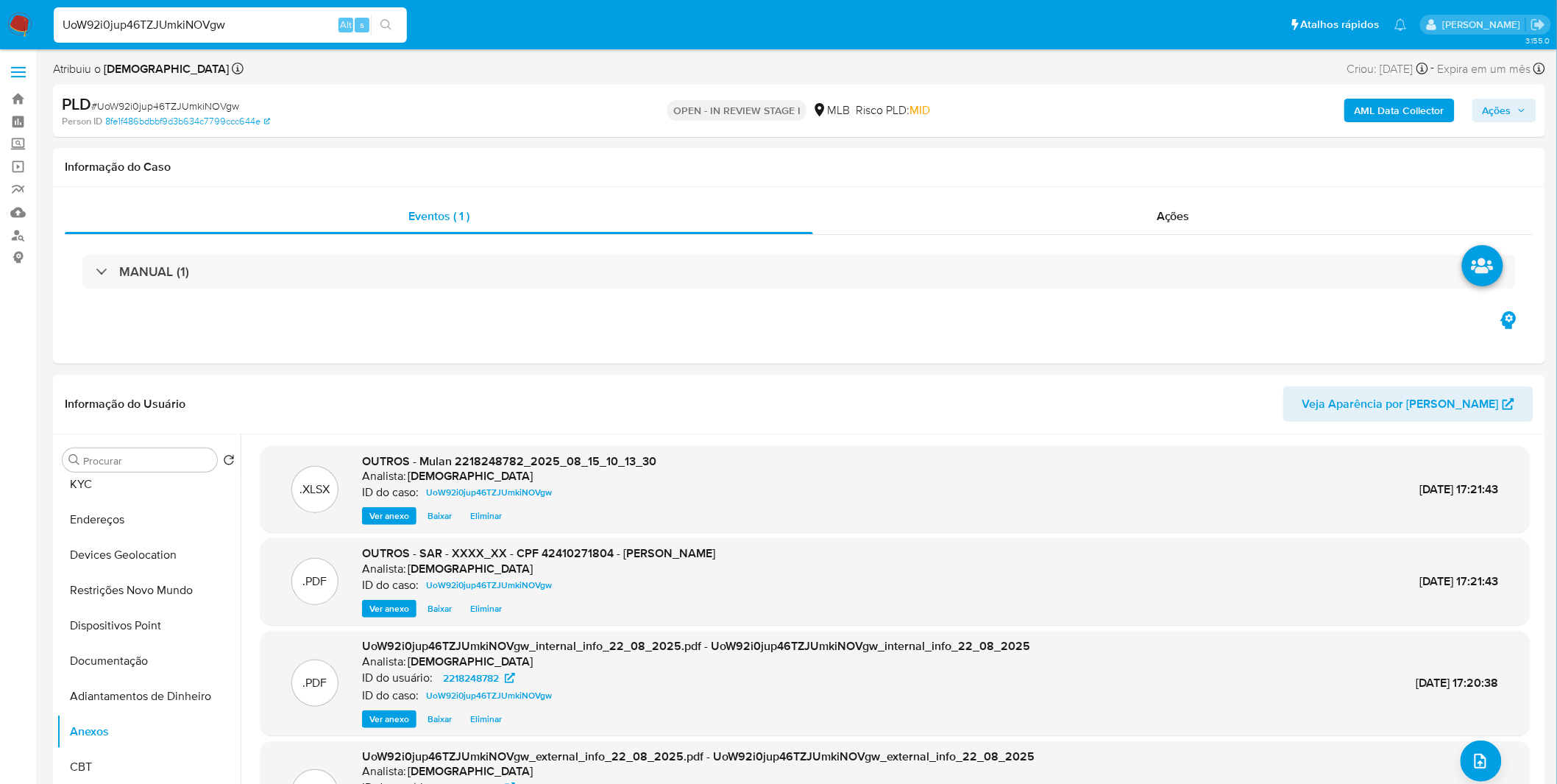
click at [1512, 116] on span "Ações" at bounding box center [1497, 109] width 28 height 24
click at [1122, 164] on span "Resolução do caso" at bounding box center [1077, 158] width 99 height 17
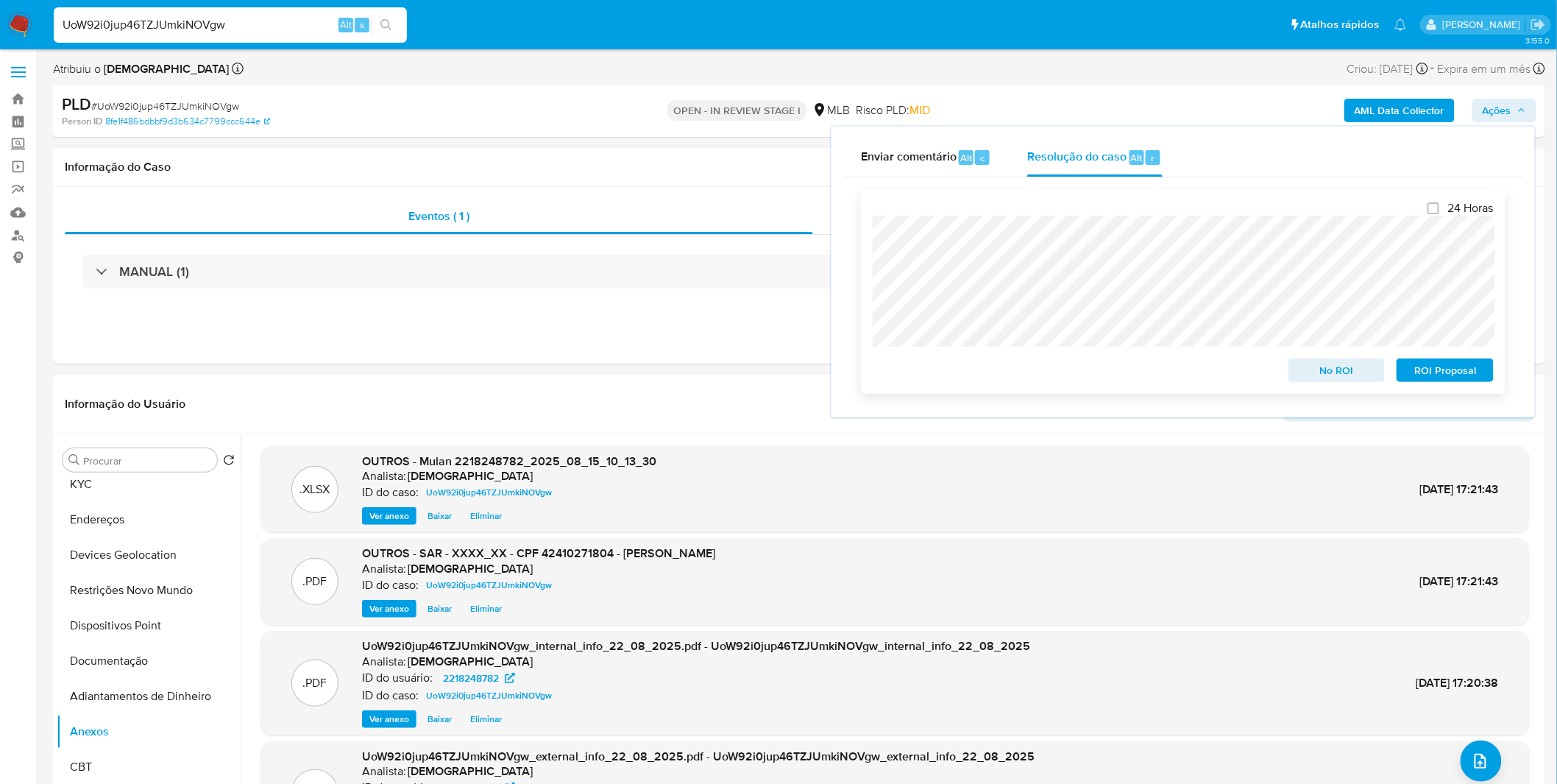
click at [1463, 375] on span "ROI Proposal" at bounding box center [1445, 370] width 76 height 21
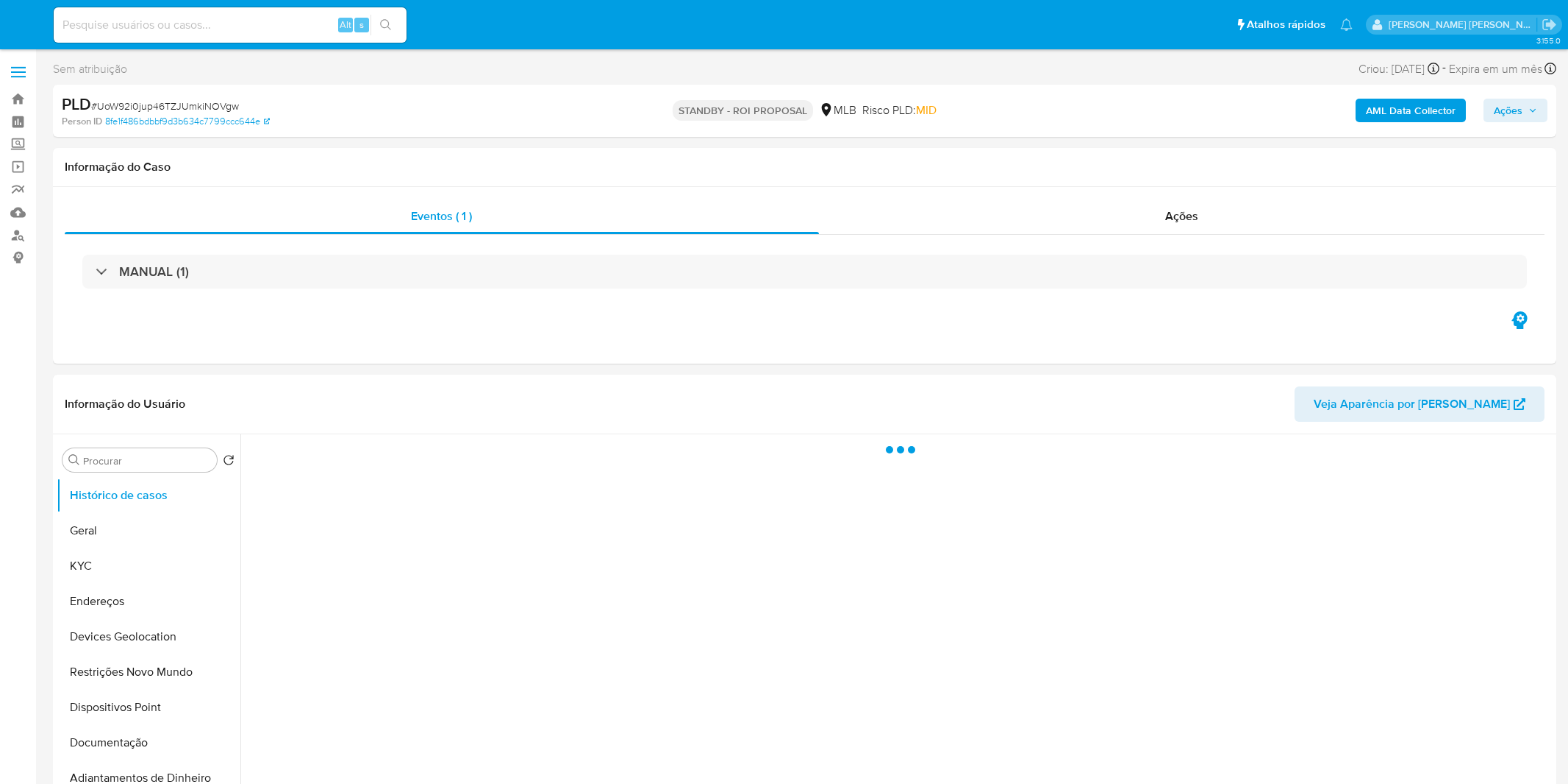
select select "10"
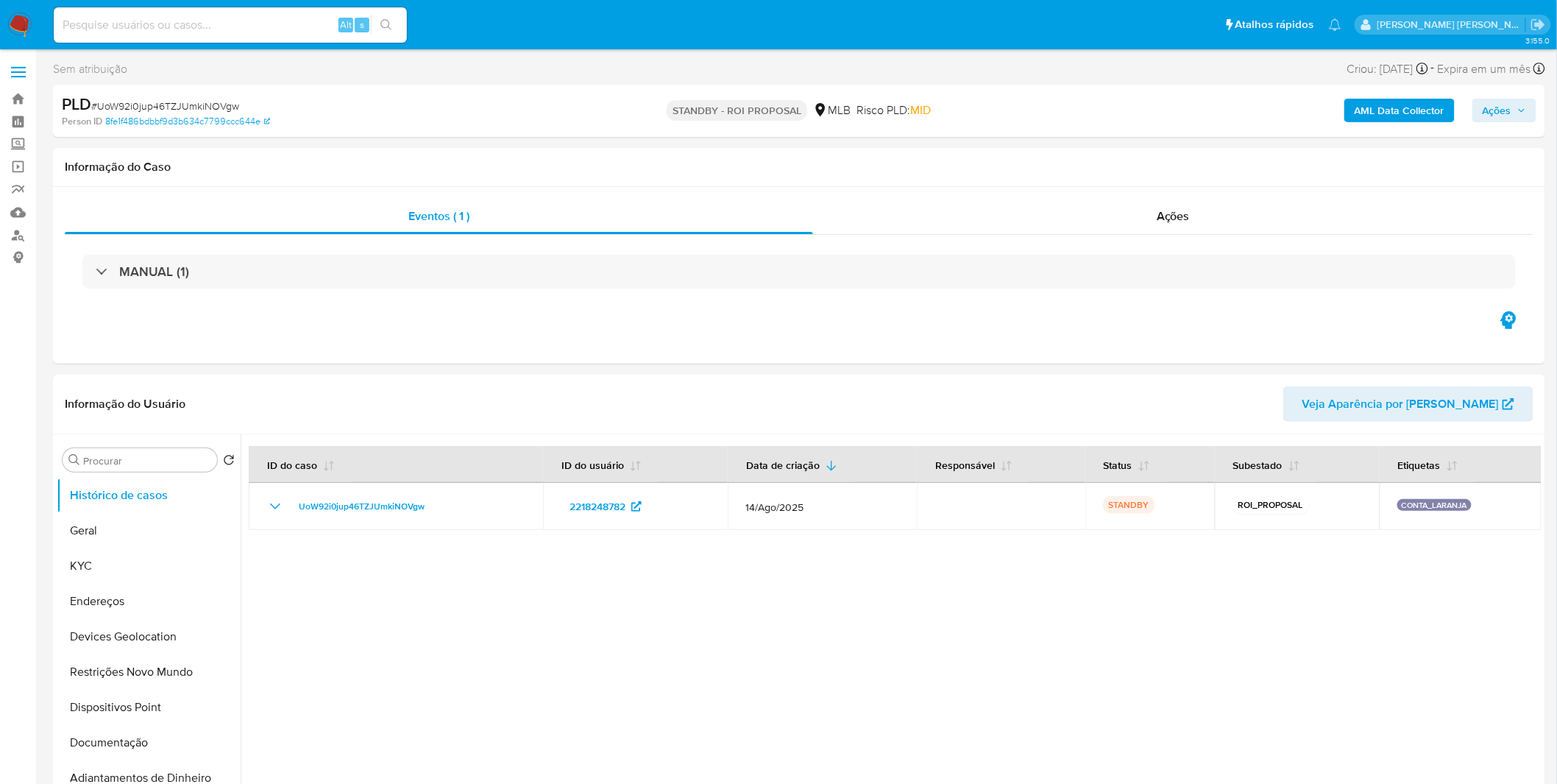
click at [21, 15] on img at bounding box center [20, 25] width 25 height 25
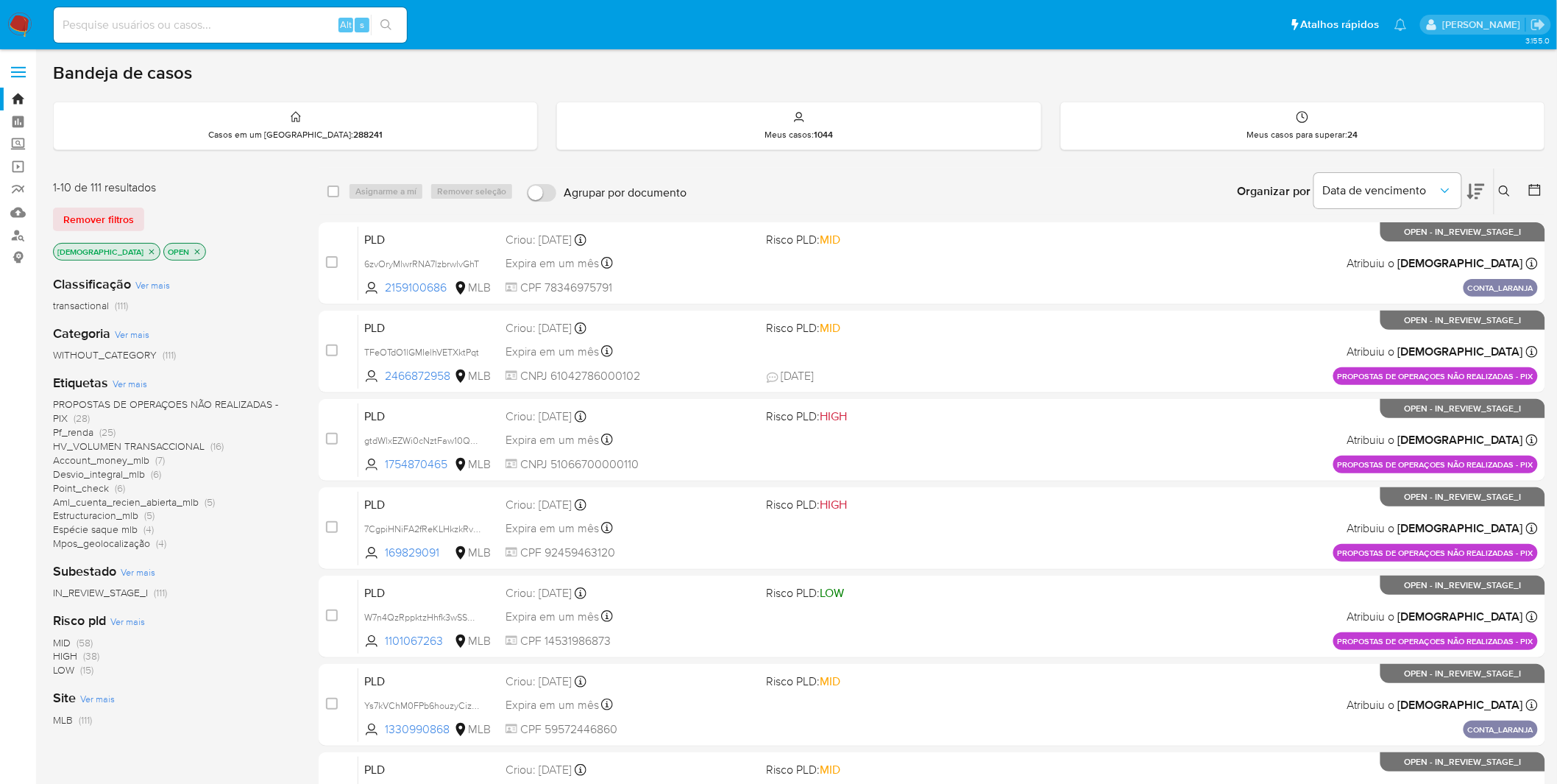
click at [236, 28] on input at bounding box center [230, 25] width 353 height 19
paste input "Ys7kVChM0FPb6houzyCizxWD"
type input "Ys7kVChM0FPb6houzyCizxWD"
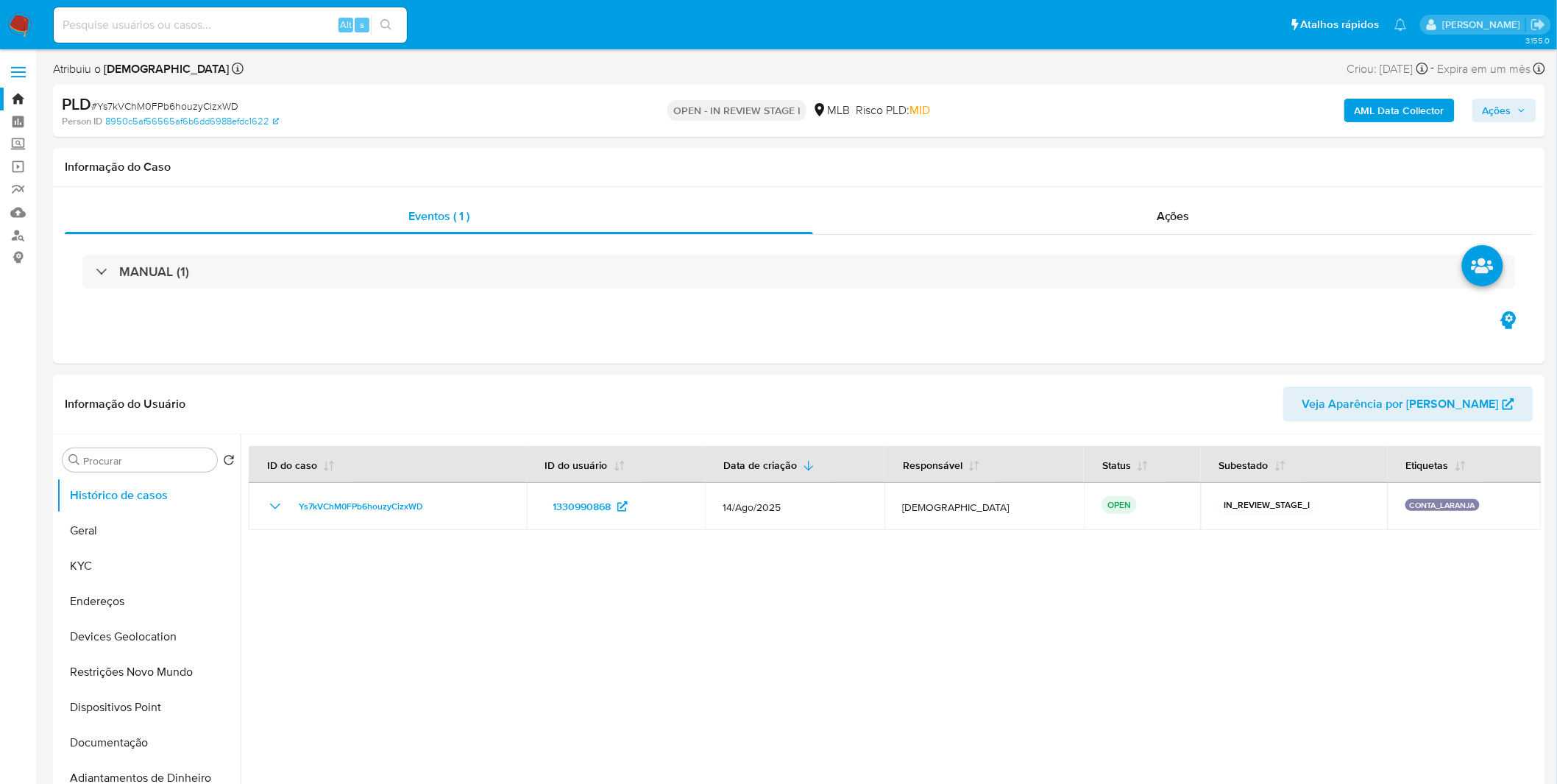
select select "10"
click at [1395, 118] on b "AML Data Collector" at bounding box center [1399, 109] width 90 height 24
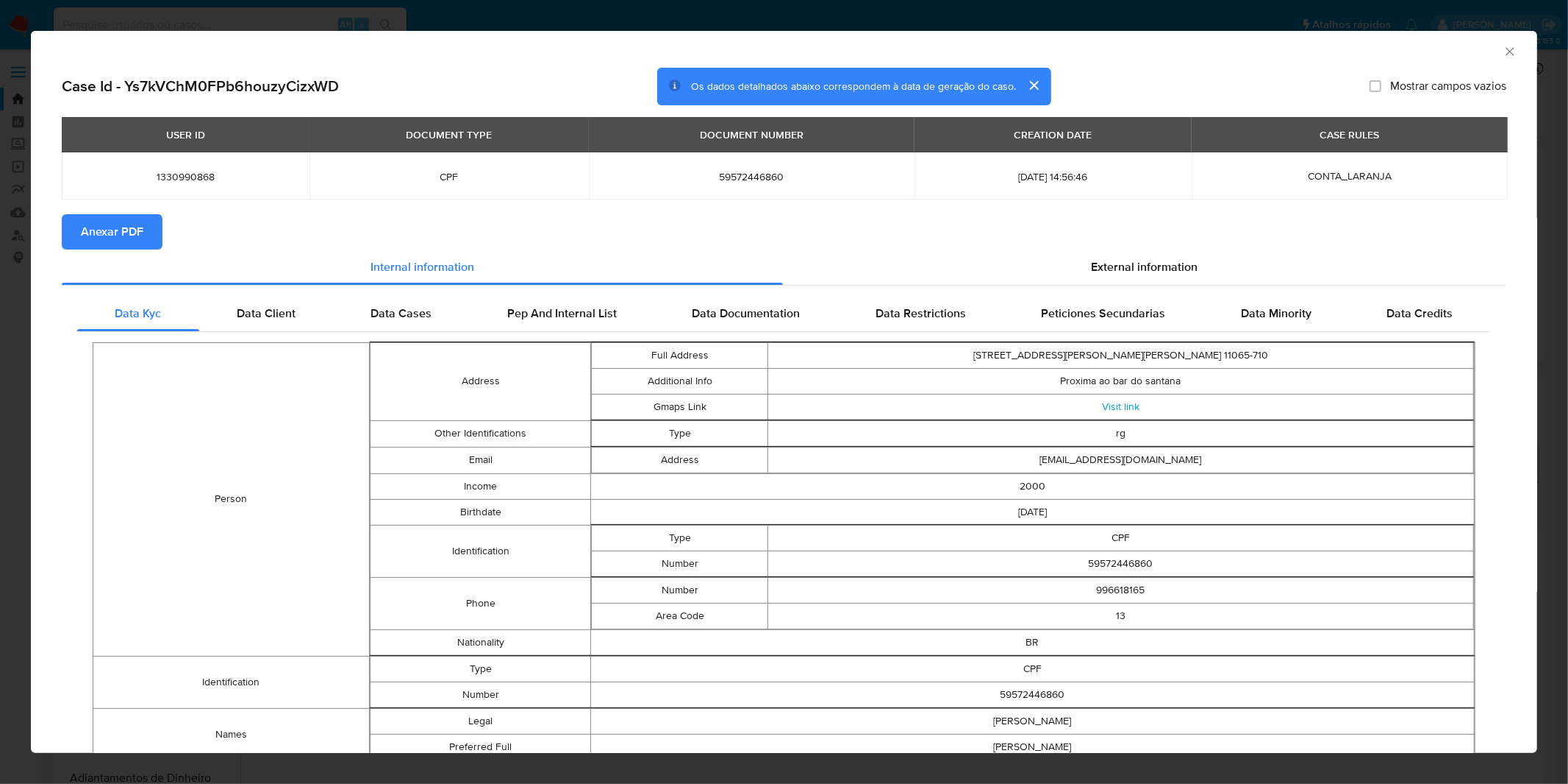
click at [102, 225] on span "Anexar PDF" at bounding box center [112, 231] width 62 height 32
click at [956, 25] on div "AML Data Collector Case Id - Ys7kVChM0FPb6houzyCizxWD Os dados detalhados abaix…" at bounding box center [784, 392] width 1568 height 784
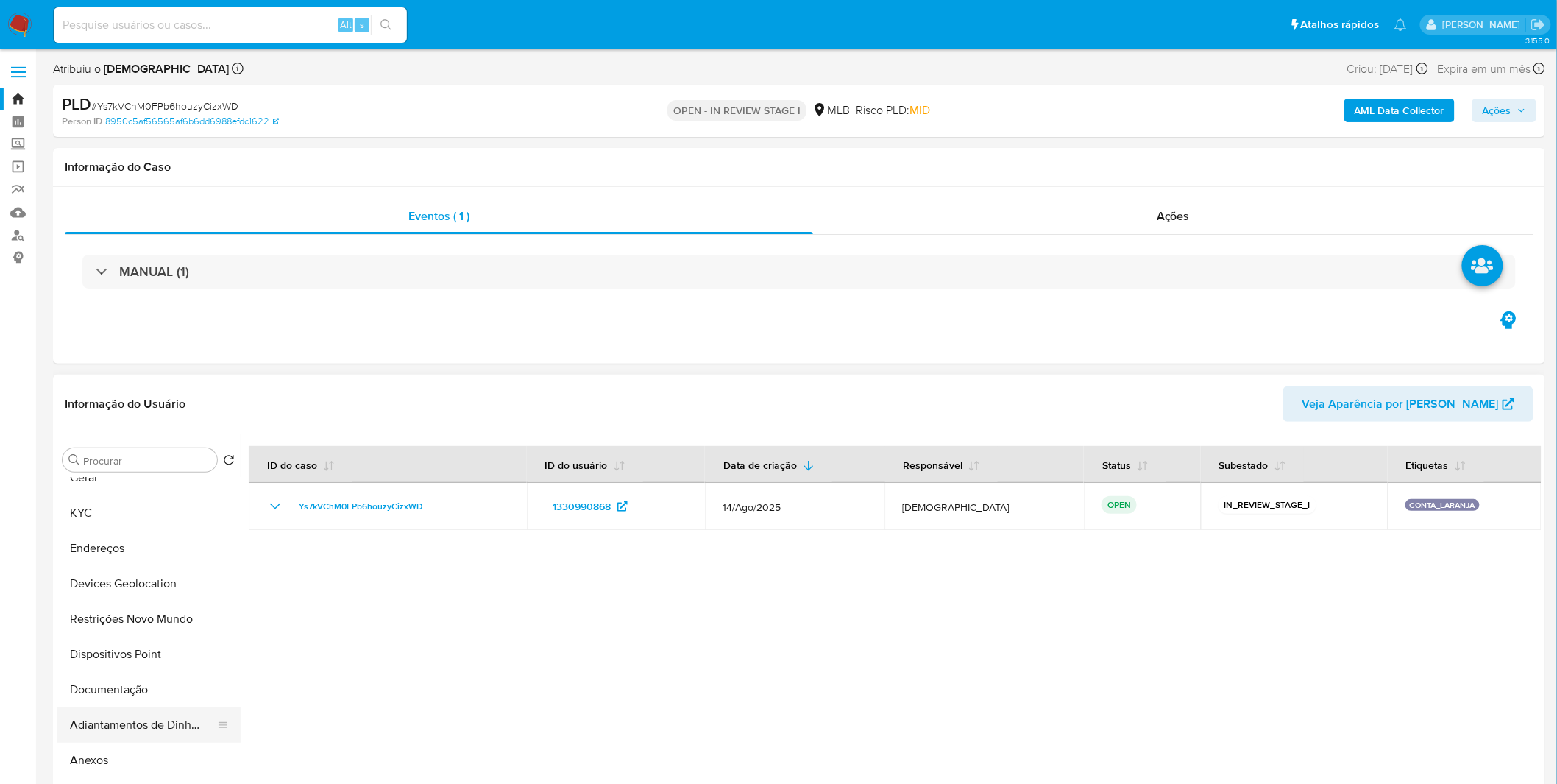
scroll to position [82, 0]
click at [142, 733] on button "Anexos" at bounding box center [142, 730] width 172 height 35
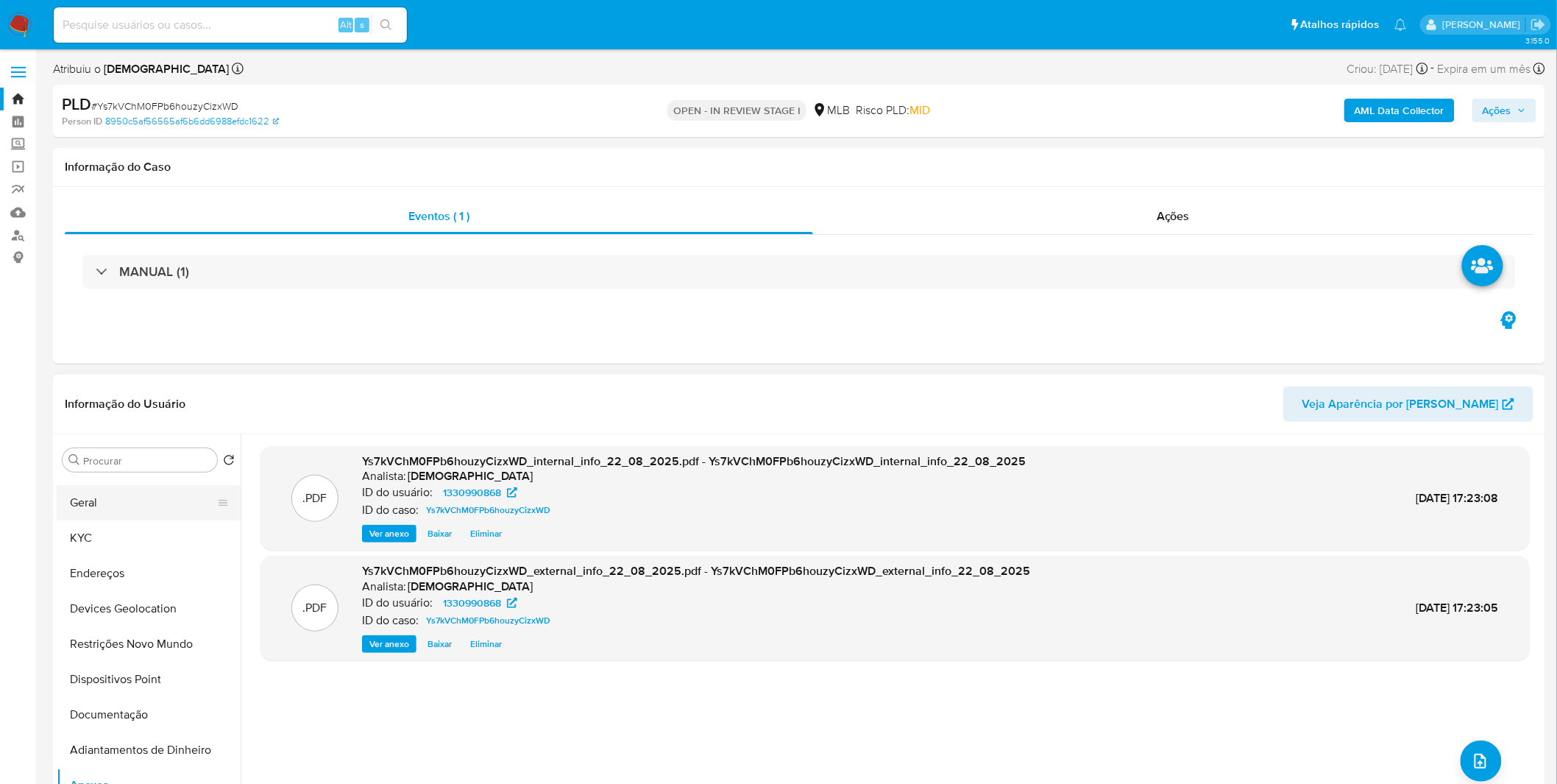
scroll to position [0, 0]
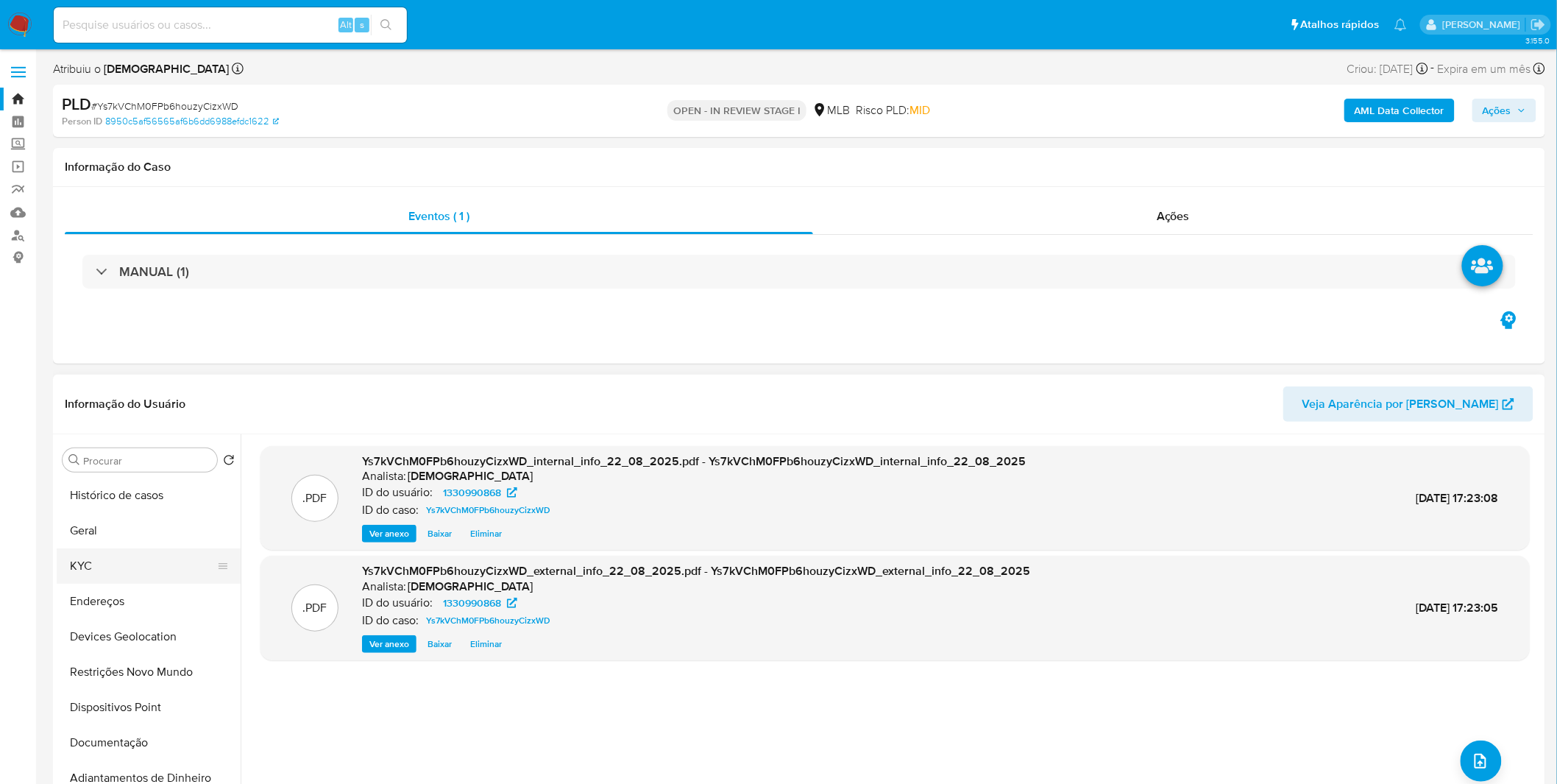
click at [126, 566] on button "KYC" at bounding box center [142, 565] width 172 height 35
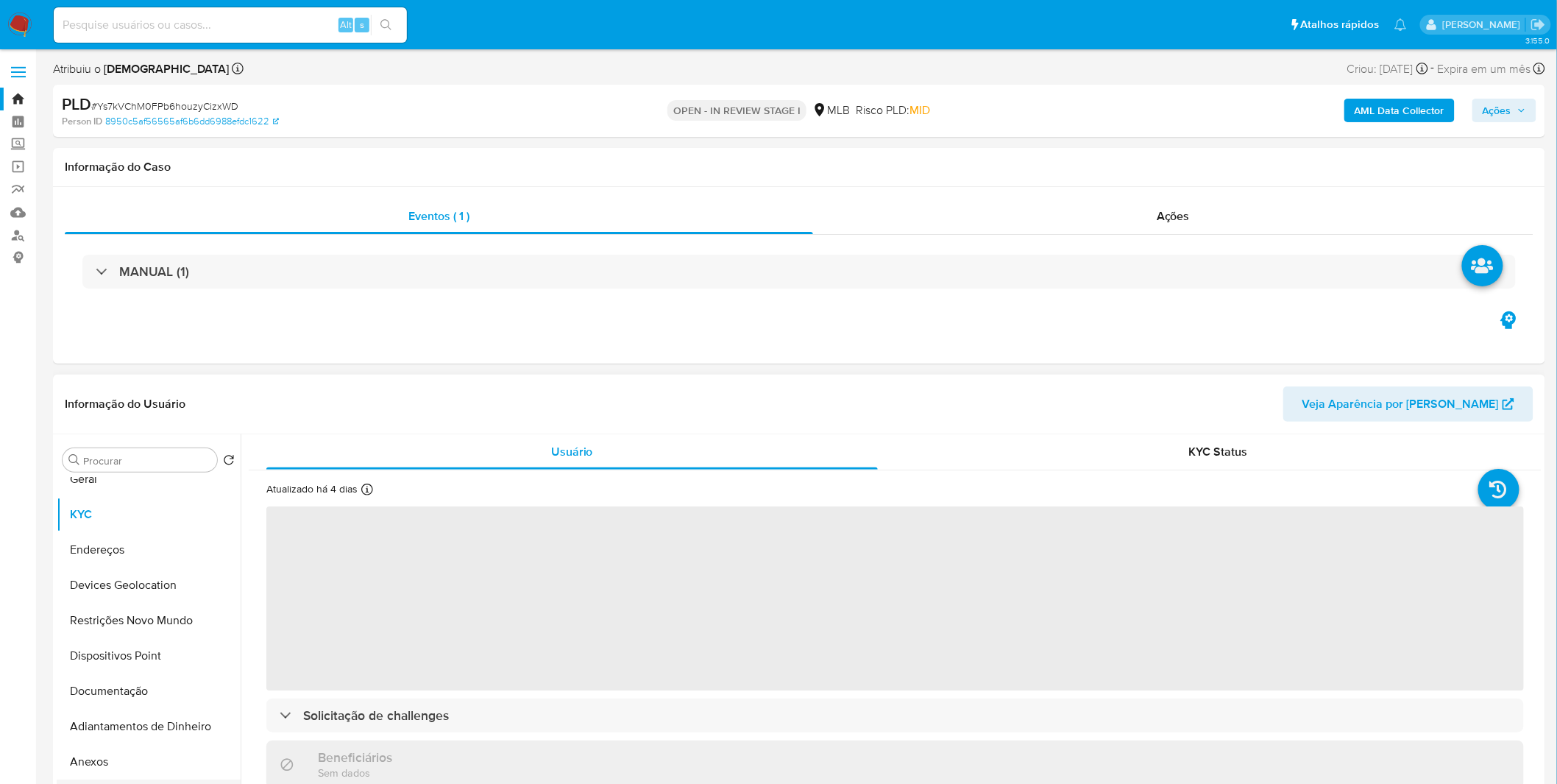
scroll to position [163, 0]
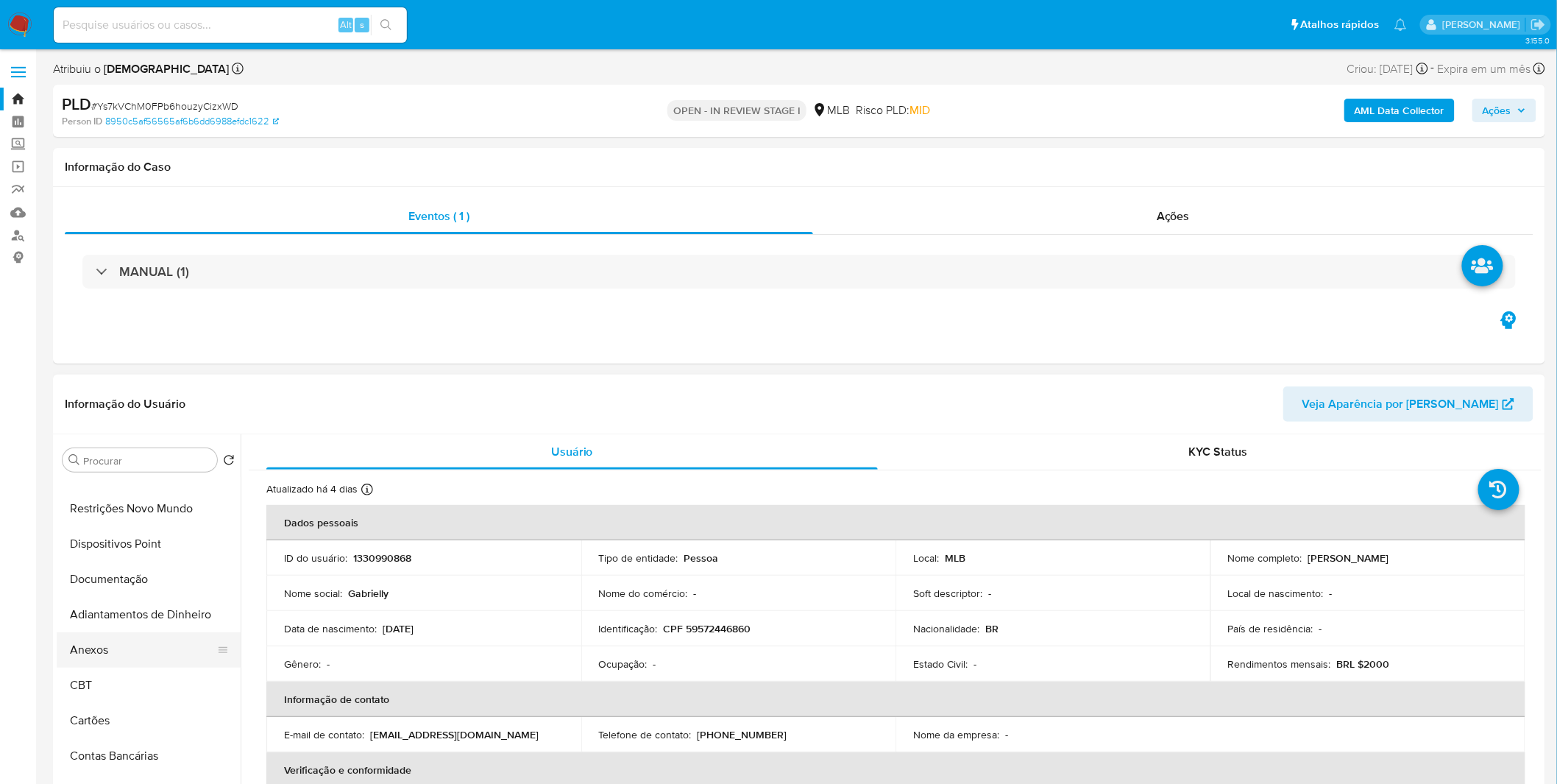
click at [113, 652] on button "Anexos" at bounding box center [142, 649] width 172 height 35
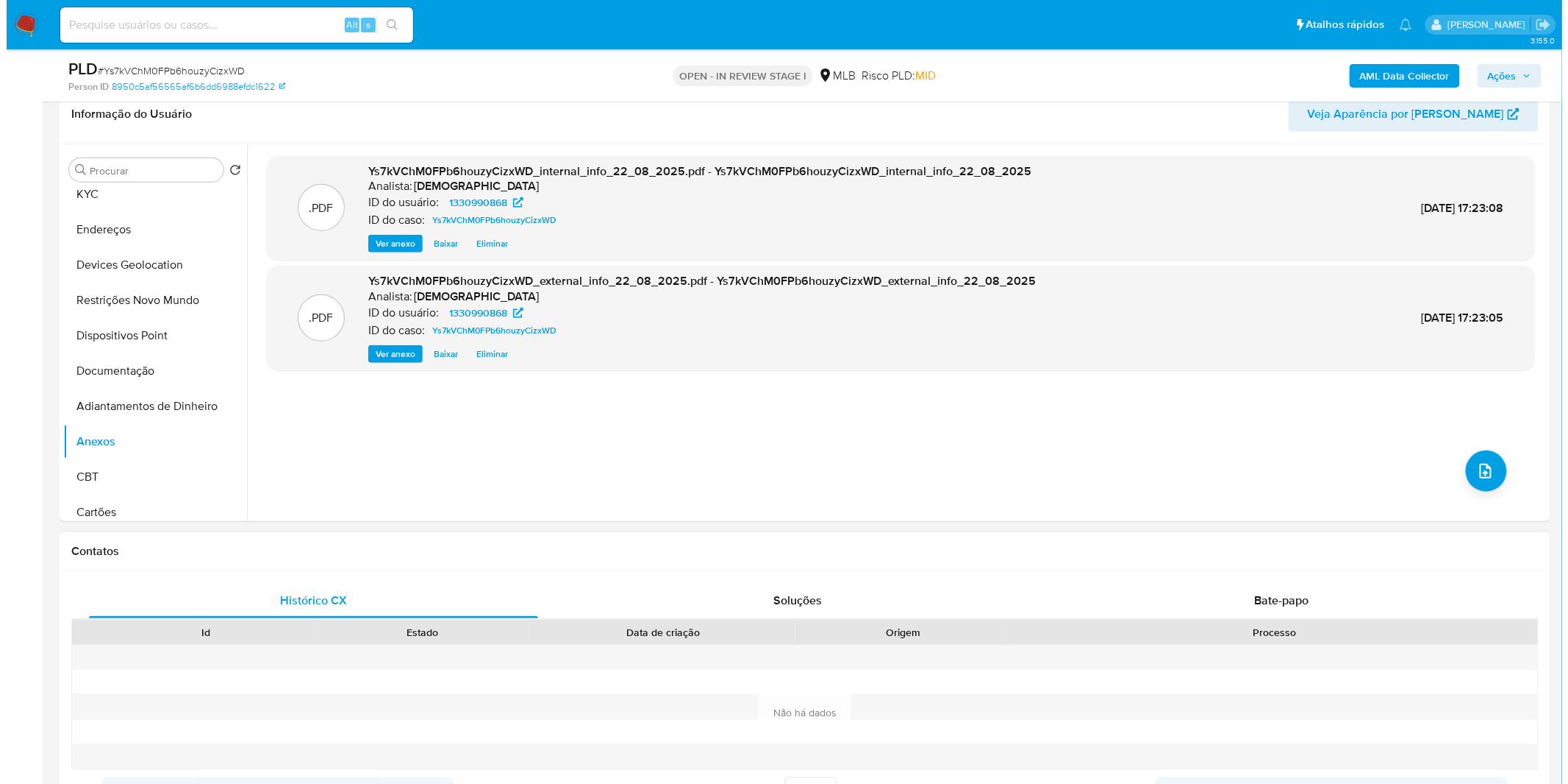
scroll to position [245, 0]
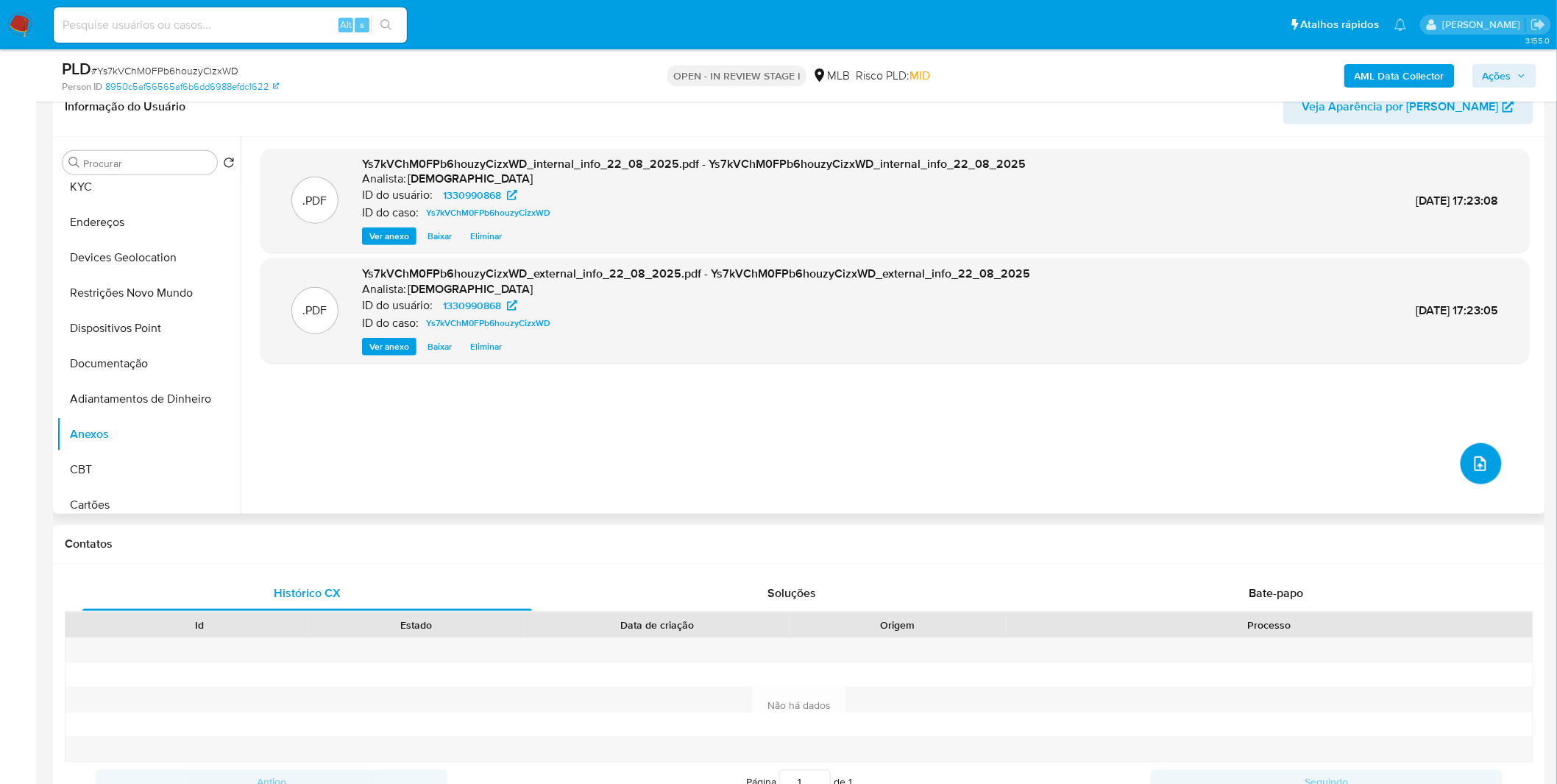
click at [1475, 459] on icon "upload-file" at bounding box center [1481, 463] width 18 height 18
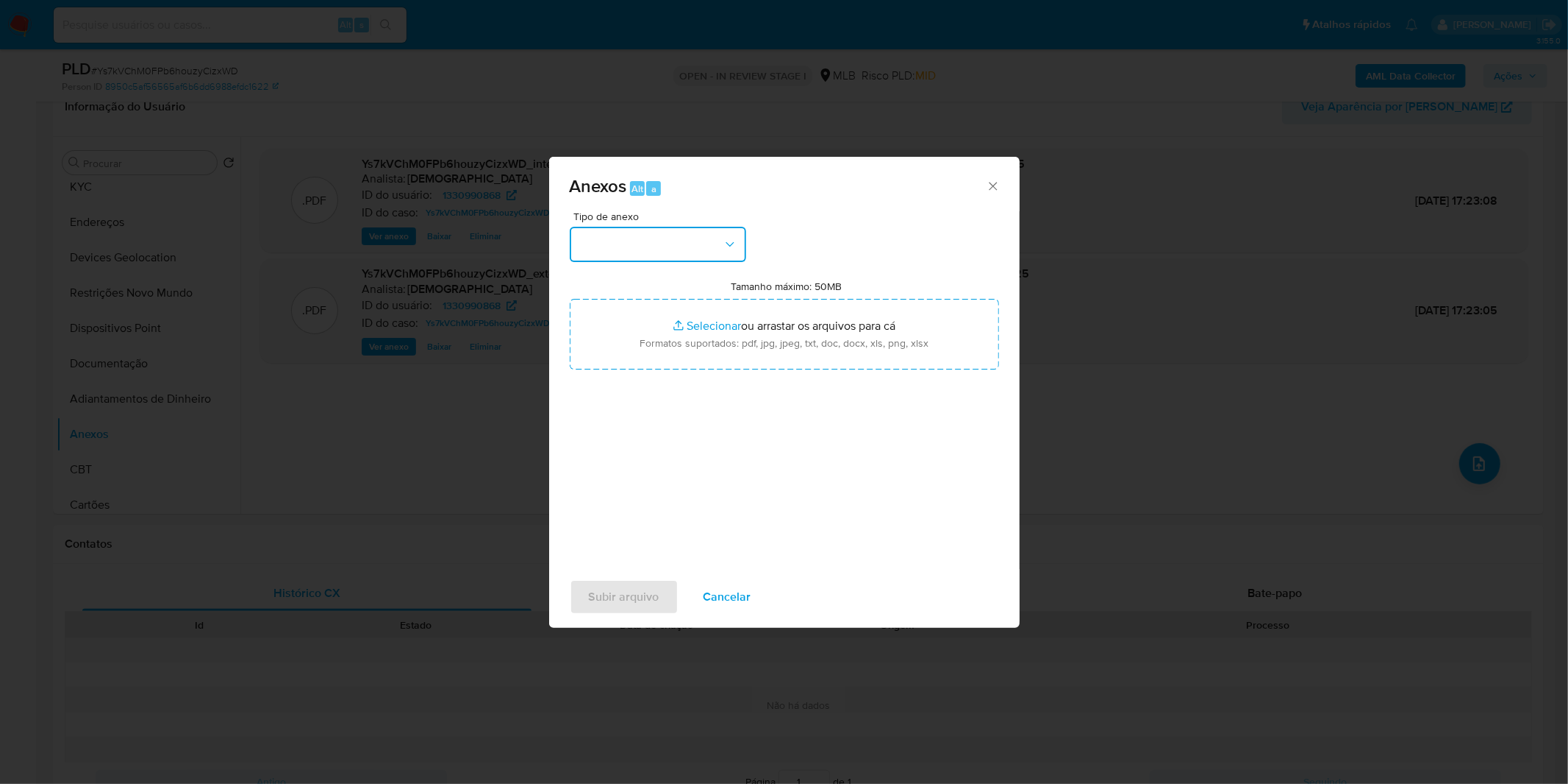
click at [700, 254] on button "button" at bounding box center [657, 243] width 176 height 35
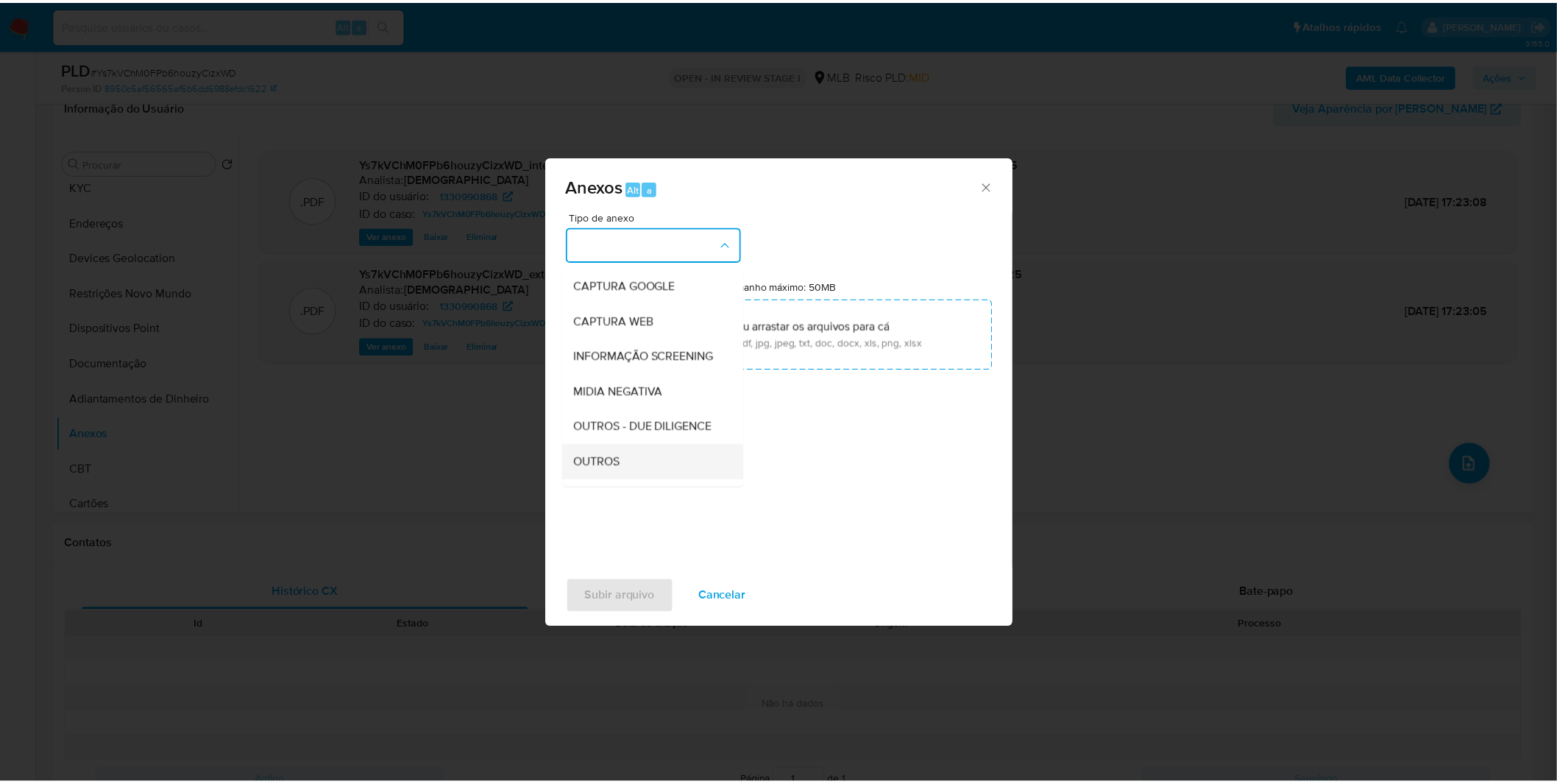
scroll to position [163, 0]
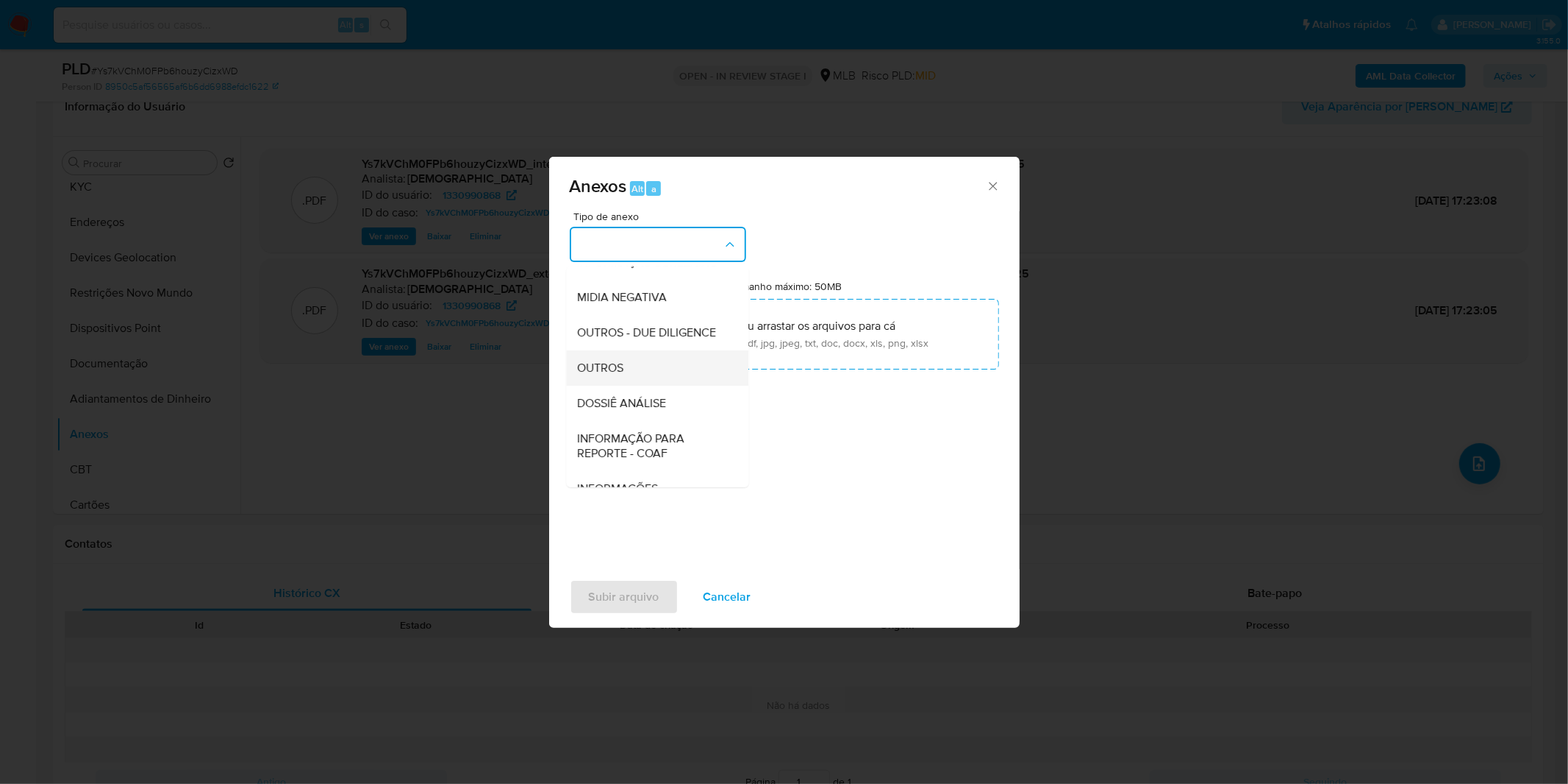
click at [609, 386] on div "OUTROS" at bounding box center [652, 367] width 150 height 35
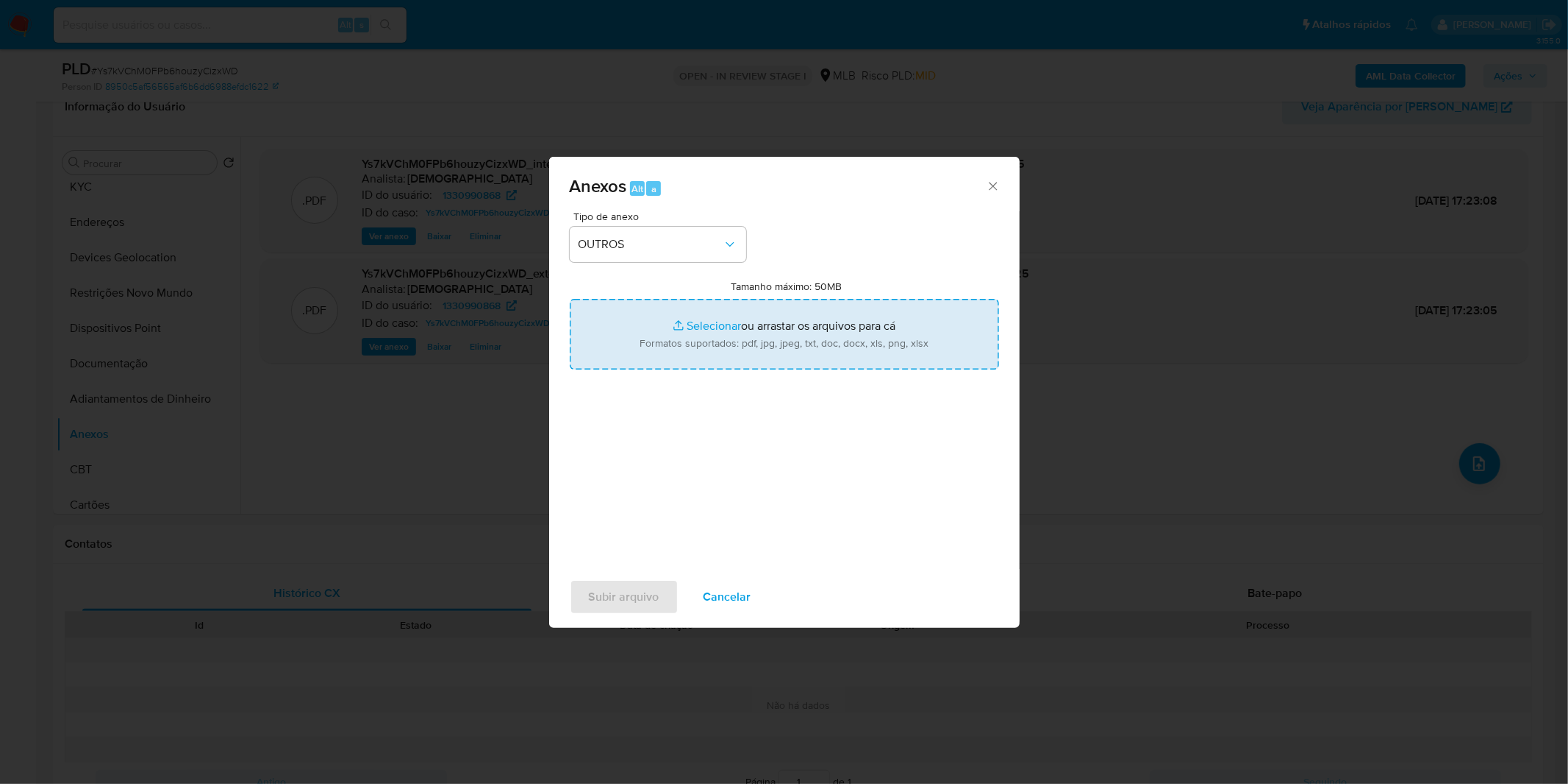
click at [640, 355] on input "Tamanho máximo: 50MB Selecionar arquivos" at bounding box center [784, 334] width 429 height 71
type input "C:\fakepath\Mulan 1330990868_2025_08_15_10_07_44.xlsx"
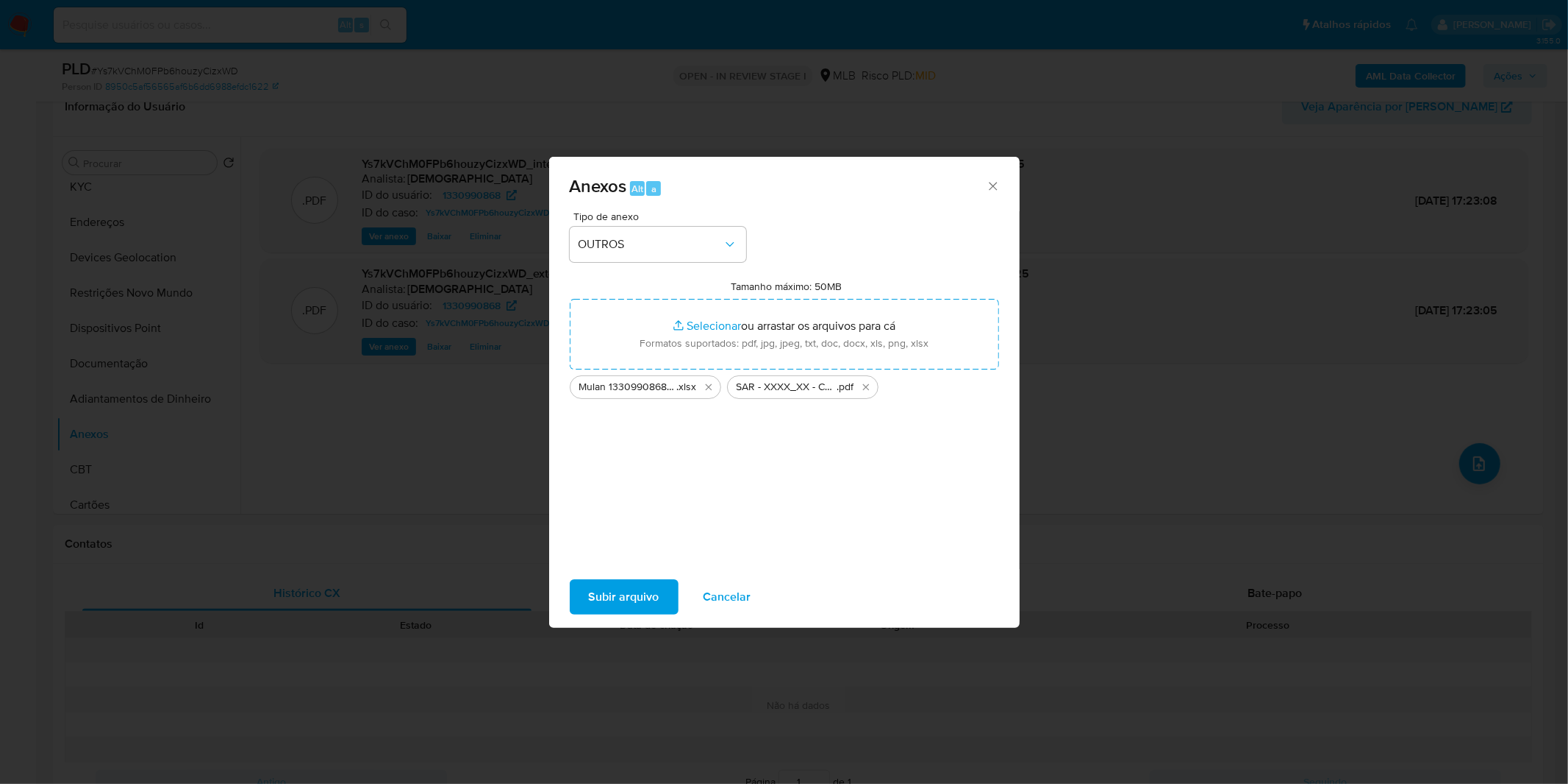
drag, startPoint x: 640, startPoint y: 355, endPoint x: 627, endPoint y: 589, distance: 234.4
click at [627, 589] on span "Subir arquivo" at bounding box center [624, 596] width 71 height 32
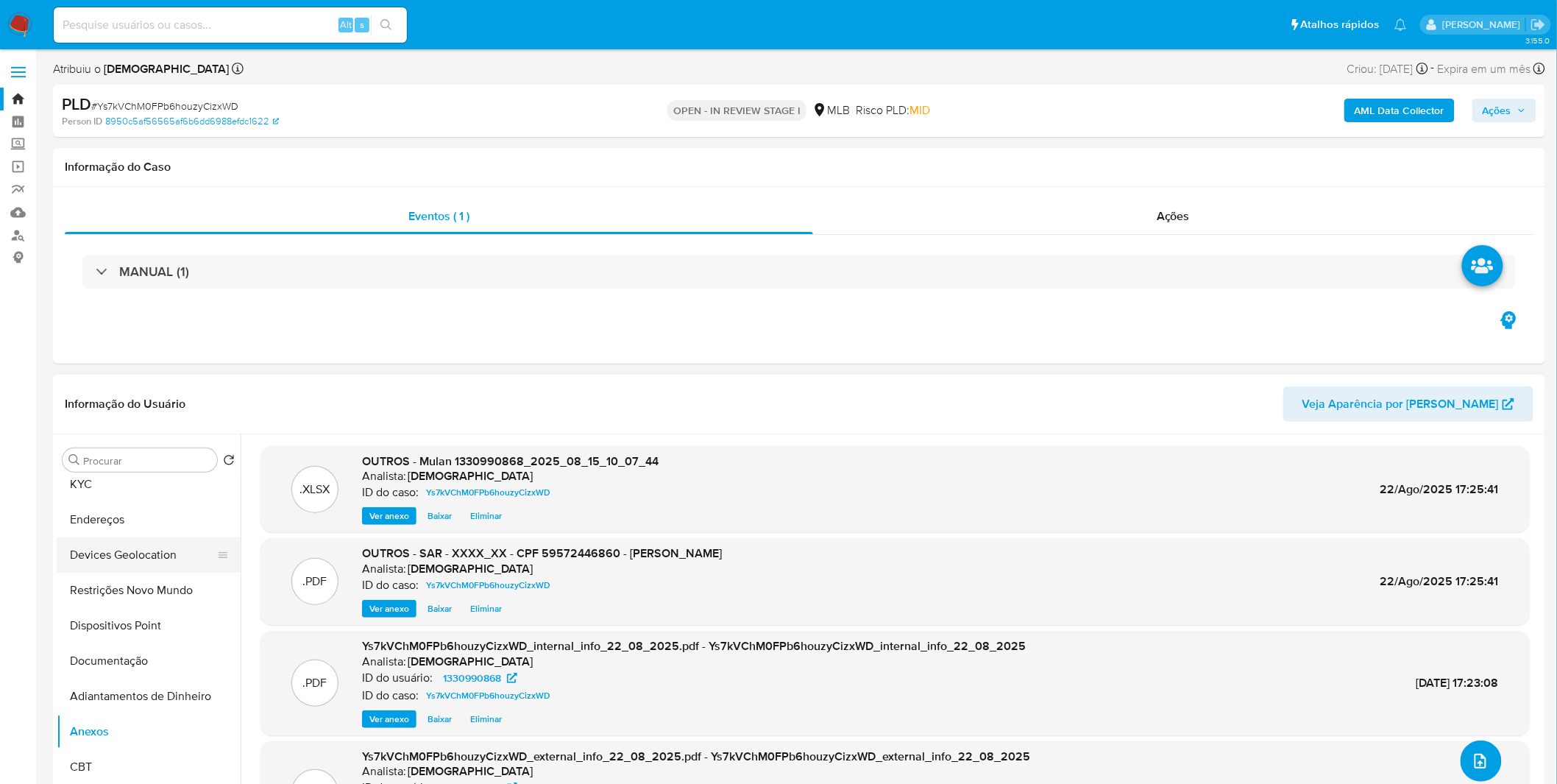
scroll to position [0, 0]
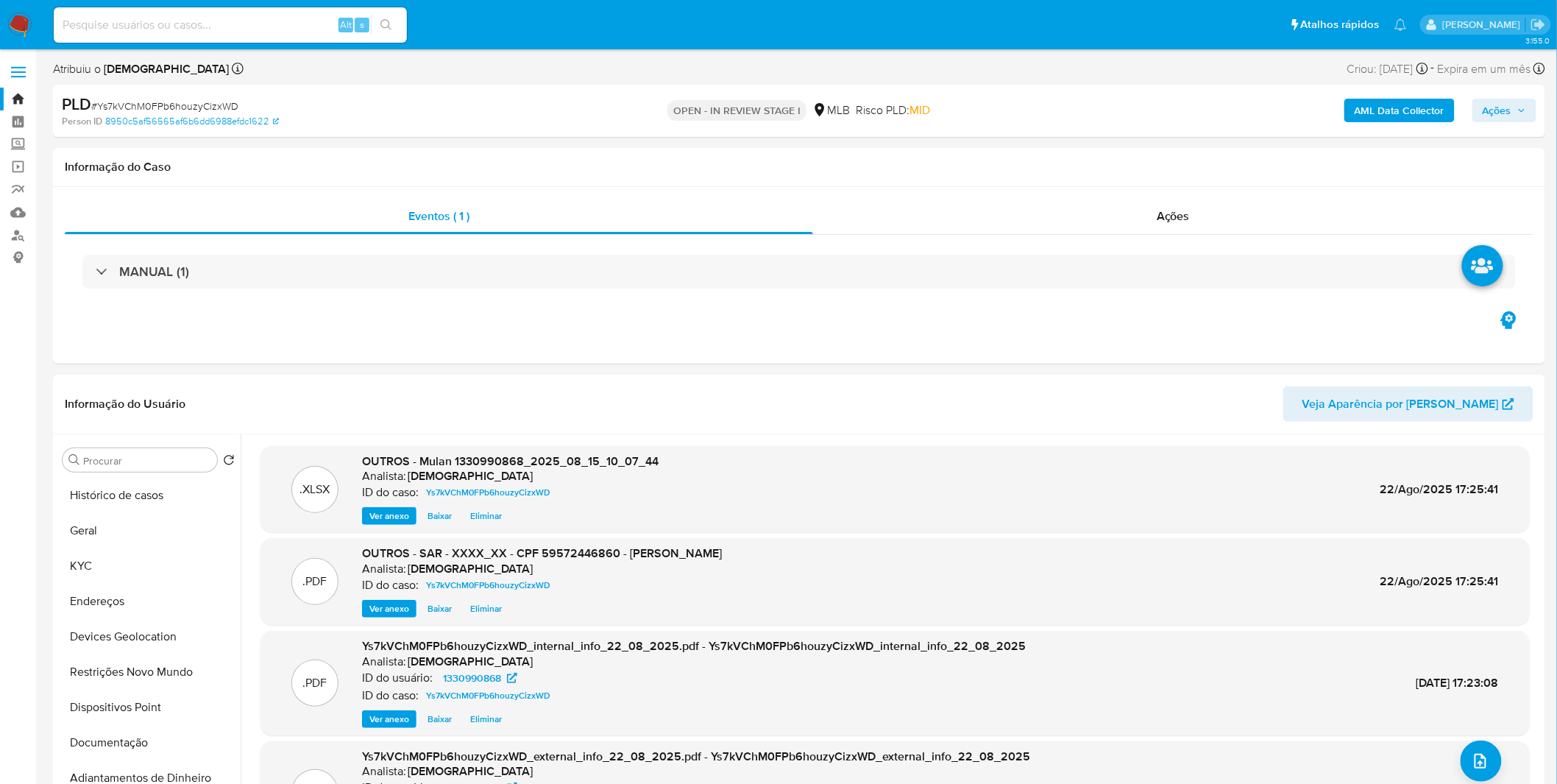
click at [1506, 113] on span "Ações" at bounding box center [1497, 109] width 28 height 24
click at [1088, 166] on div "Resolução do caso Alt r" at bounding box center [1095, 158] width 135 height 39
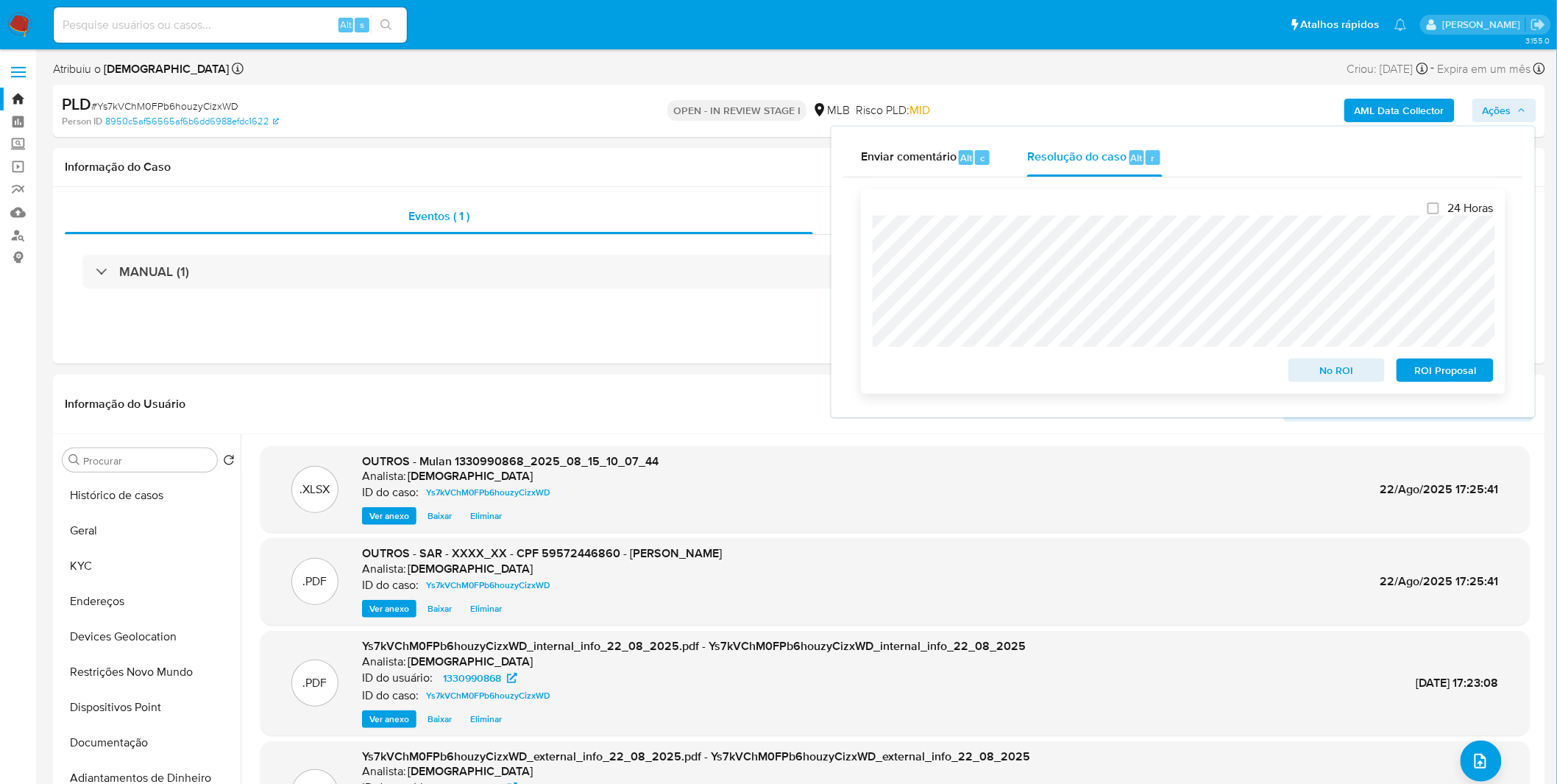
click at [1445, 371] on span "ROI Proposal" at bounding box center [1445, 370] width 76 height 21
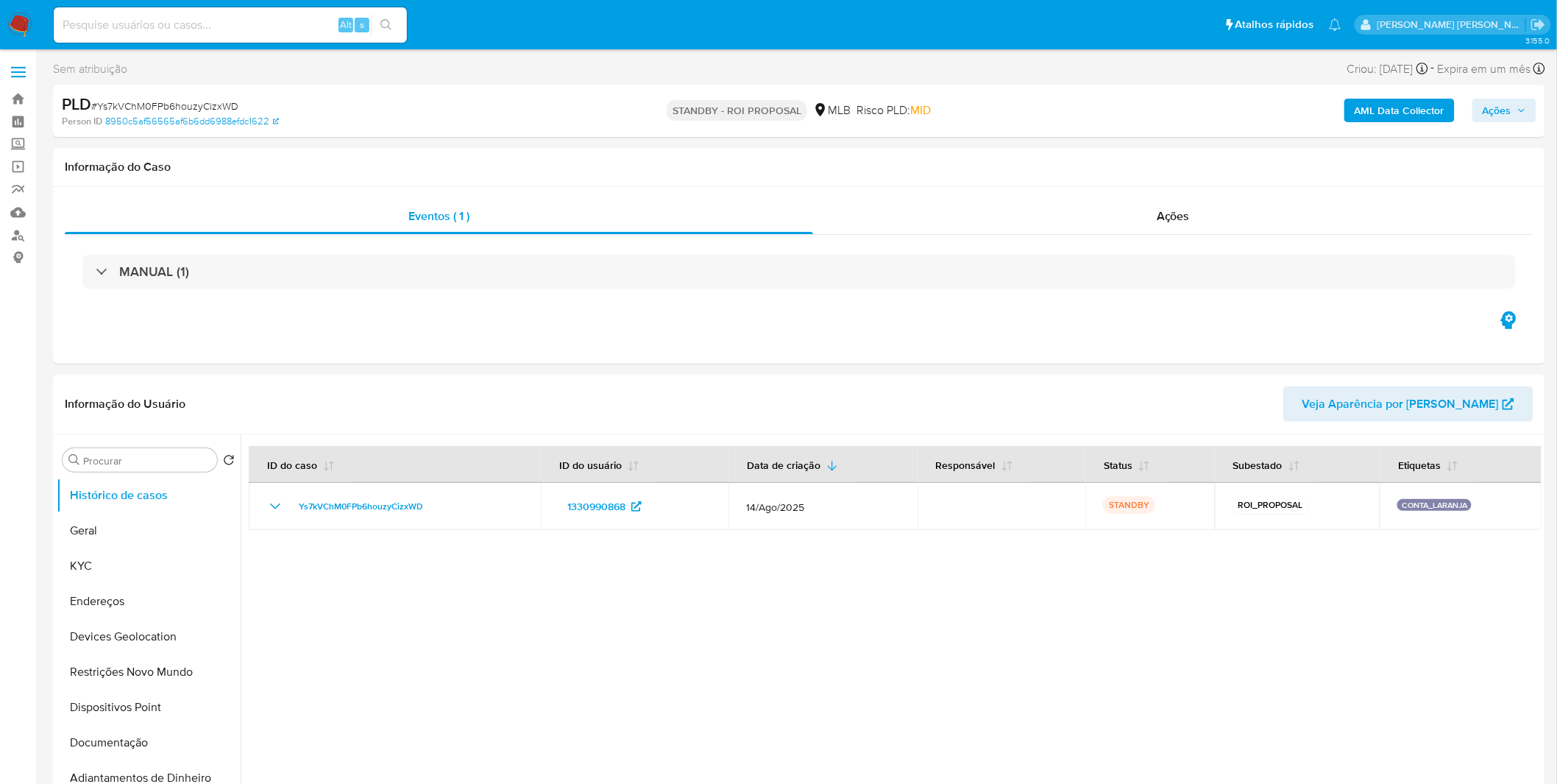
select select "10"
click at [132, 31] on input at bounding box center [230, 25] width 353 height 19
paste input "6zvOryMlwrRNA7lzbrwlvGhT"
type input "6zvOryMlwrRNA7lzbrwlvGhT"
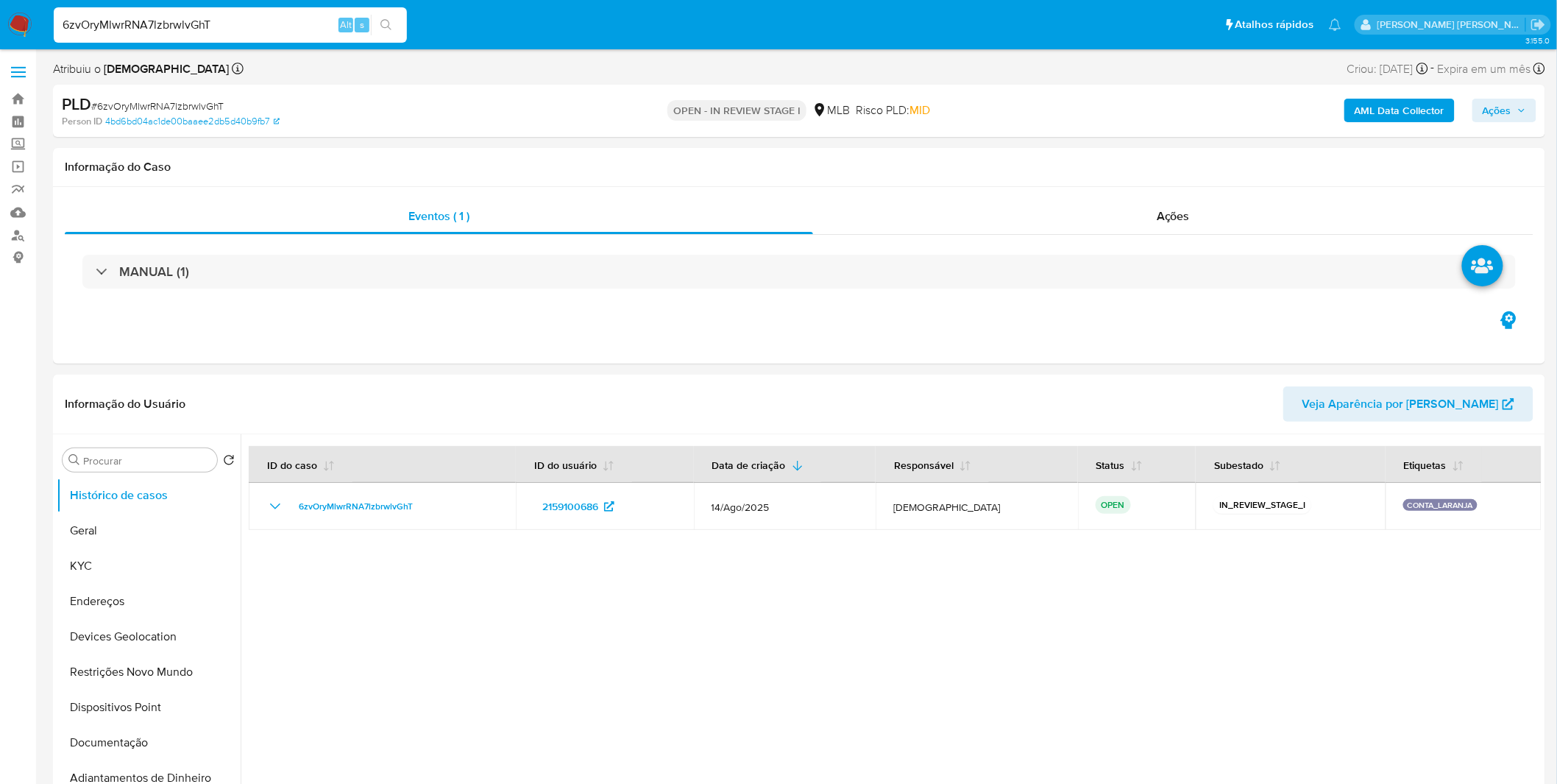
click at [1412, 115] on b "AML Data Collector" at bounding box center [1399, 109] width 90 height 24
select select "10"
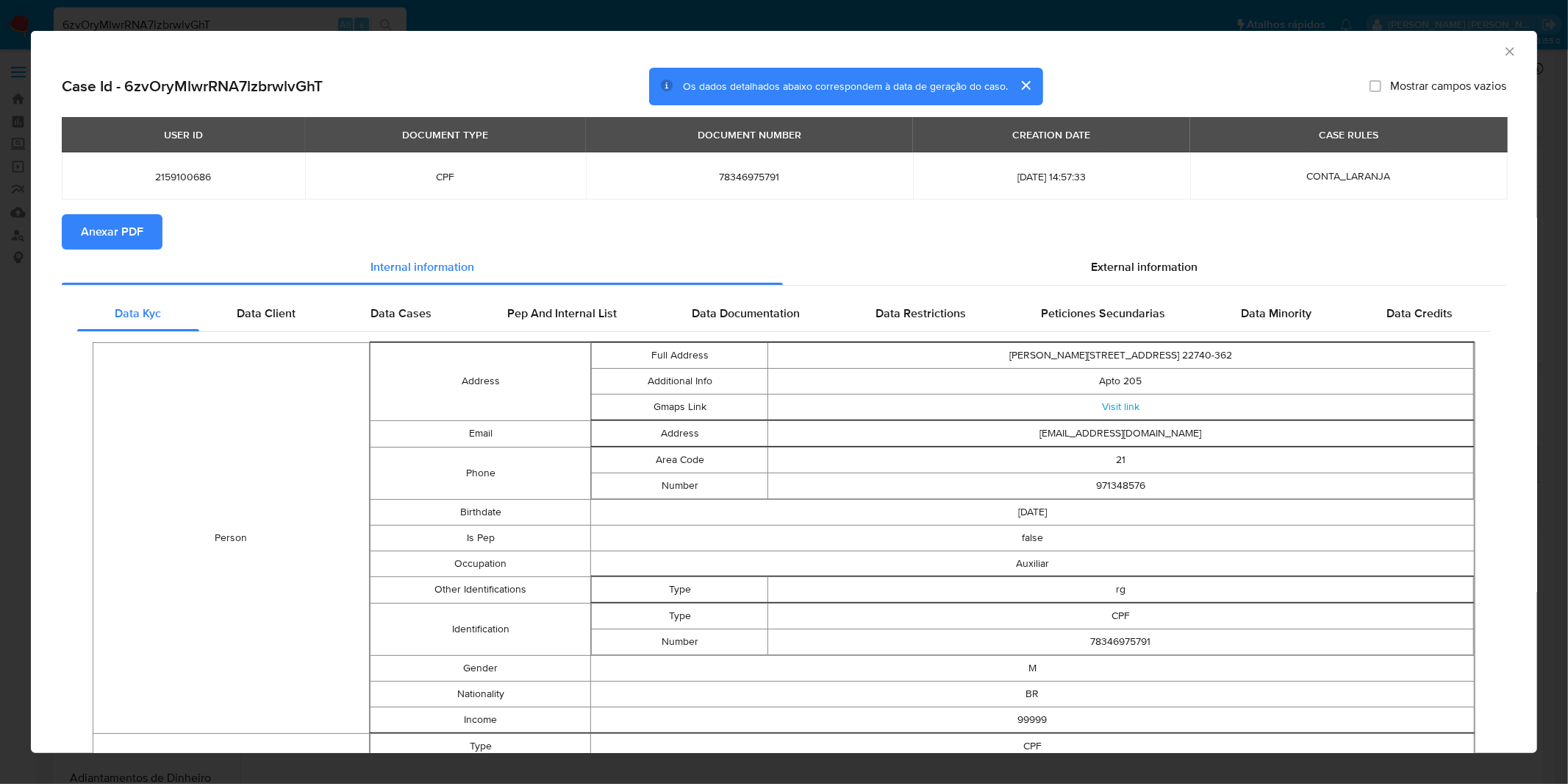
click at [1000, 10] on div "AML Data Collector Case Id - 6zvOryMlwrRNA7lzbrwlvGhT Os dados detalhados abaix…" at bounding box center [784, 392] width 1568 height 784
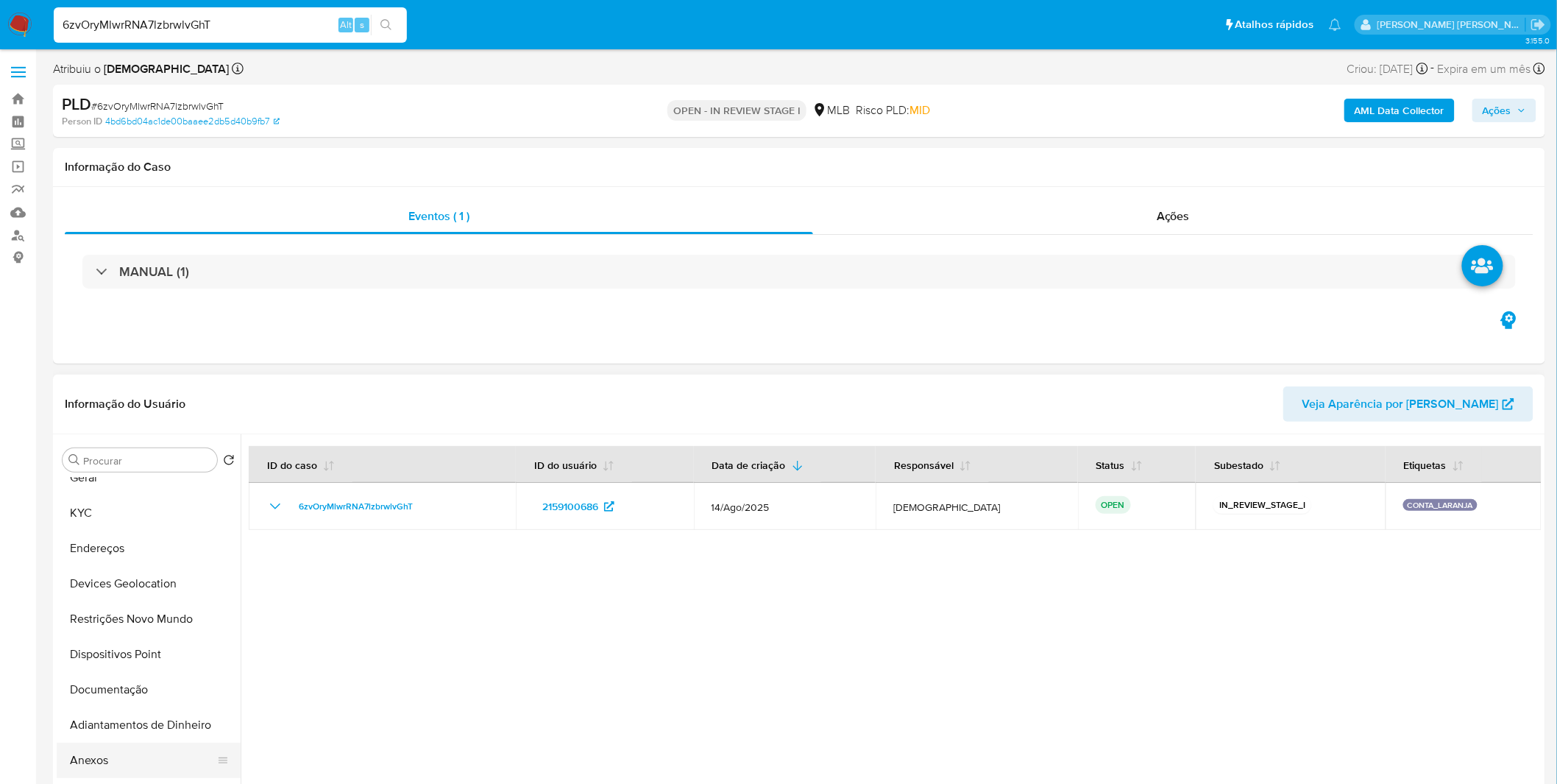
scroll to position [82, 0]
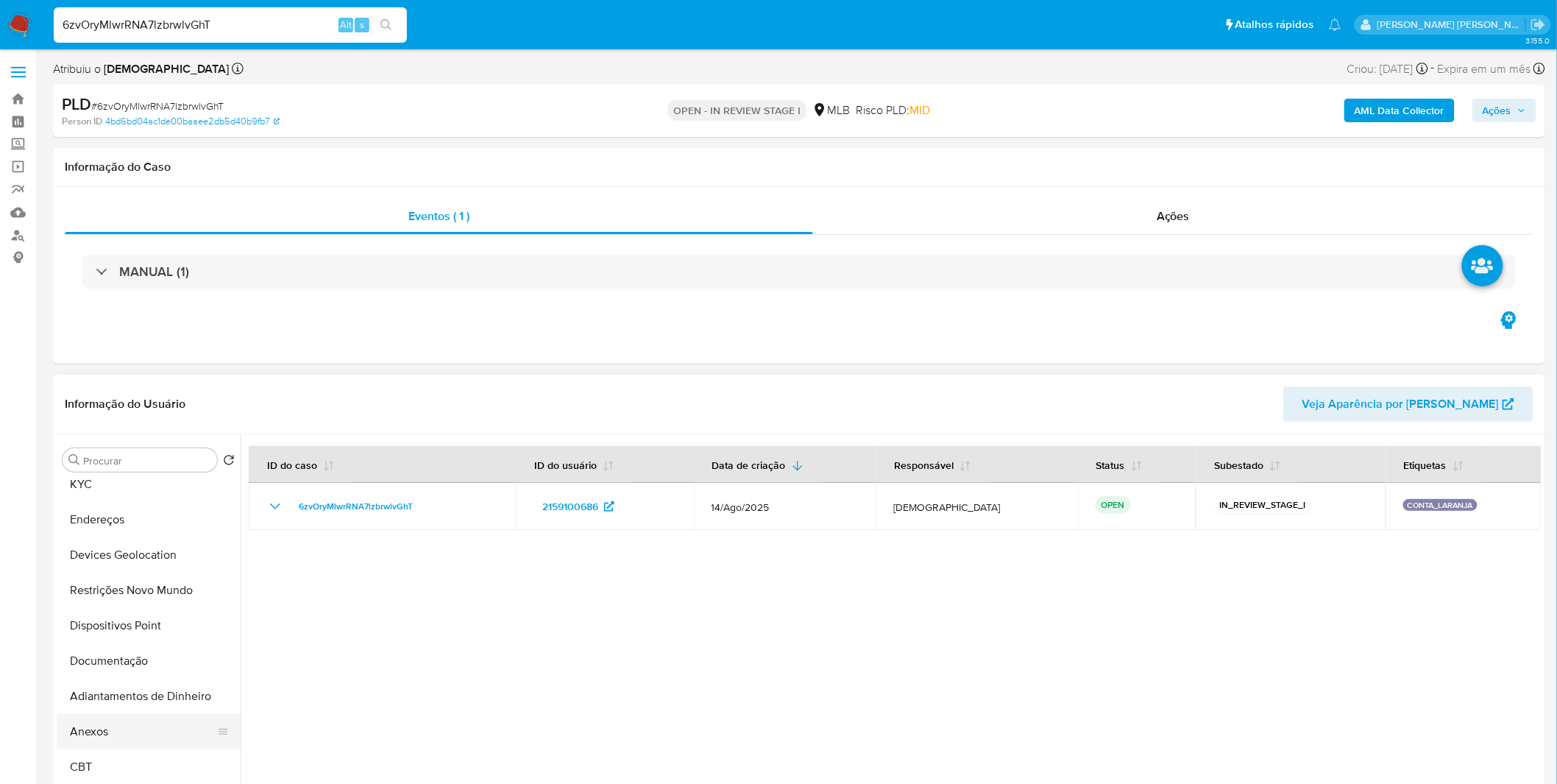
click at [126, 733] on button "Anexos" at bounding box center [142, 730] width 172 height 35
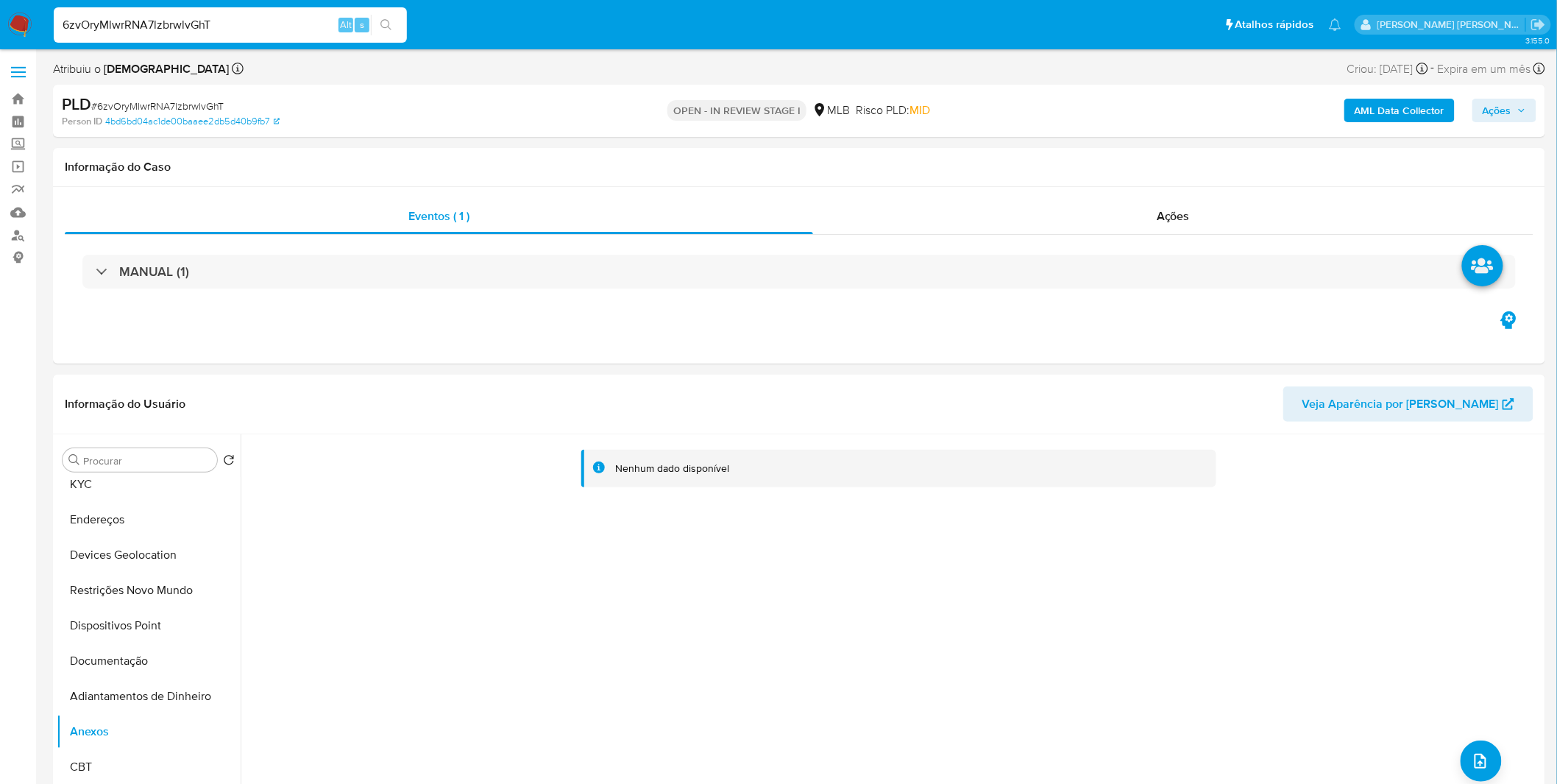
click at [1362, 108] on b "AML Data Collector" at bounding box center [1399, 109] width 90 height 24
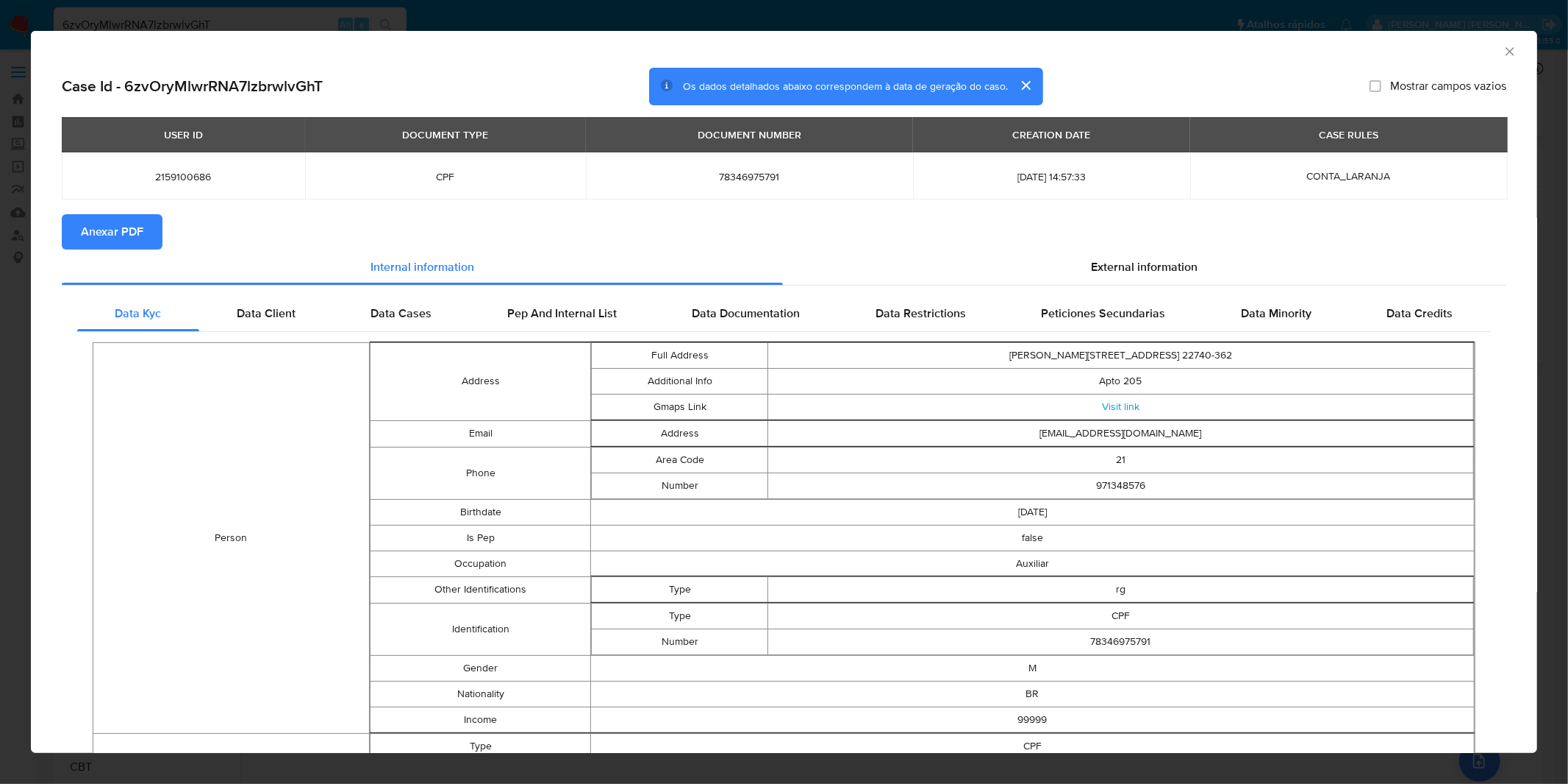
click at [127, 226] on span "Anexar PDF" at bounding box center [112, 231] width 62 height 32
click at [1503, 57] on icon "Fechar a janela" at bounding box center [1510, 52] width 15 height 15
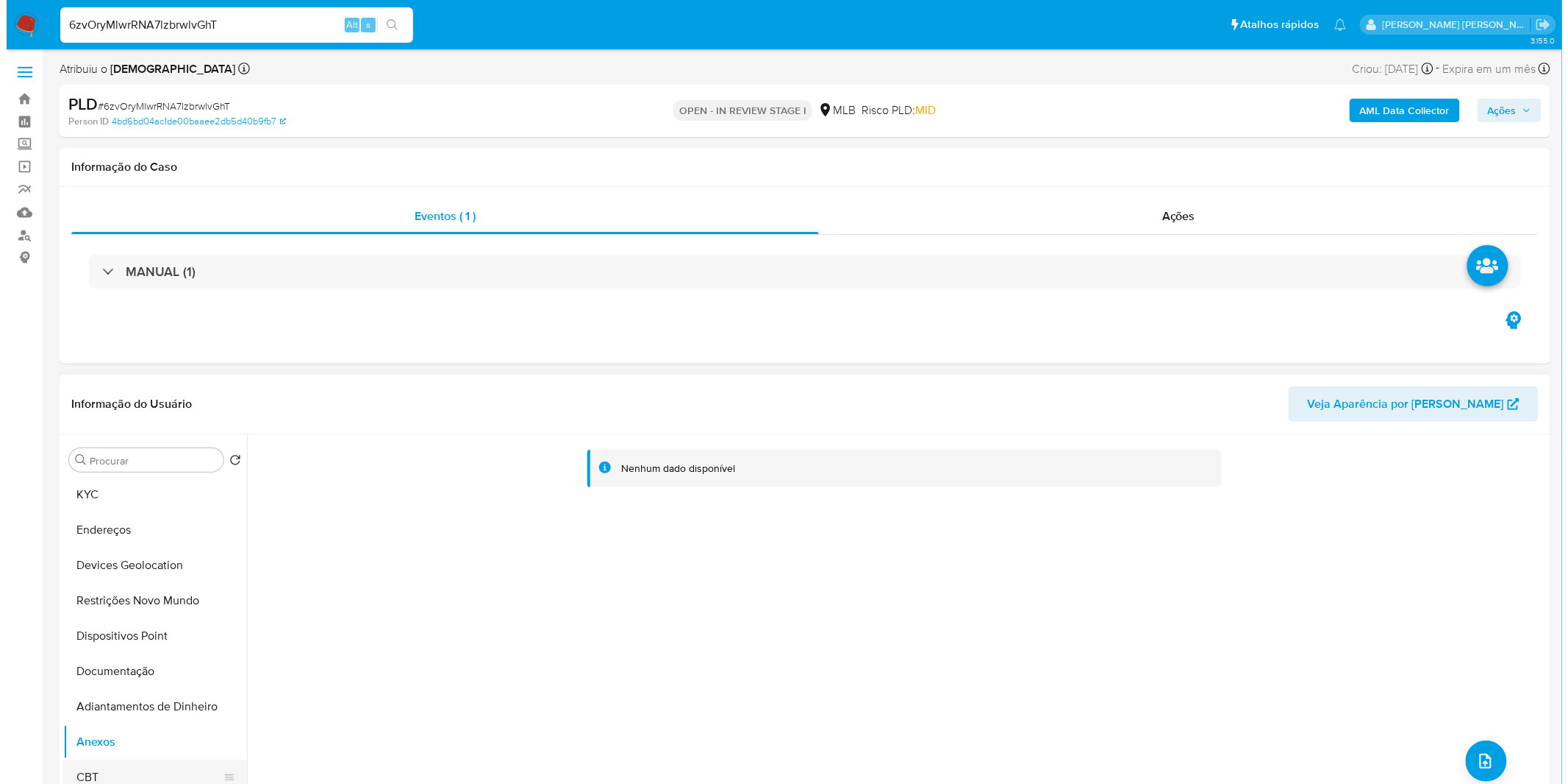
scroll to position [163, 0]
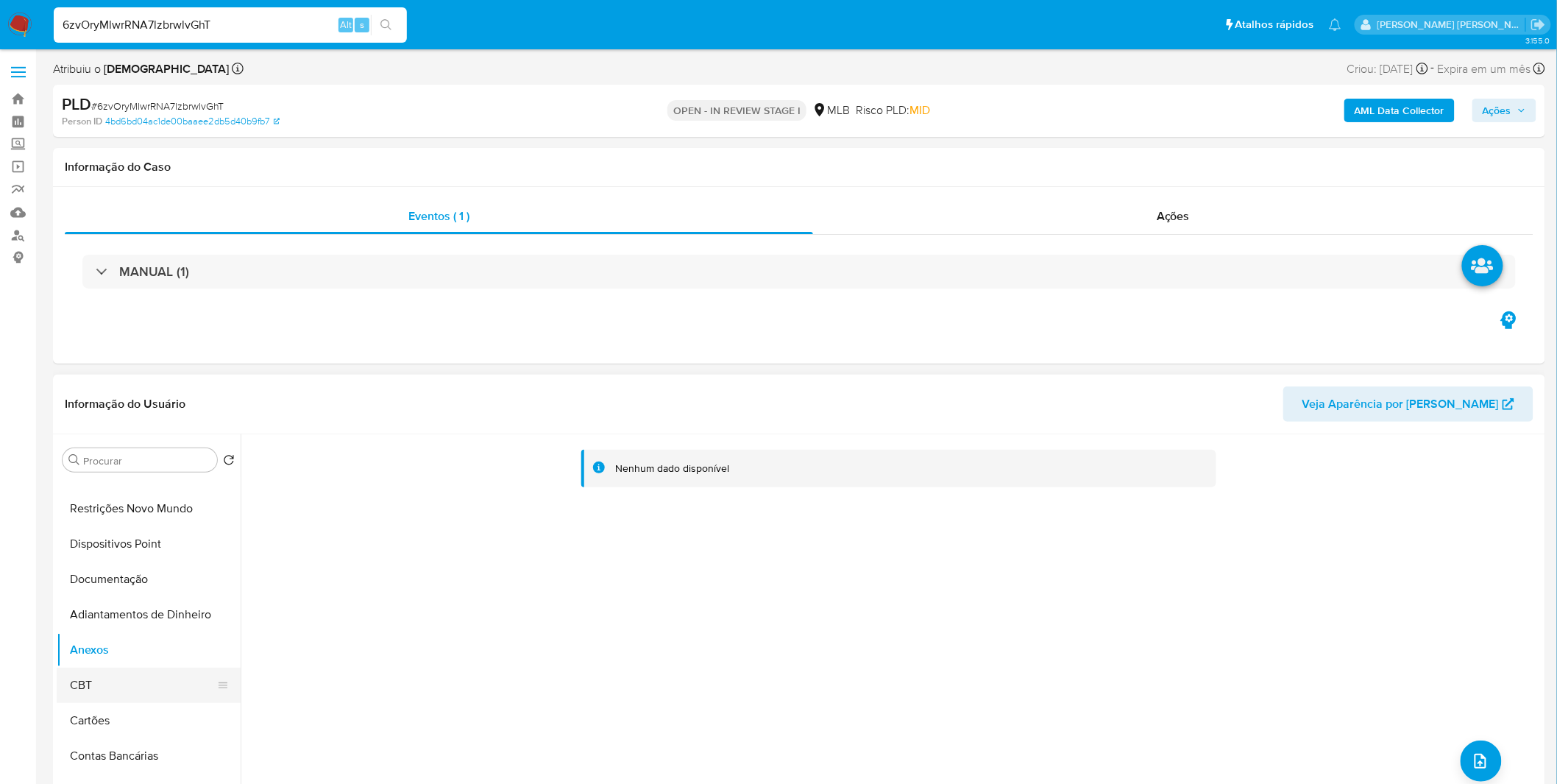
click at [133, 679] on button "CBT" at bounding box center [142, 684] width 172 height 35
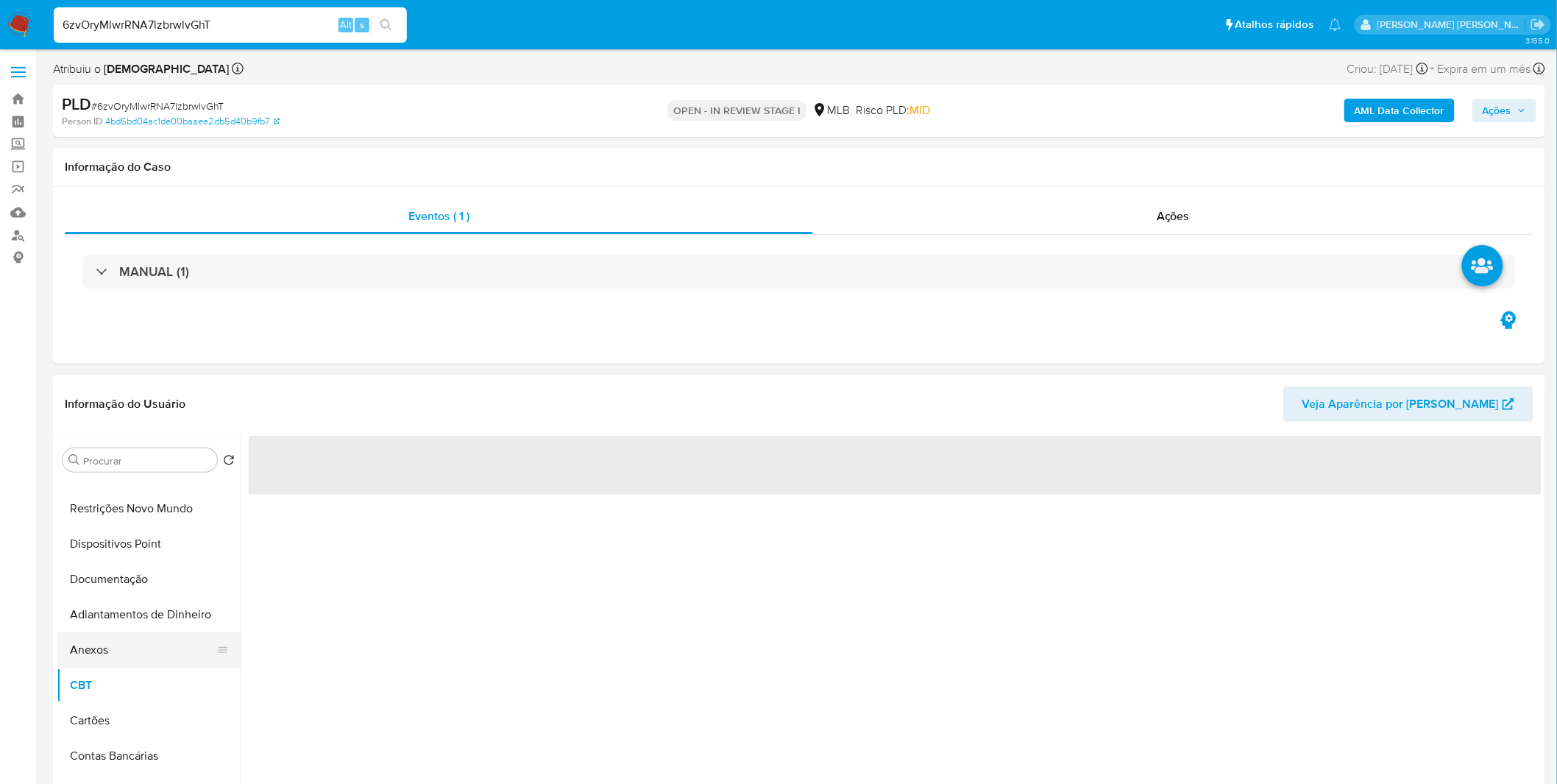
click at [128, 653] on button "Anexos" at bounding box center [142, 649] width 172 height 35
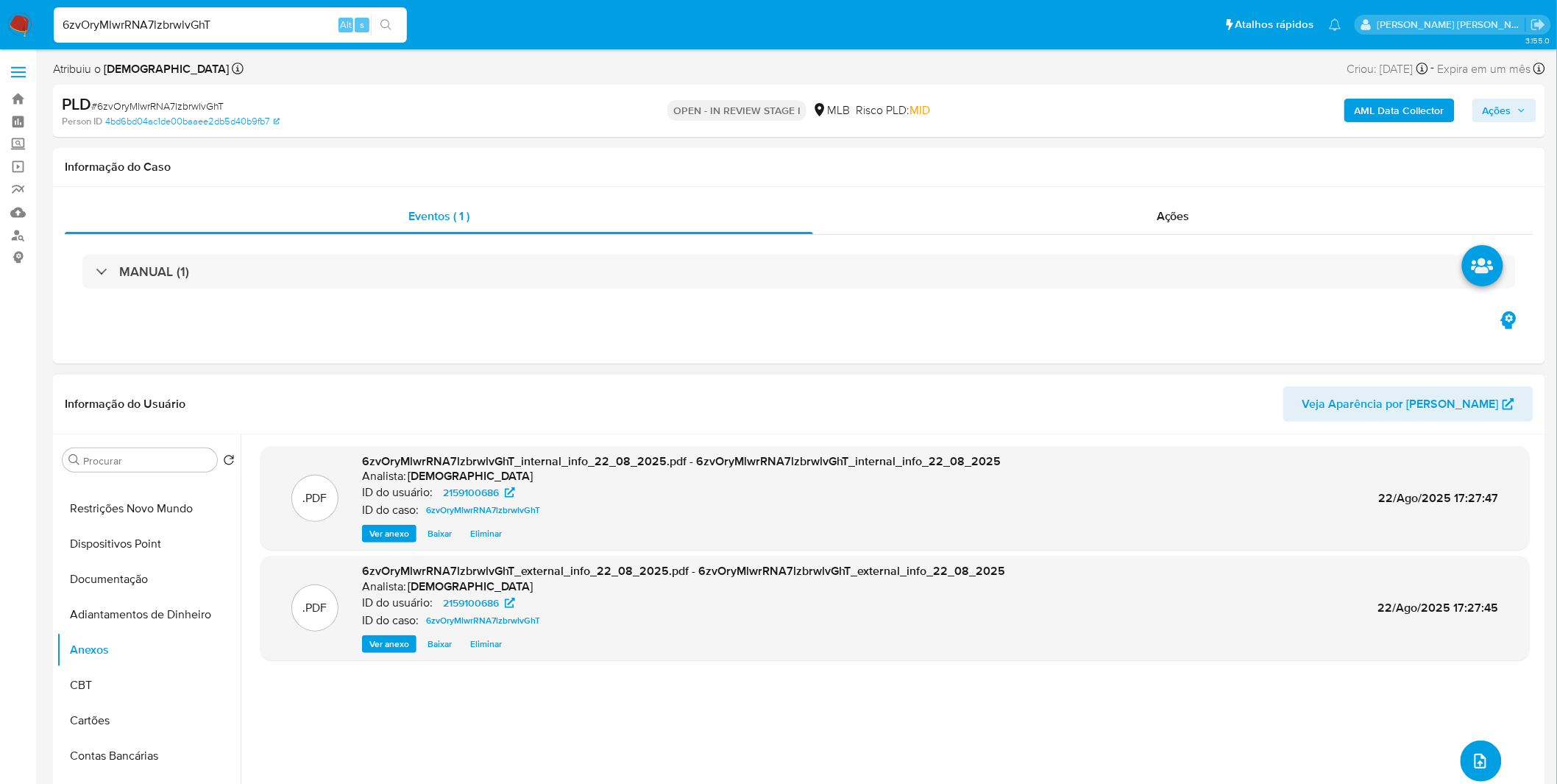
click at [1472, 757] on icon "upload-file" at bounding box center [1481, 760] width 18 height 18
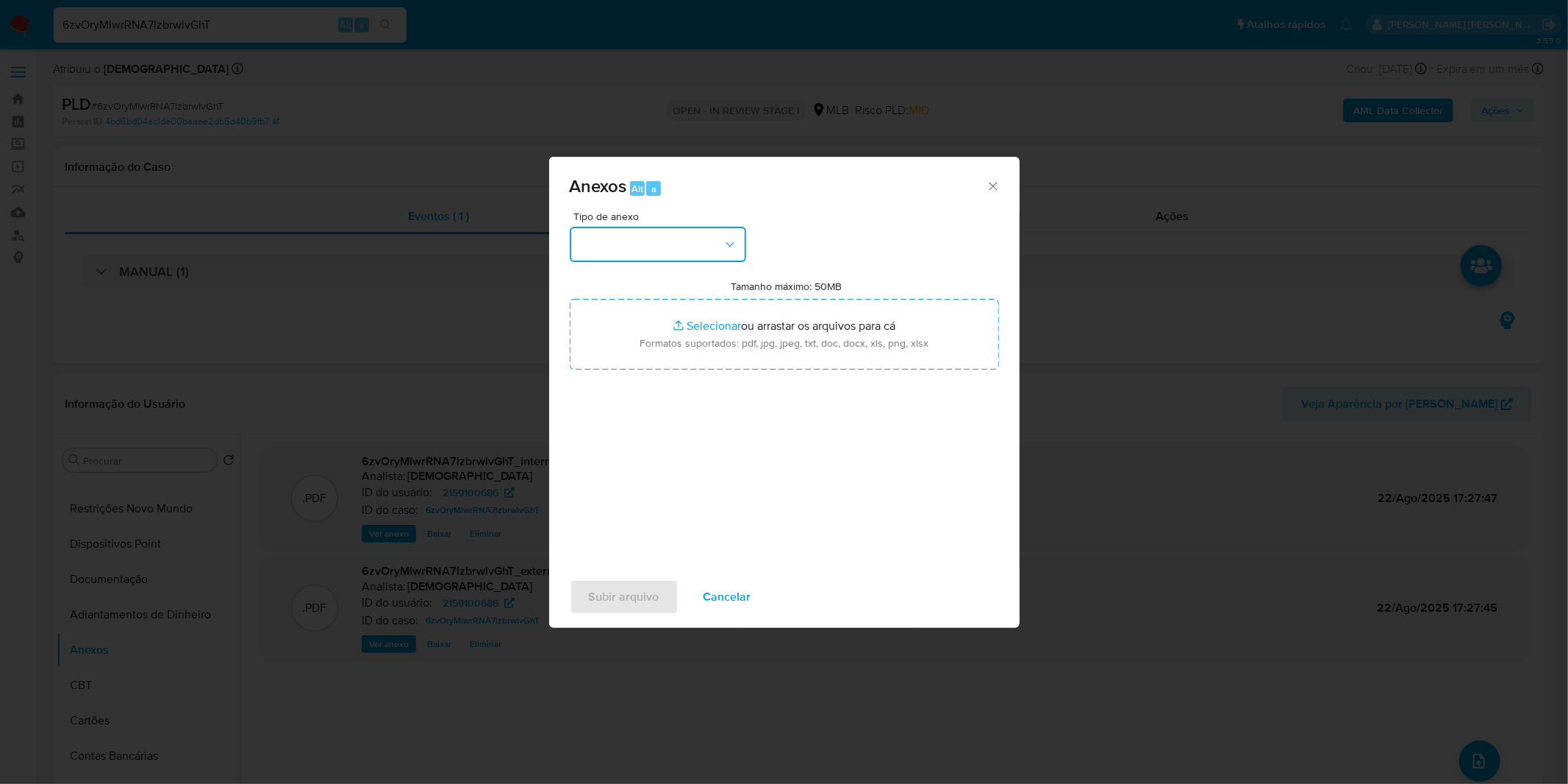
click at [694, 253] on button "button" at bounding box center [657, 243] width 176 height 35
click at [635, 386] on div "OUTROS" at bounding box center [652, 367] width 150 height 35
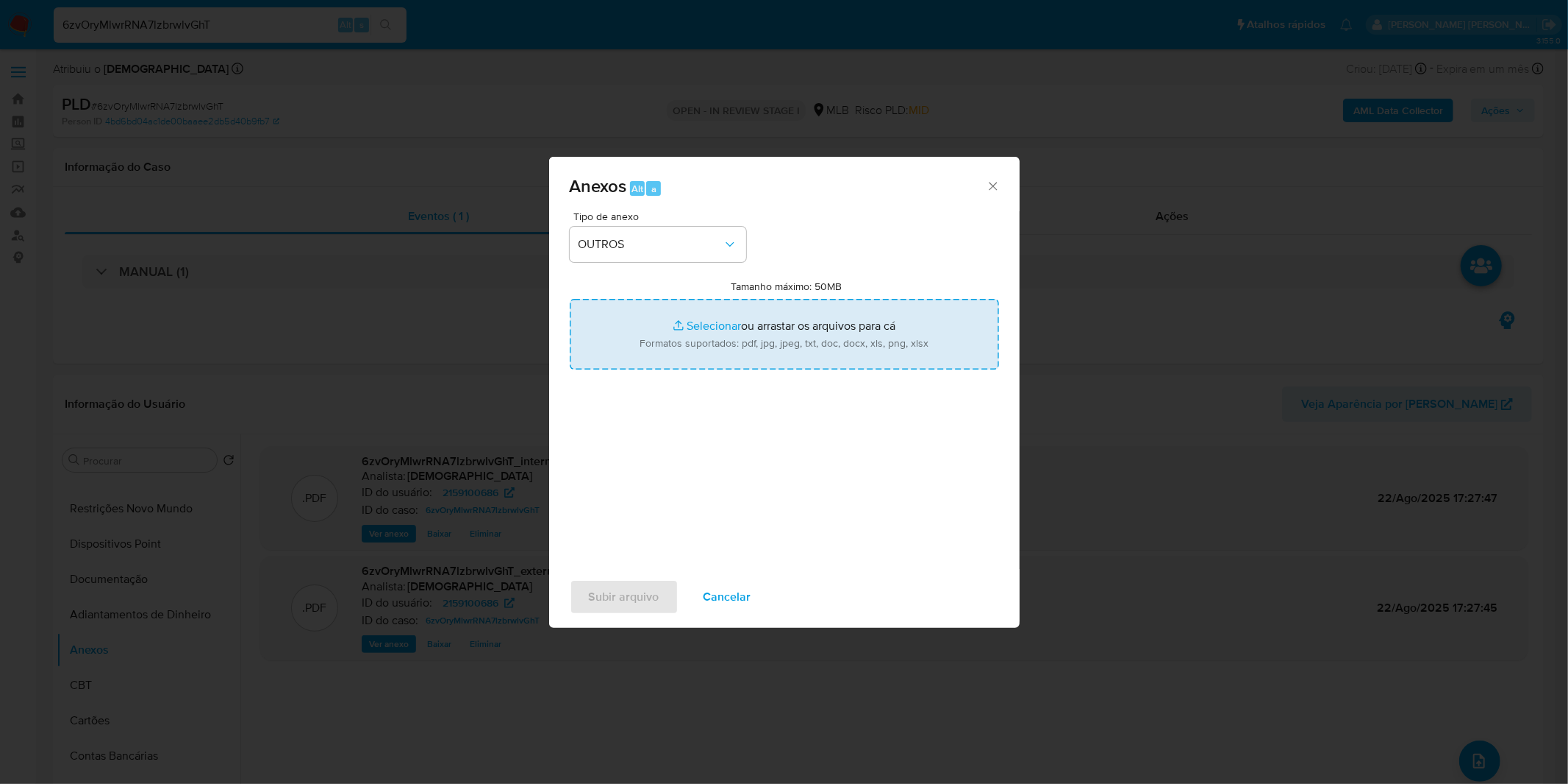
click at [683, 350] on input "Tamanho máximo: 50MB Selecionar arquivos" at bounding box center [784, 334] width 429 height 71
type input "C:\fakepath\Mulan 2159100686_2025_08_15_10_12_07.xlsx"
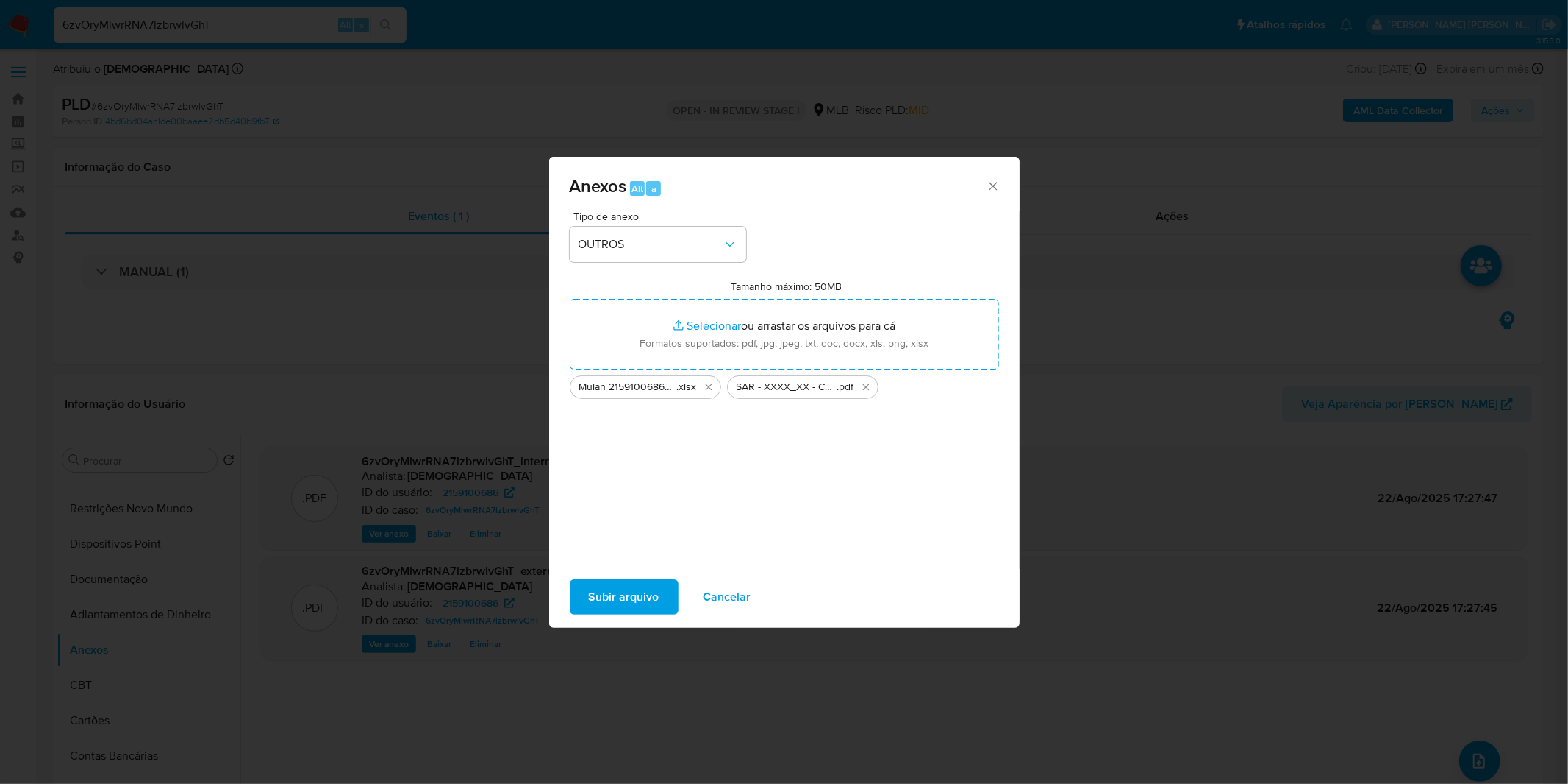
drag, startPoint x: 683, startPoint y: 350, endPoint x: 623, endPoint y: 601, distance: 258.1
click at [623, 601] on span "Subir arquivo" at bounding box center [624, 596] width 71 height 32
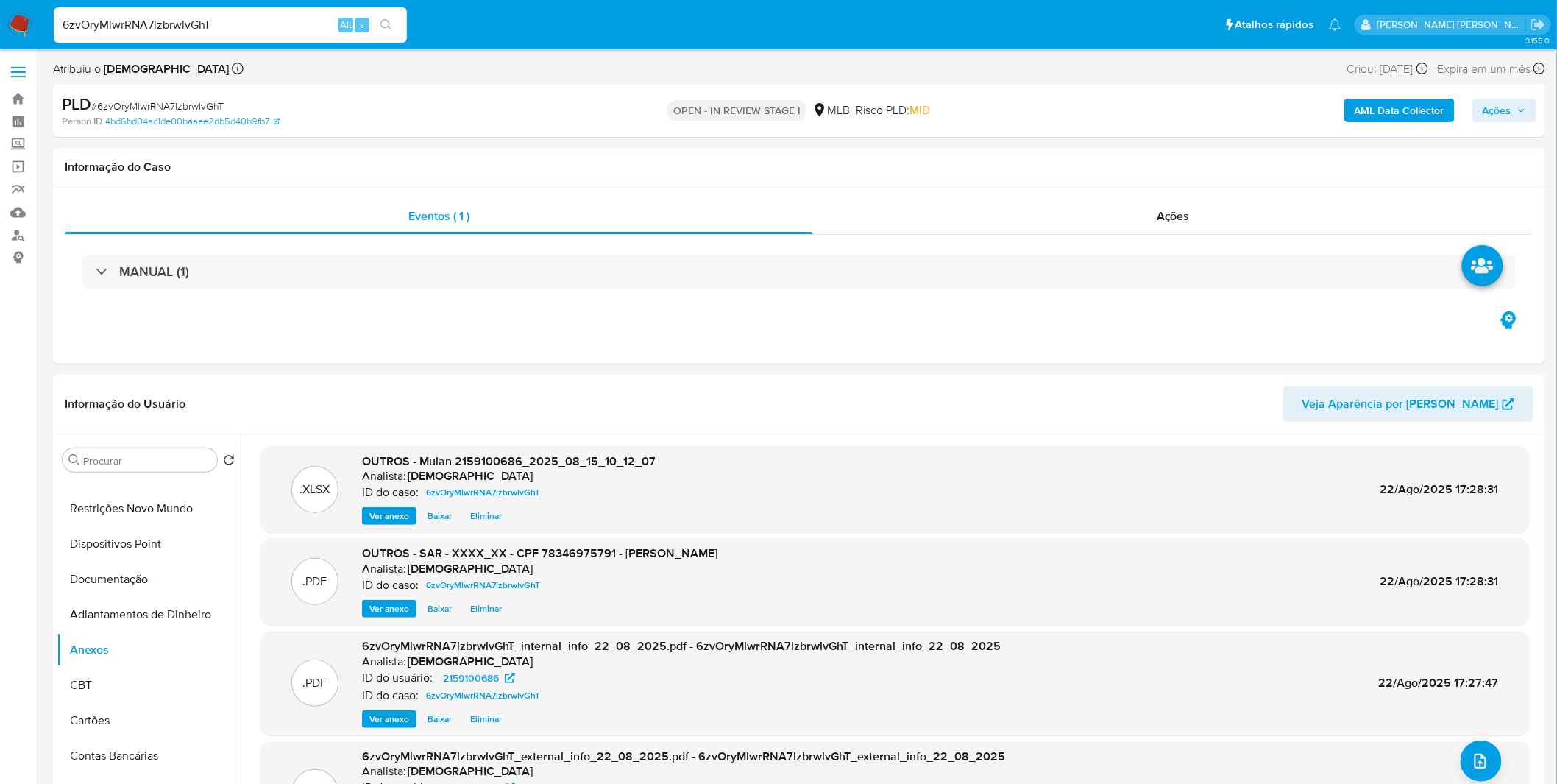
click at [1487, 113] on span "Ações" at bounding box center [1497, 109] width 28 height 24
click at [1120, 158] on span "Resolução do caso" at bounding box center [1077, 158] width 99 height 17
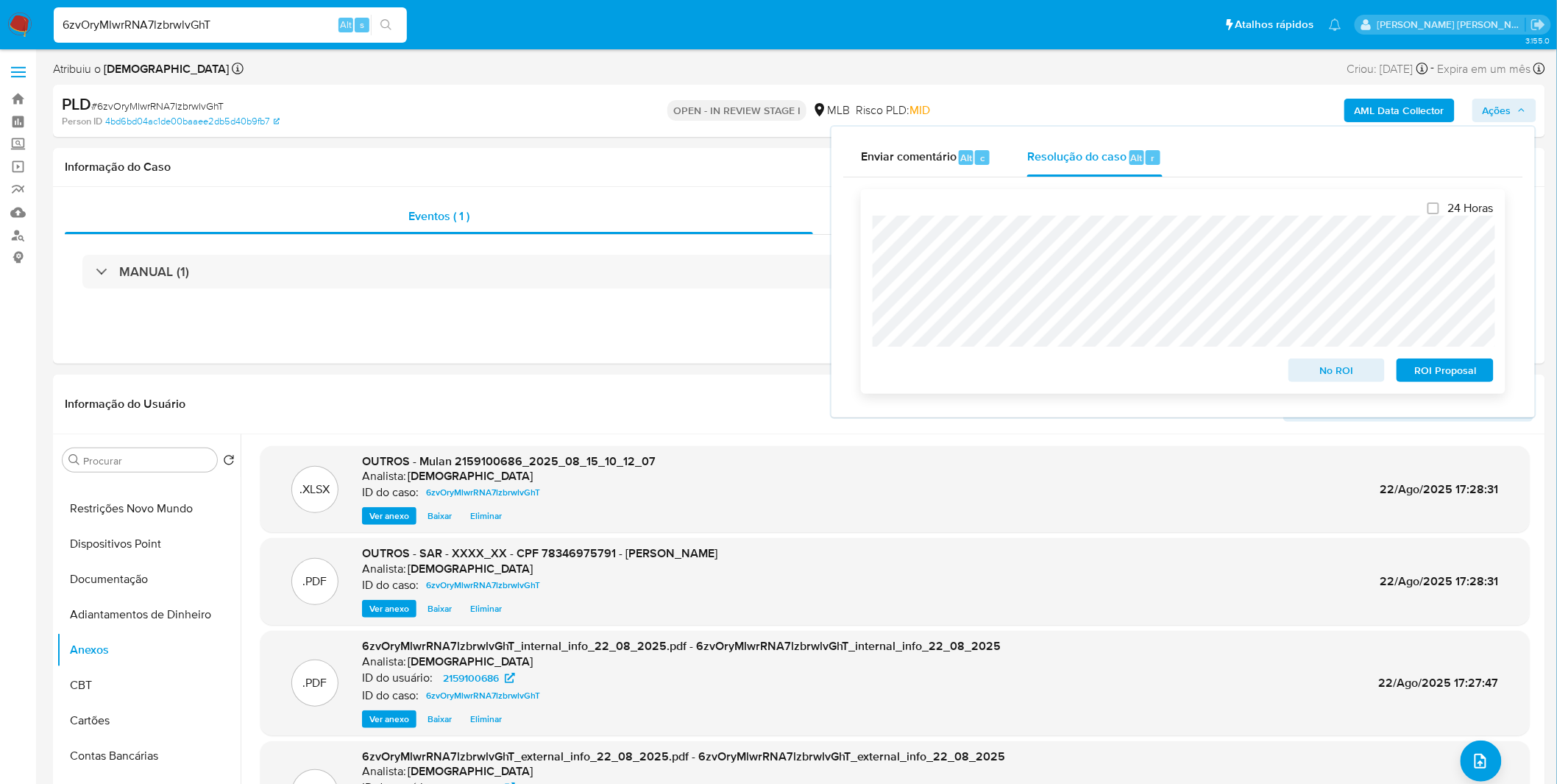
click at [1454, 377] on span "ROI Proposal" at bounding box center [1445, 370] width 76 height 21
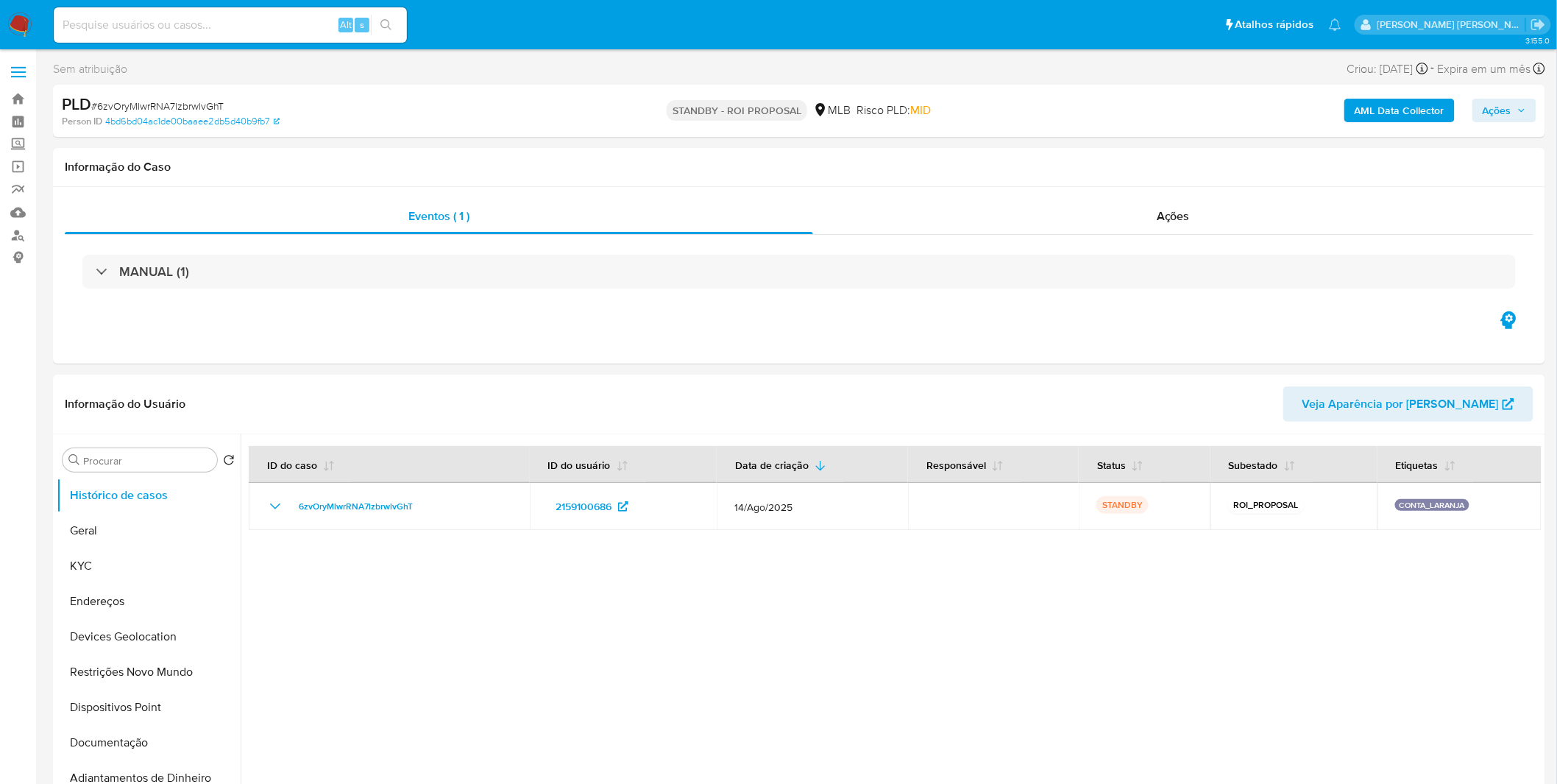
select select "10"
click at [30, 21] on img at bounding box center [20, 25] width 25 height 25
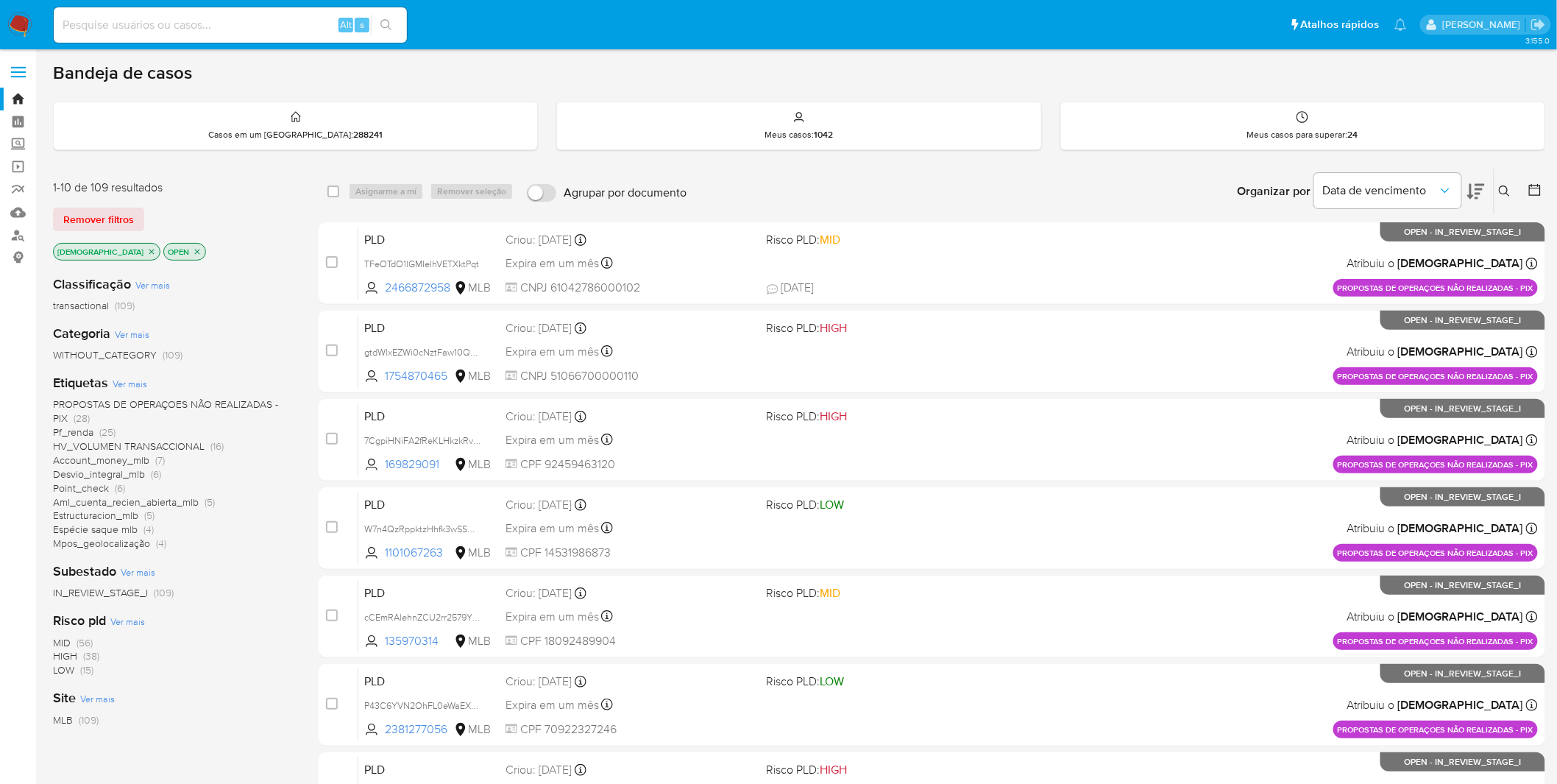
click at [147, 250] on icon "close-filter" at bounding box center [151, 251] width 8 height 8
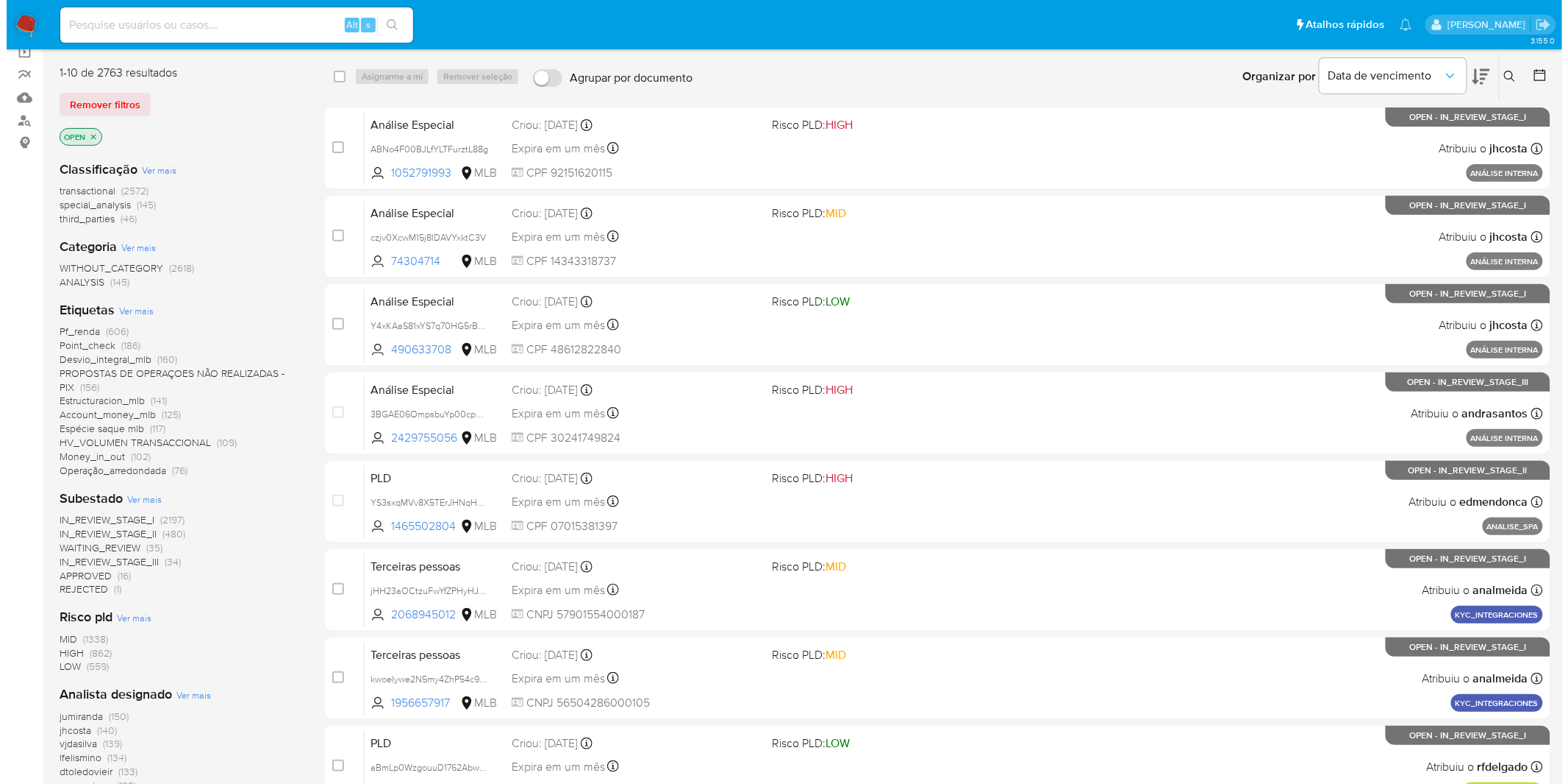
scroll to position [163, 0]
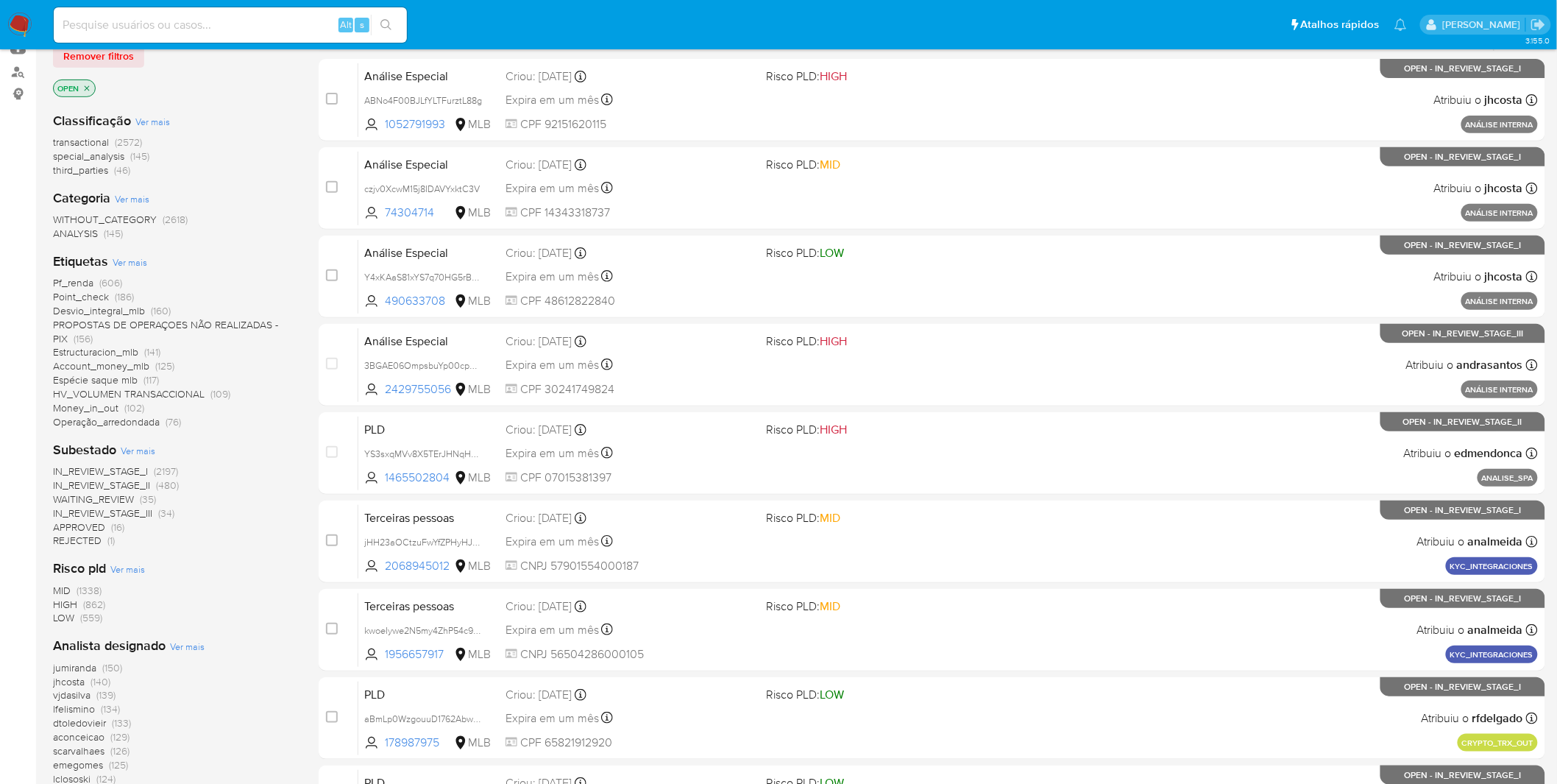
click at [189, 643] on span "Ver mais" at bounding box center [187, 646] width 35 height 13
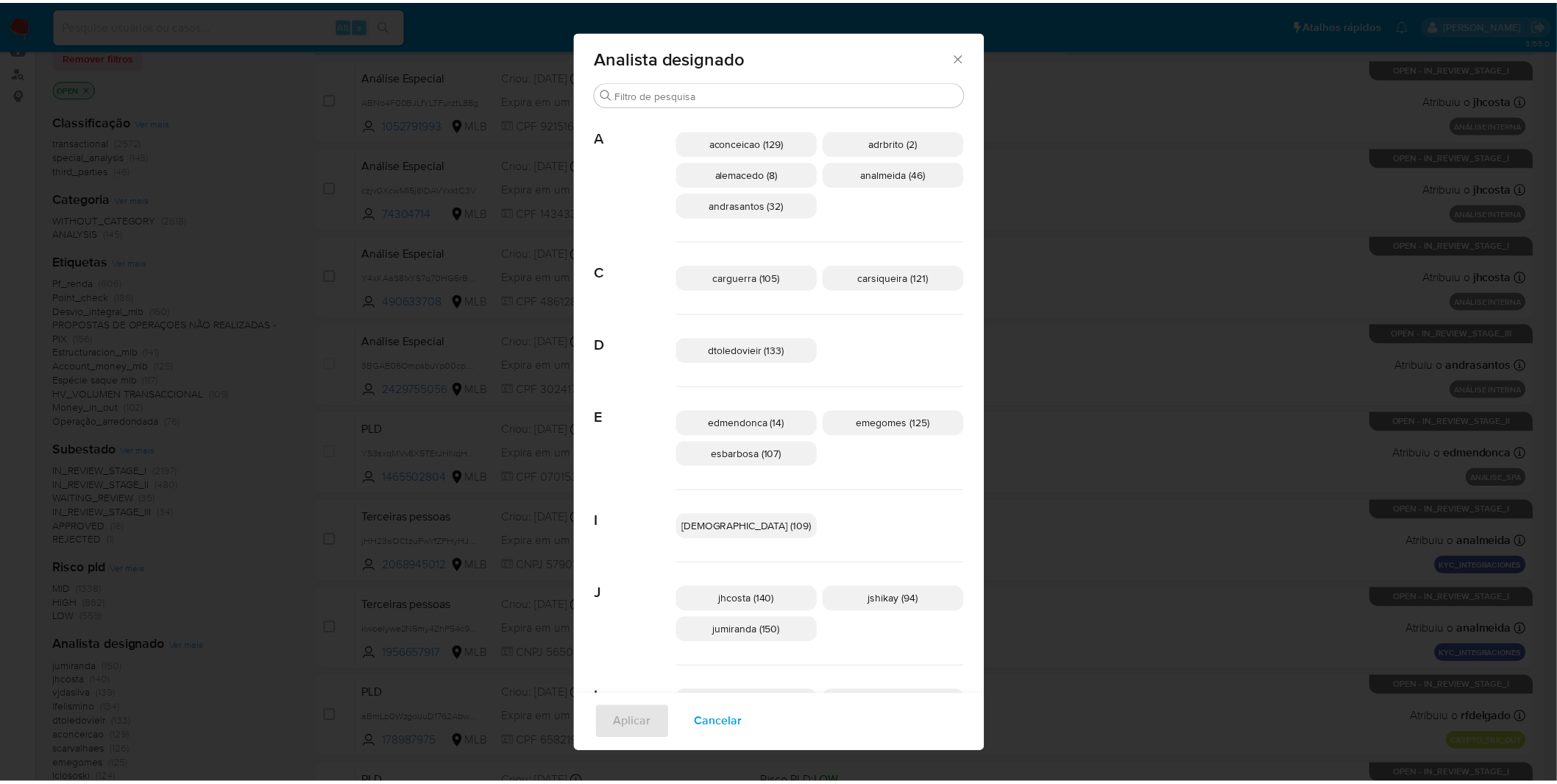
scroll to position [0, 0]
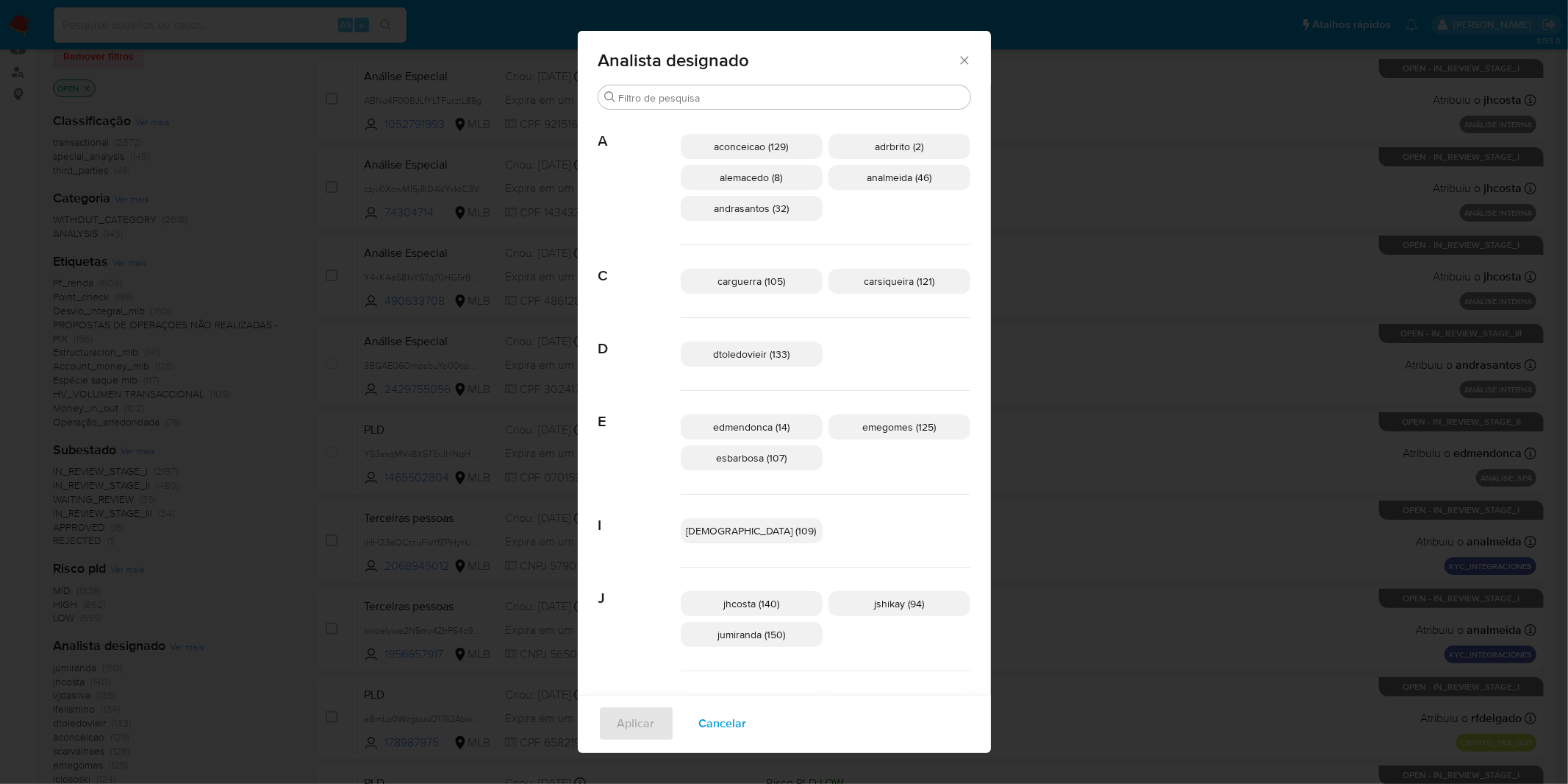
click at [747, 721] on span "Cancelar" at bounding box center [723, 723] width 48 height 32
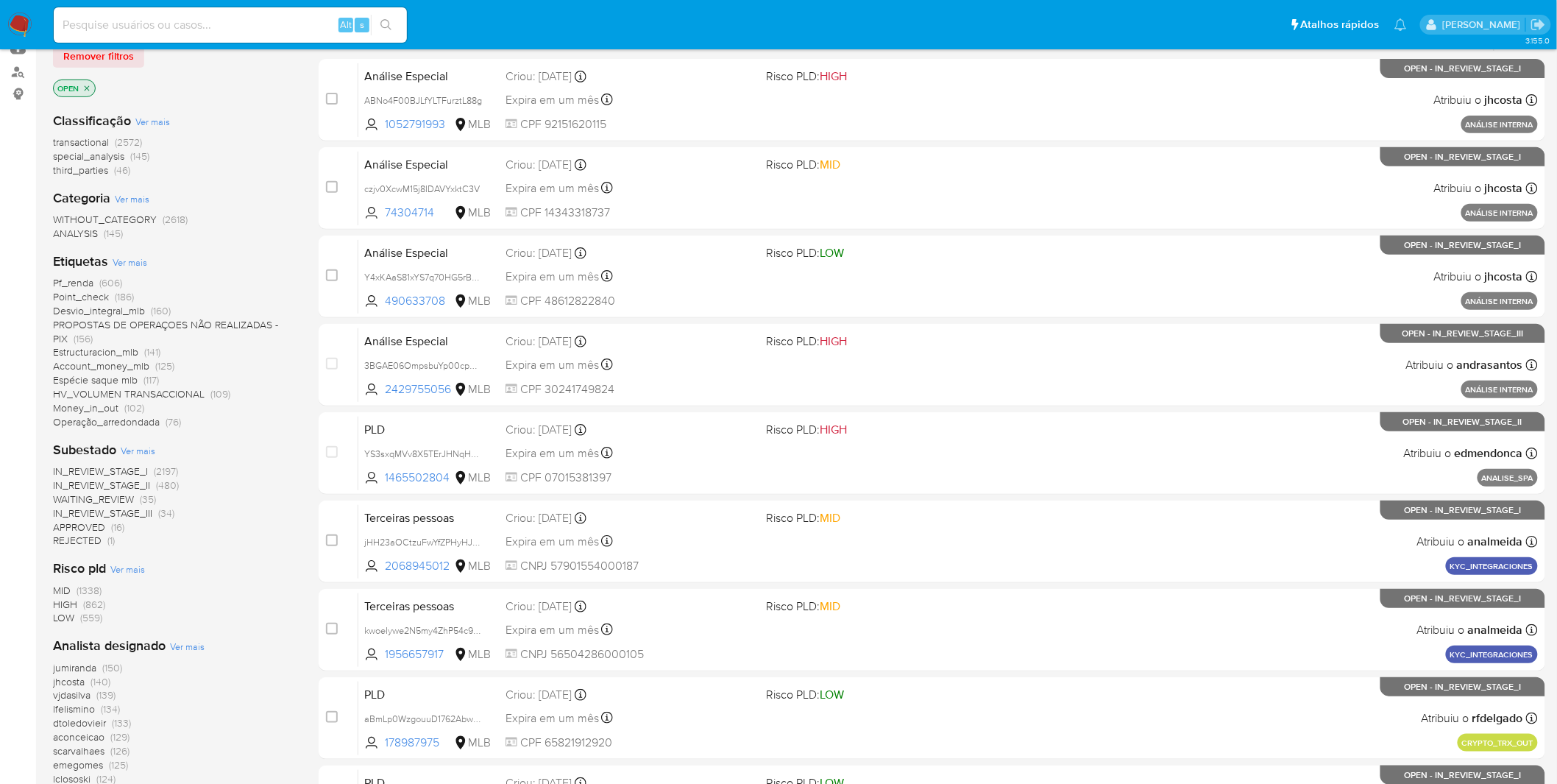
click at [38, 25] on nav "Pausado Ver notificaciones Alt s Atalhos rápidos Presiona las siguientes teclas…" at bounding box center [778, 25] width 1557 height 49
click at [27, 21] on img at bounding box center [20, 25] width 25 height 25
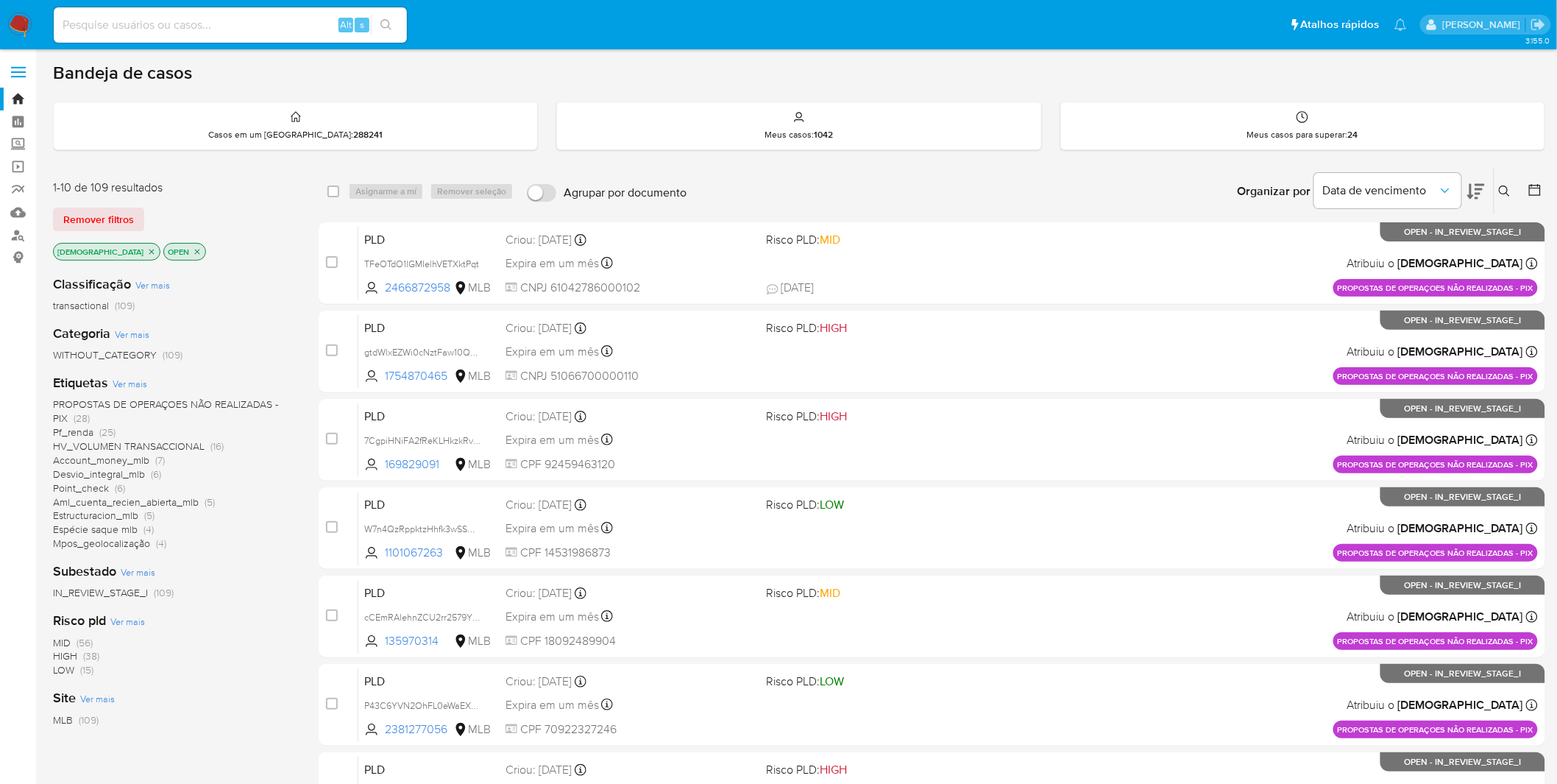
click at [16, 25] on img at bounding box center [20, 25] width 25 height 25
click at [23, 25] on img at bounding box center [20, 25] width 25 height 25
click at [25, 16] on img at bounding box center [20, 25] width 25 height 25
click at [1114, 195] on div "Organizar por Data de vencimento Os resultados não podem ser classificados enqu…" at bounding box center [1119, 192] width 851 height 45
click at [147, 255] on icon "close-filter" at bounding box center [151, 251] width 8 height 8
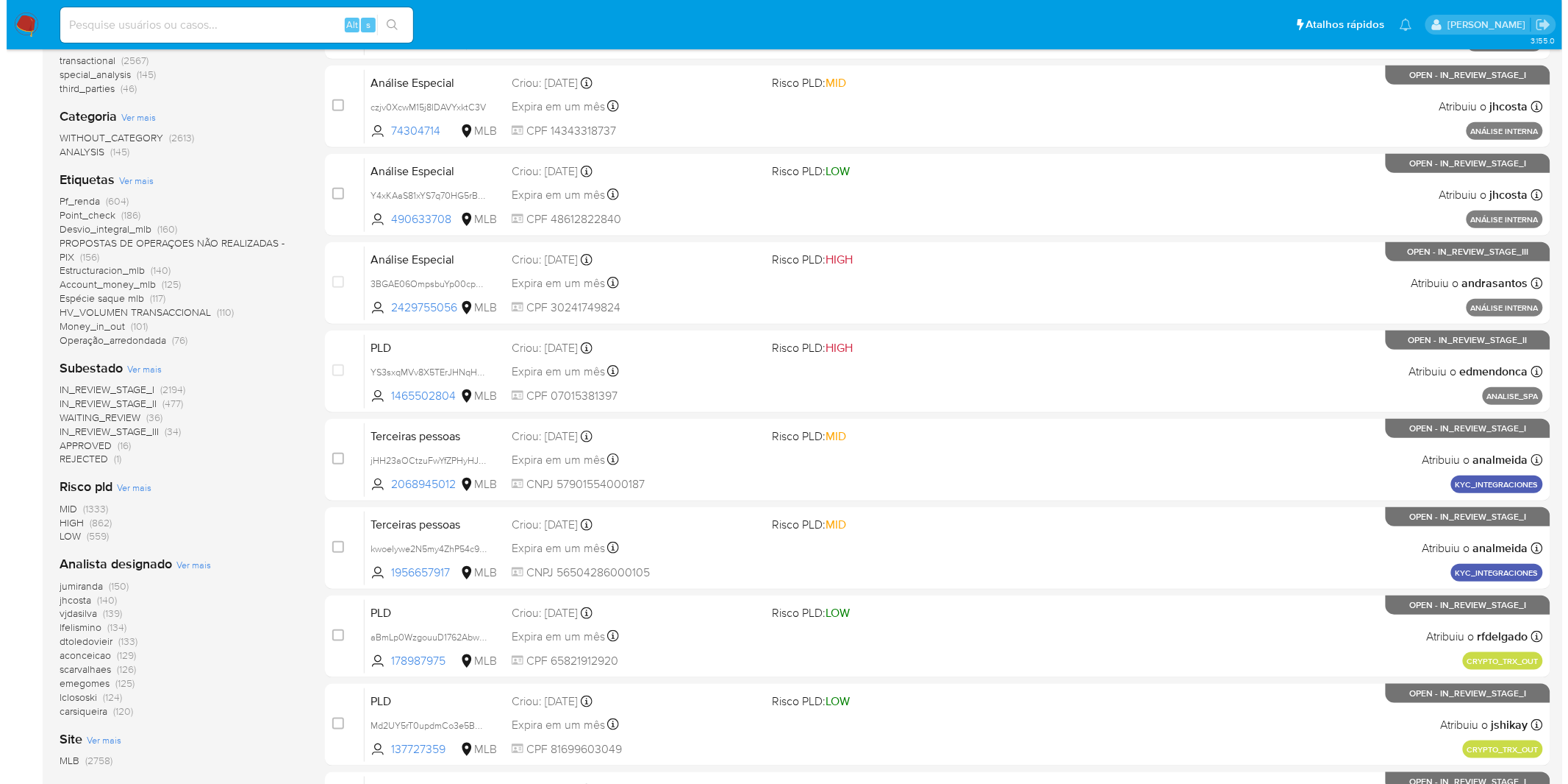
scroll to position [376, 0]
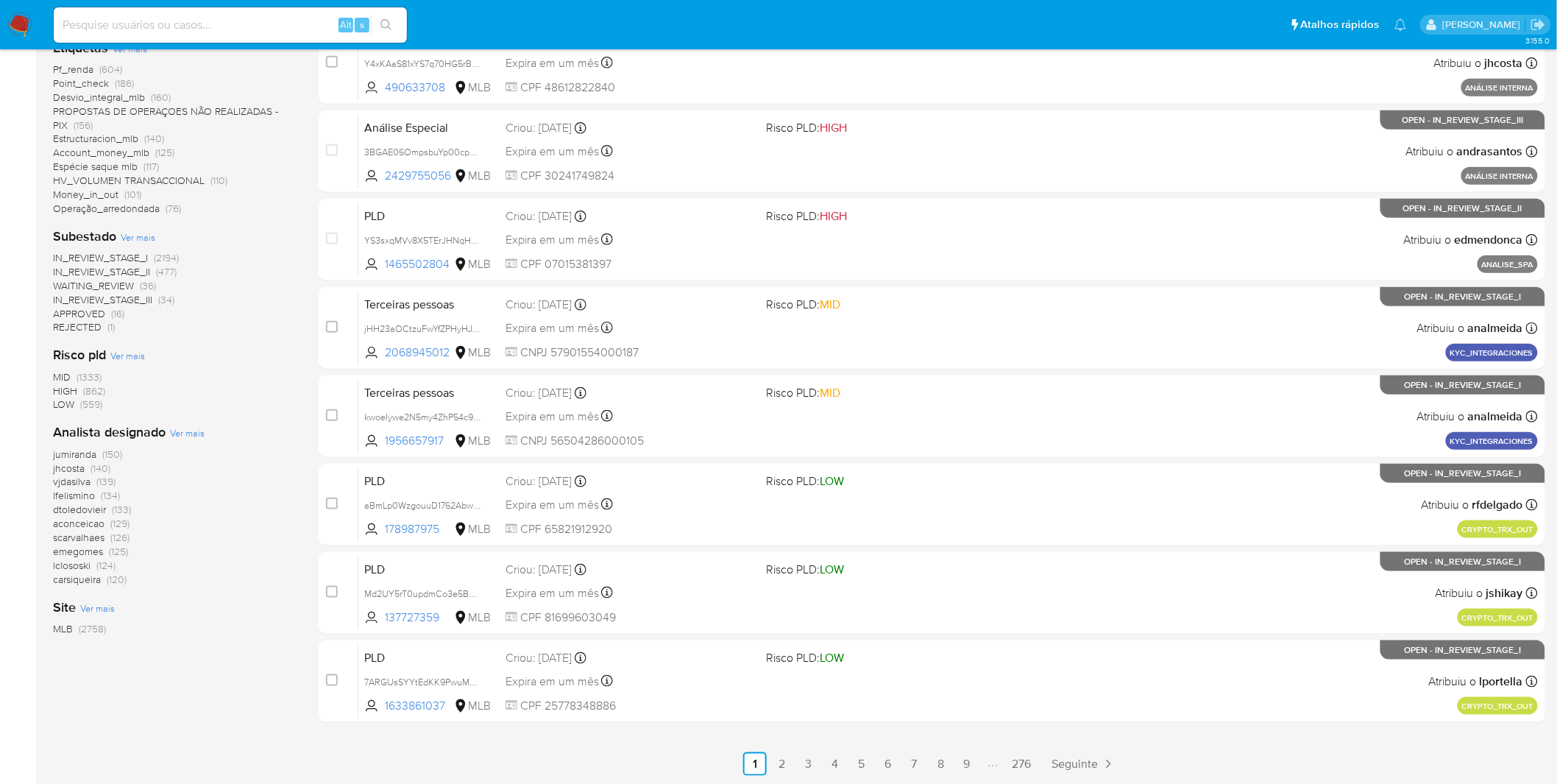
click at [193, 435] on span "Ver mais" at bounding box center [187, 433] width 35 height 13
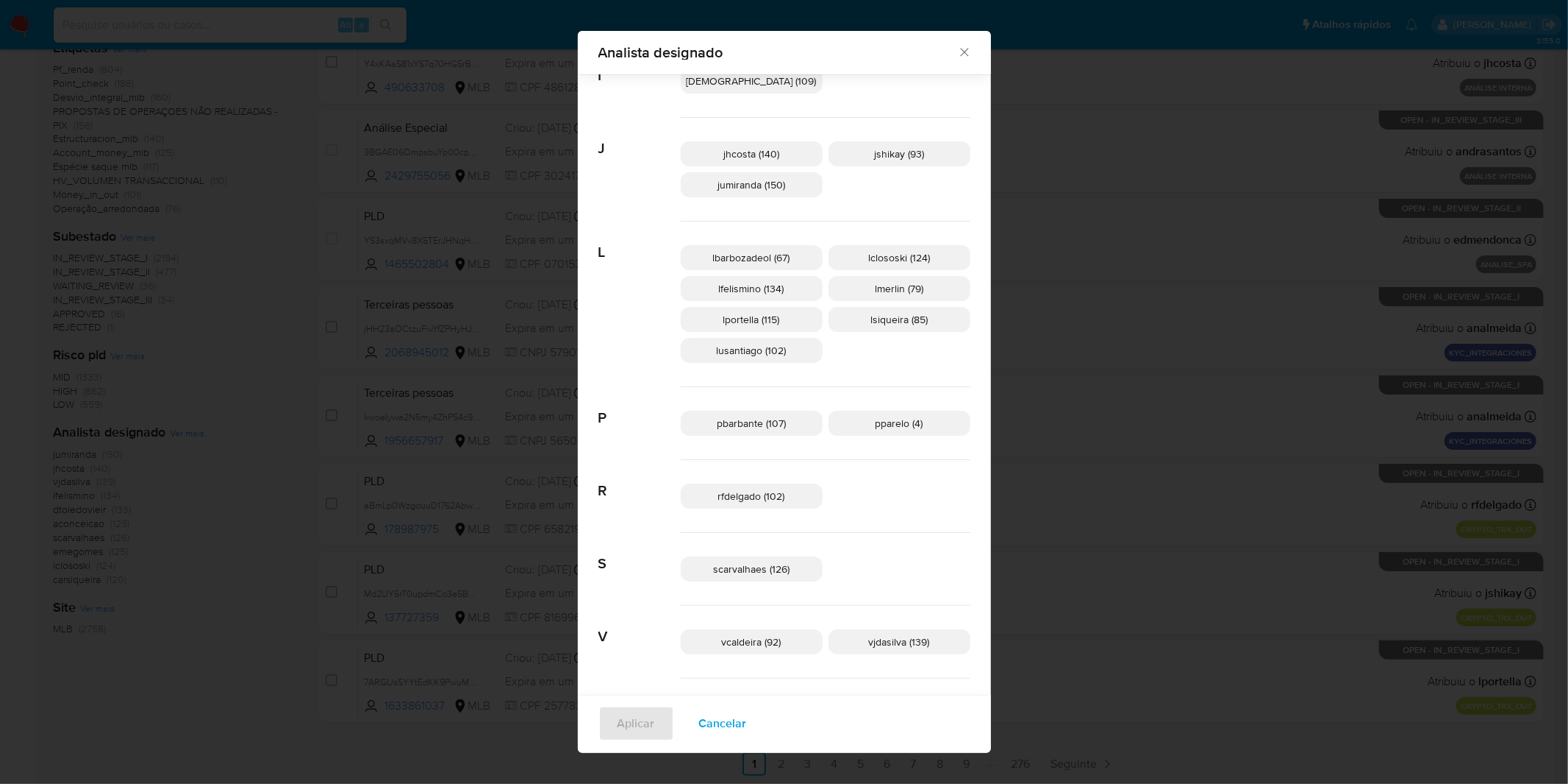
scroll to position [479, 0]
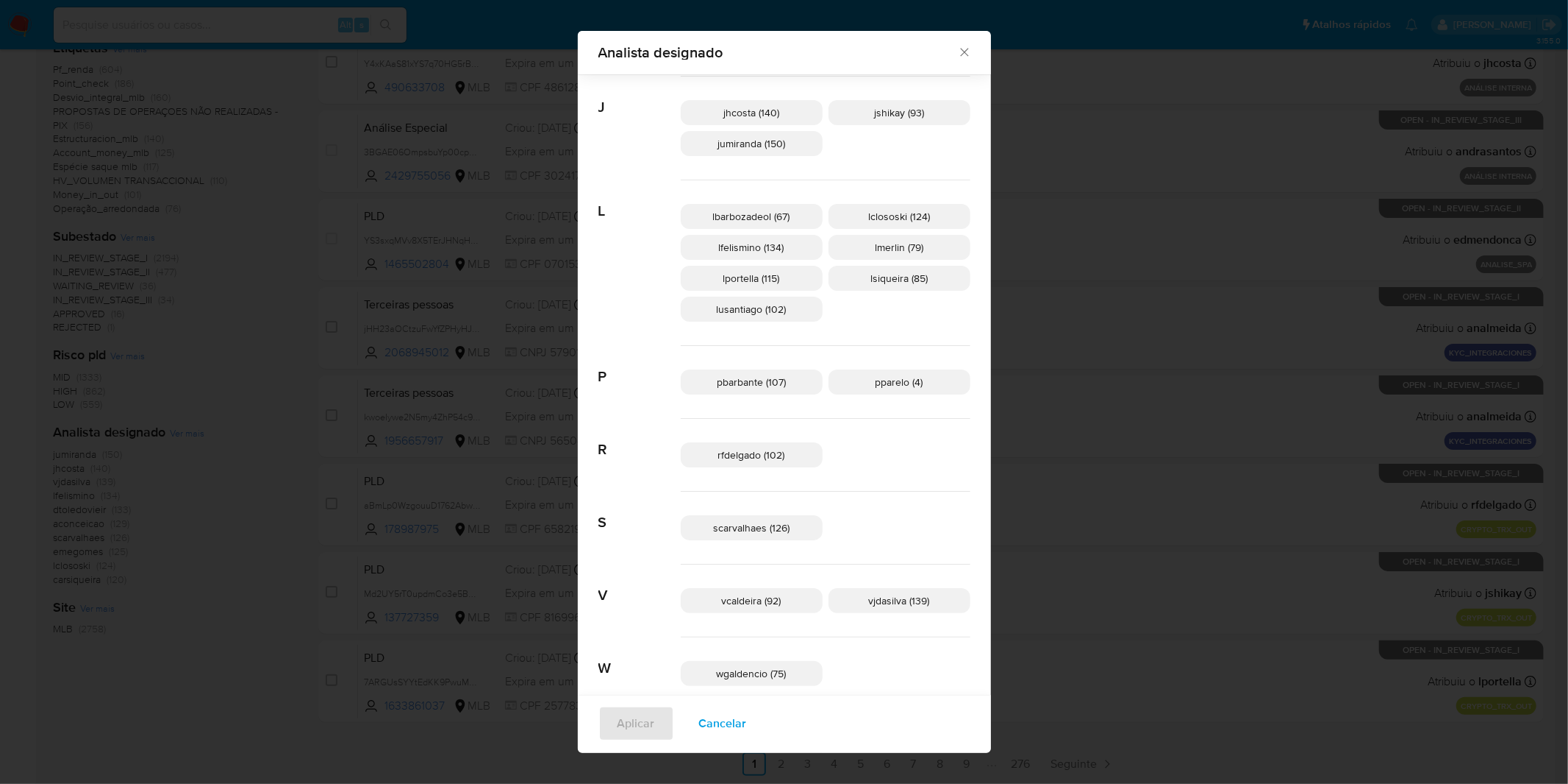
click at [747, 710] on span "Cancelar" at bounding box center [723, 723] width 48 height 32
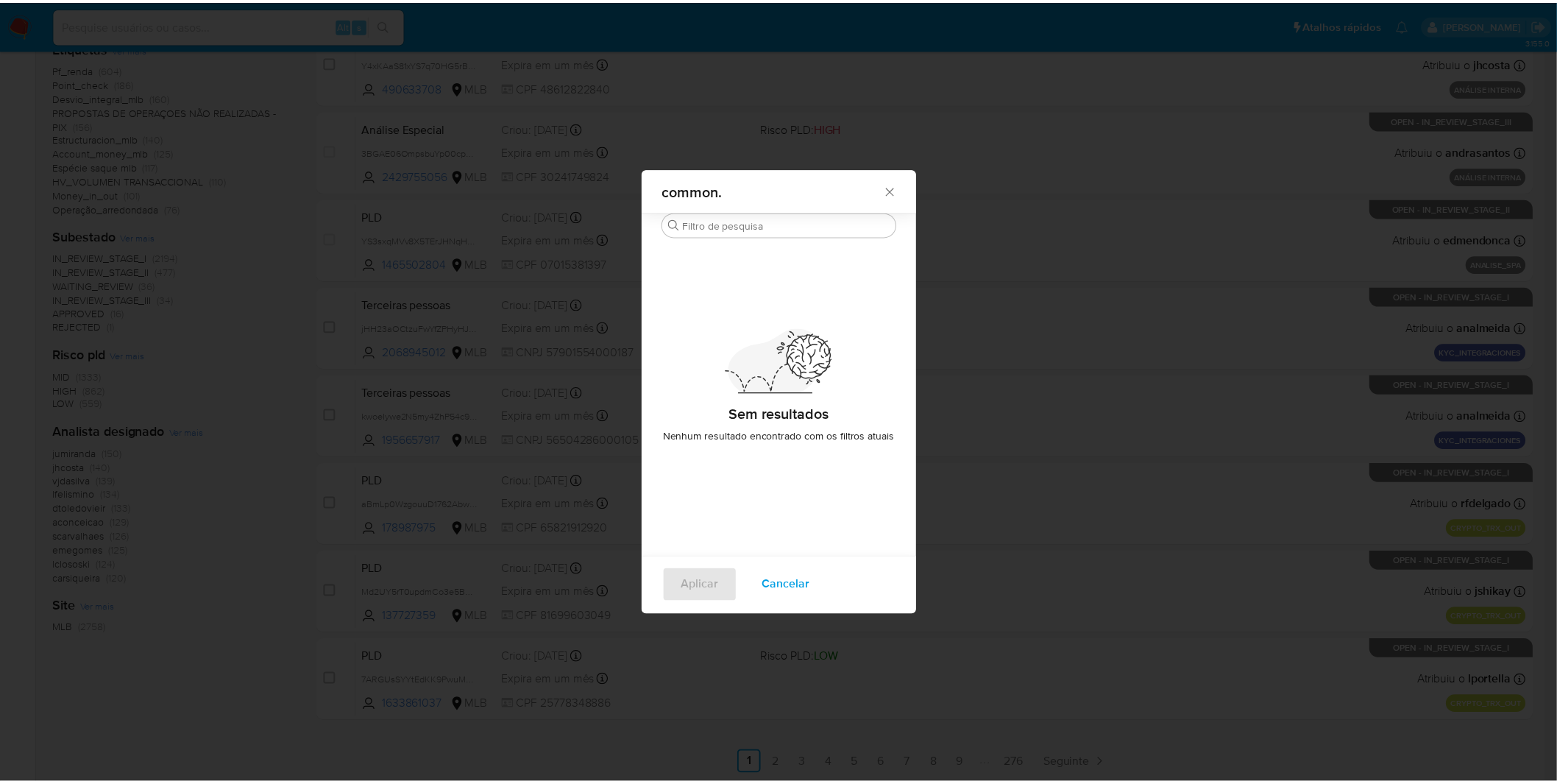
scroll to position [0, 0]
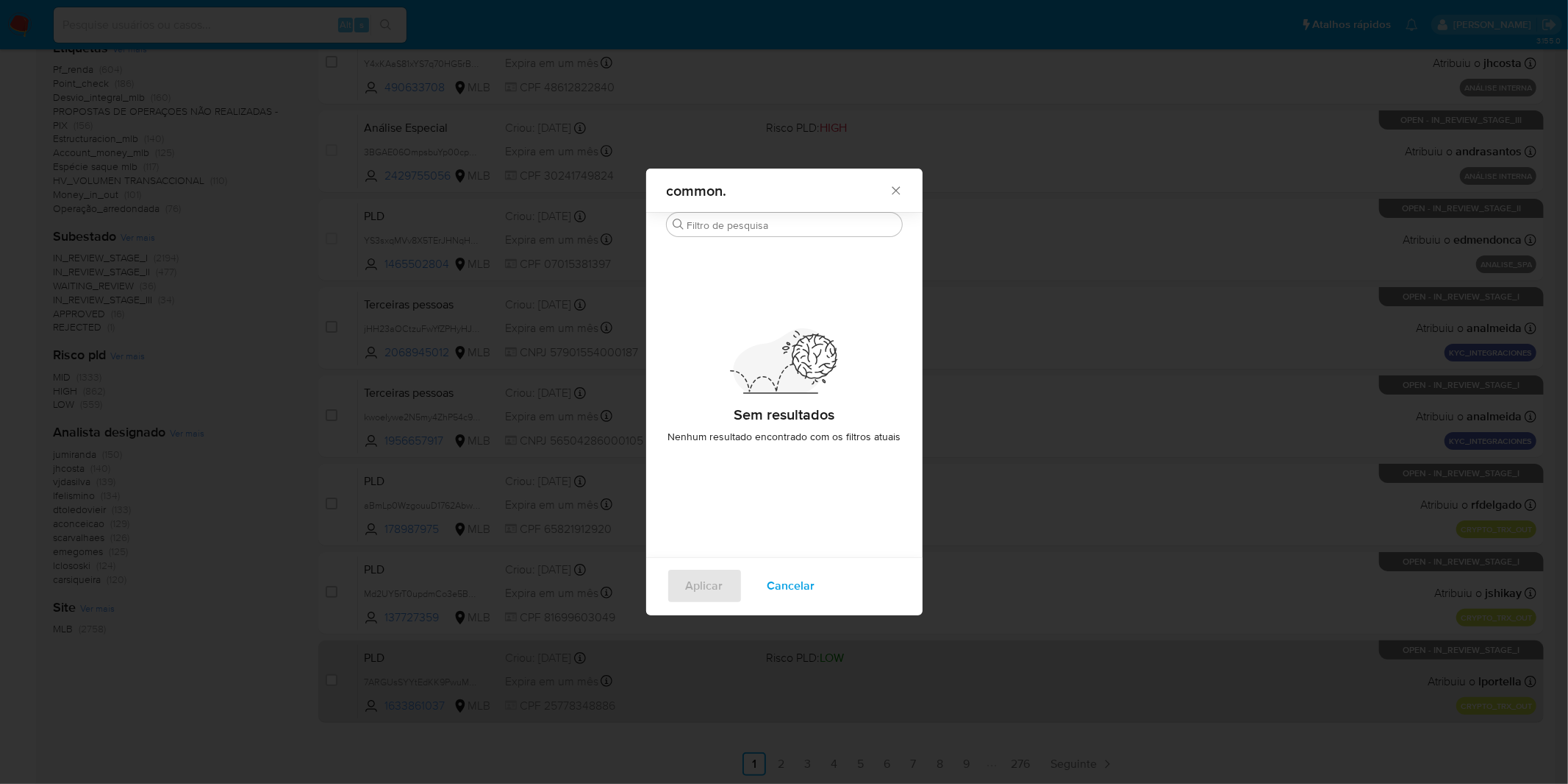
click at [763, 720] on div "case-item-checkbox Incapaz de atribuir o caso PLD 7ARGUsSYYtEdKK9PwuMGEVvC 1633…" at bounding box center [932, 680] width 1226 height 82
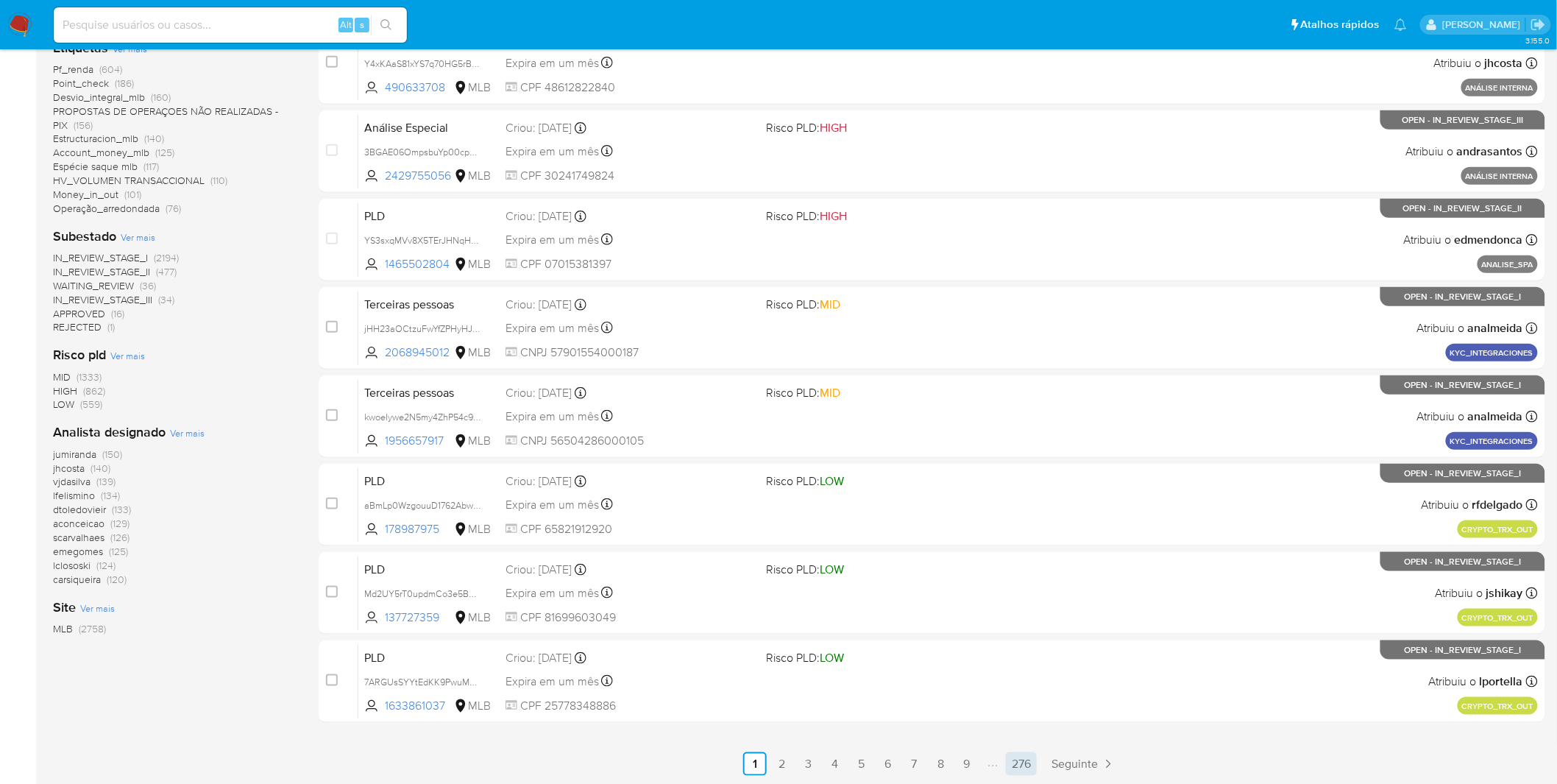
click at [1011, 759] on link "276" at bounding box center [1021, 763] width 31 height 24
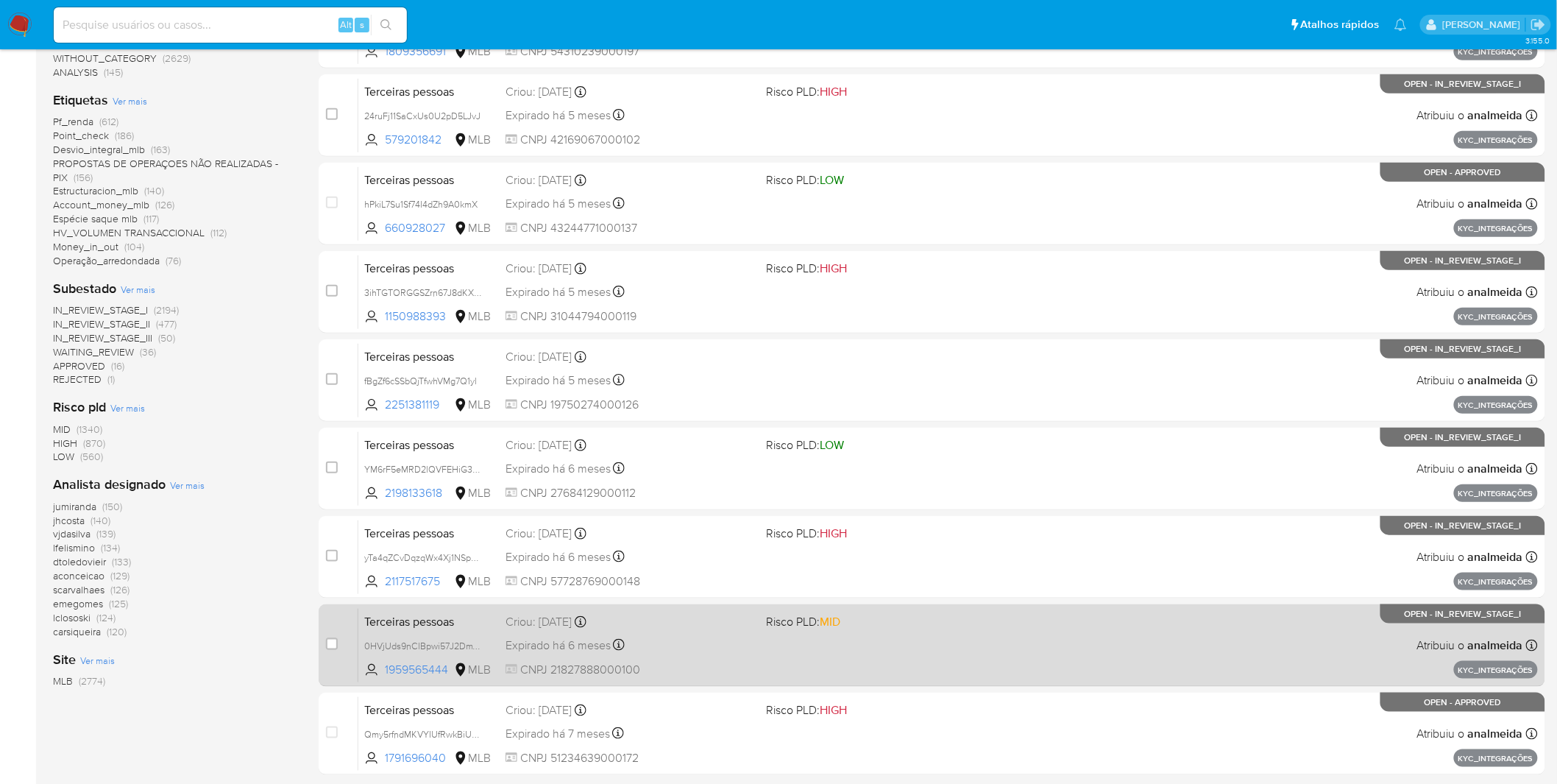
scroll to position [376, 0]
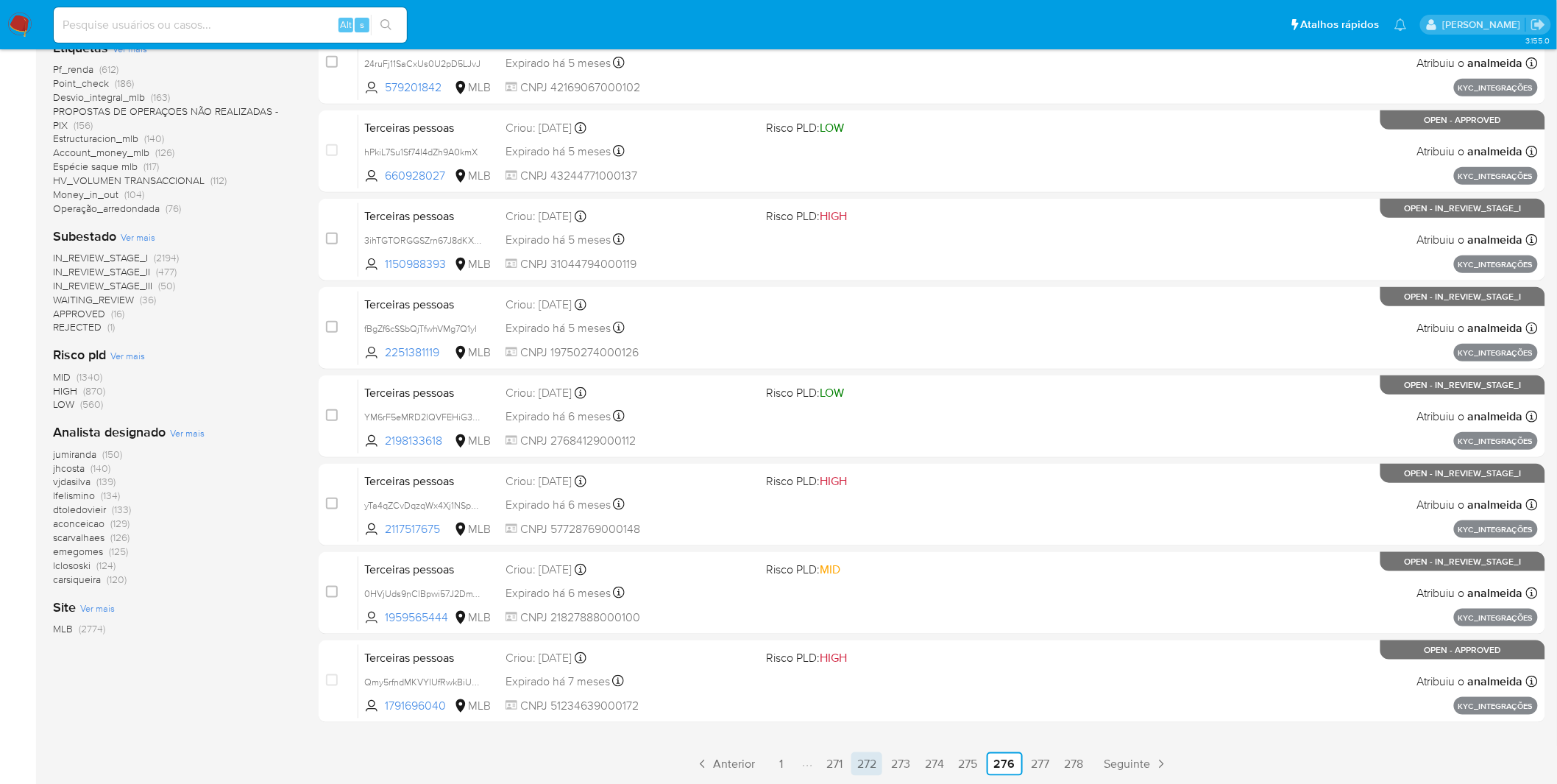
click at [871, 769] on link "272" at bounding box center [866, 763] width 31 height 24
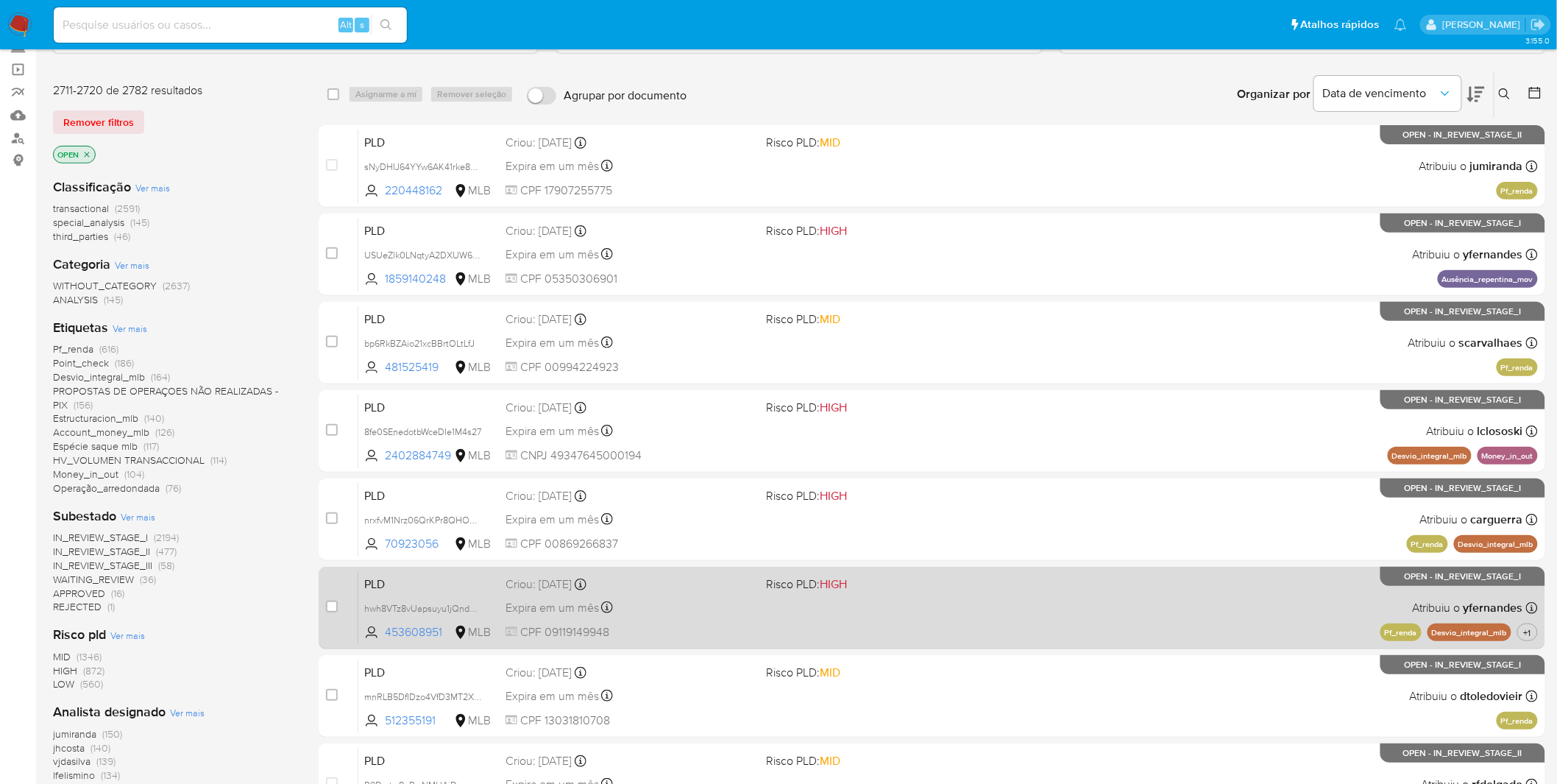
scroll to position [376, 0]
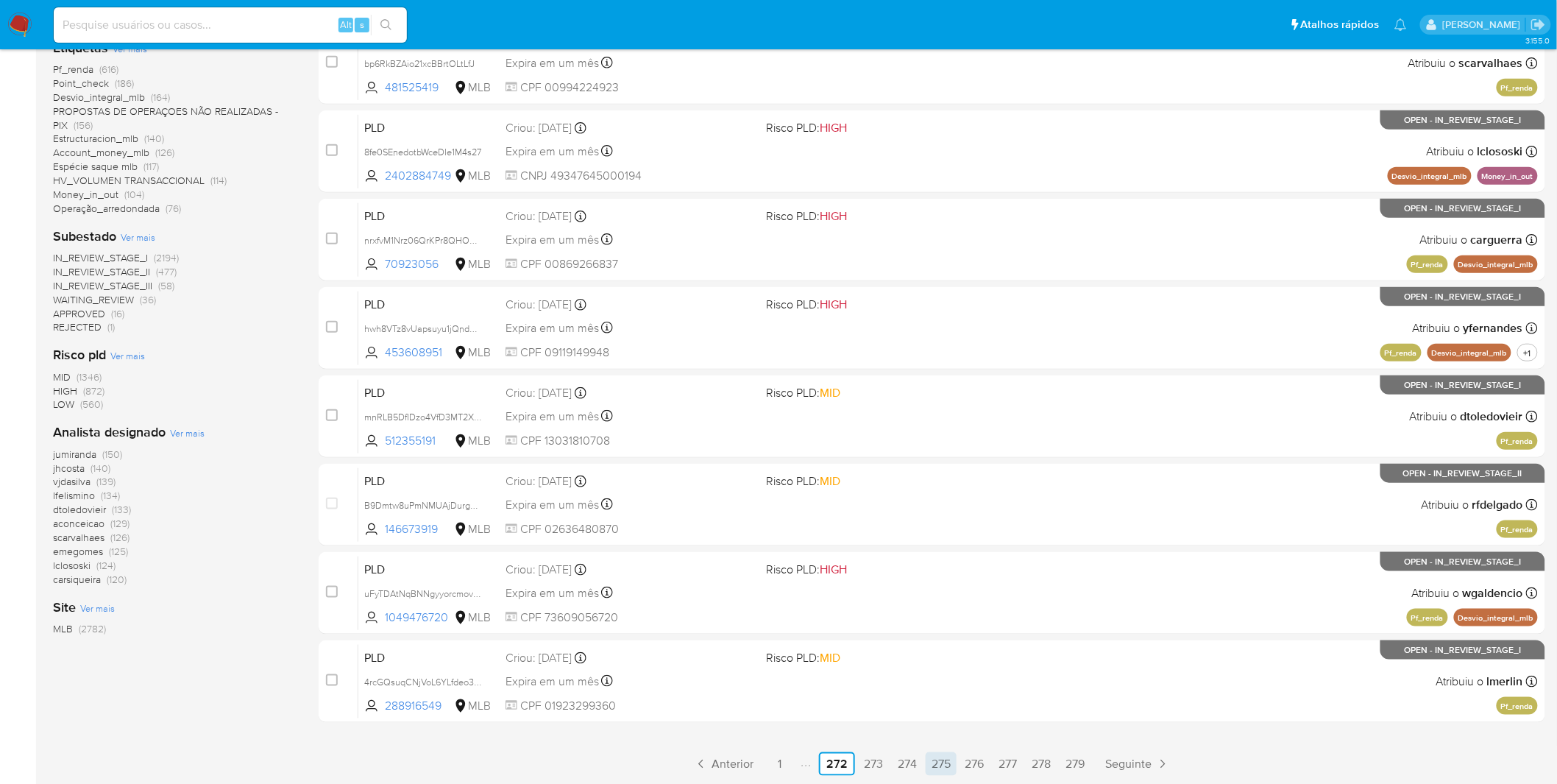
click at [943, 773] on link "275" at bounding box center [941, 763] width 31 height 24
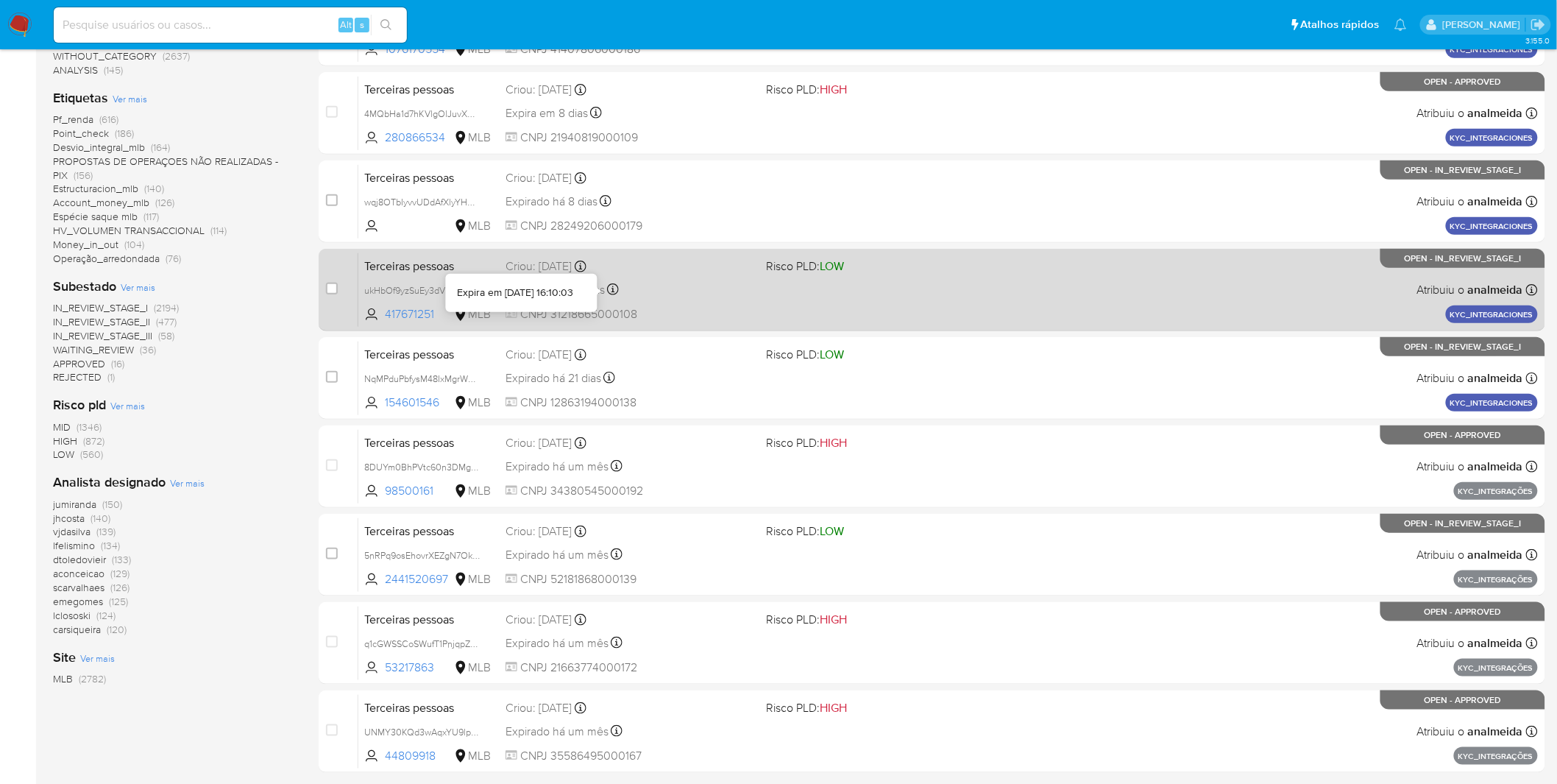
scroll to position [376, 0]
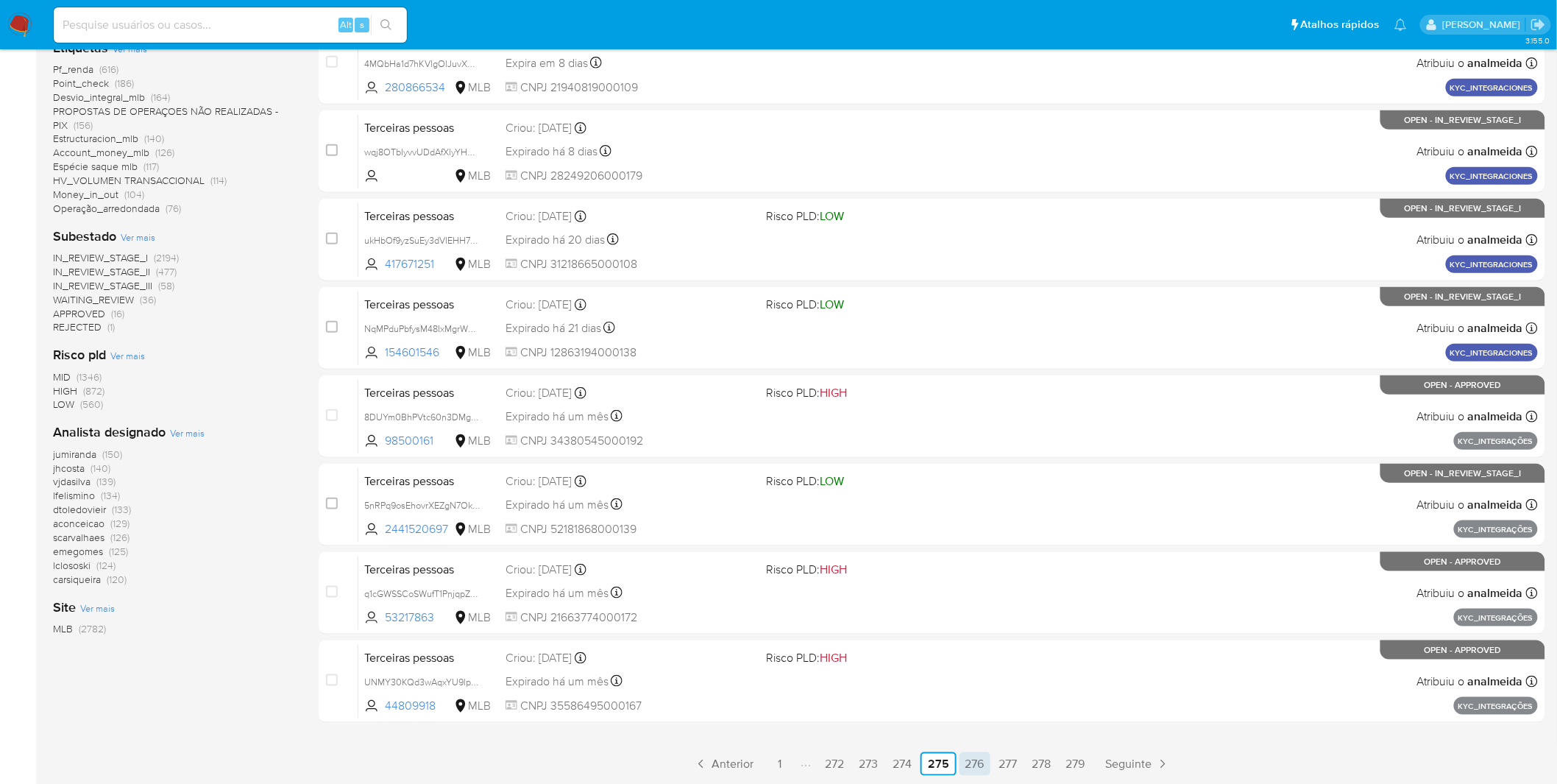
click at [967, 763] on link "276" at bounding box center [975, 763] width 31 height 24
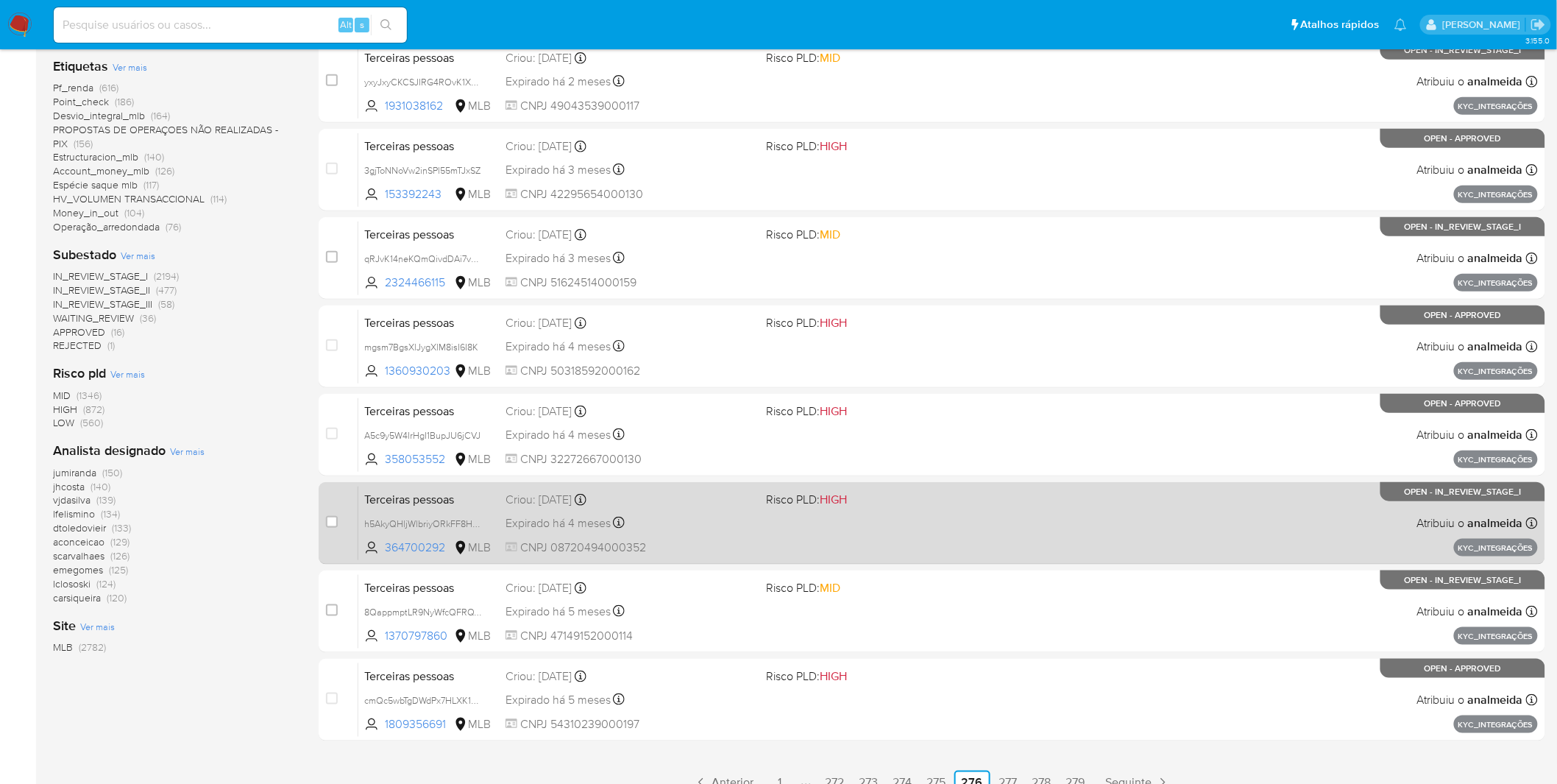
scroll to position [376, 0]
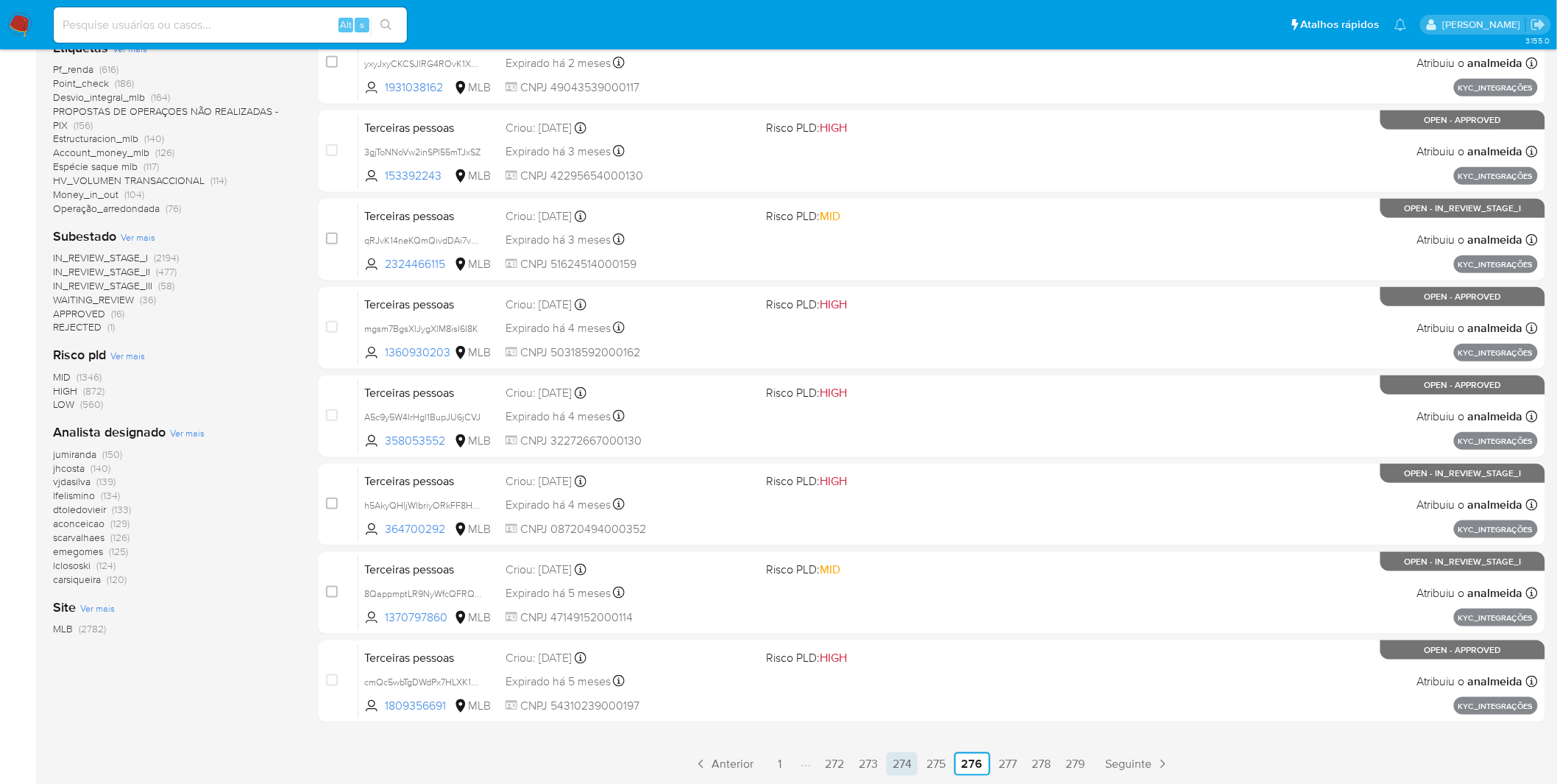
click at [907, 763] on link "274" at bounding box center [902, 763] width 31 height 24
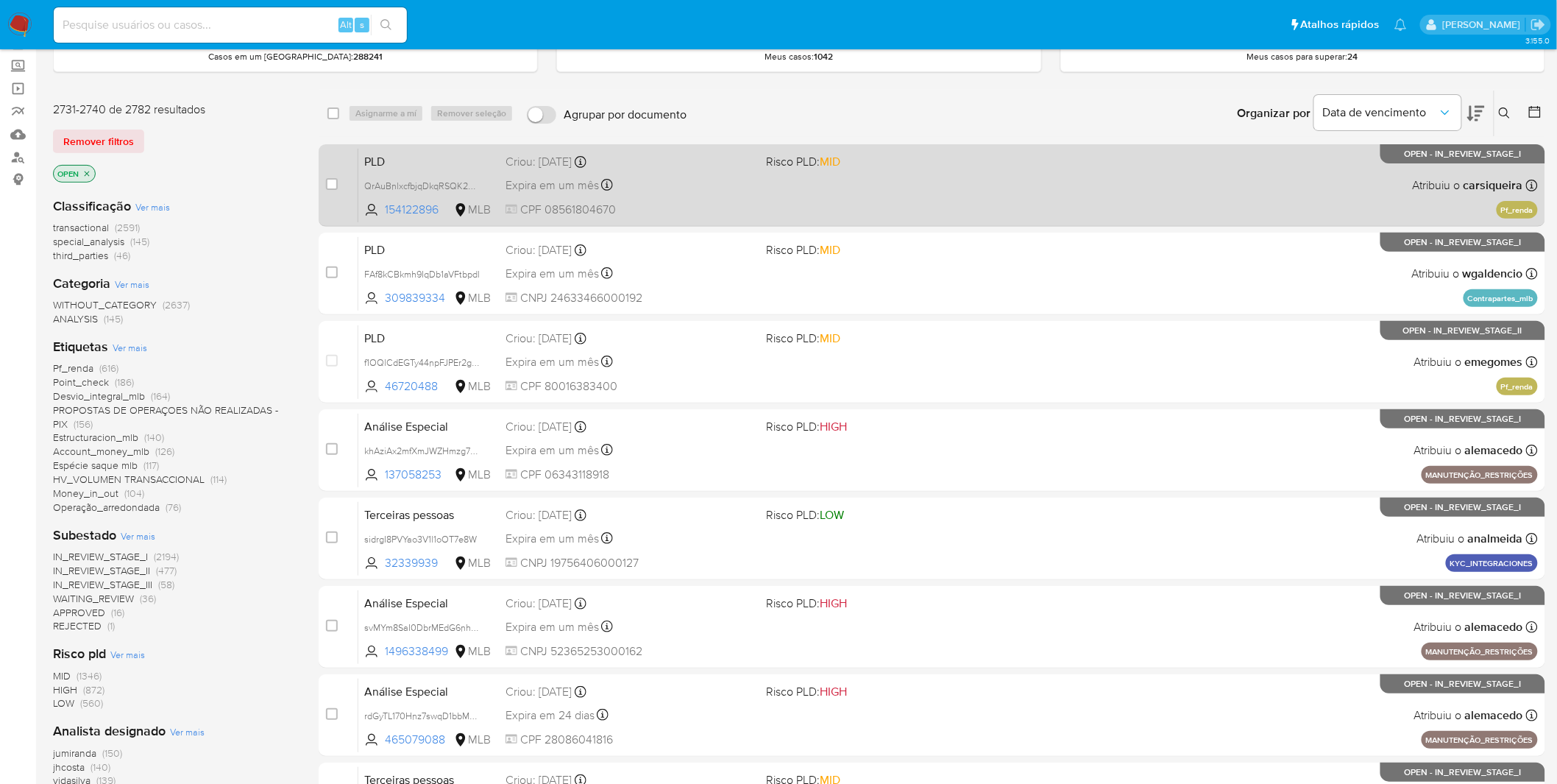
scroll to position [163, 0]
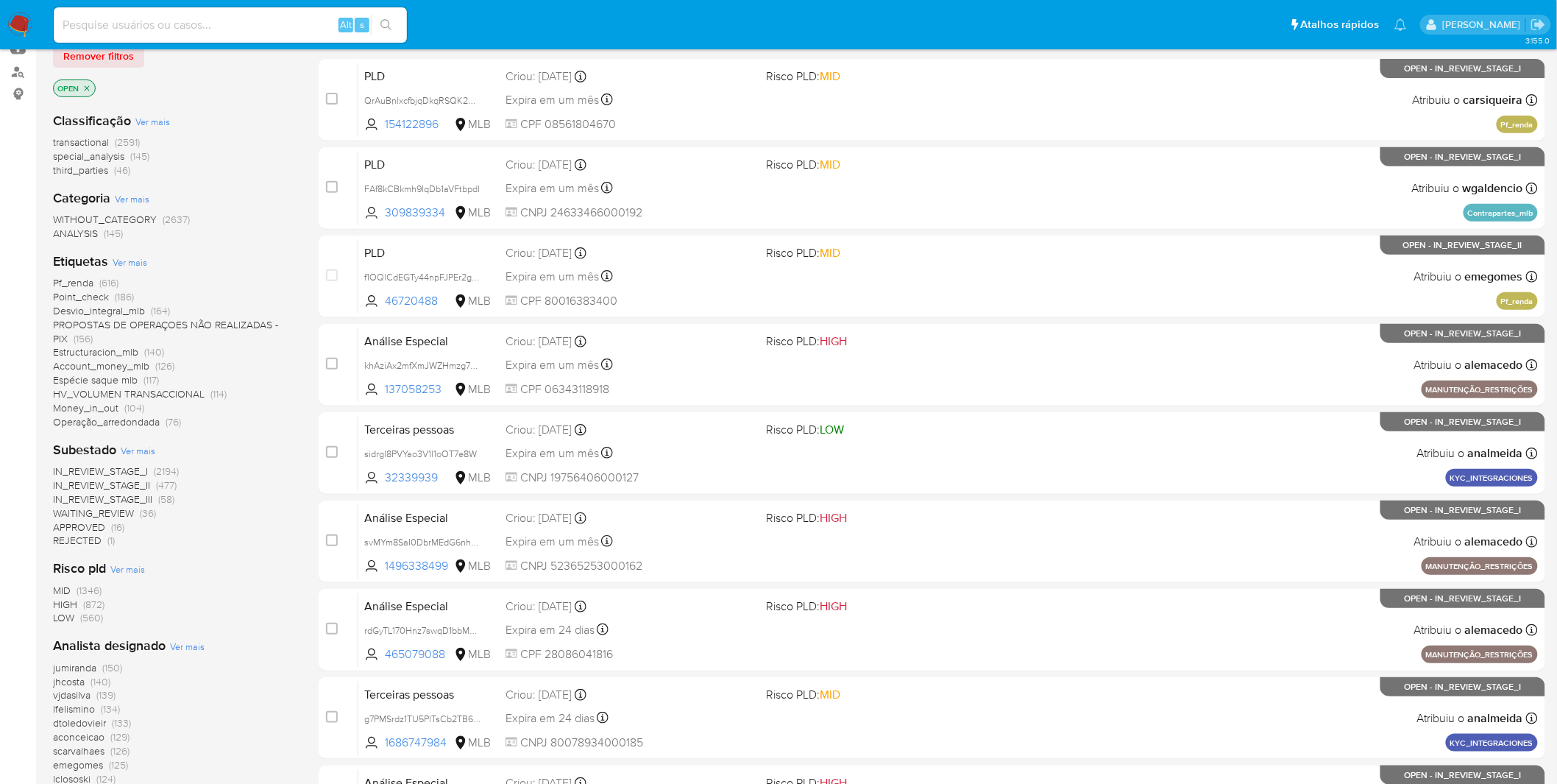
click at [30, 23] on img at bounding box center [20, 25] width 25 height 25
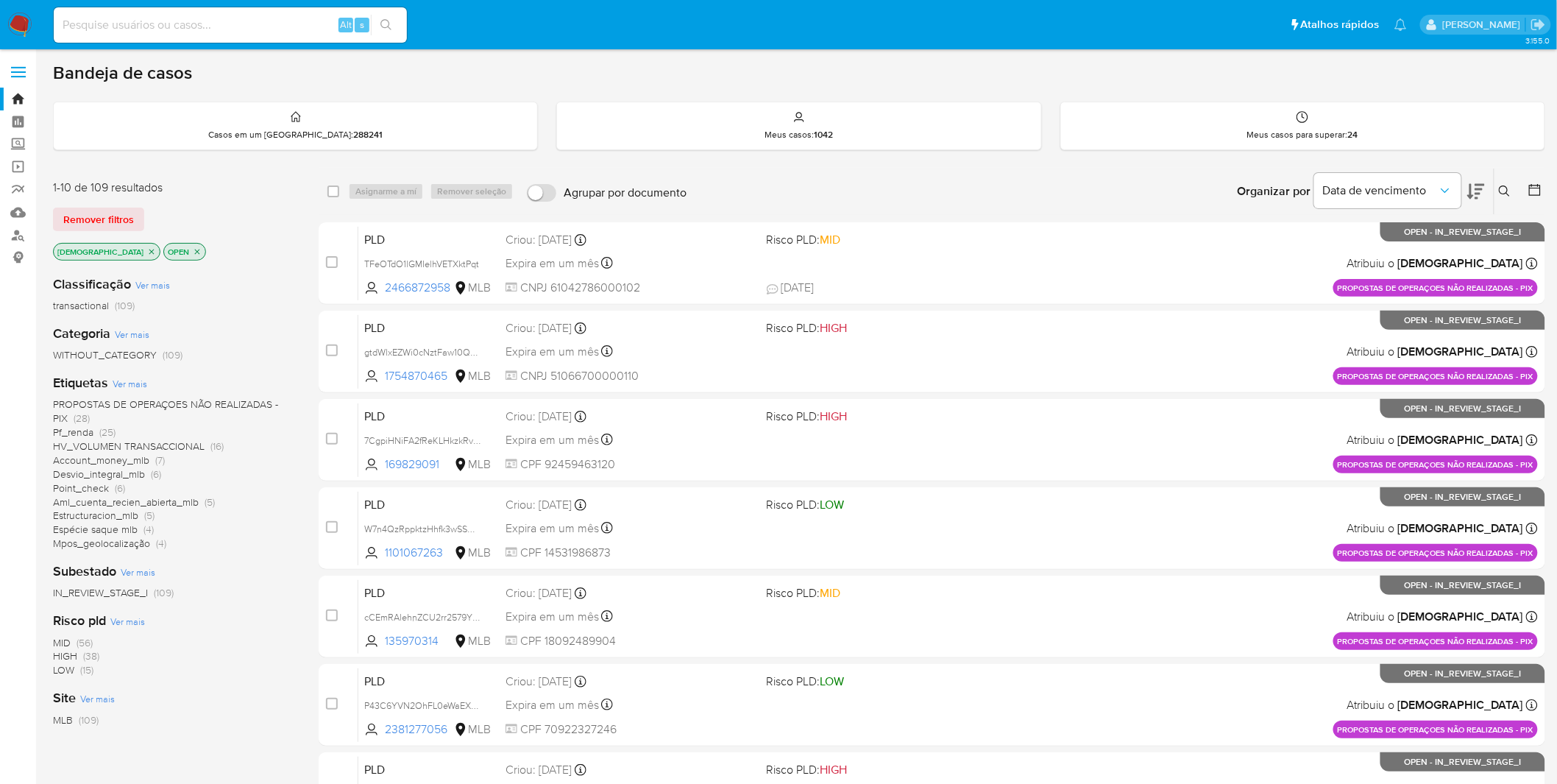
click at [147, 253] on icon "close-filter" at bounding box center [151, 251] width 8 height 8
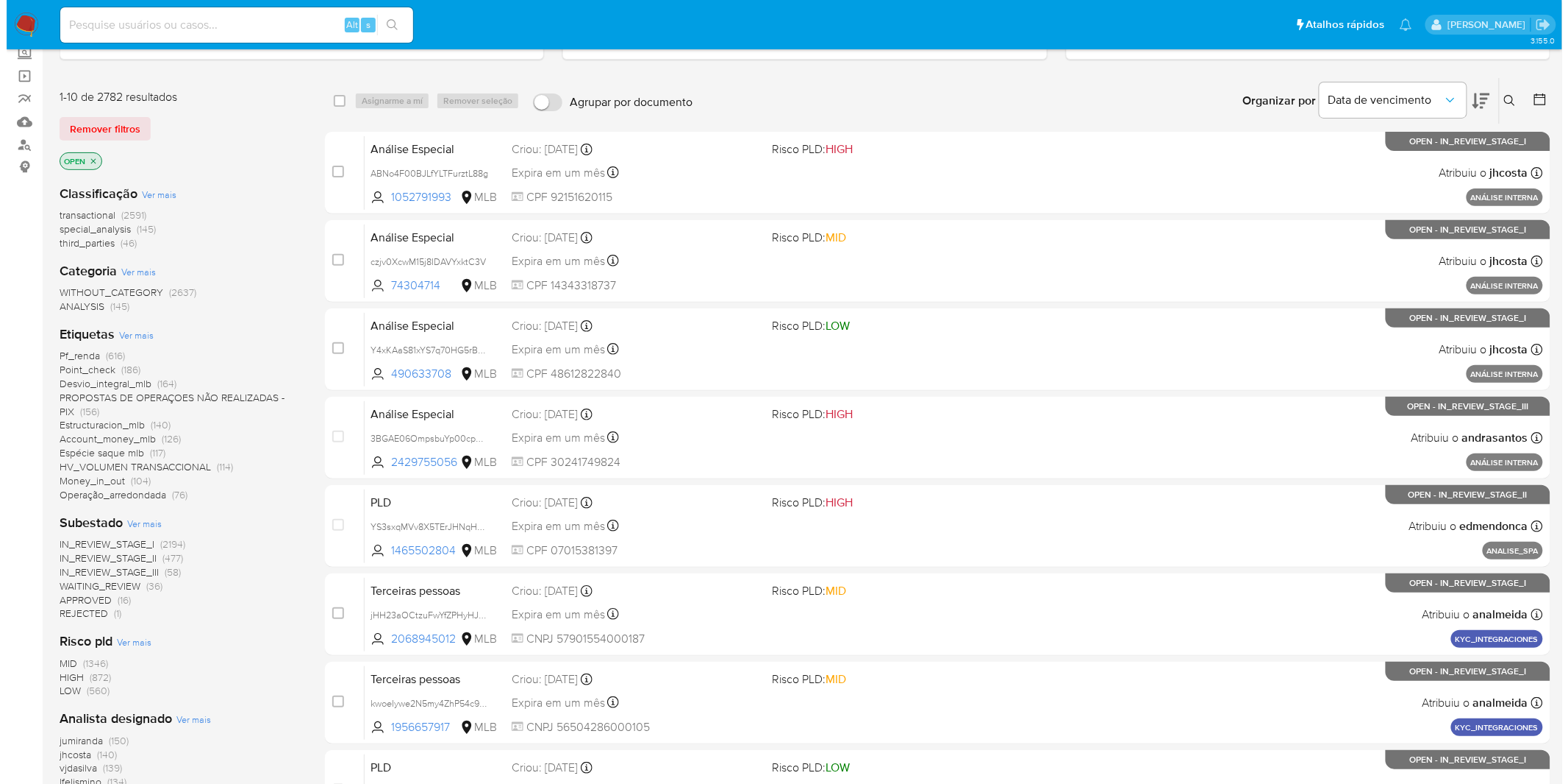
scroll to position [376, 0]
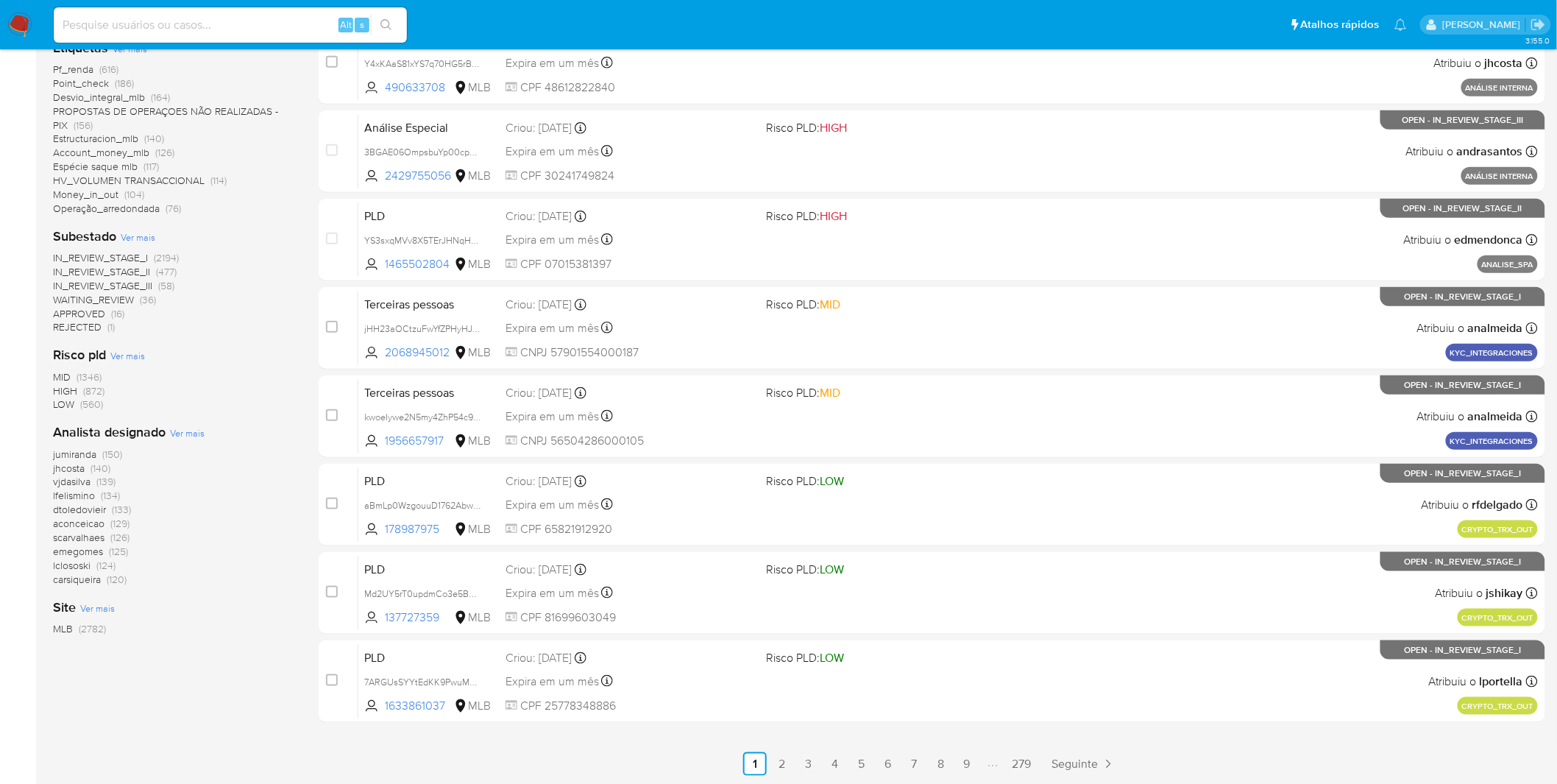
click at [187, 436] on span "Ver mais" at bounding box center [187, 433] width 35 height 13
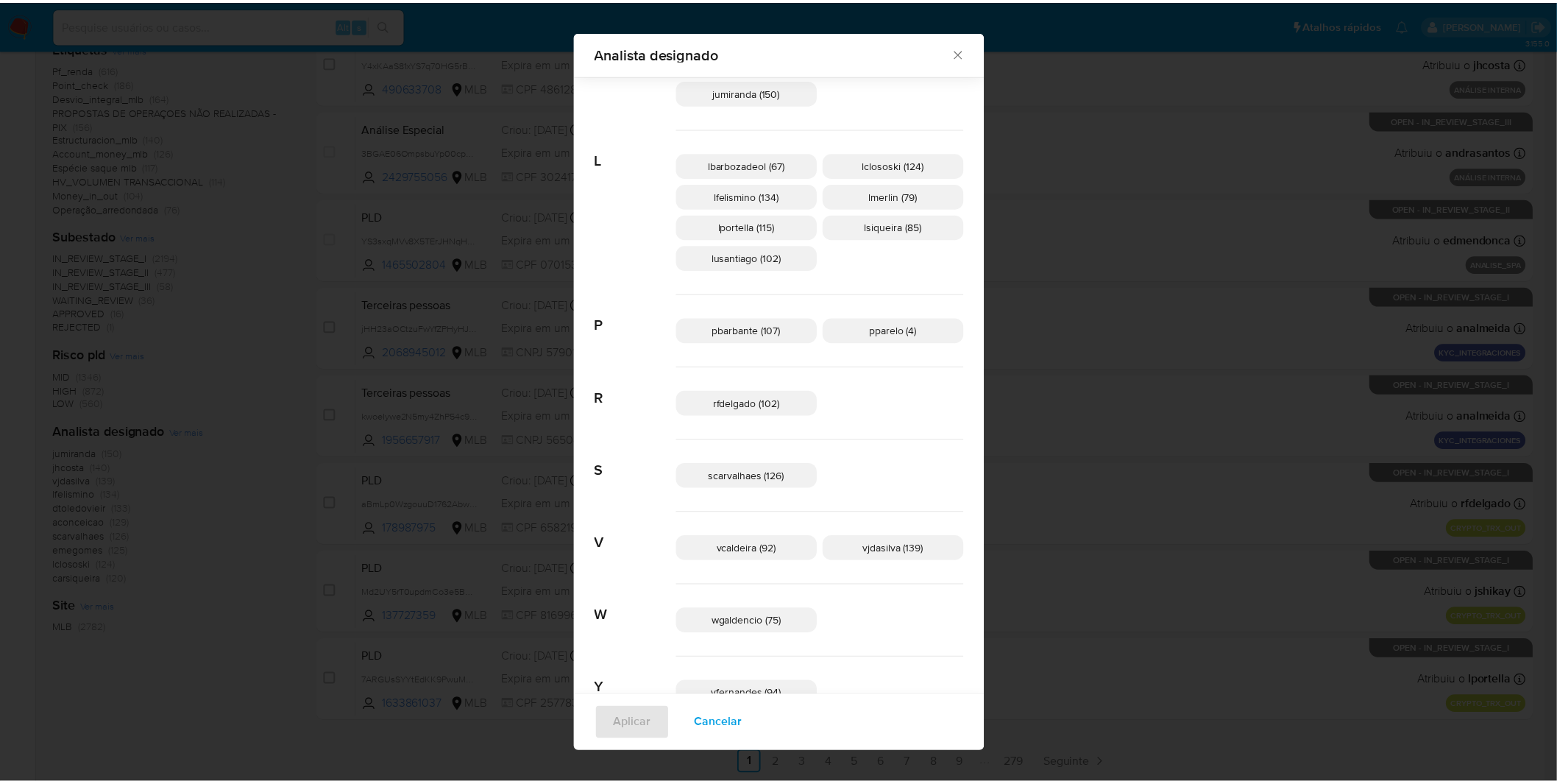
scroll to position [576, 0]
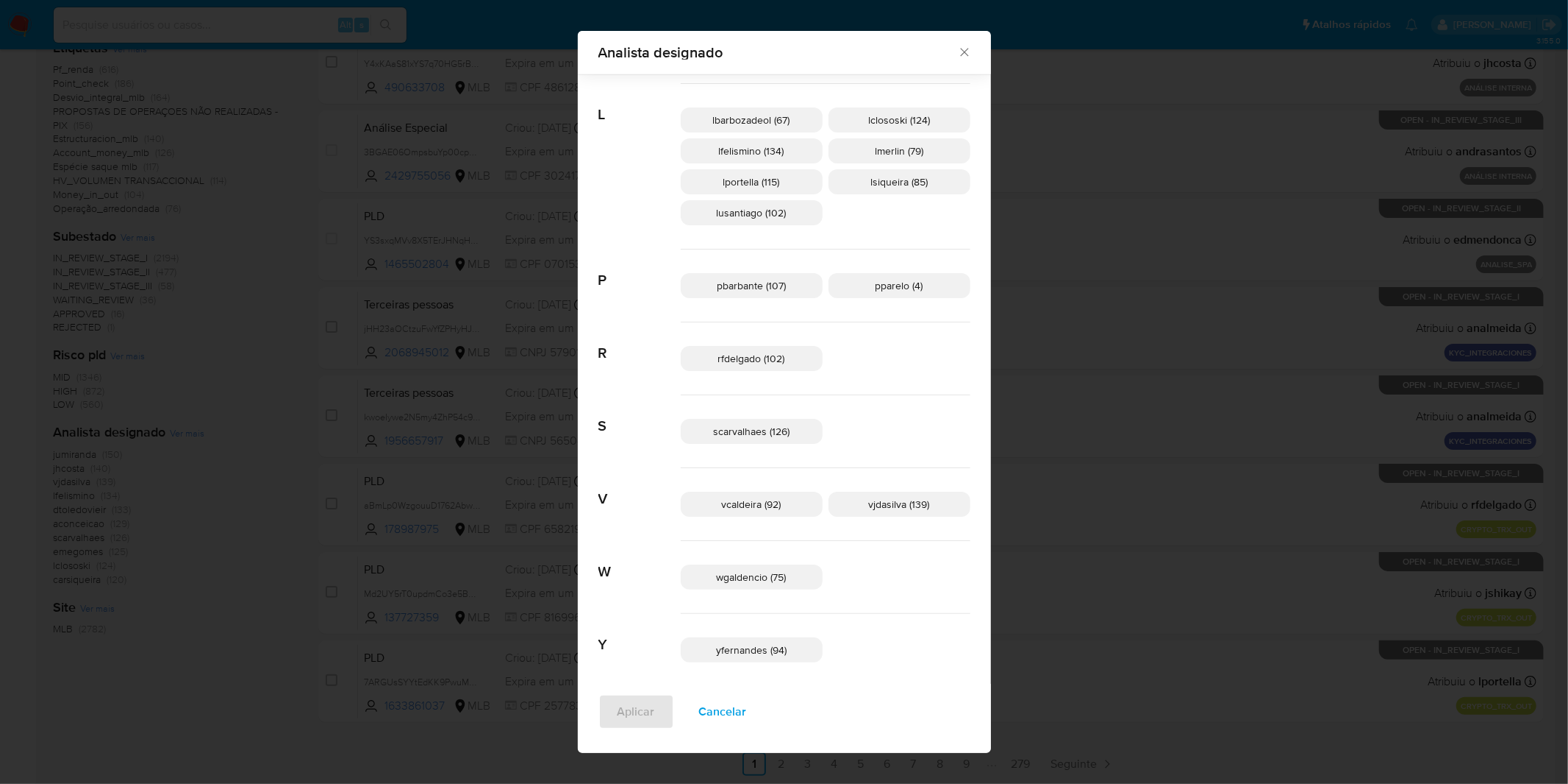
click at [759, 648] on span "yfernandes (94)" at bounding box center [751, 650] width 71 height 15
click at [674, 707] on button "Aplicar" at bounding box center [636, 710] width 75 height 35
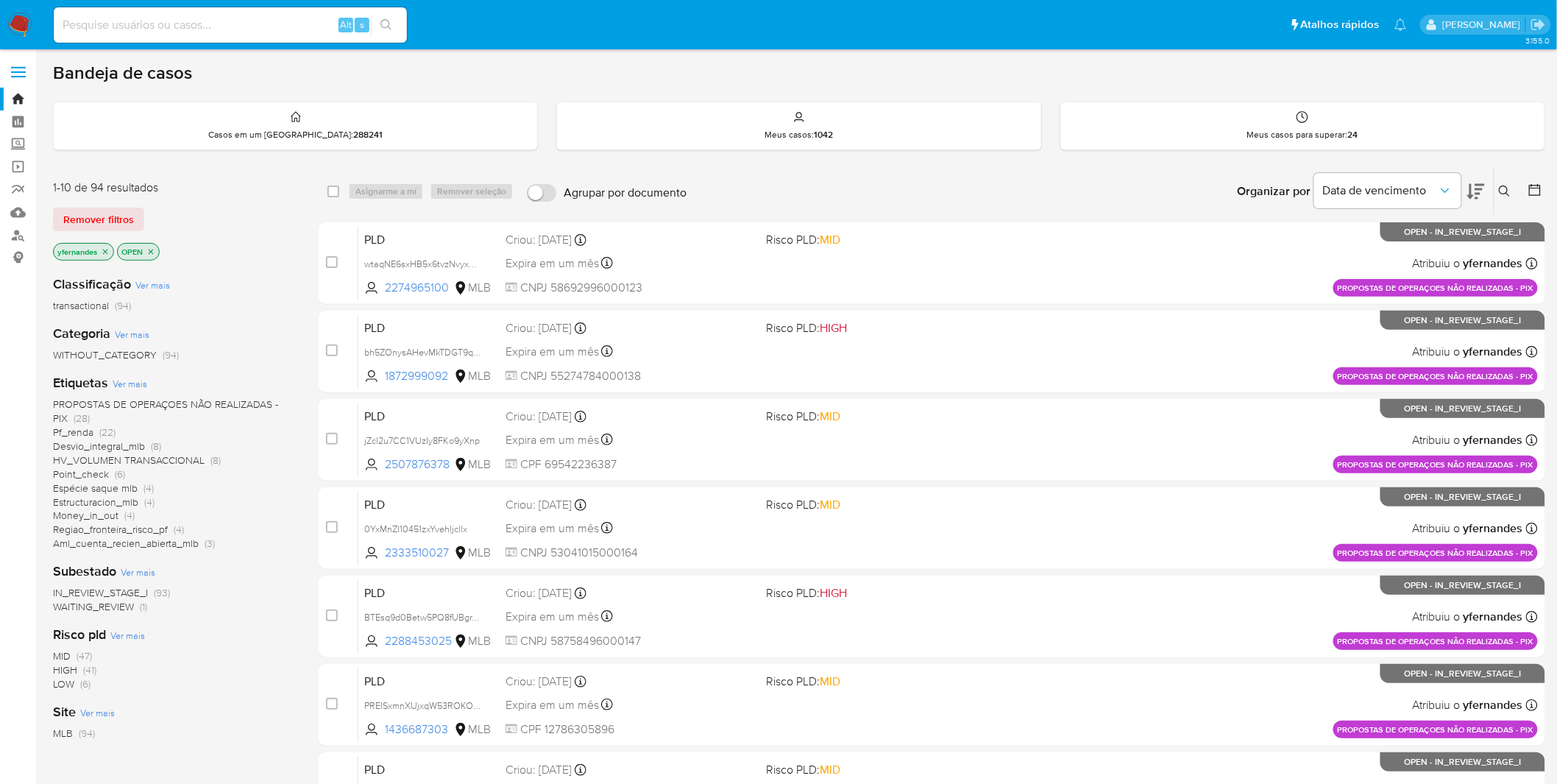
click at [137, 383] on span "Ver mais" at bounding box center [129, 383] width 35 height 13
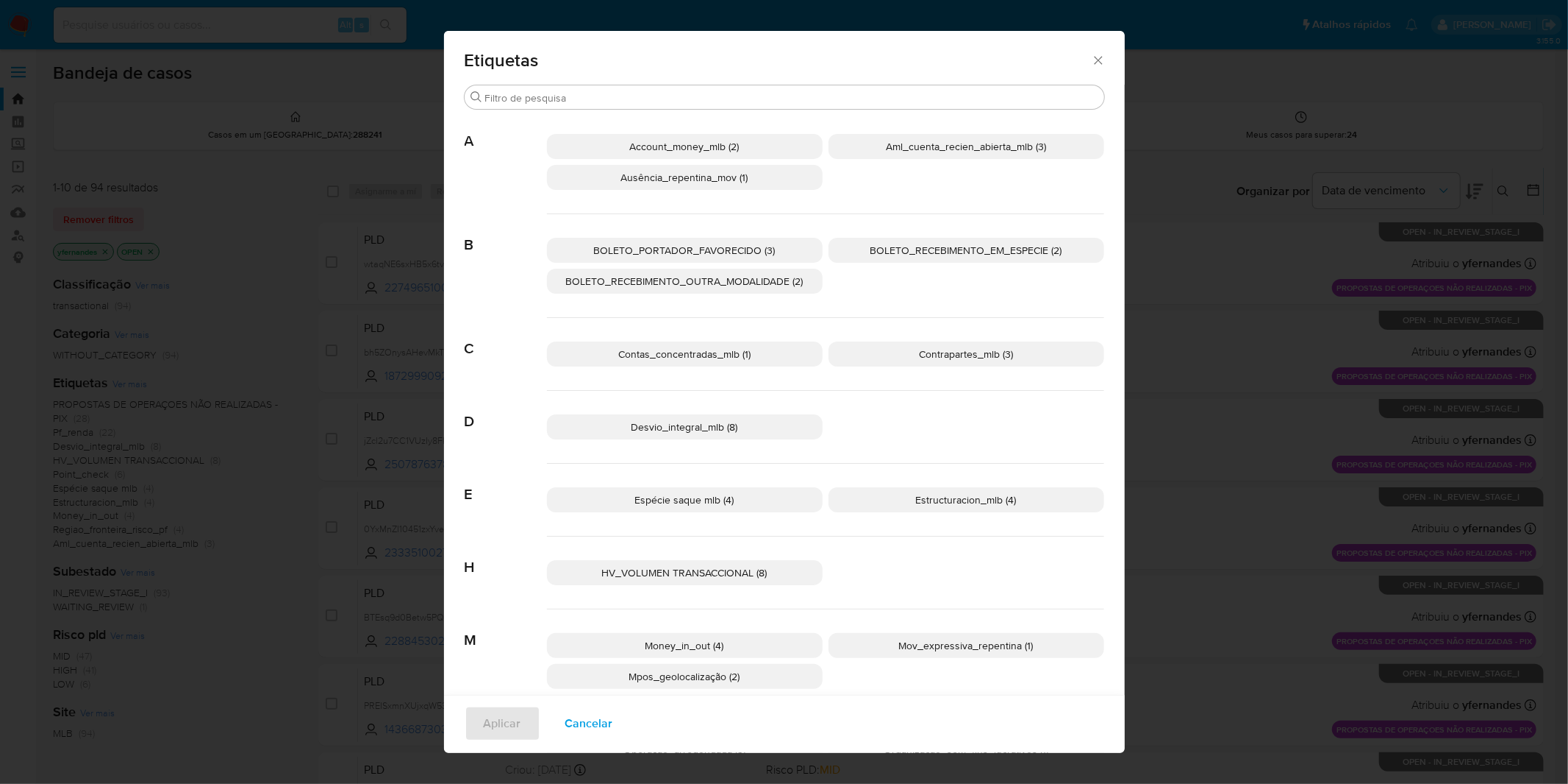
click at [594, 726] on span "Cancelar" at bounding box center [589, 723] width 48 height 32
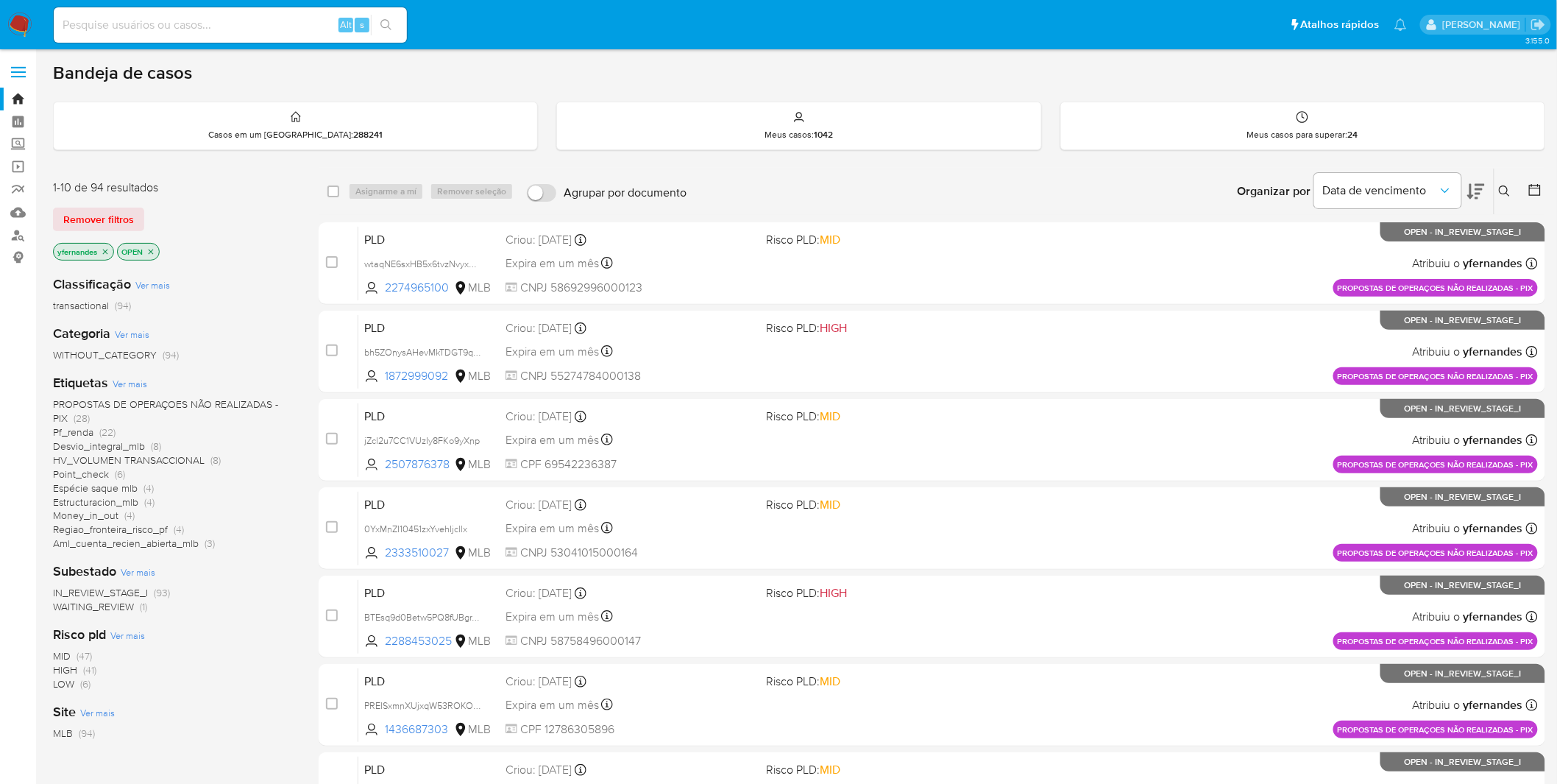
click at [24, 25] on img at bounding box center [20, 25] width 25 height 25
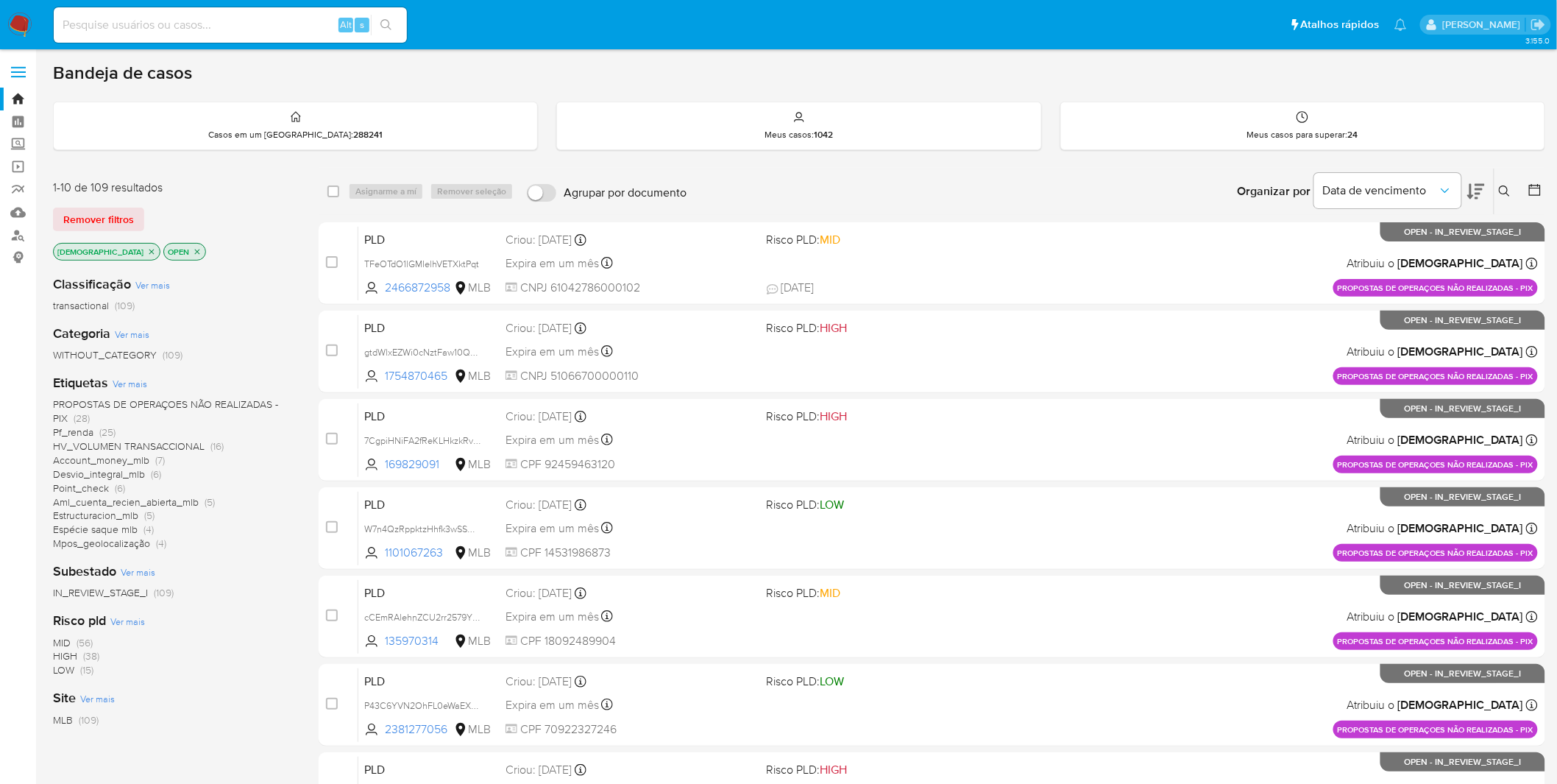
click at [112, 243] on p "[DEMOGRAPHIC_DATA]" at bounding box center [107, 251] width 106 height 16
click at [128, 387] on span "Ver mais" at bounding box center [129, 383] width 35 height 13
click at [134, 389] on div "Etiquetas Ver mais PROPOSTAS DE OPERAÇOES NÃO REALIZADAS - PIX (28) Pf_renda (2…" at bounding box center [174, 461] width 243 height 176
click at [121, 381] on span "Ver mais" at bounding box center [129, 383] width 35 height 13
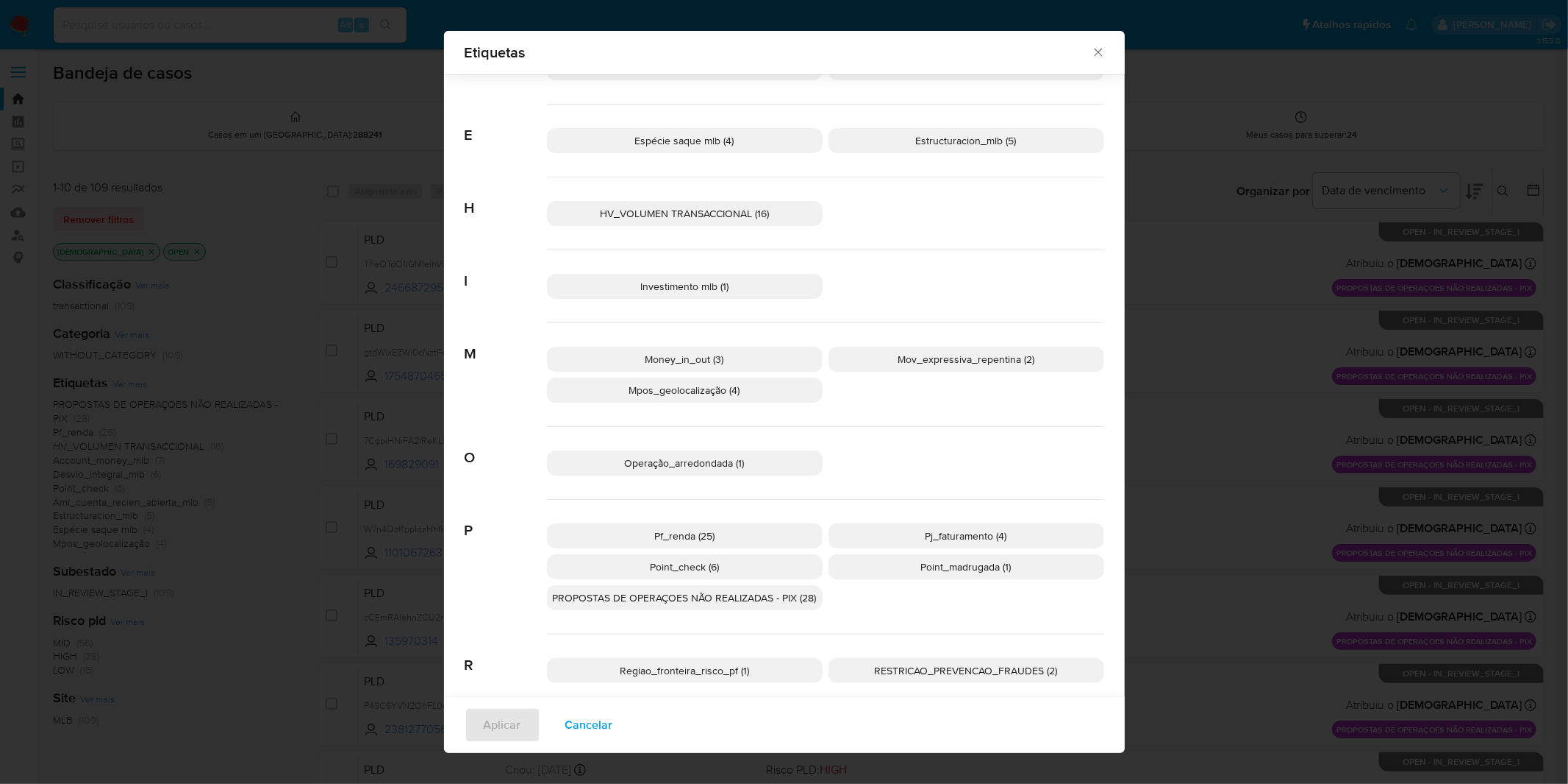
scroll to position [263, 0]
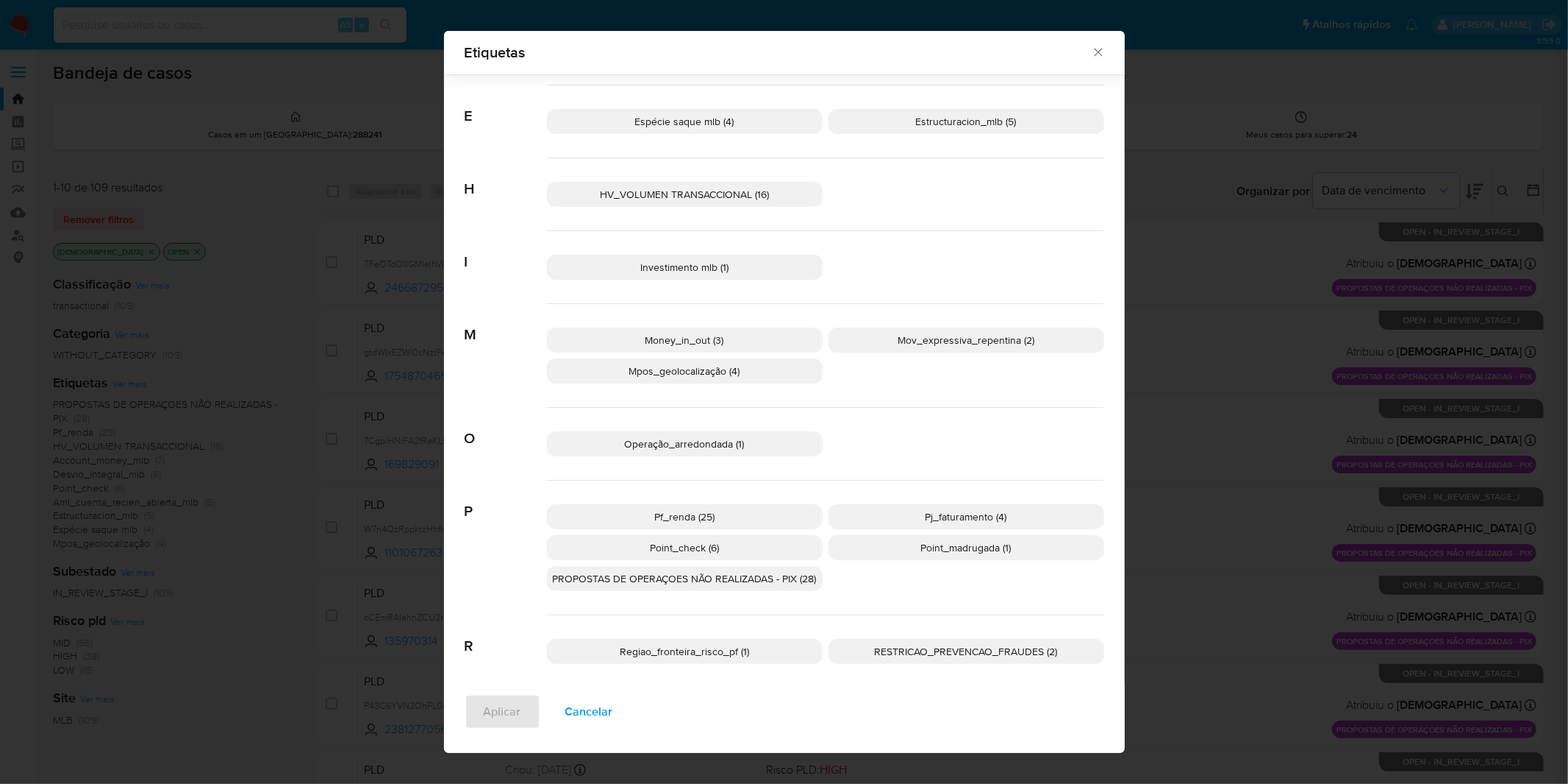
click at [599, 701] on span "Cancelar" at bounding box center [589, 711] width 48 height 32
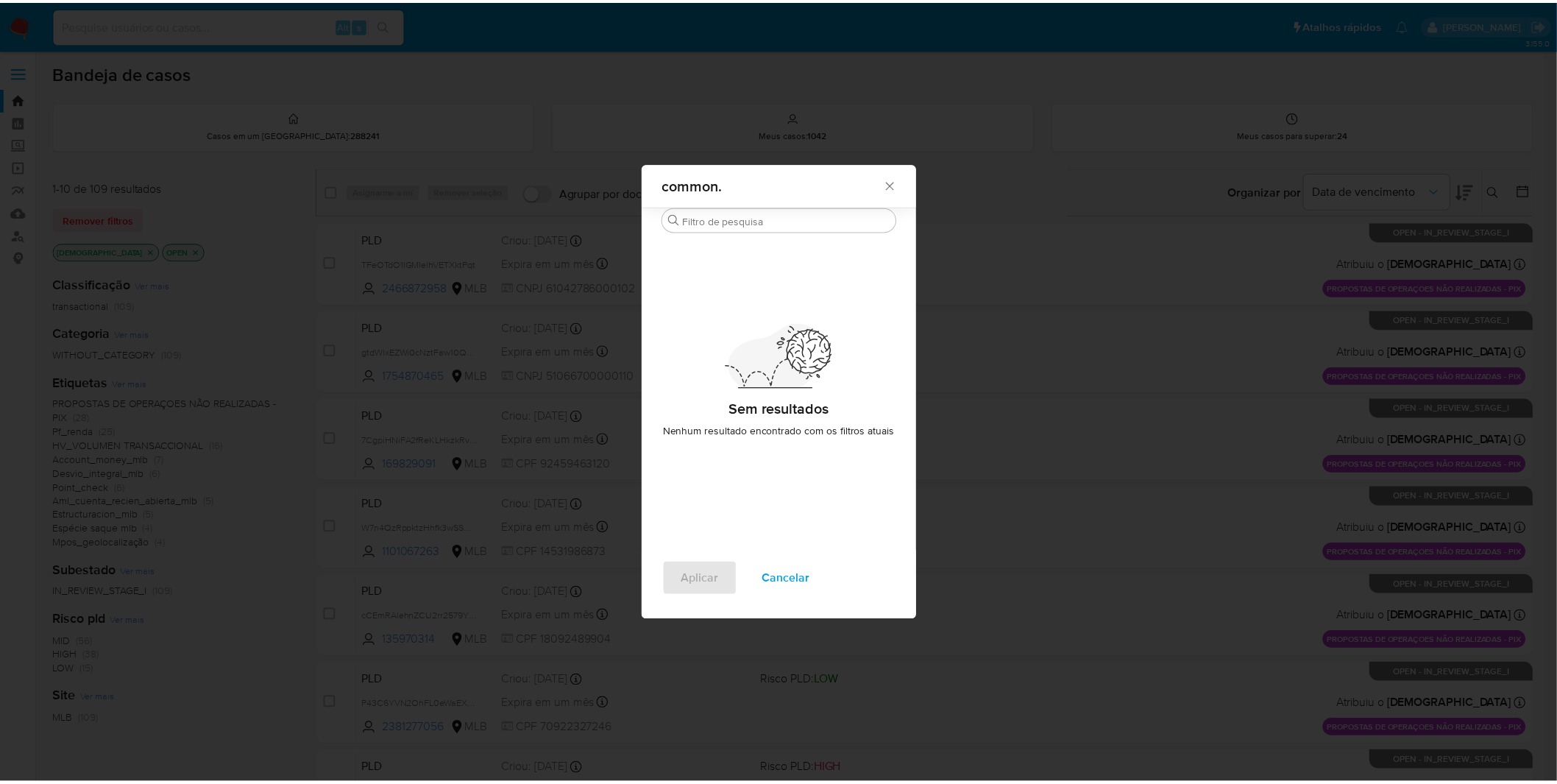
scroll to position [0, 0]
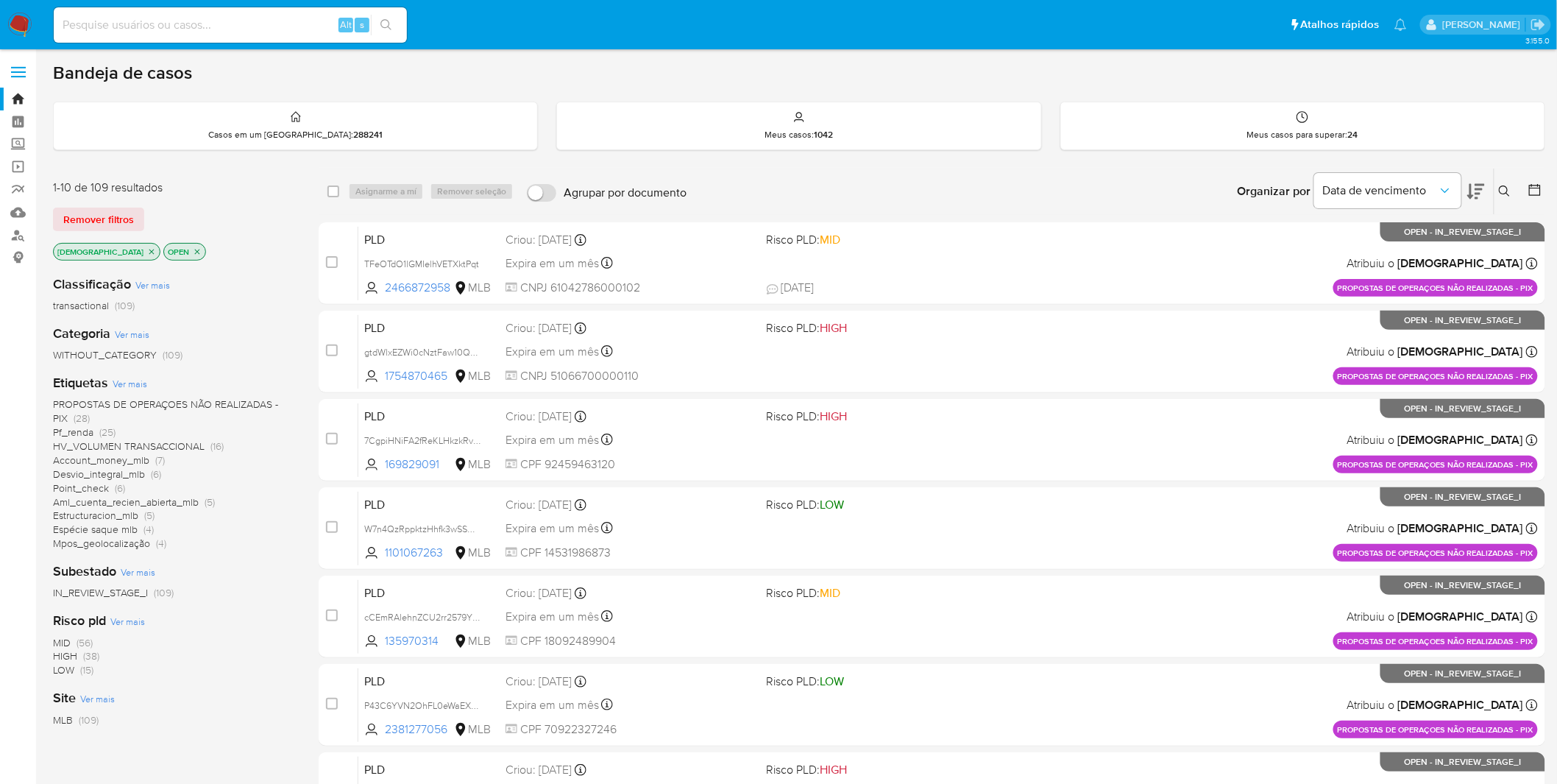
click at [35, 27] on nav "Pausado Ver notificaciones Alt s Atalhos rápidos Presiona las siguientes teclas…" at bounding box center [778, 25] width 1557 height 49
click at [18, 24] on img at bounding box center [20, 25] width 25 height 25
